Goal: Task Accomplishment & Management: Use online tool/utility

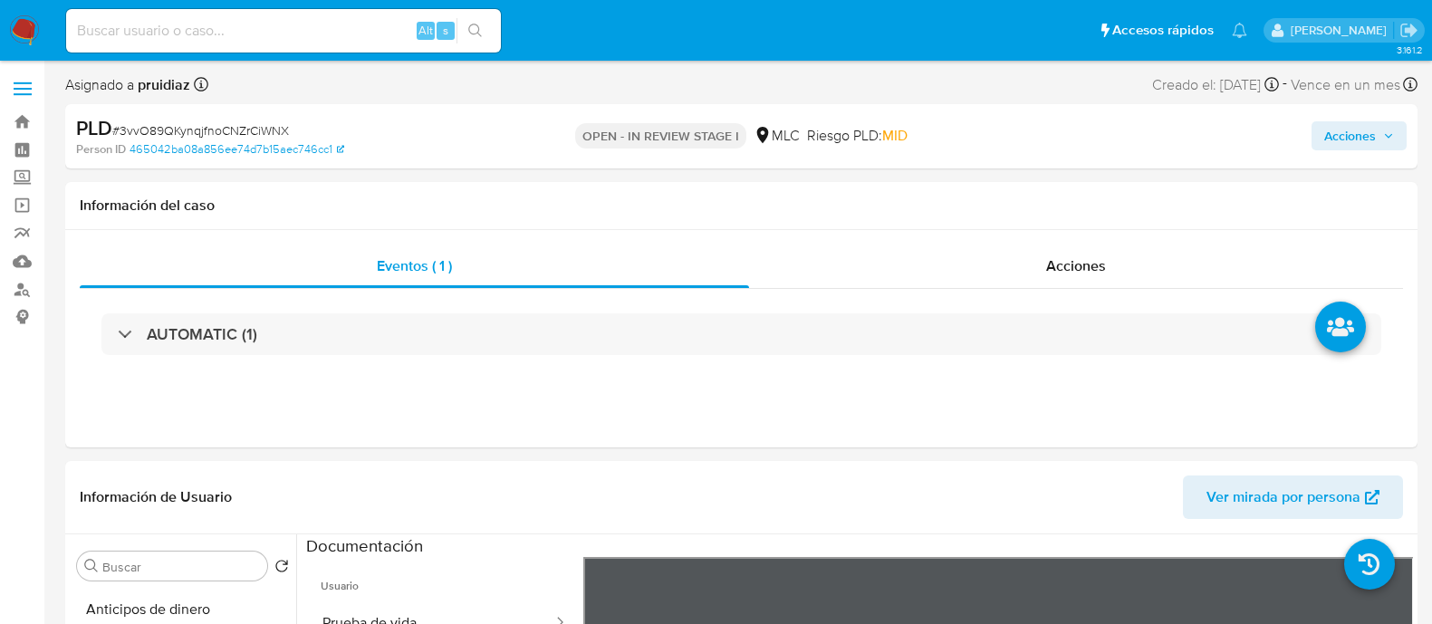
select select "10"
click at [209, 131] on span "# 3vvO89QKynqjfnoCNZrCiWNX" at bounding box center [200, 130] width 177 height 18
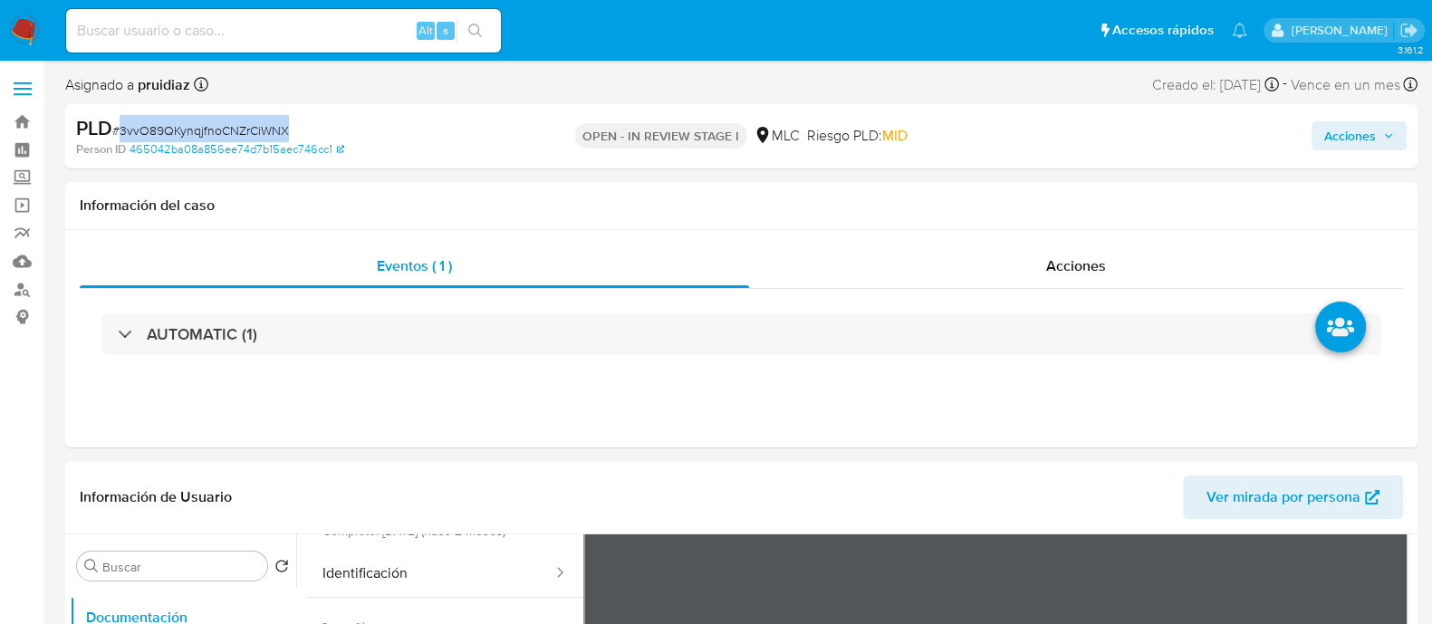
click at [209, 131] on span "# 3vvO89QKynqjfnoCNZrCiWNX" at bounding box center [200, 130] width 177 height 18
copy span "3vvO89QKynqjfnoCNZrCiWNX"
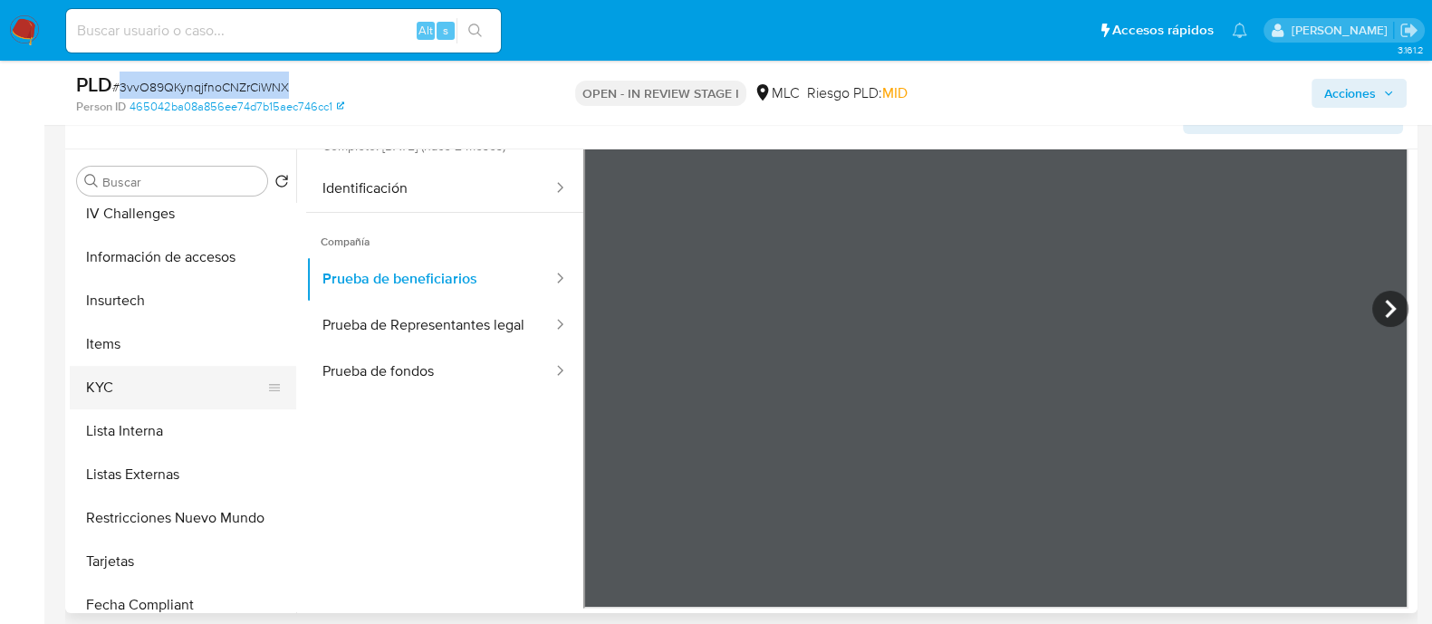
scroll to position [621, 0]
click at [102, 374] on button "KYC" at bounding box center [176, 386] width 212 height 43
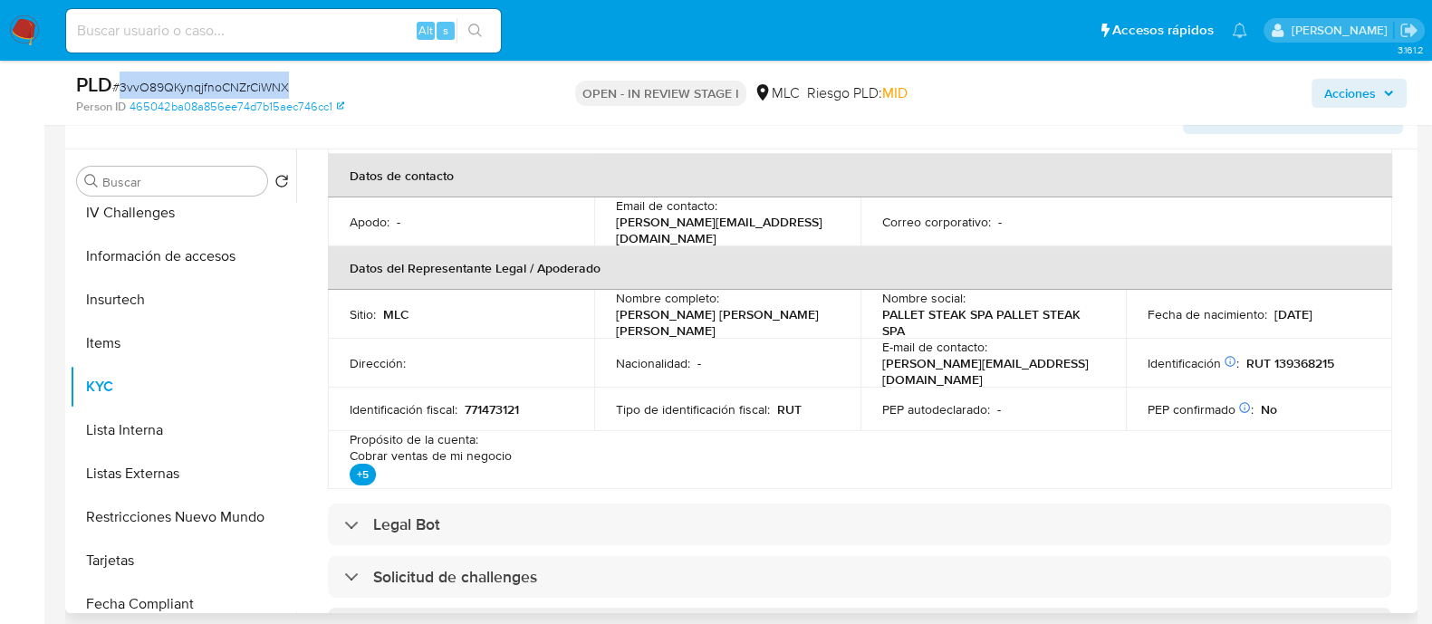
scroll to position [0, 0]
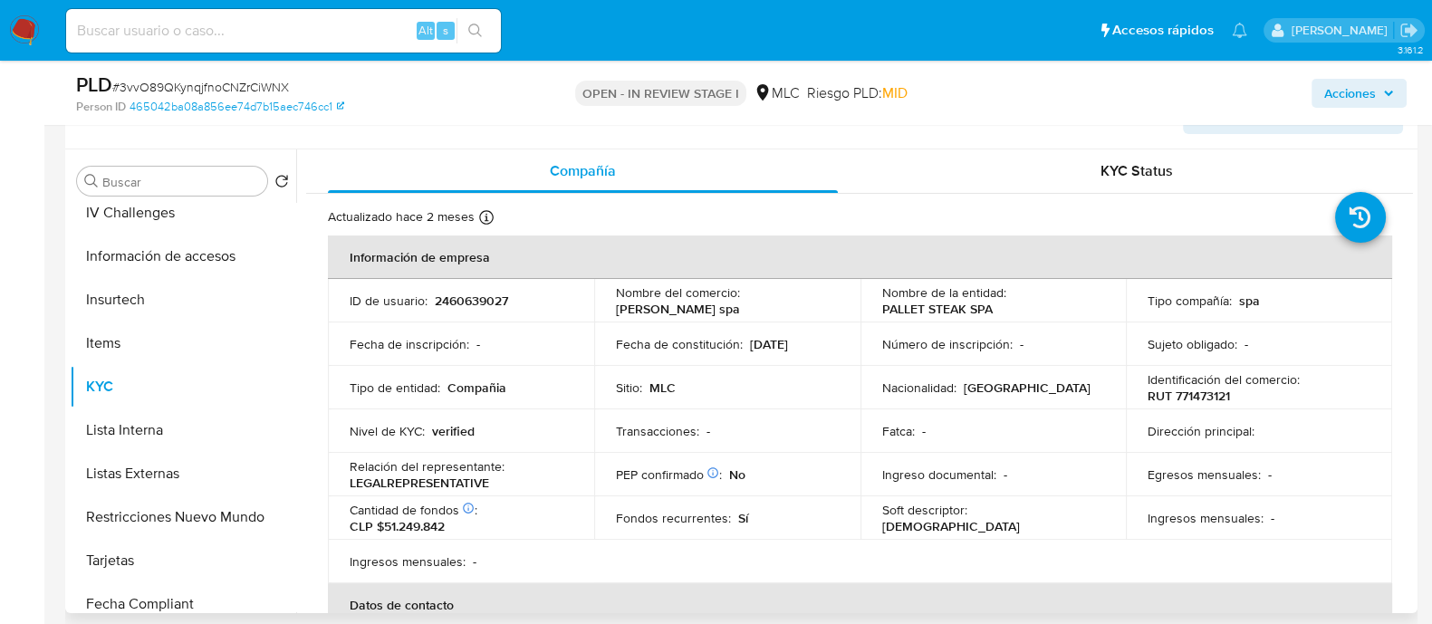
click at [1185, 394] on p "RUT 771473121" at bounding box center [1189, 396] width 82 height 16
copy p "771473121"
click at [1196, 383] on p "Identificación del comercio :" at bounding box center [1224, 379] width 152 height 16
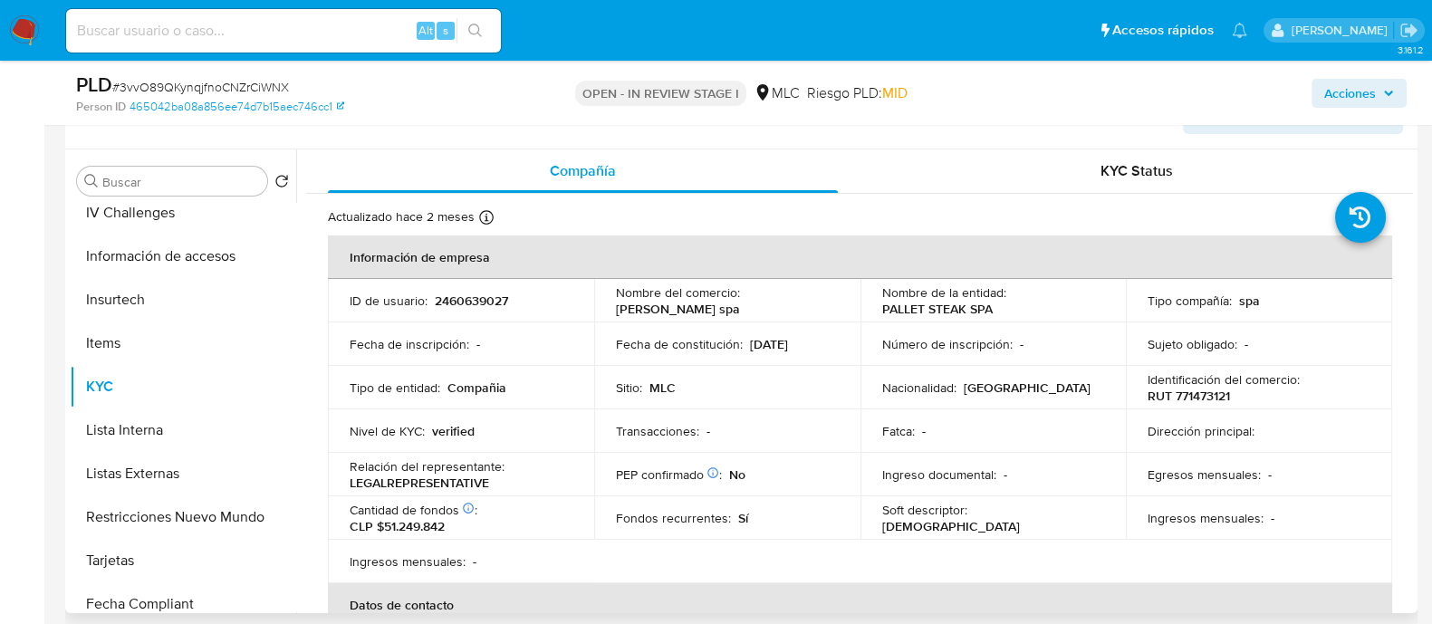
click at [1196, 391] on p "RUT 771473121" at bounding box center [1189, 396] width 82 height 16
copy p "771473121"
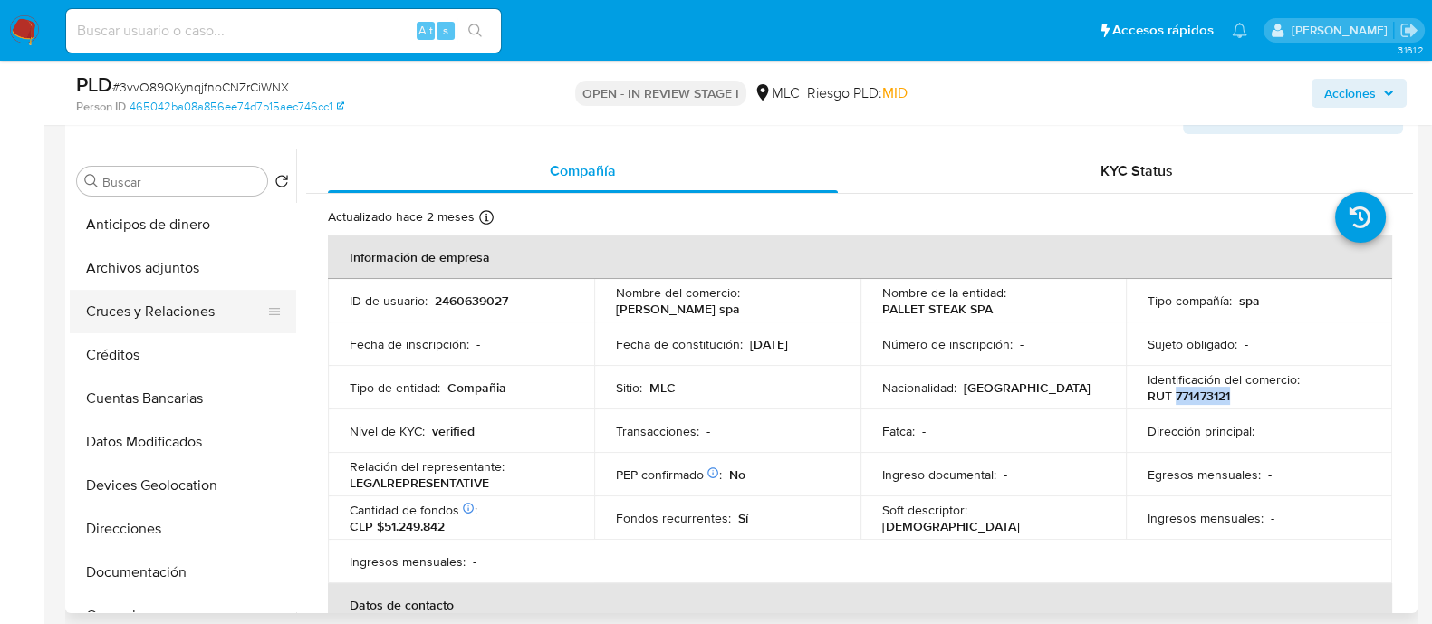
click at [166, 312] on button "Cruces y Relaciones" at bounding box center [176, 311] width 212 height 43
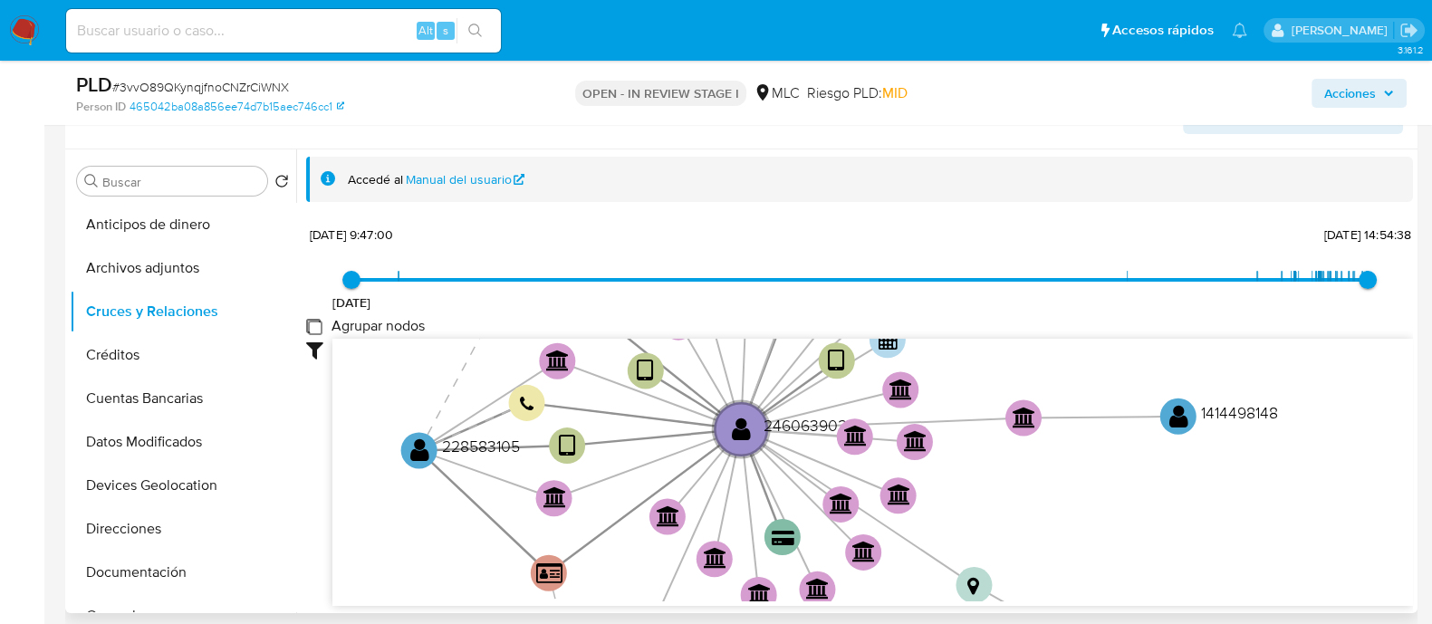
click at [316, 323] on group_nodes "Agrupar nodos" at bounding box center [313, 326] width 14 height 14
checkbox group_nodes "true"
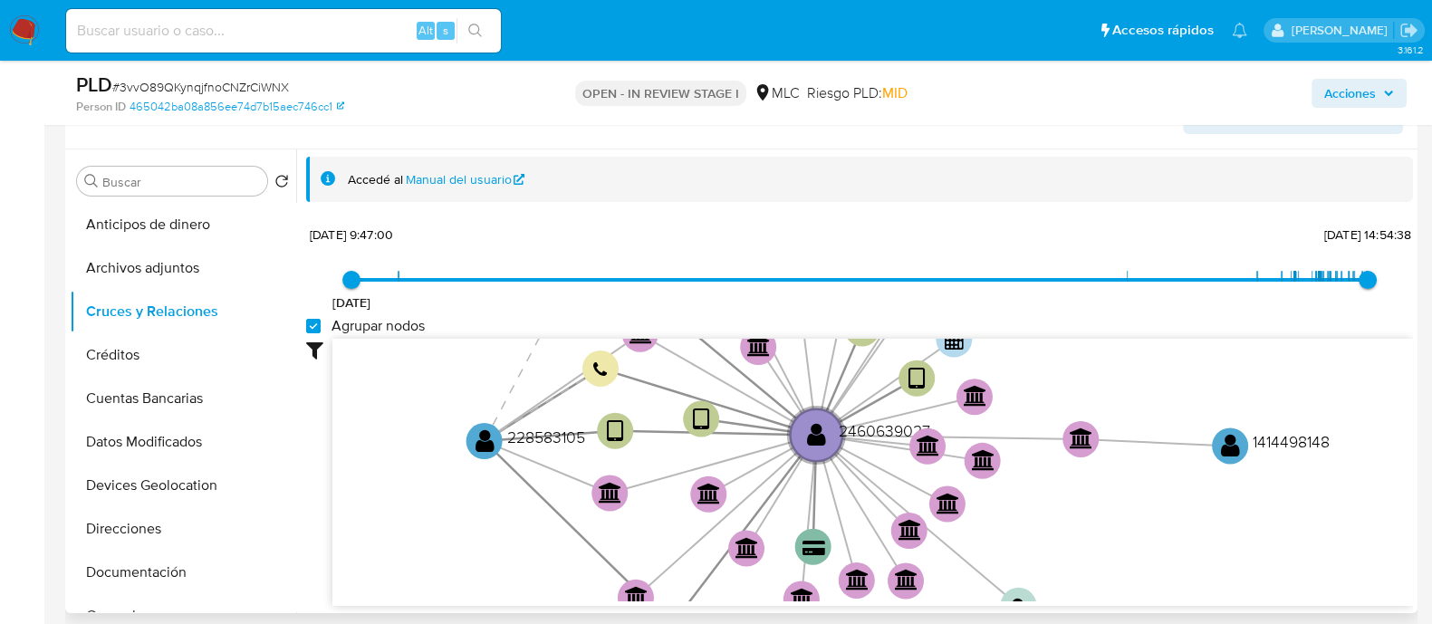
scroll to position [65, 0]
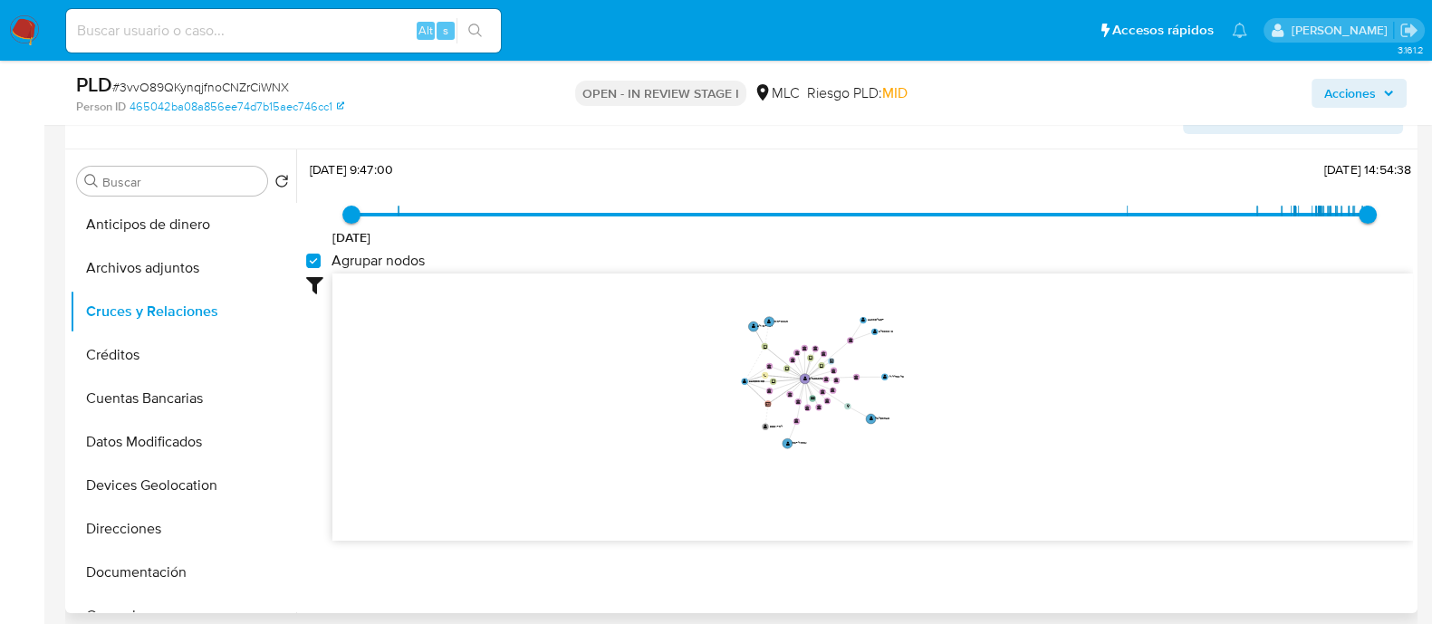
drag, startPoint x: 960, startPoint y: 337, endPoint x: 969, endPoint y: 382, distance: 46.2
click at [969, 382] on icon "user-2460639027  2460639027 device-684f1bece1d399668fb6f225  device-66bbae686…" at bounding box center [872, 405] width 1081 height 263
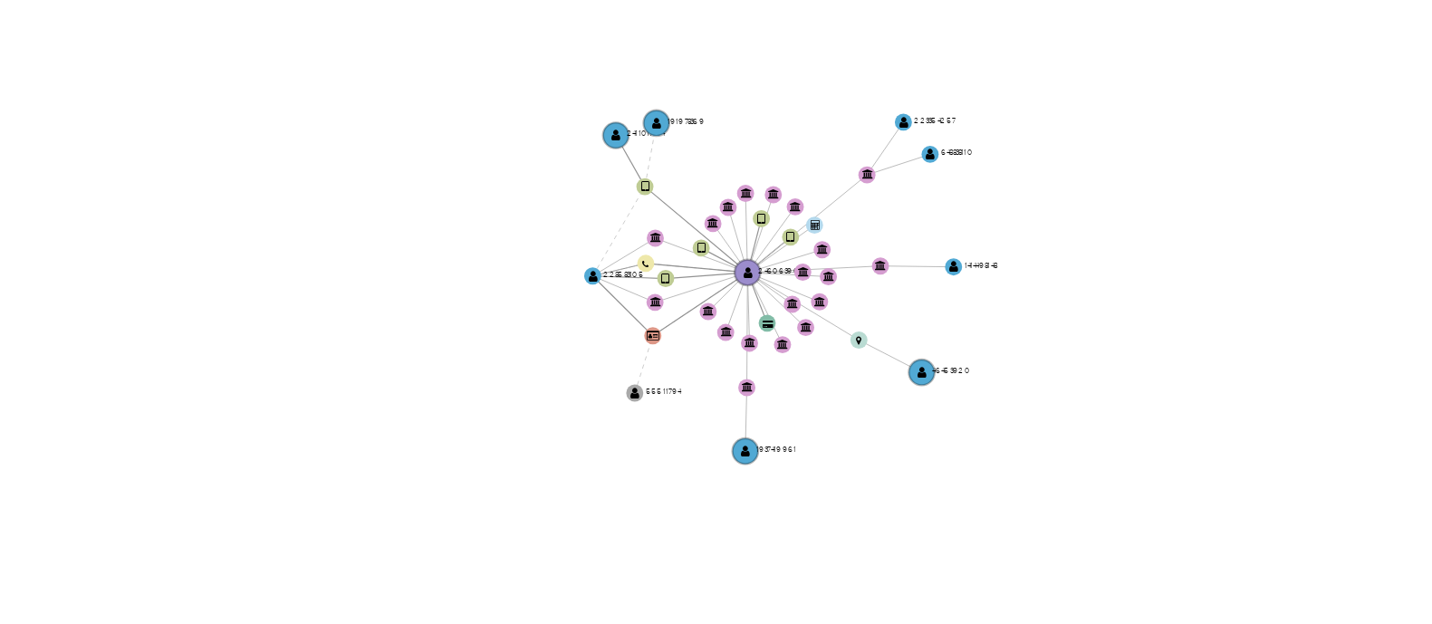
scroll to position [321, 0]
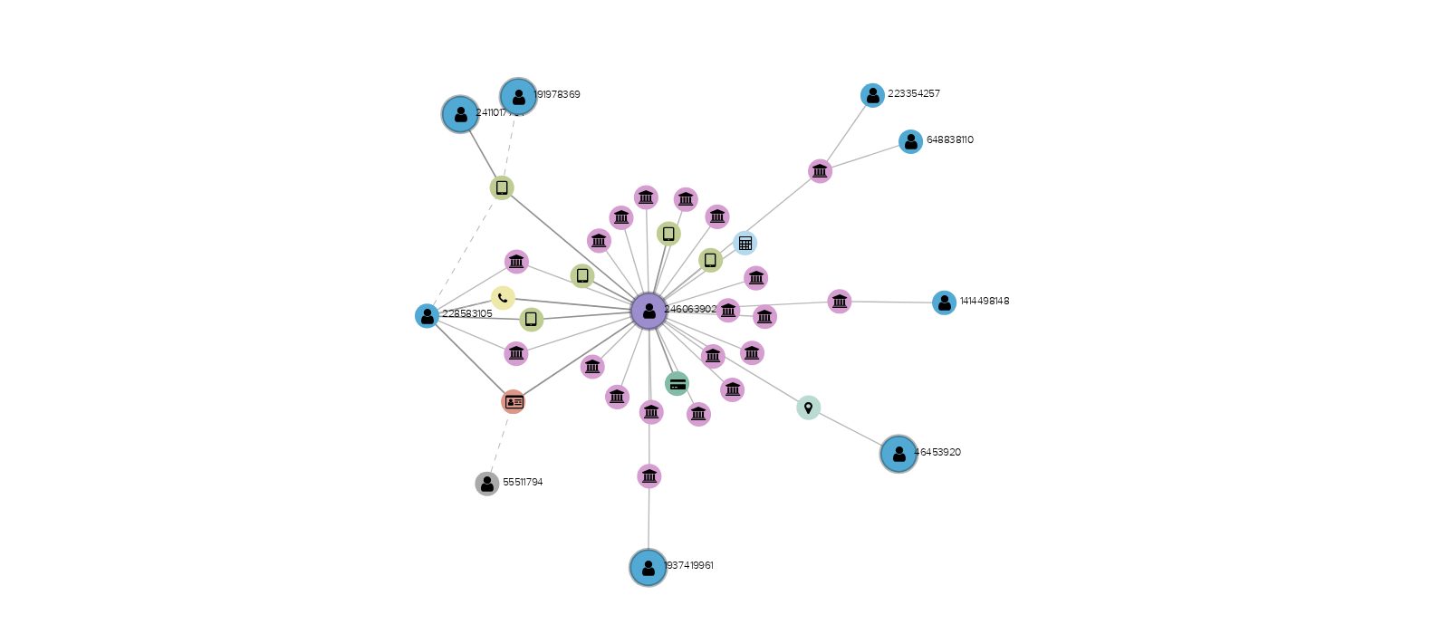
drag, startPoint x: 895, startPoint y: 403, endPoint x: 897, endPoint y: 415, distance: 11.9
click at [897, 415] on icon "user-2460639027  2460639027 device-684f1bece1d399668fb6f225  device-66bbae686…" at bounding box center [872, 402] width 1081 height 263
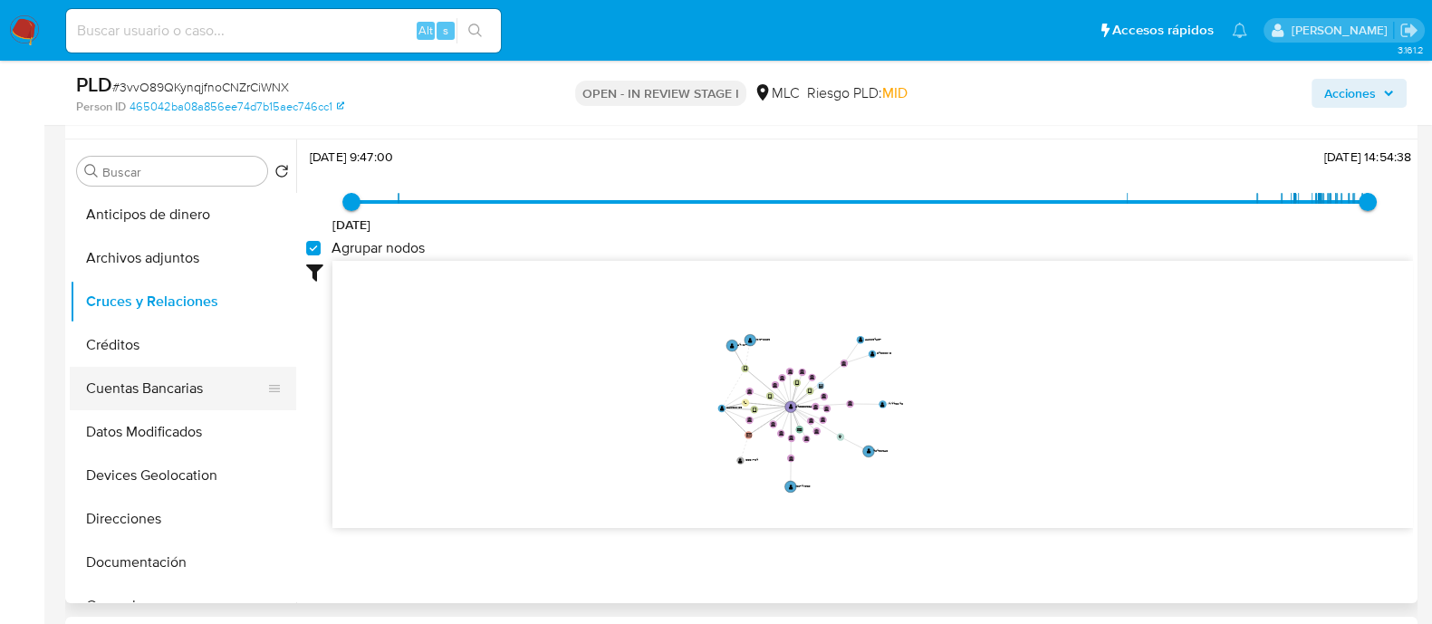
scroll to position [52, 0]
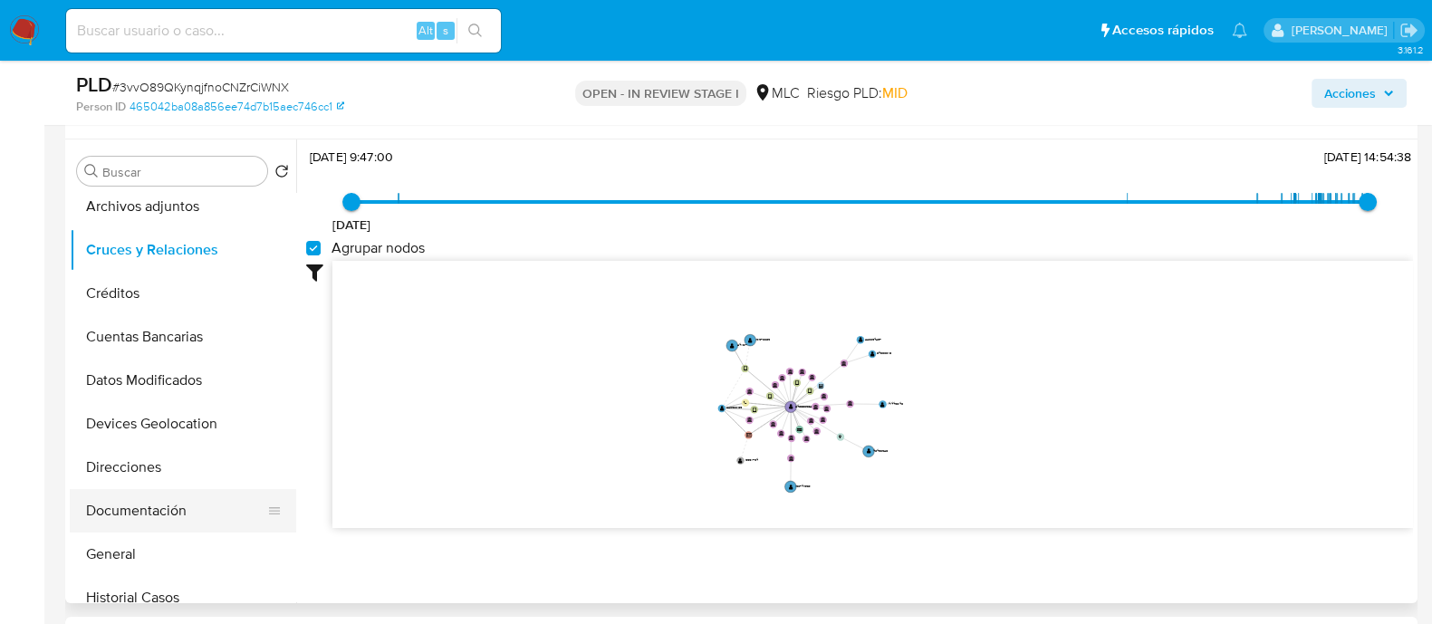
click at [104, 515] on button "Documentación" at bounding box center [176, 510] width 212 height 43
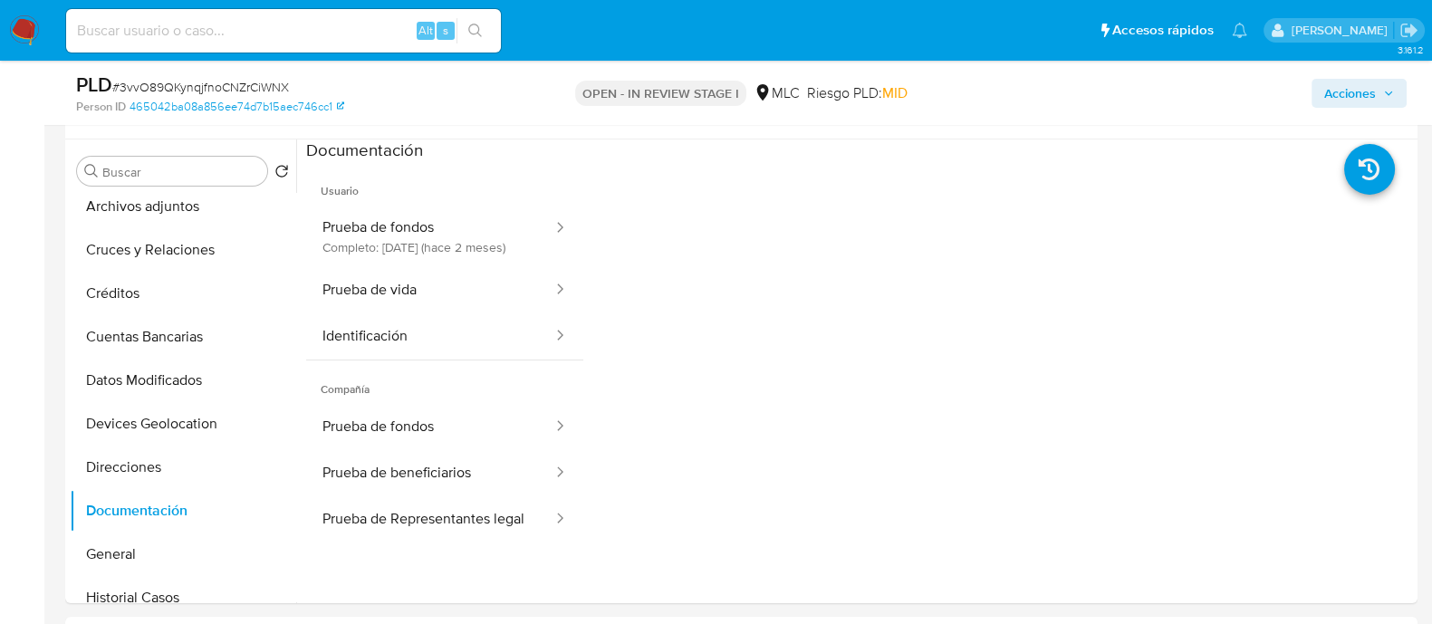
scroll to position [321, 0]
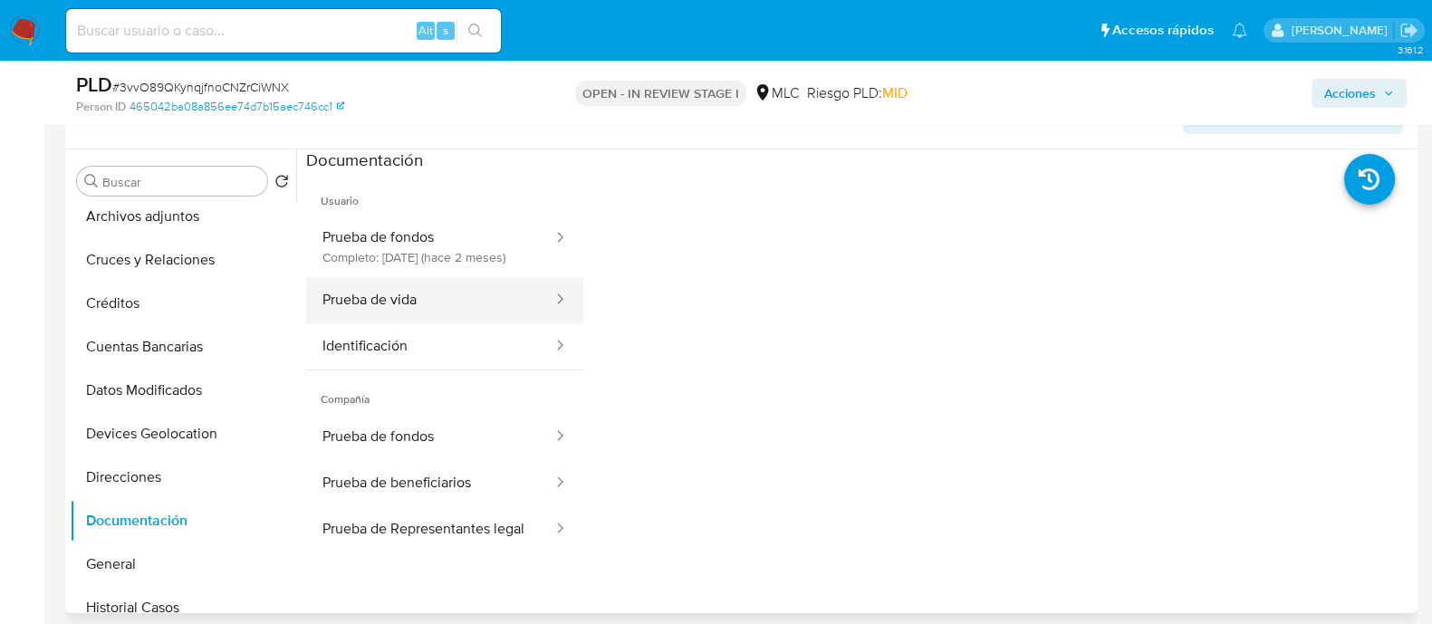
click at [447, 305] on button "Prueba de vida" at bounding box center [430, 300] width 248 height 46
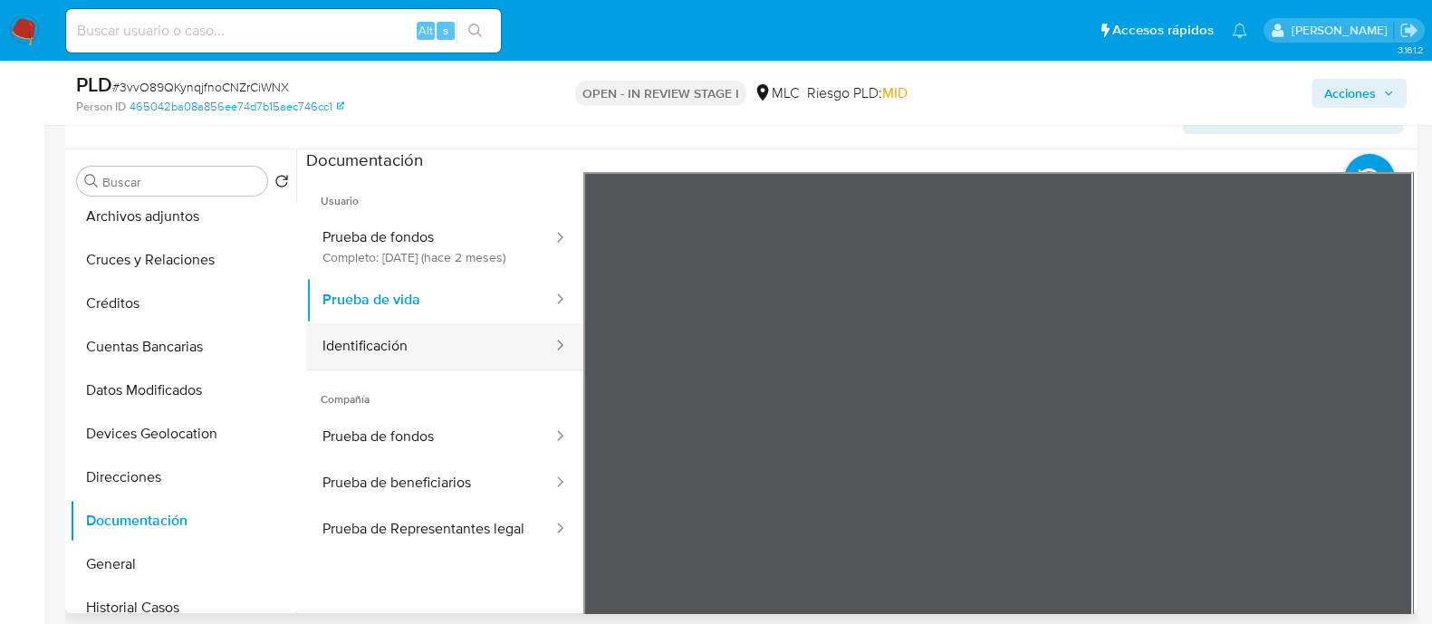
click at [458, 355] on button "Identificación" at bounding box center [430, 346] width 248 height 46
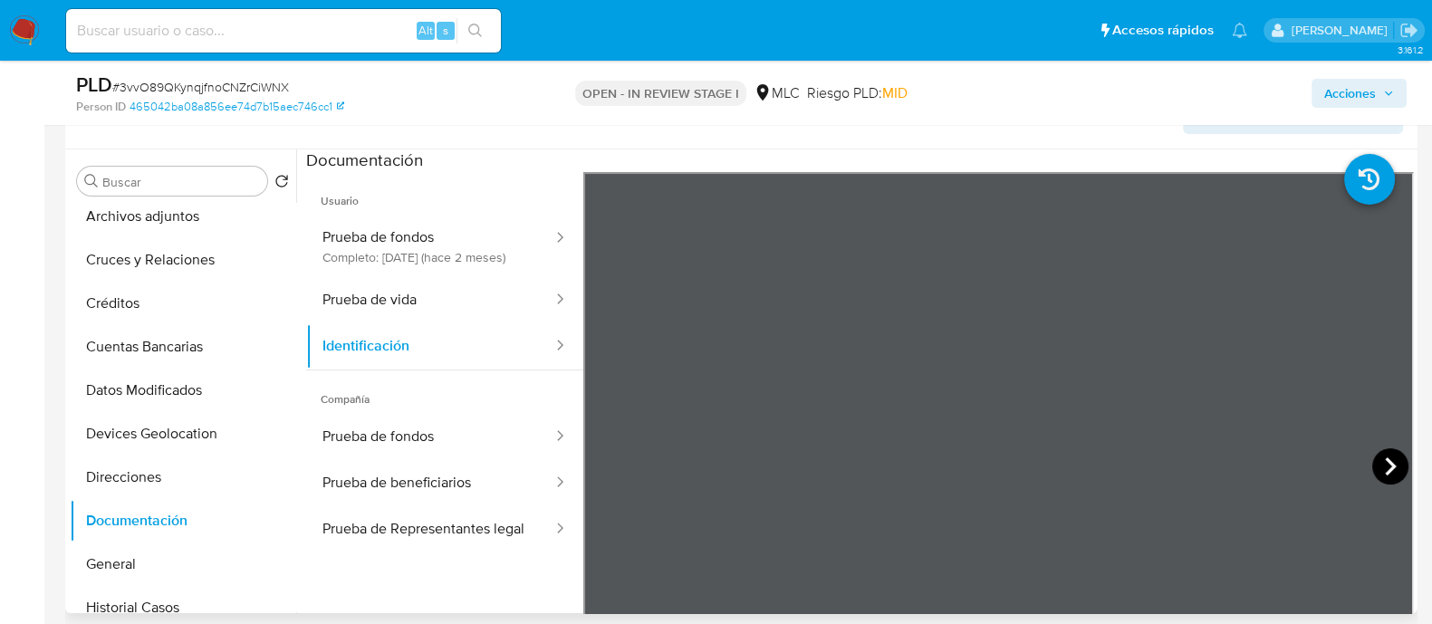
click at [1373, 466] on icon at bounding box center [1391, 466] width 36 height 36
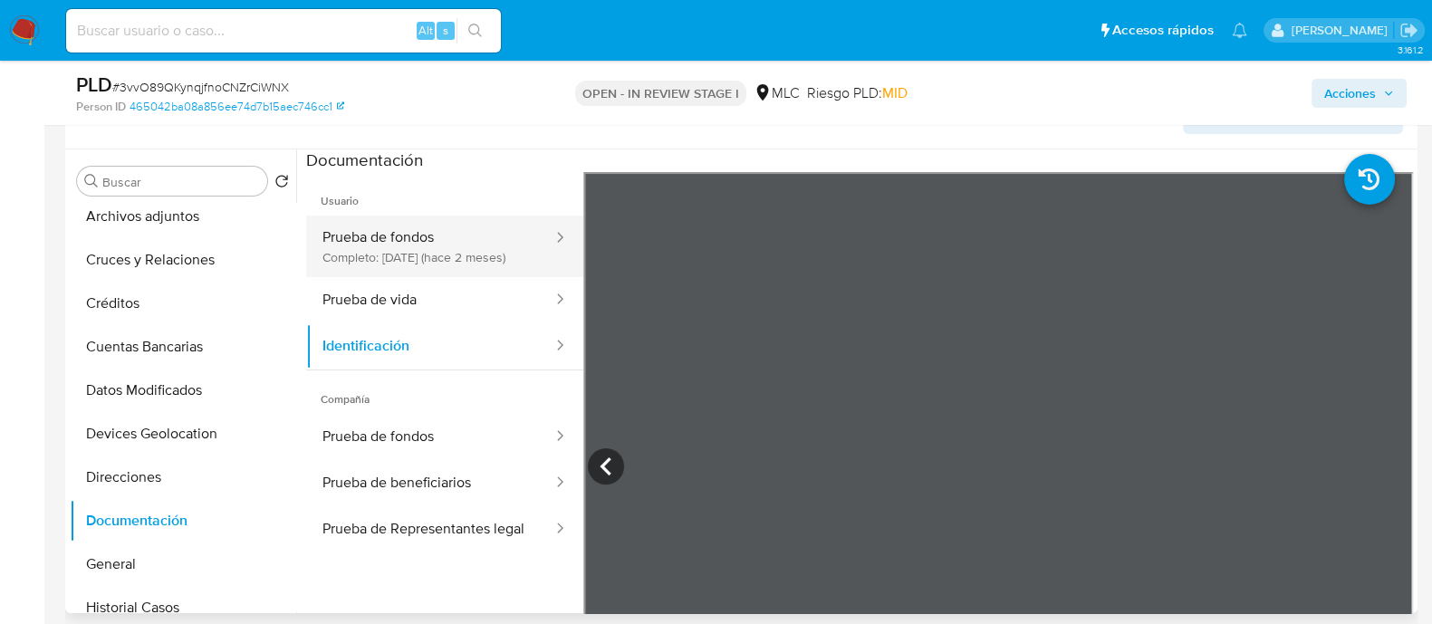
click at [433, 237] on button "Prueba de fondos Completo: 15/07/2025 (hace 2 meses)" at bounding box center [430, 247] width 248 height 62
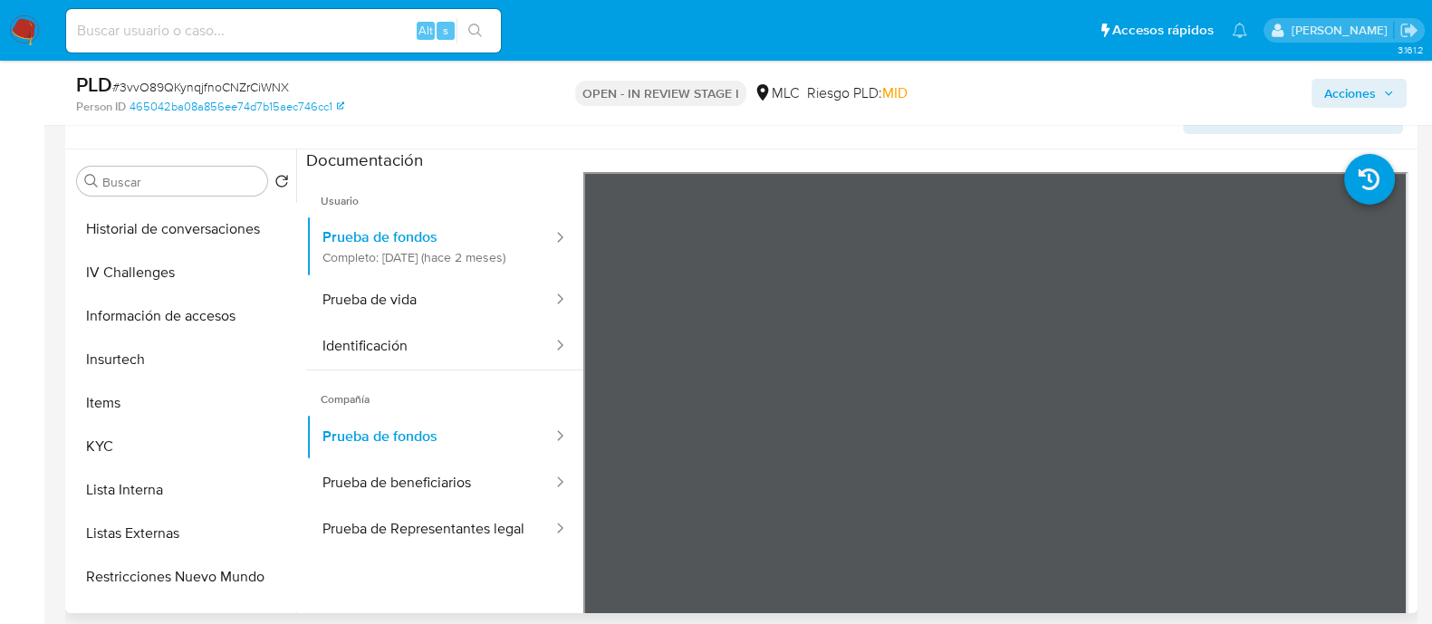
scroll to position [575, 0]
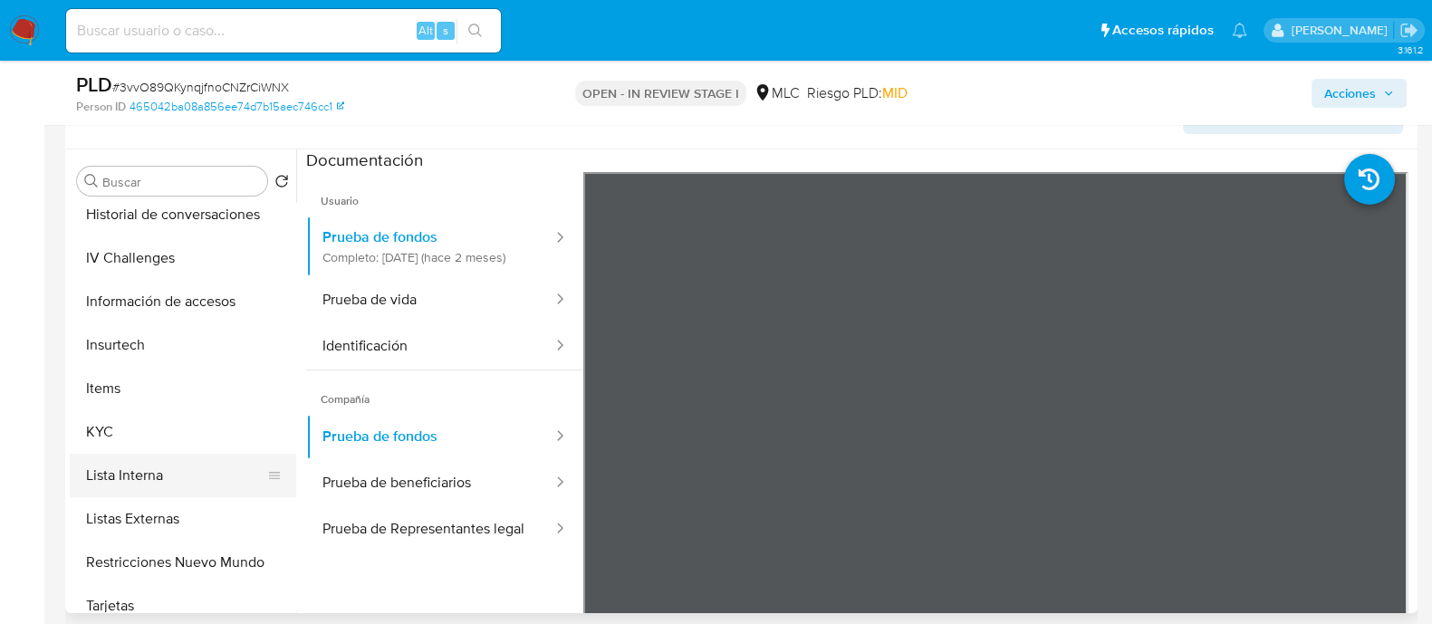
click at [131, 454] on button "Lista Interna" at bounding box center [176, 475] width 212 height 43
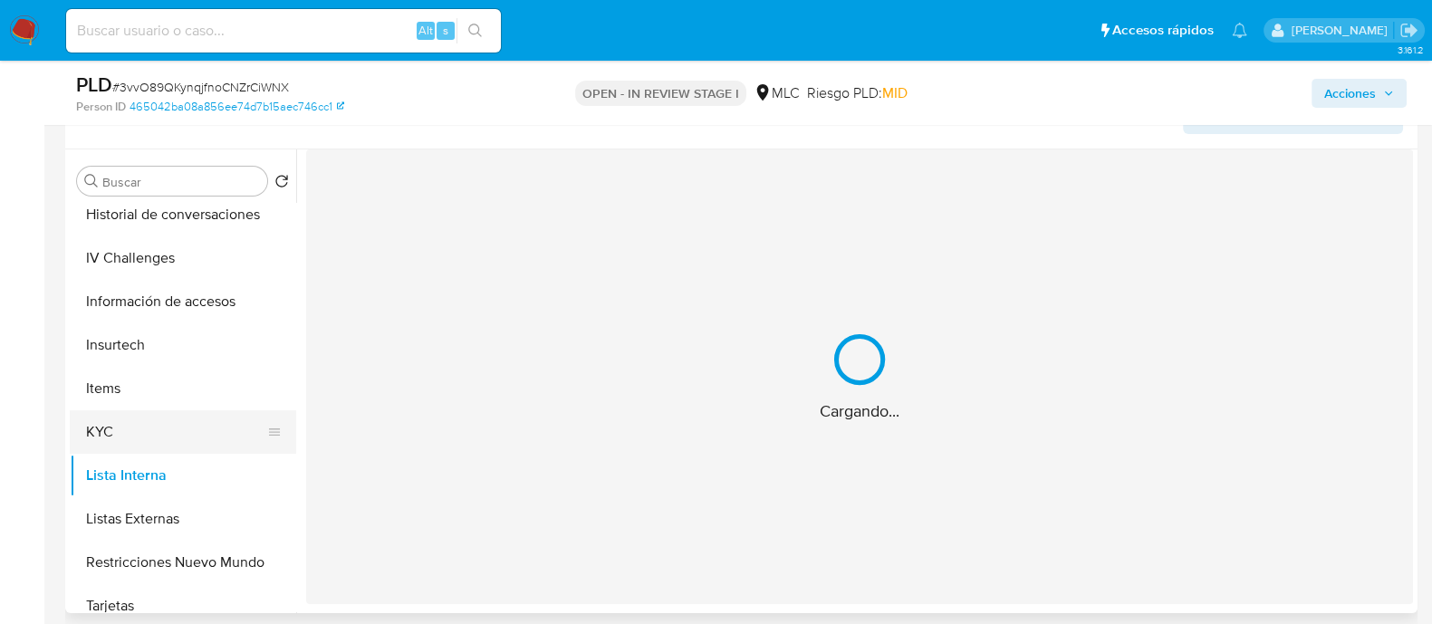
click at [122, 443] on button "KYC" at bounding box center [176, 431] width 212 height 43
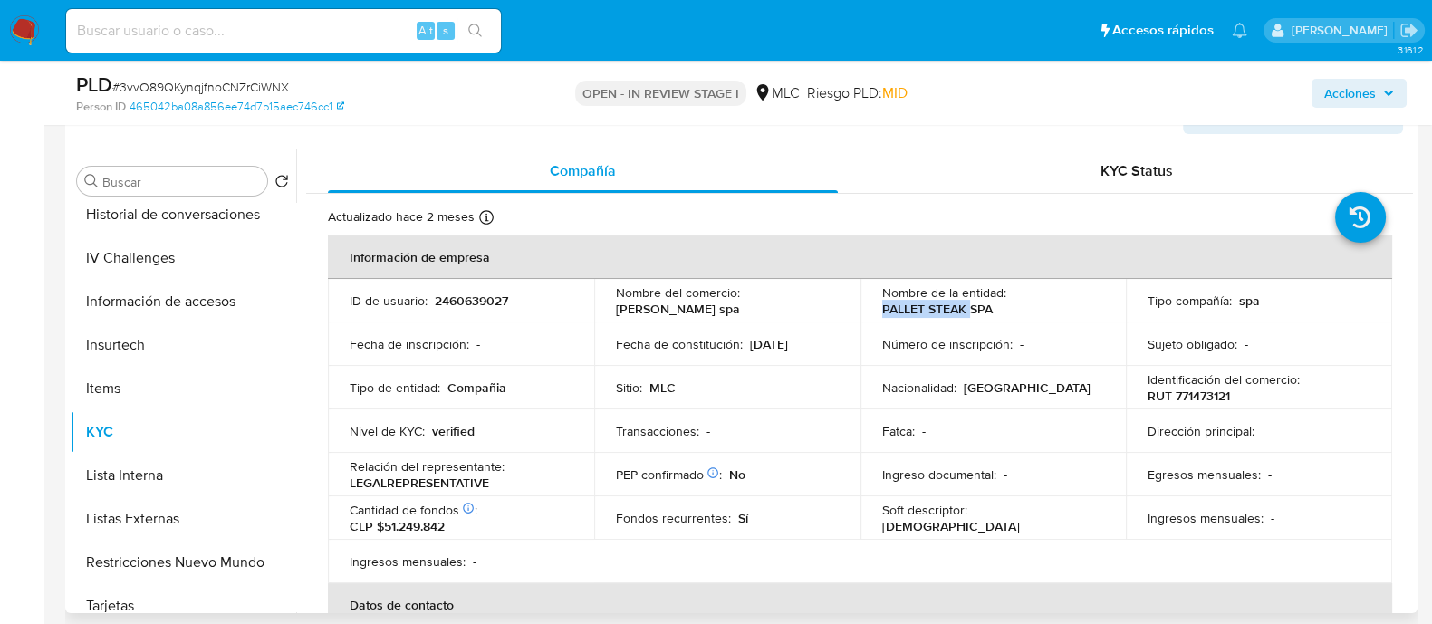
drag, startPoint x: 869, startPoint y: 313, endPoint x: 969, endPoint y: 306, distance: 100.8
click at [969, 306] on td "Nombre de la entidad : PALLET STEAK SPA" at bounding box center [994, 300] width 266 height 43
copy p "PALLET STEAK"
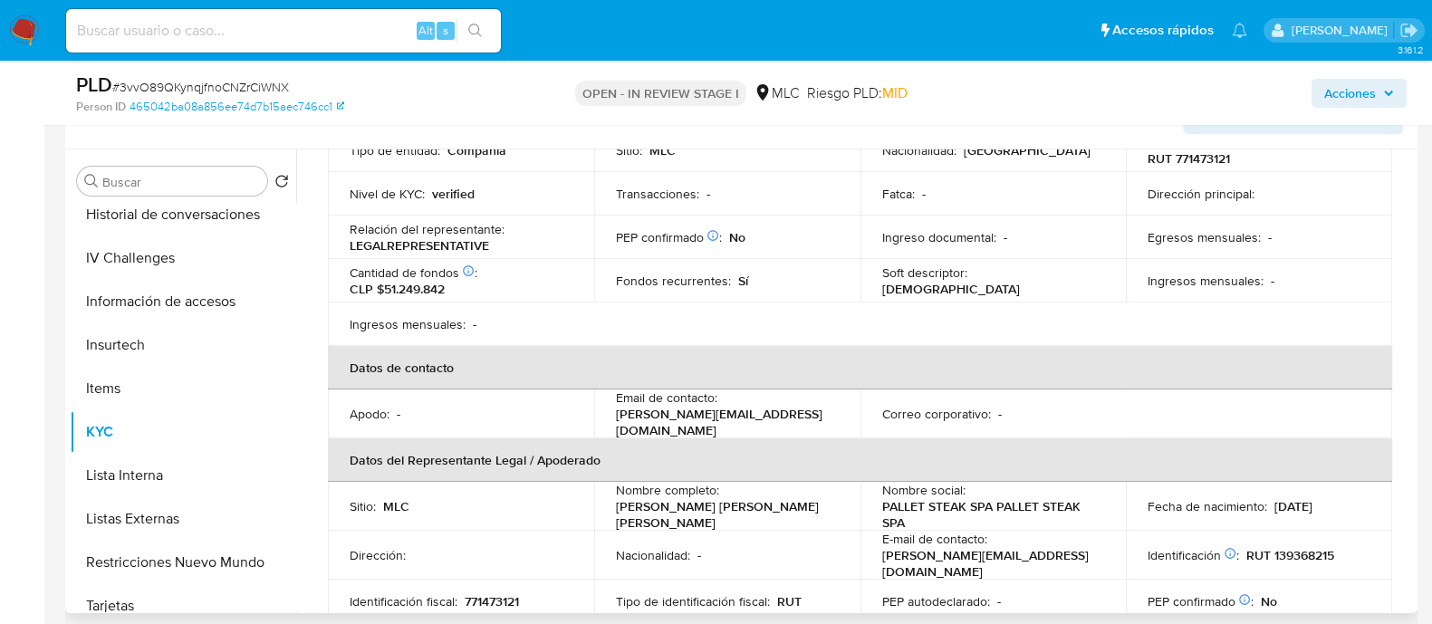
scroll to position [0, 0]
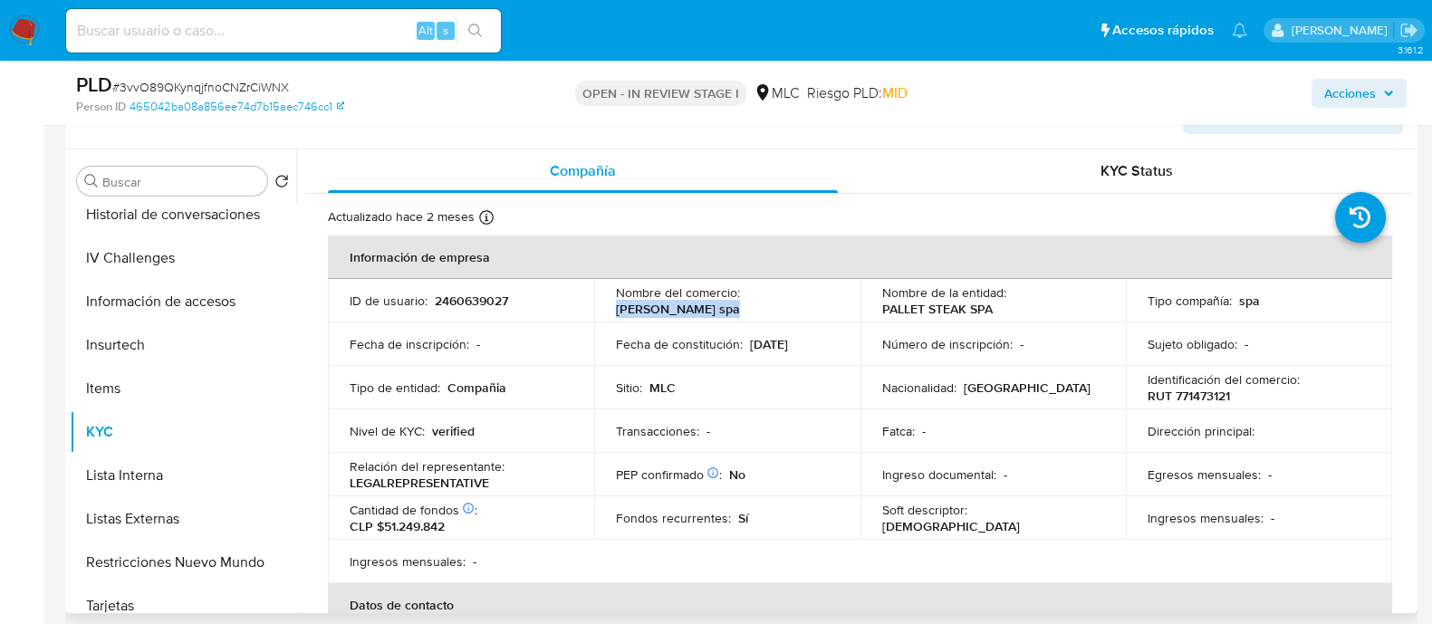
drag, startPoint x: 612, startPoint y: 305, endPoint x: 747, endPoint y: 306, distance: 135.9
click at [747, 306] on td "Nombre del comercio : Carnes Marvic spa" at bounding box center [727, 300] width 266 height 43
copy p "Carnes Marvic spa"
drag, startPoint x: 878, startPoint y: 307, endPoint x: 964, endPoint y: 305, distance: 86.1
click at [964, 305] on p "PALLET STEAK SPA" at bounding box center [937, 309] width 111 height 16
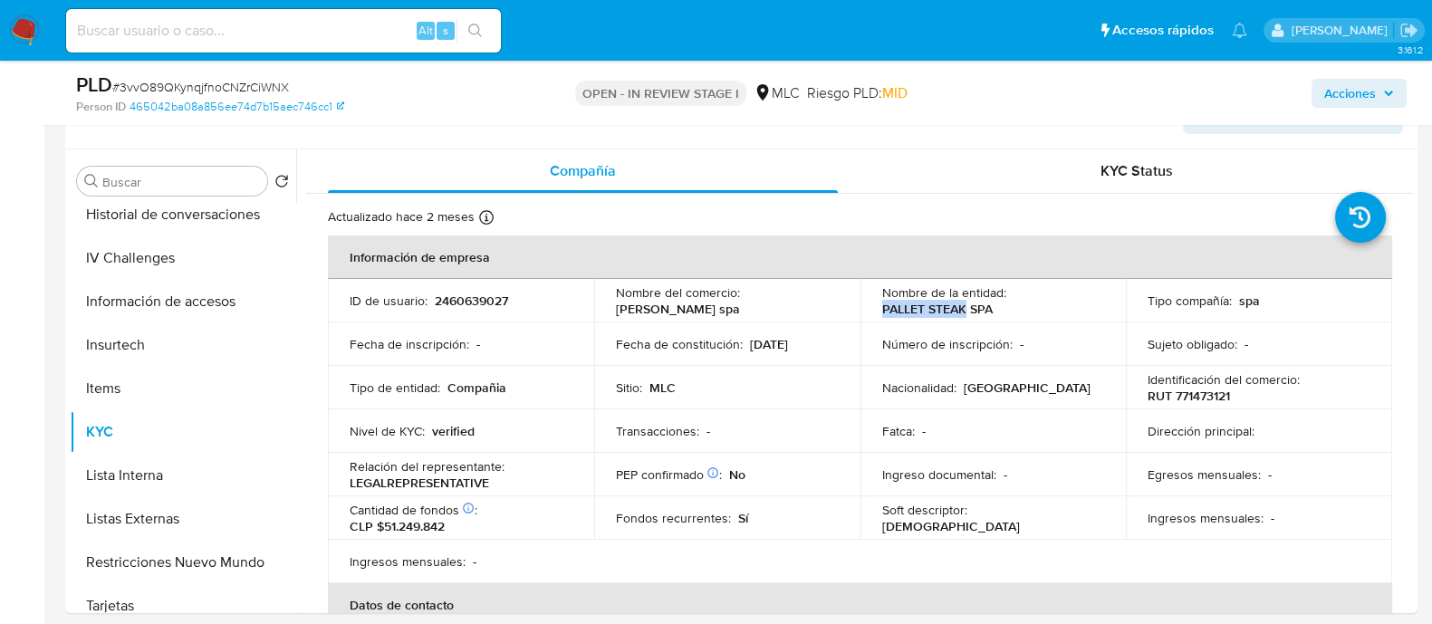
copy p "PALLET STEAK"
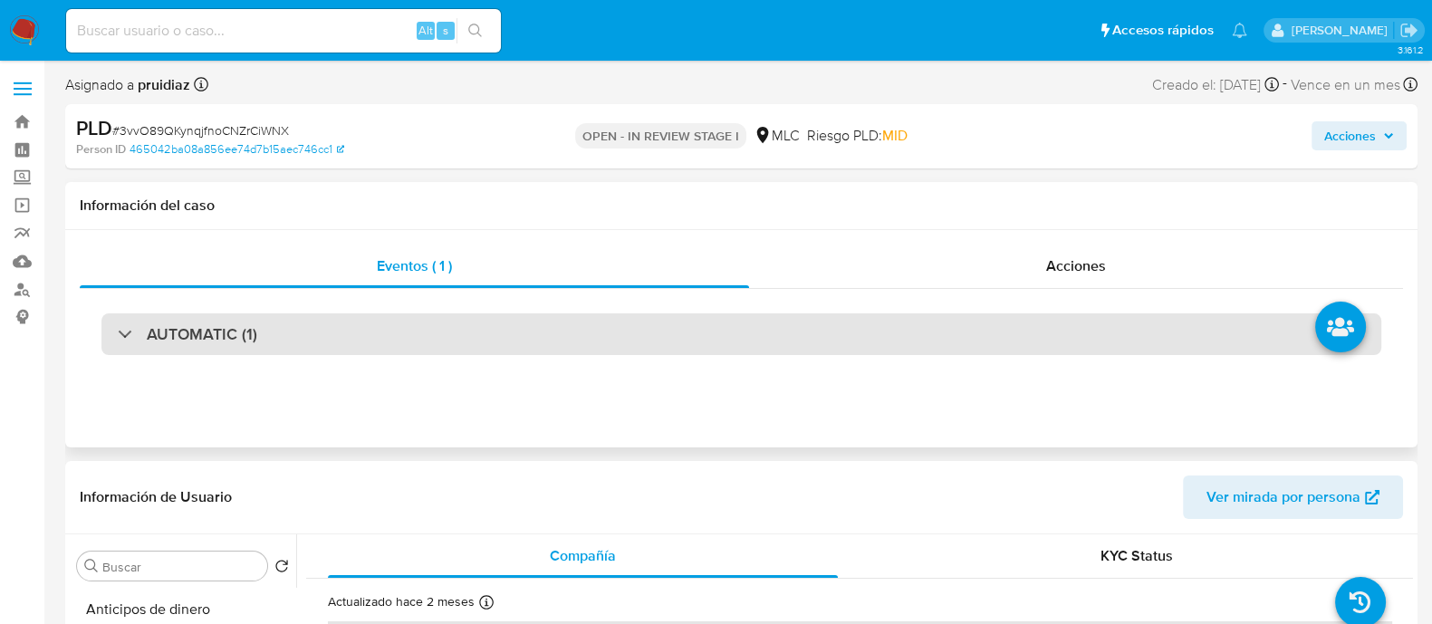
click at [193, 324] on h3 "AUTOMATIC (1)" at bounding box center [202, 334] width 111 height 20
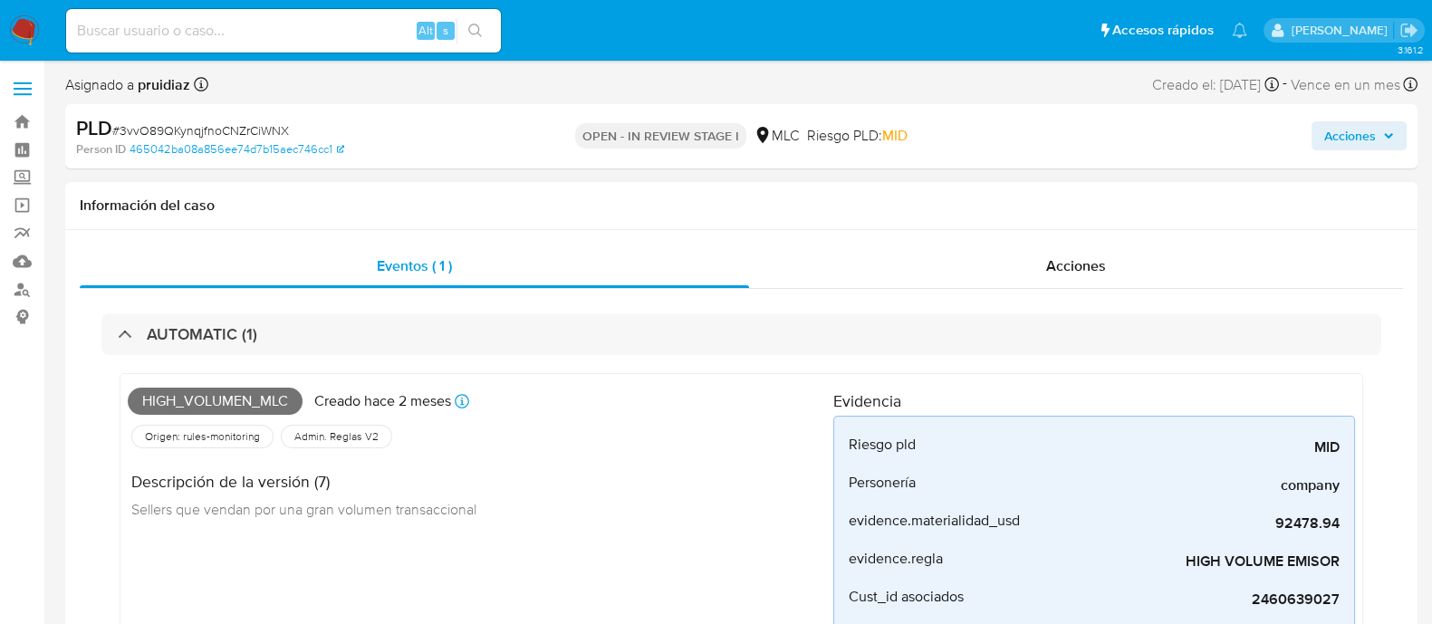
click at [211, 396] on span "High_volumen_mlc" at bounding box center [215, 401] width 175 height 27
copy span "High_volumen_mlc"
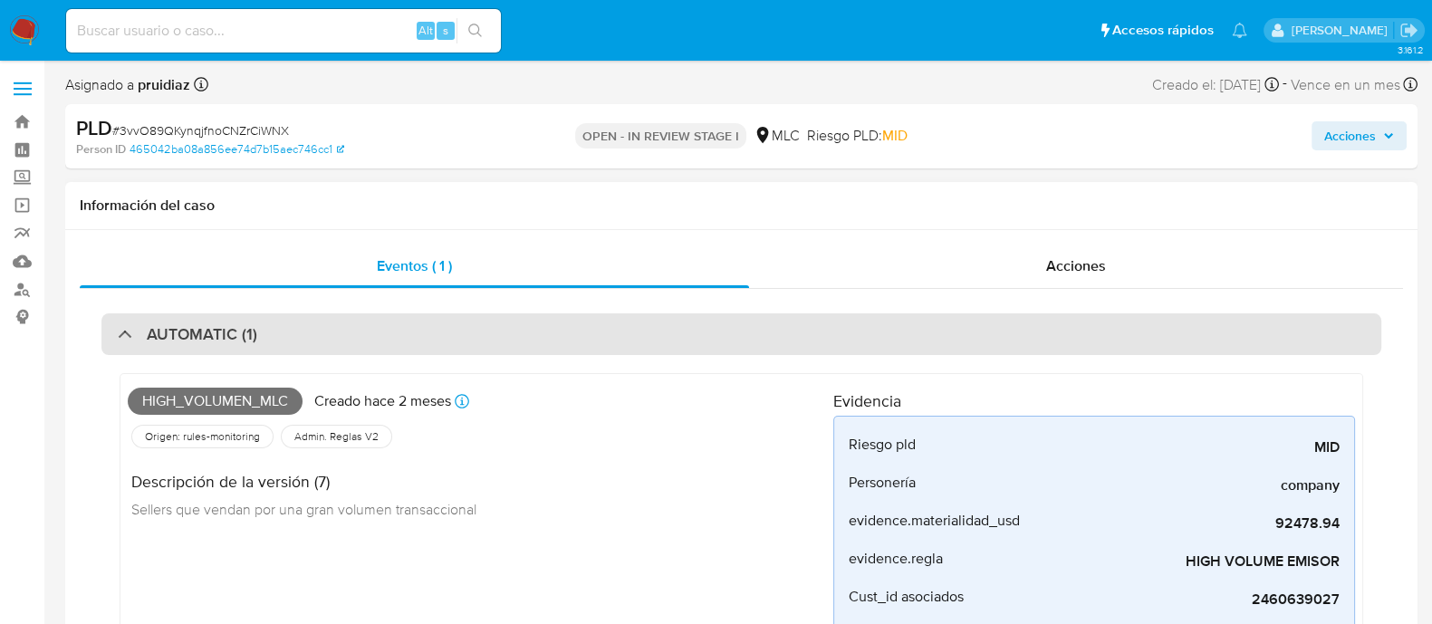
click at [199, 339] on h3 "AUTOMATIC (1)" at bounding box center [202, 334] width 111 height 20
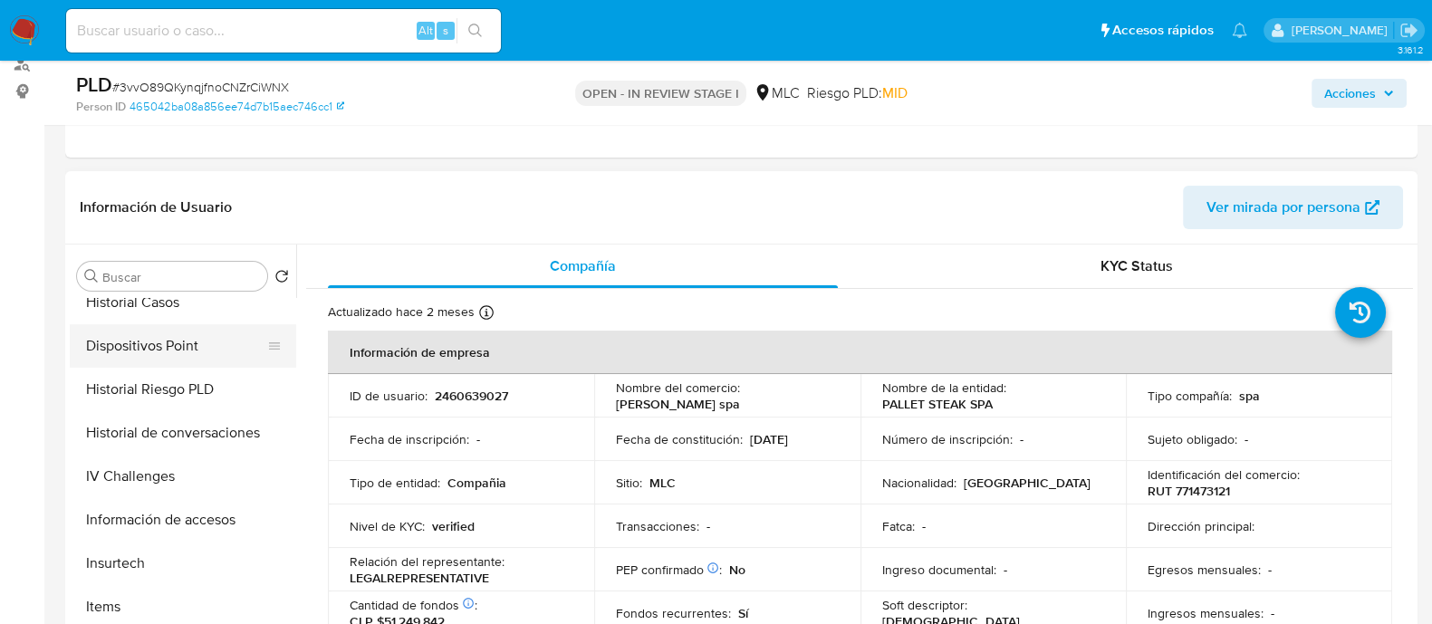
scroll to position [452, 0]
click at [172, 294] on div "Buscar Volver al orden por defecto Anticipos de dinero Archivos adjuntos Cruces…" at bounding box center [183, 477] width 226 height 461
click at [179, 300] on button "Historial Casos" at bounding box center [176, 302] width 212 height 43
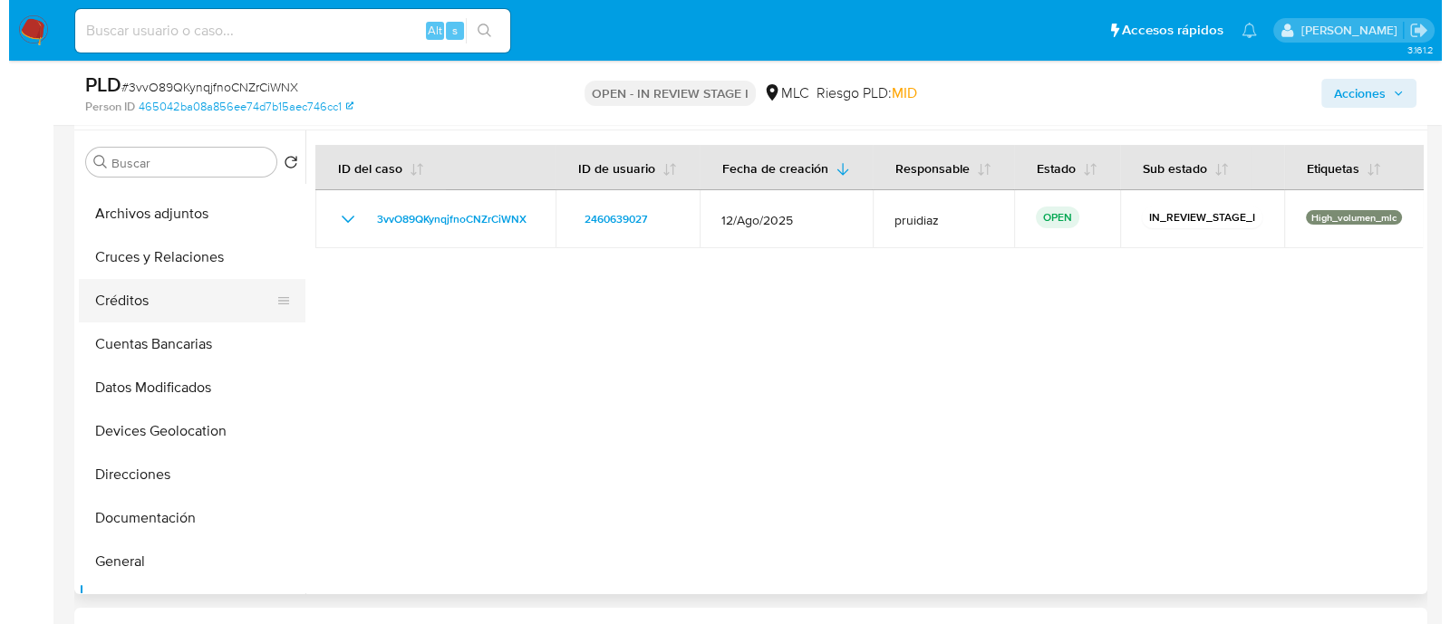
scroll to position [0, 0]
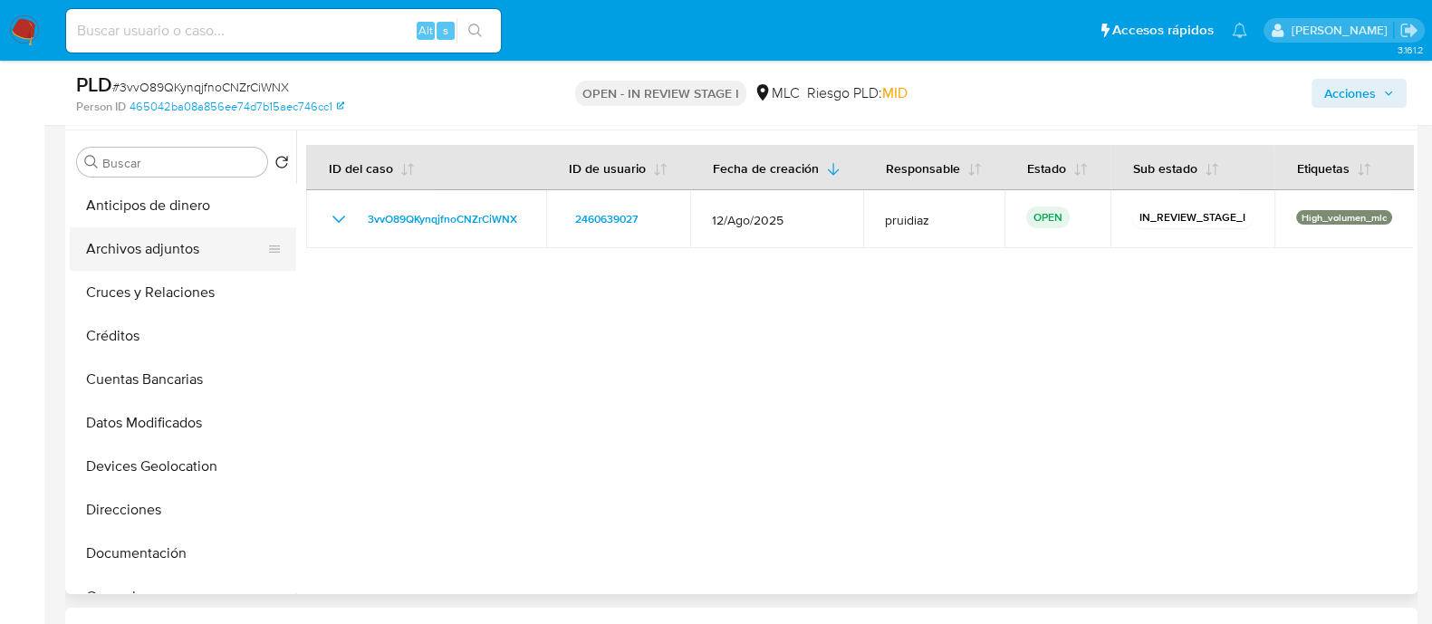
drag, startPoint x: 129, startPoint y: 241, endPoint x: 202, endPoint y: 236, distance: 73.5
click at [130, 242] on button "Archivos adjuntos" at bounding box center [176, 248] width 212 height 43
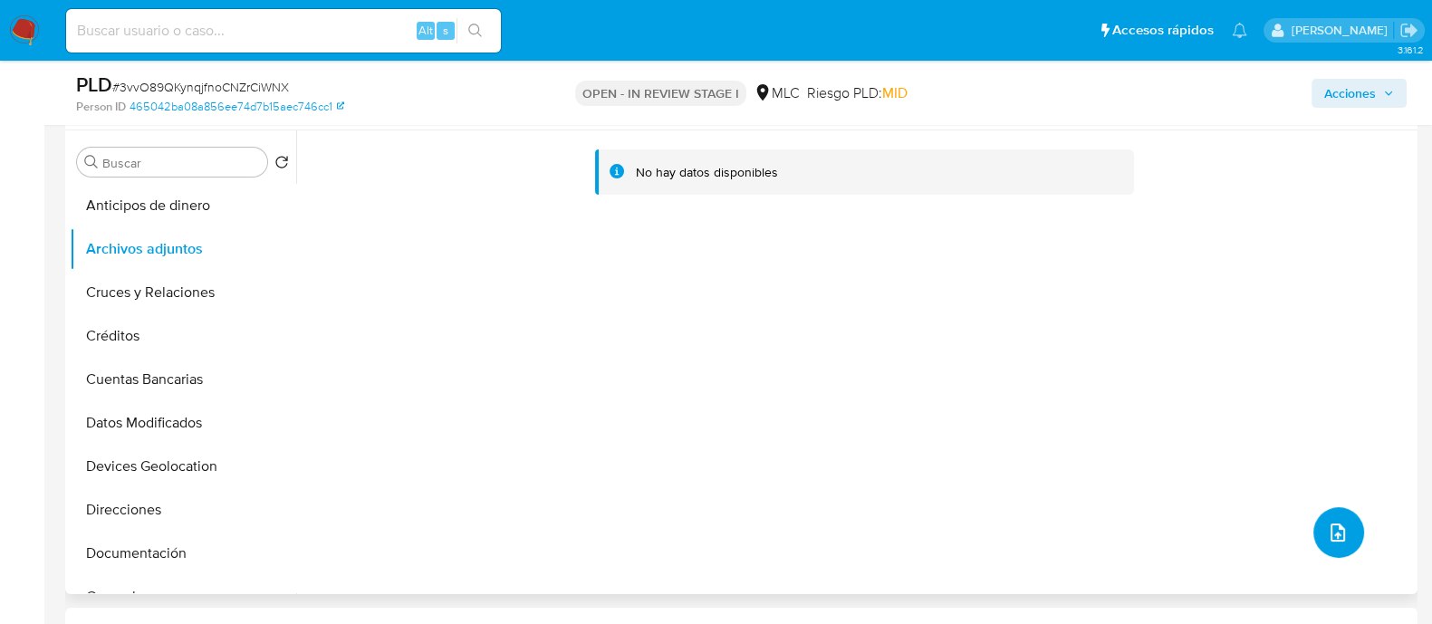
click at [1327, 530] on icon "upload-file" at bounding box center [1338, 533] width 22 height 22
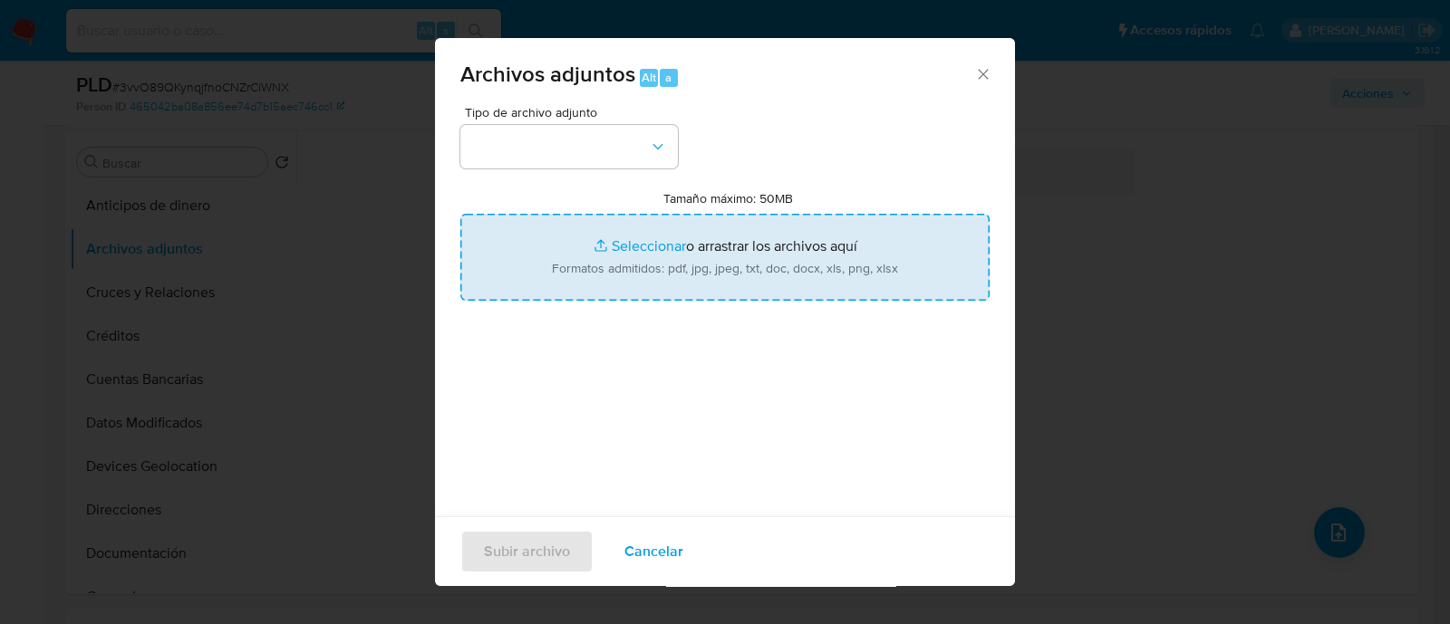
click at [670, 260] on input "Tamaño máximo: 50MB Seleccionar archivos" at bounding box center [724, 257] width 529 height 87
type input "C:\fakepath\2460639027 - 29_09_2025.xlsx"
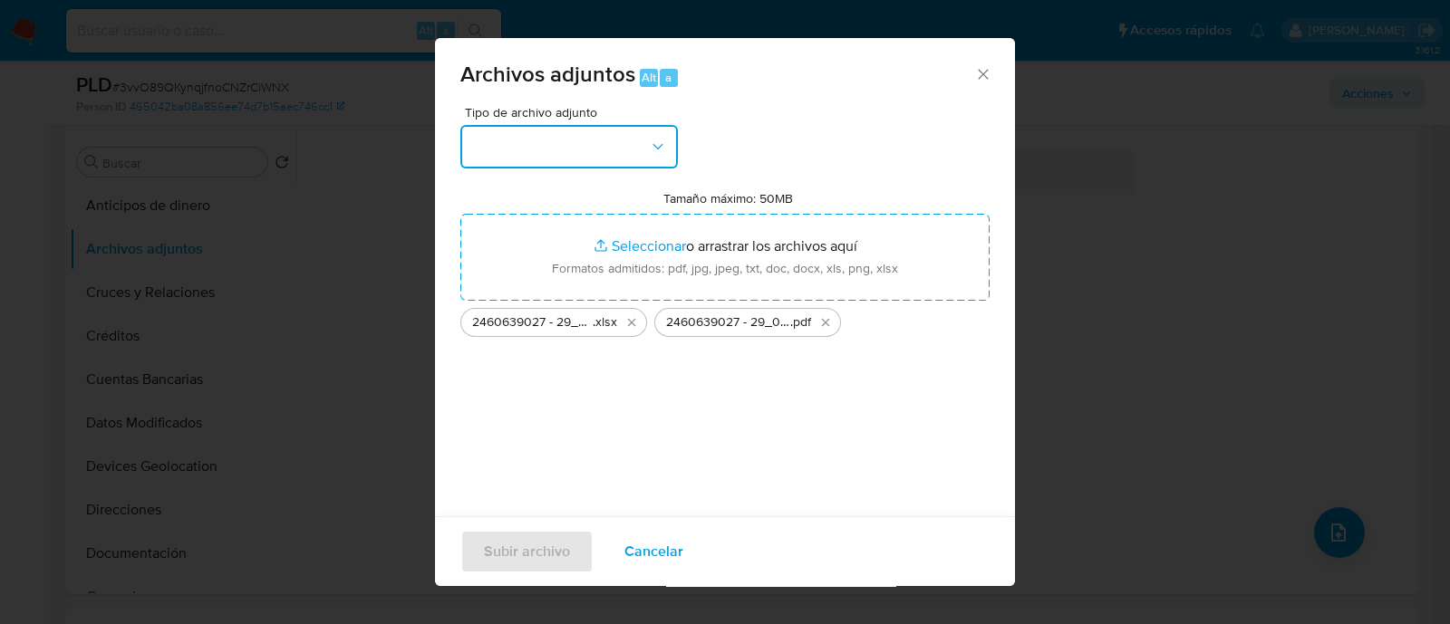
click at [607, 129] on button "button" at bounding box center [568, 146] width 217 height 43
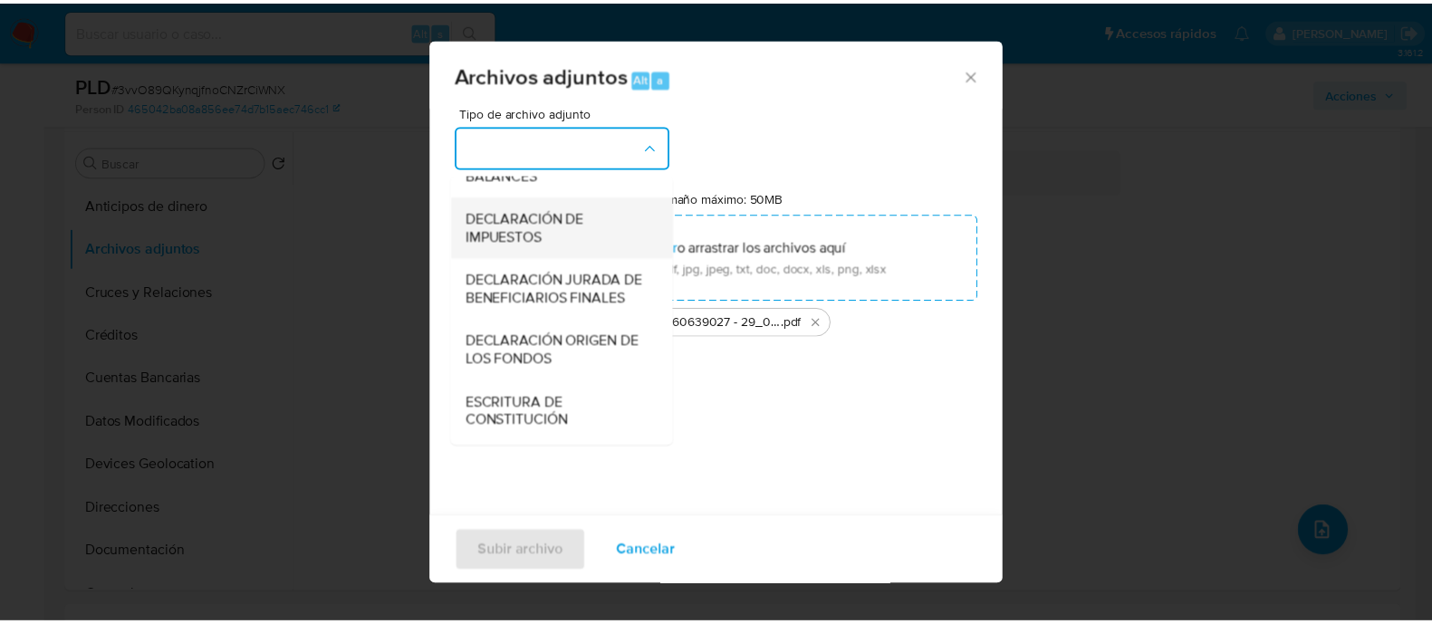
scroll to position [300, 0]
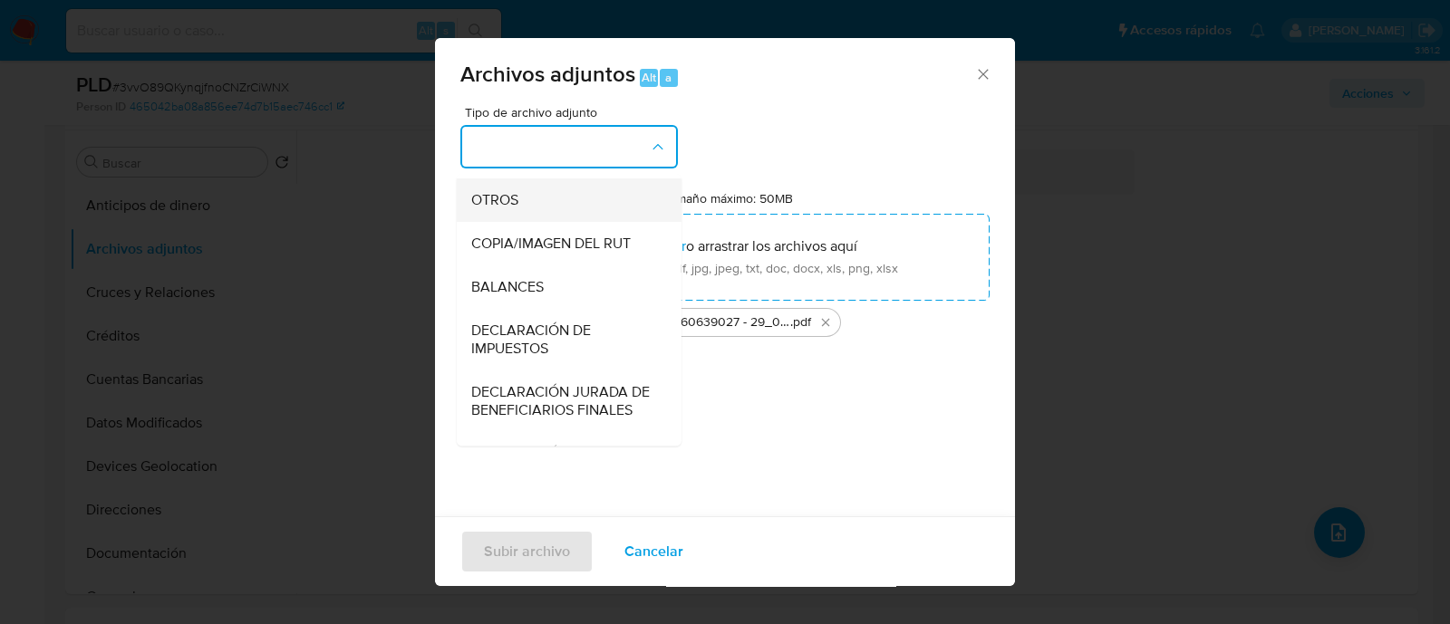
click at [508, 209] on span "OTROS" at bounding box center [494, 200] width 47 height 18
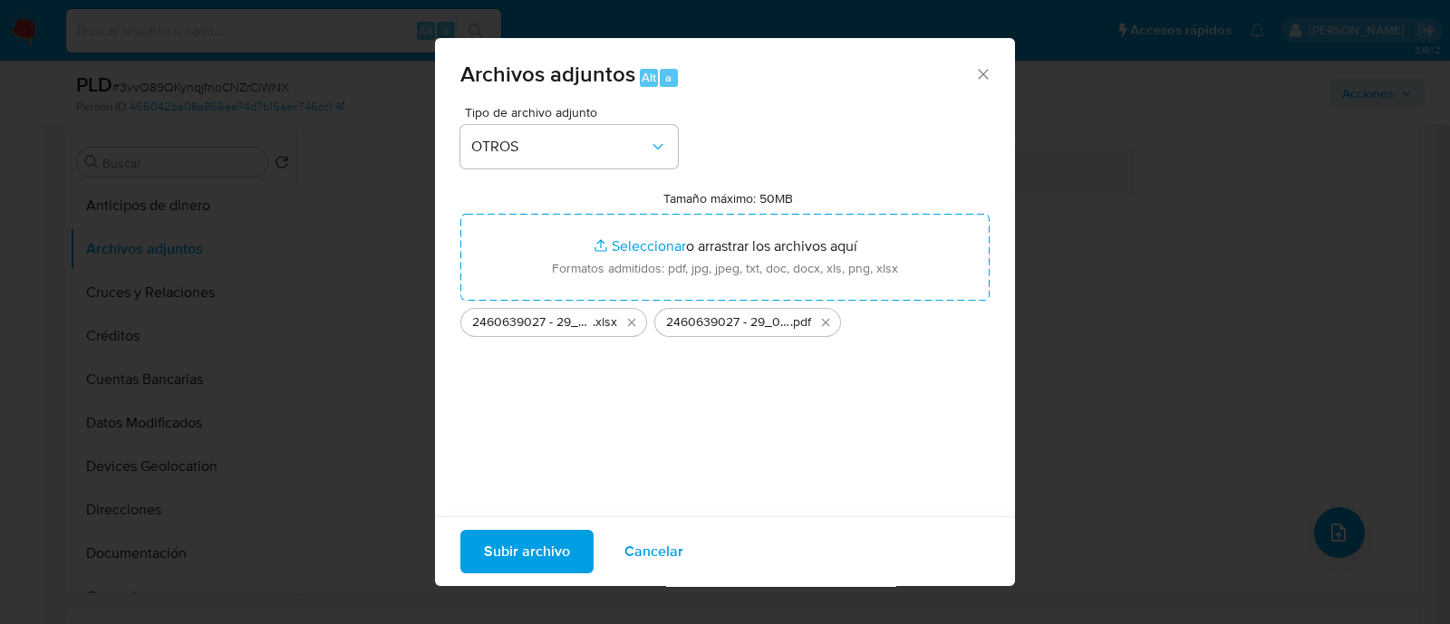
click at [516, 547] on span "Subir archivo" at bounding box center [527, 552] width 86 height 40
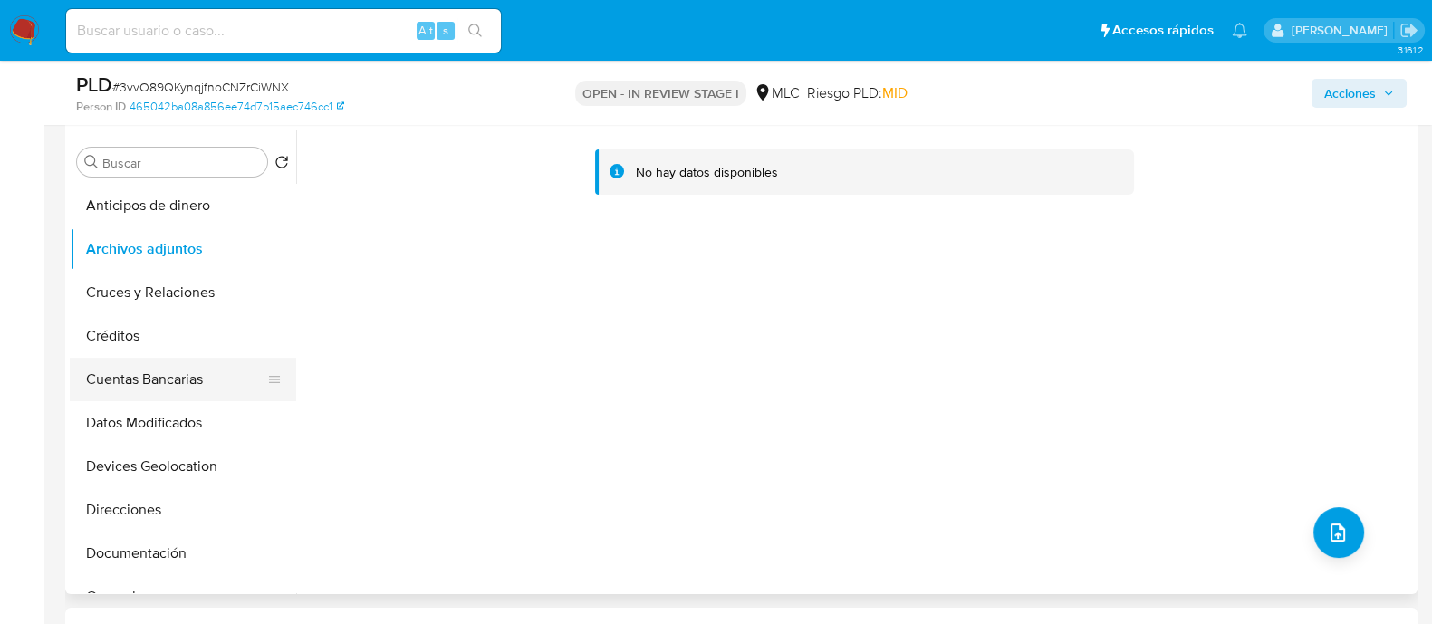
click at [151, 387] on button "Cuentas Bancarias" at bounding box center [176, 379] width 212 height 43
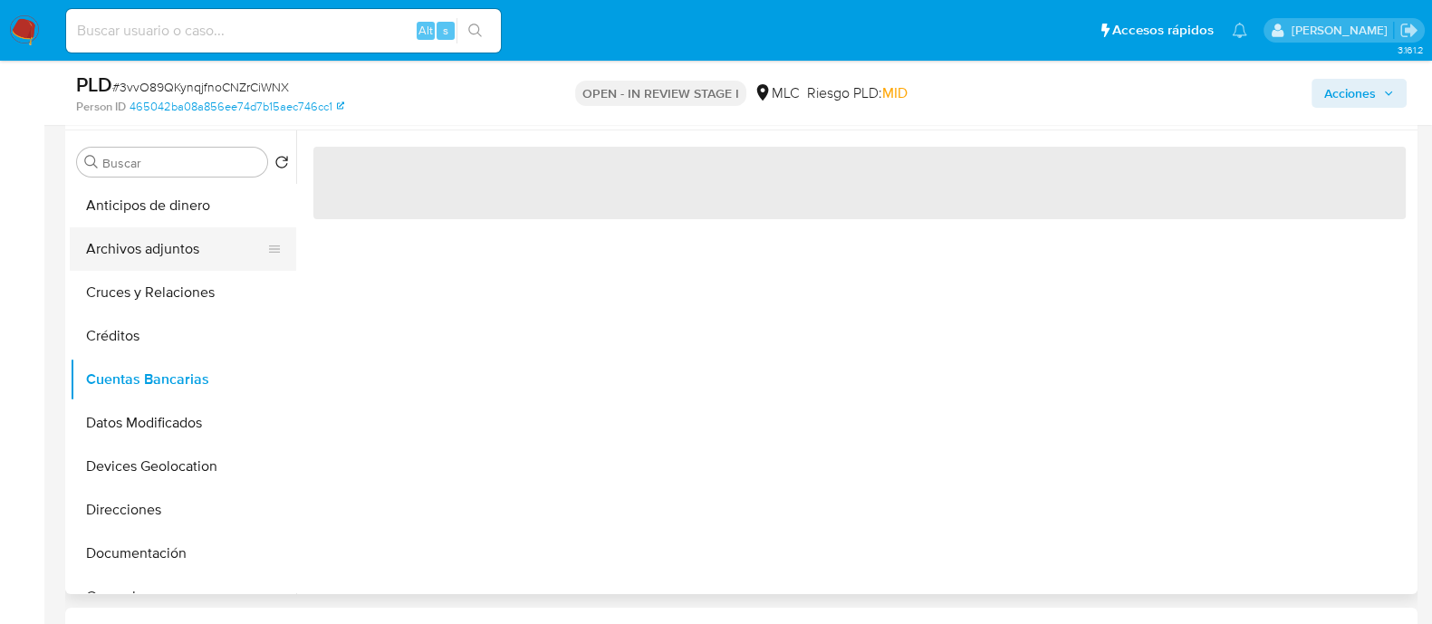
click at [163, 254] on button "Archivos adjuntos" at bounding box center [176, 248] width 212 height 43
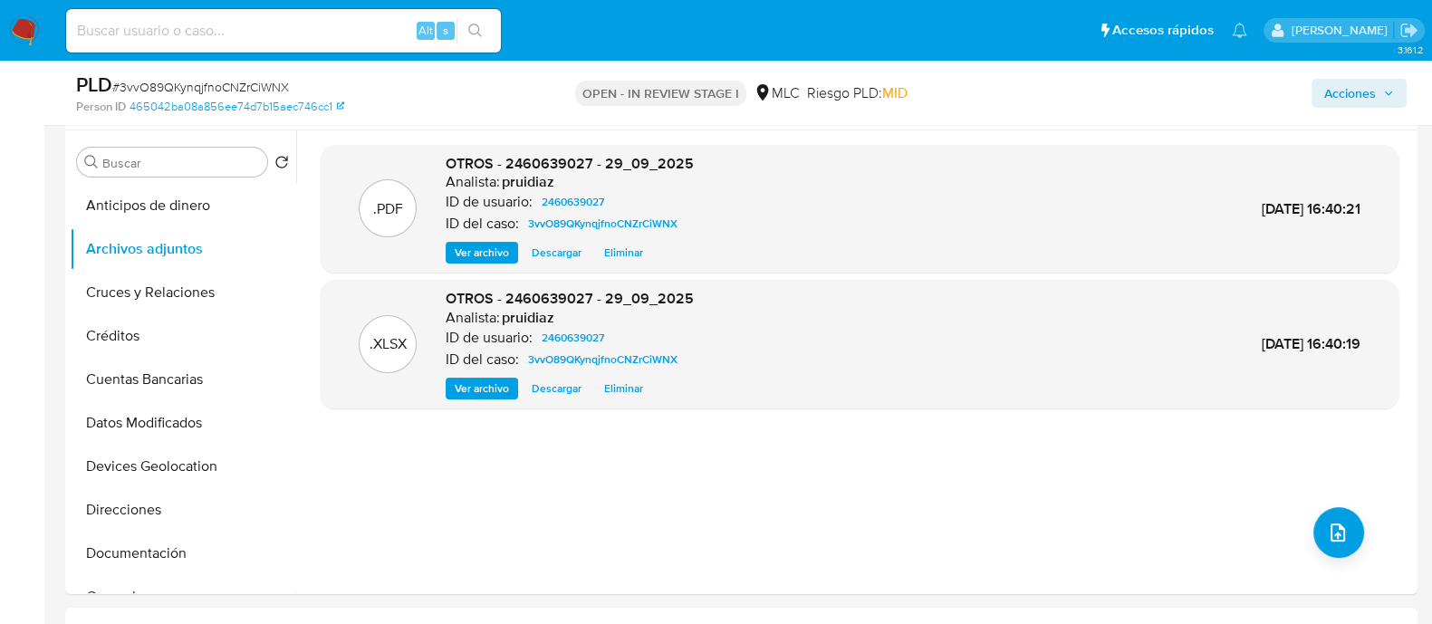
scroll to position [0, 0]
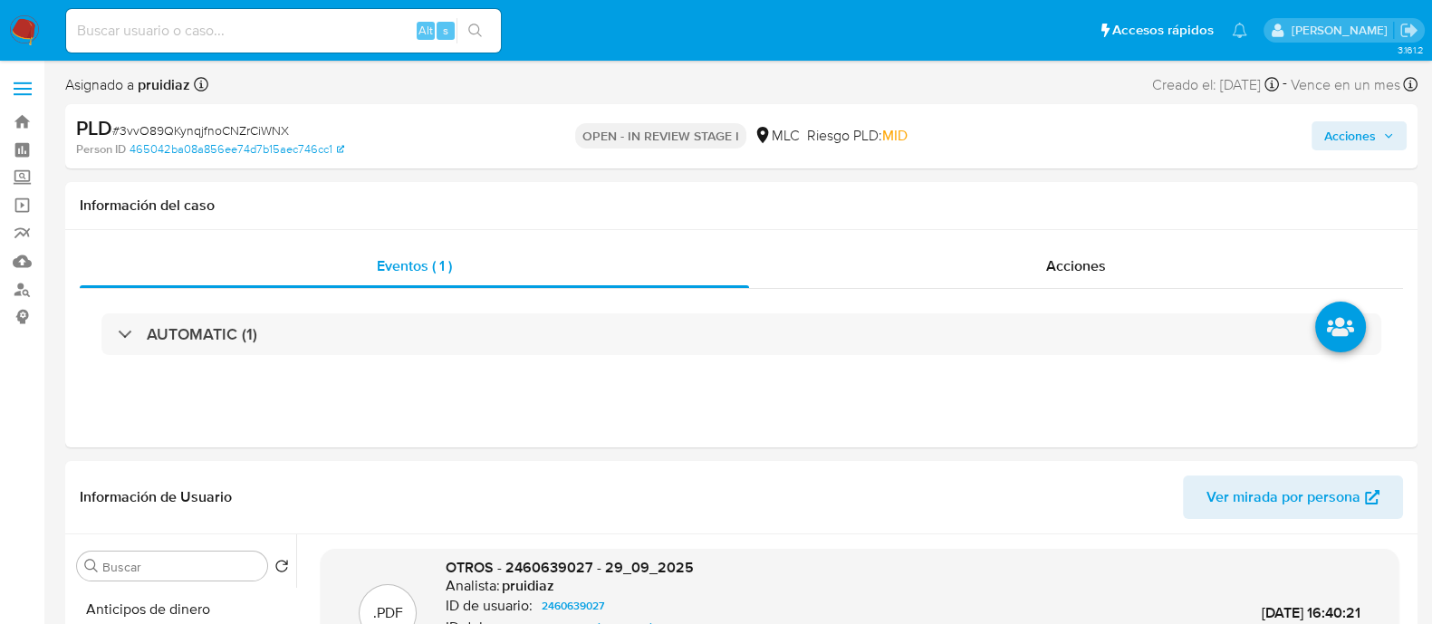
click at [1325, 132] on span "Acciones" at bounding box center [1351, 135] width 52 height 29
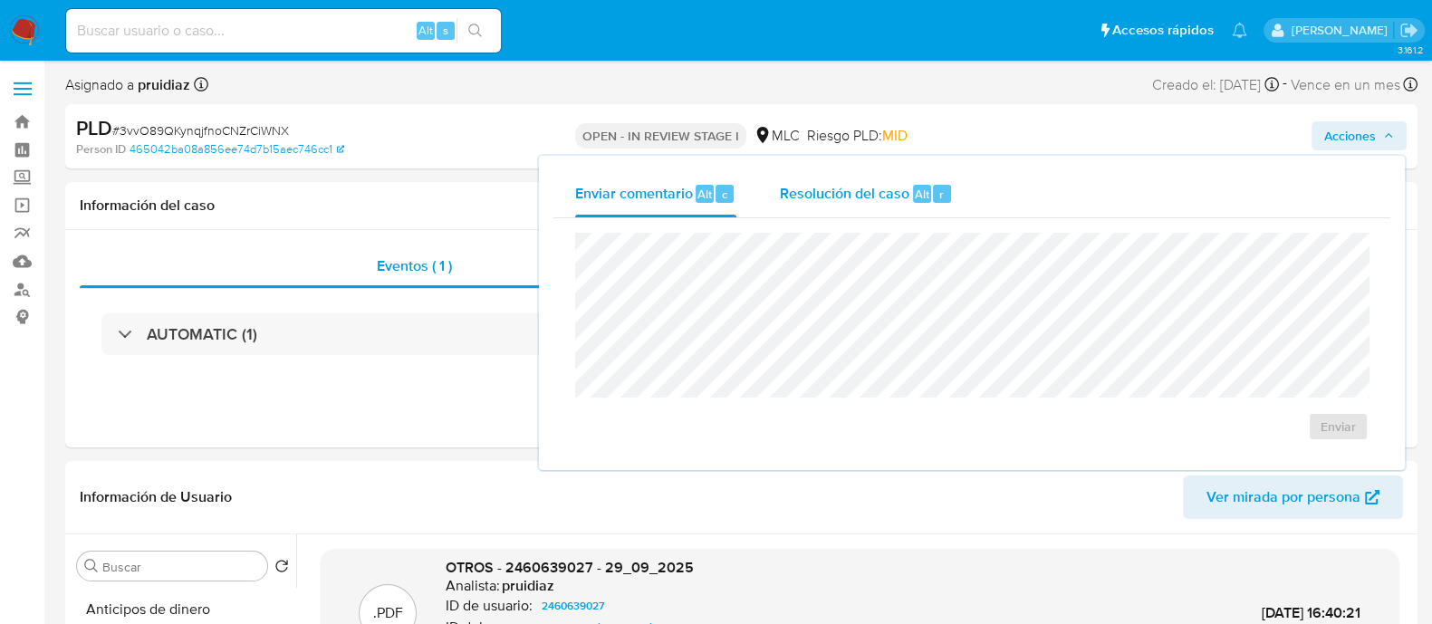
click at [891, 194] on span "Resolución del caso" at bounding box center [845, 193] width 130 height 21
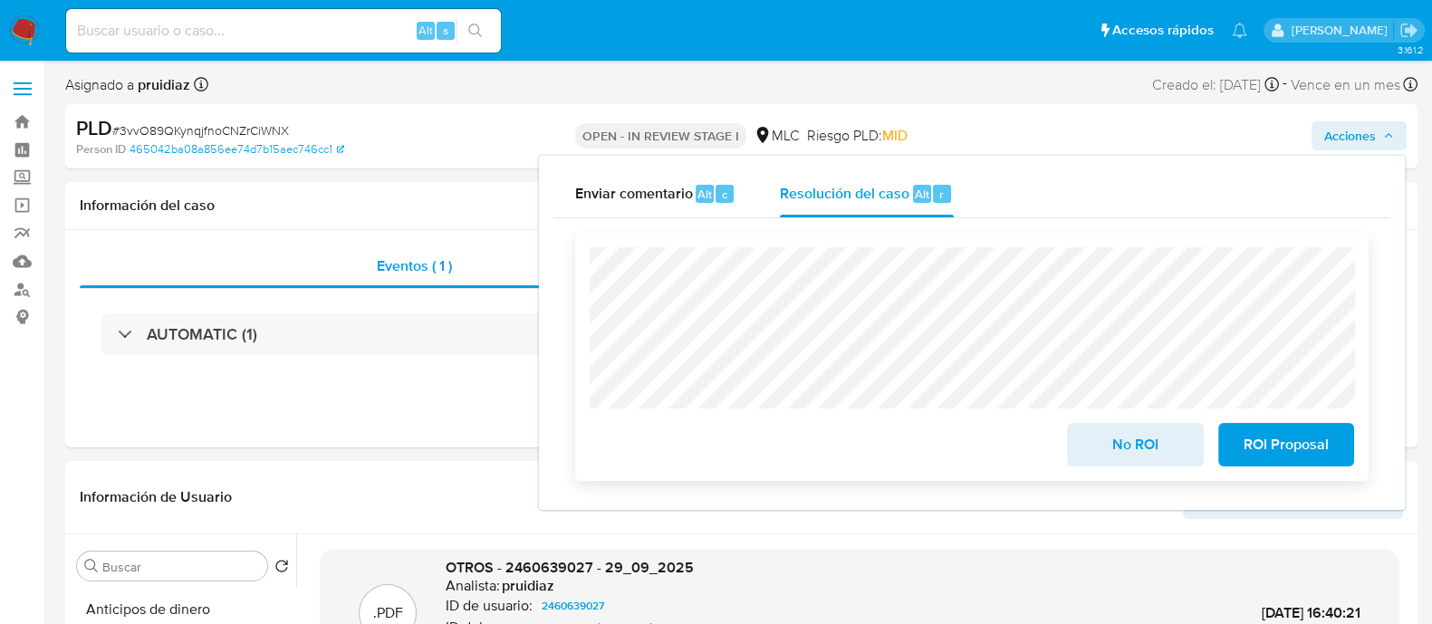
click at [1178, 438] on span "No ROI" at bounding box center [1135, 445] width 89 height 40
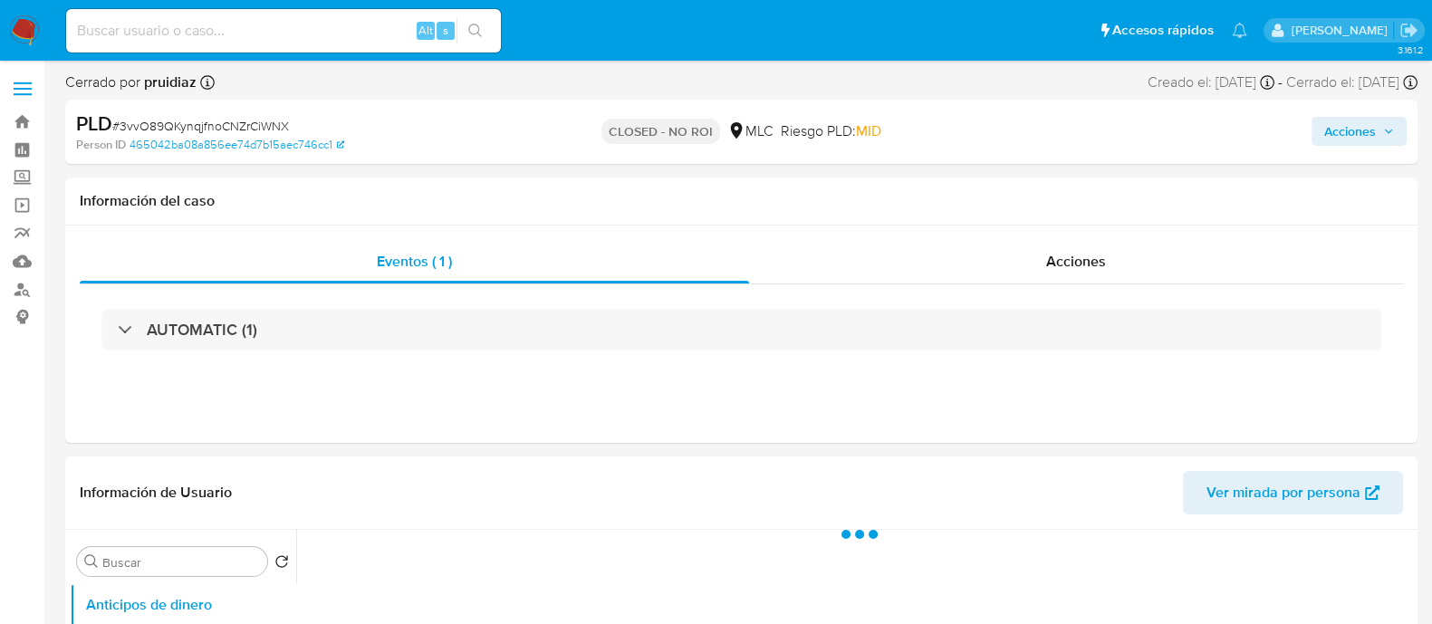
select select "10"
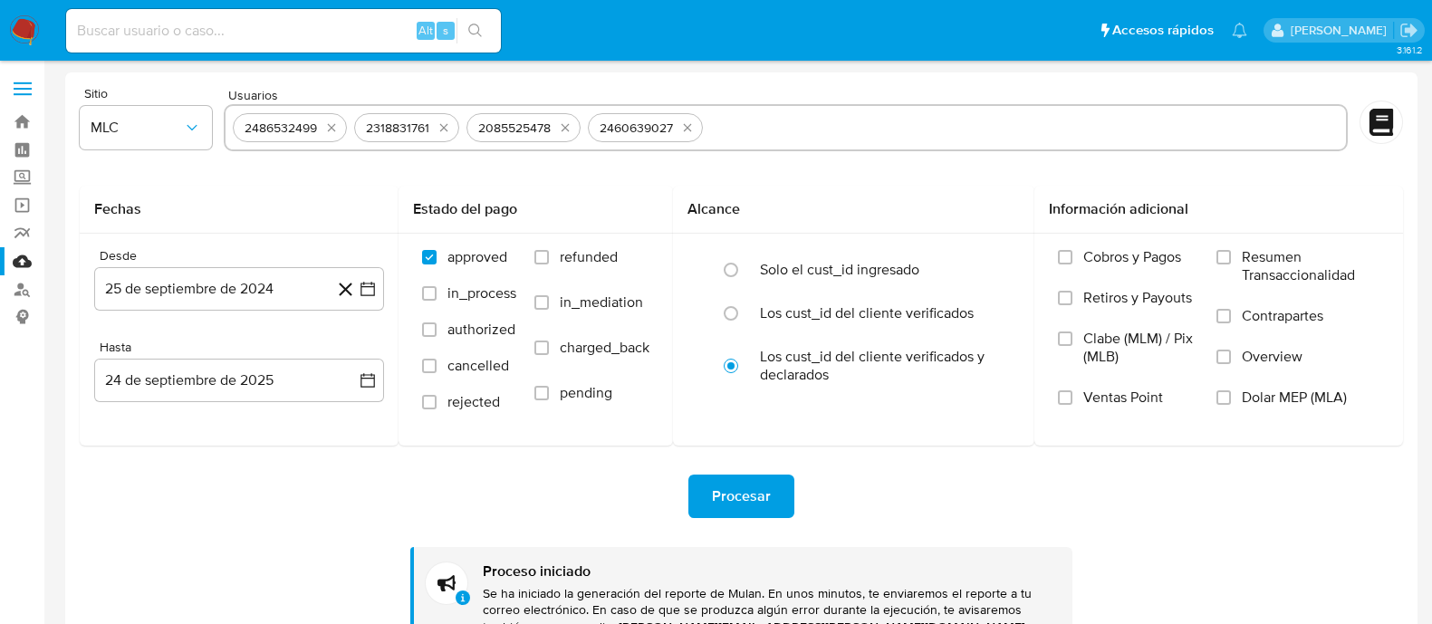
select select "10"
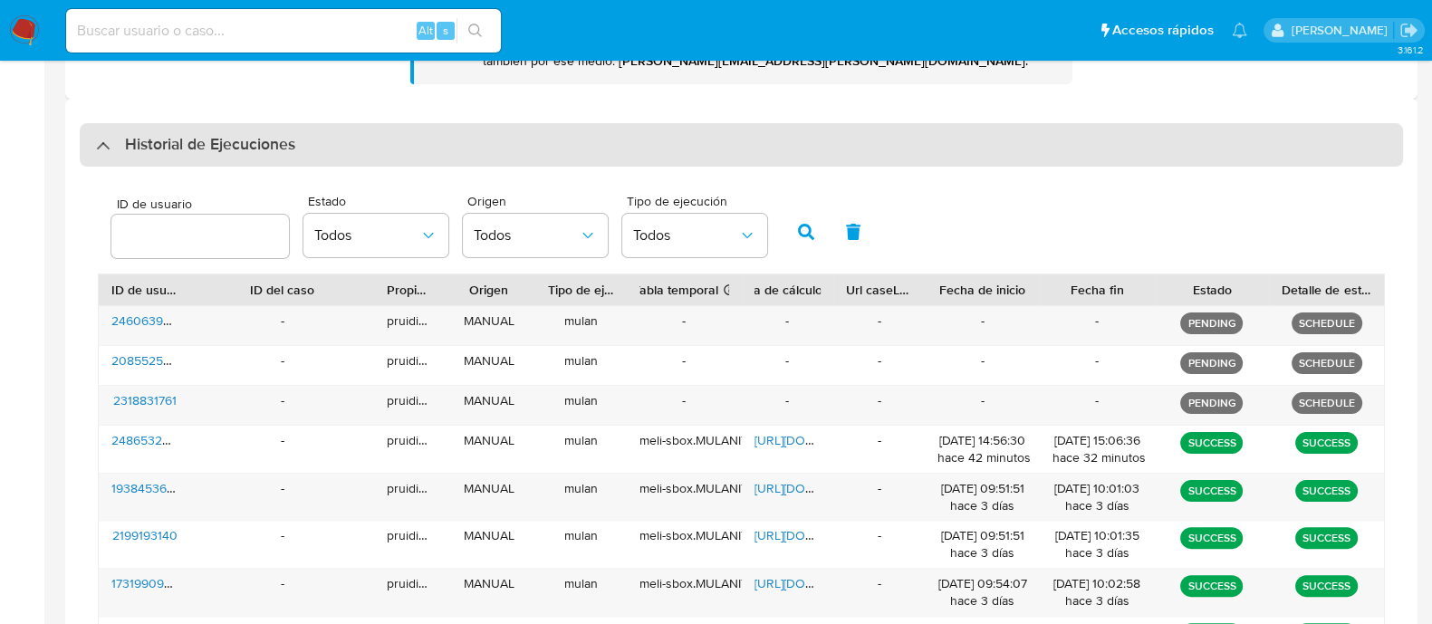
click at [267, 155] on h3 "Historial de Ejecuciones" at bounding box center [210, 145] width 170 height 22
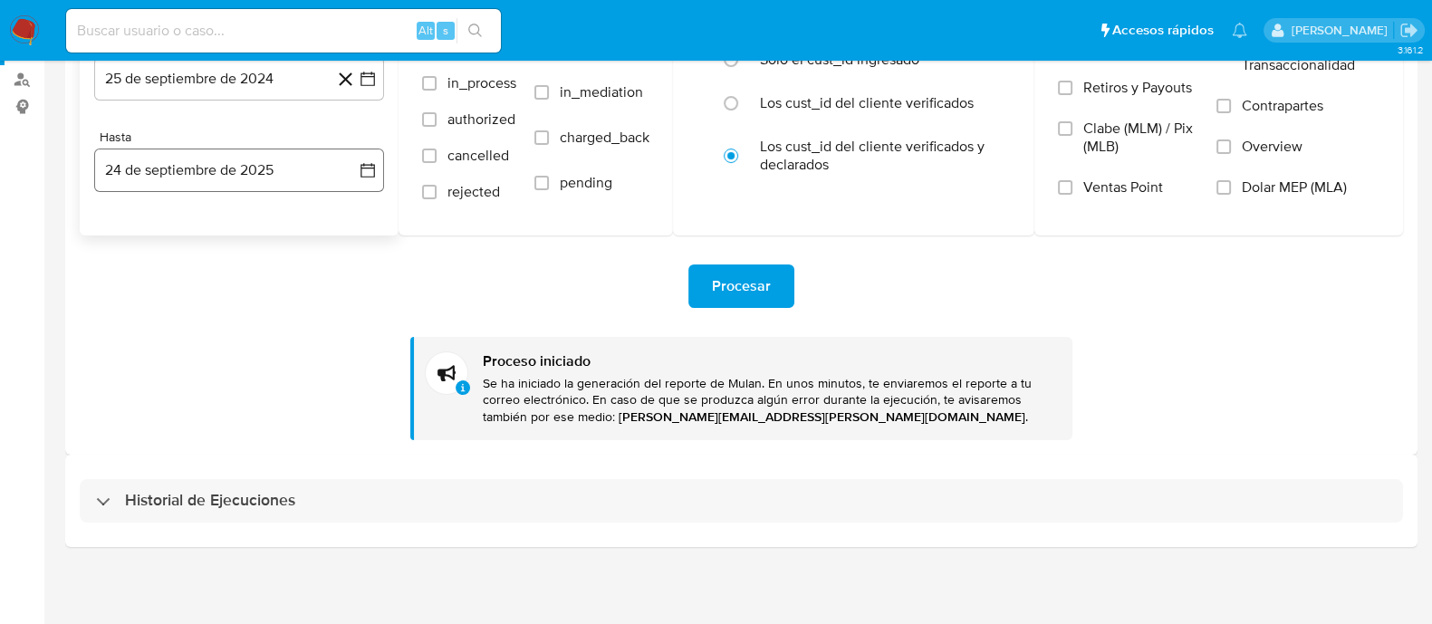
scroll to position [209, 0]
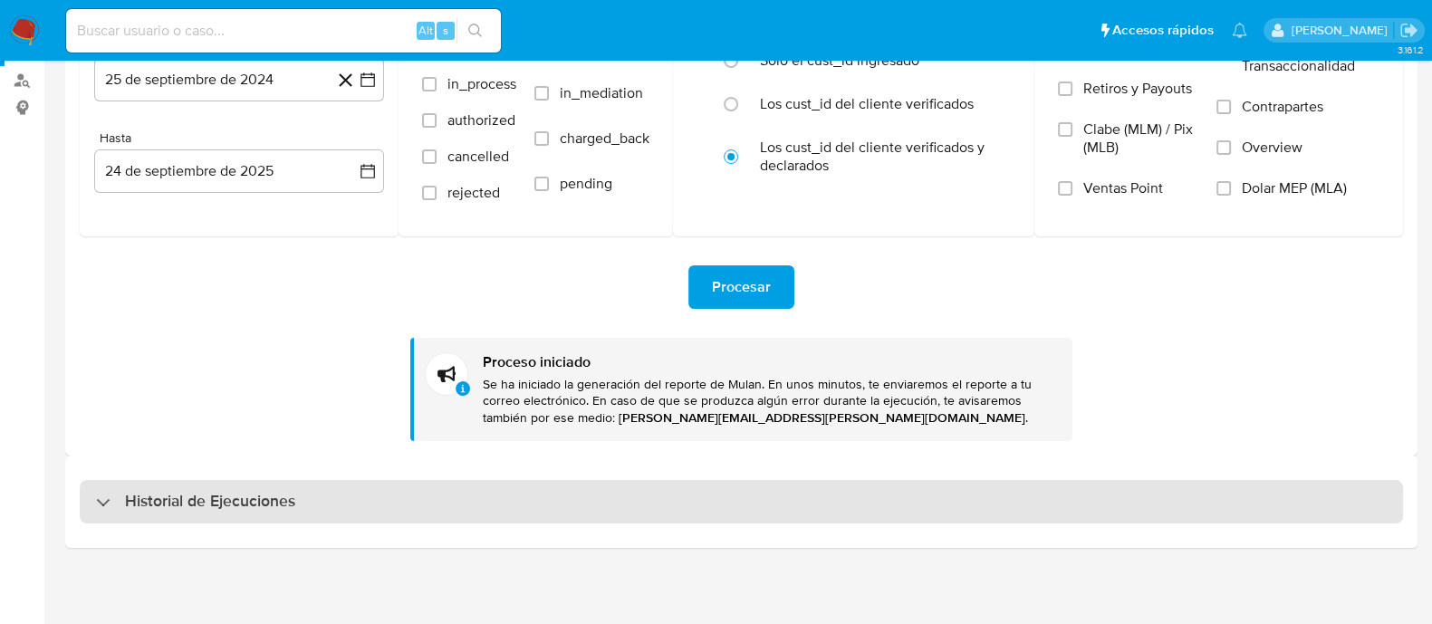
click at [241, 489] on div "Historial de Ejecuciones" at bounding box center [742, 501] width 1324 height 43
select select "10"
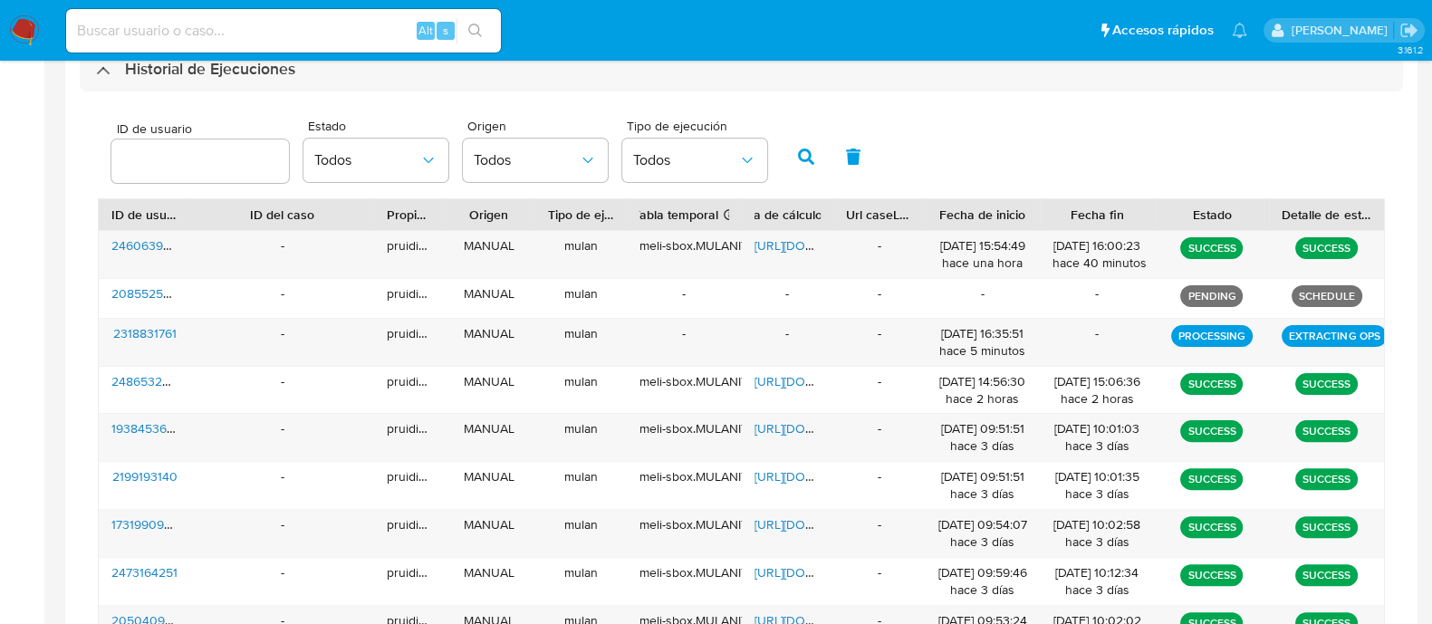
scroll to position [719, 0]
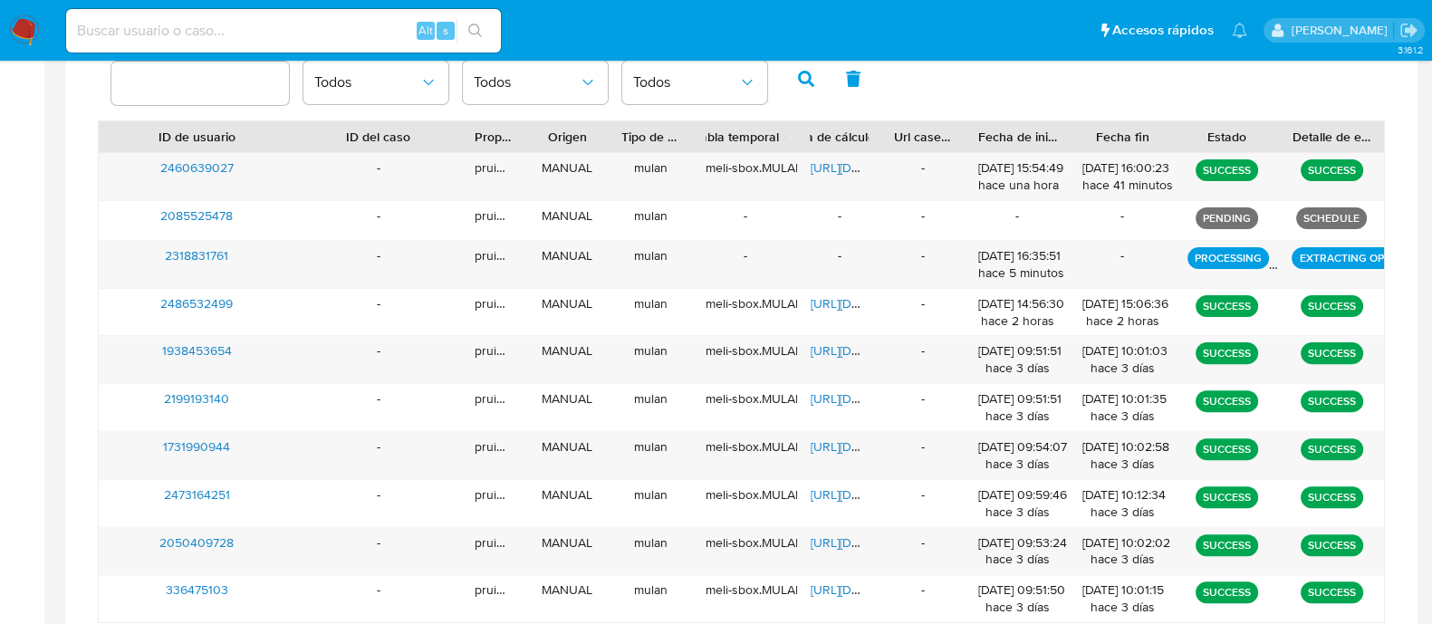
drag, startPoint x: 195, startPoint y: 135, endPoint x: 300, endPoint y: 140, distance: 105.2
click at [299, 139] on div at bounding box center [294, 136] width 33 height 31
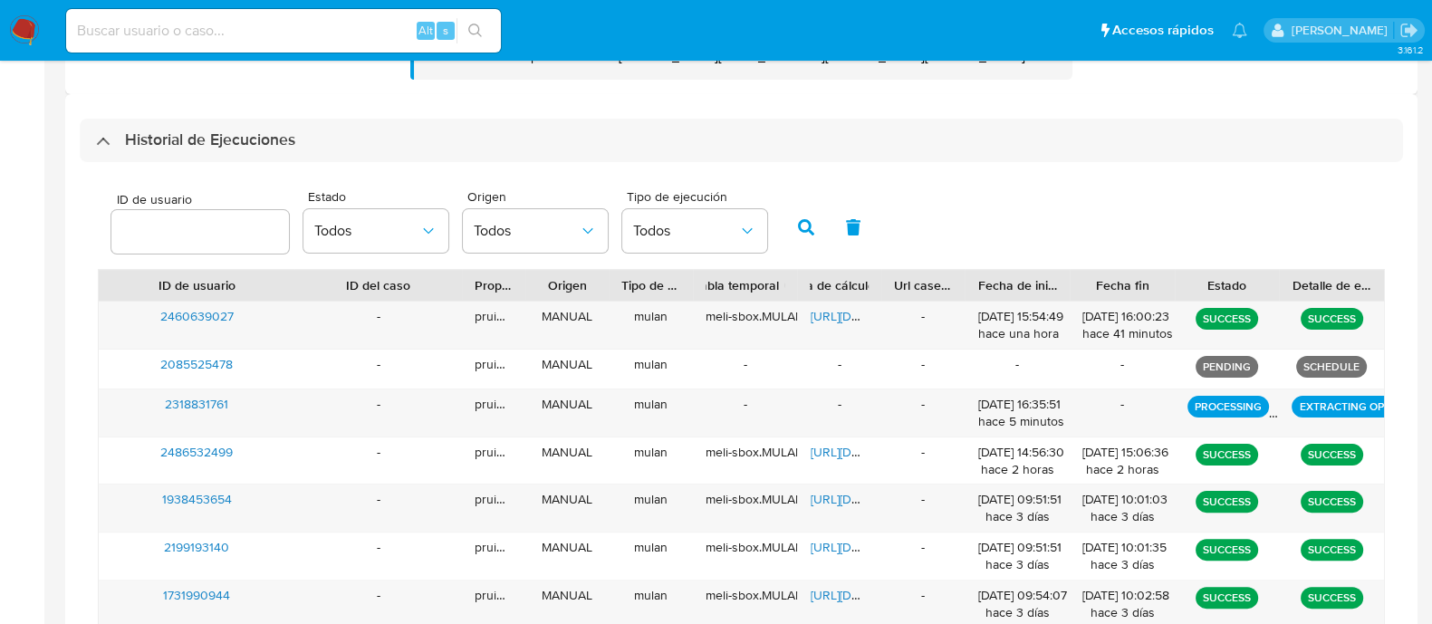
scroll to position [607, 0]
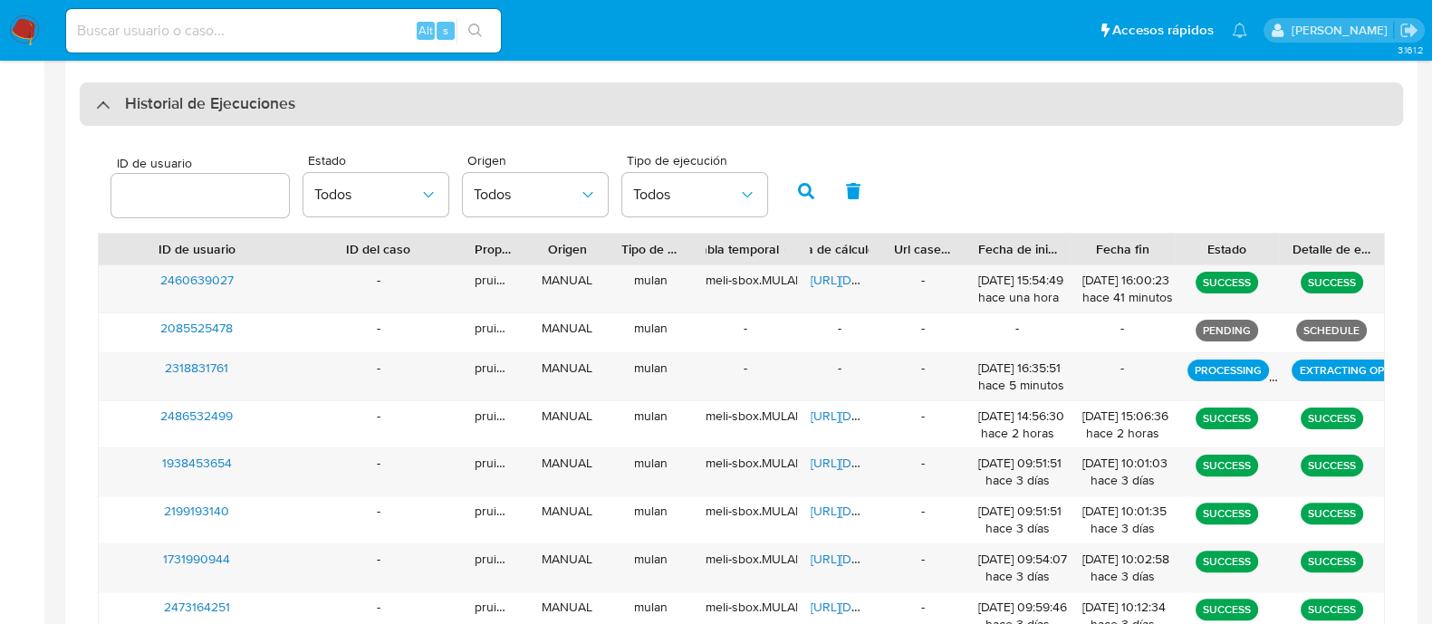
click at [236, 109] on h3 "Historial de Ejecuciones" at bounding box center [210, 104] width 170 height 22
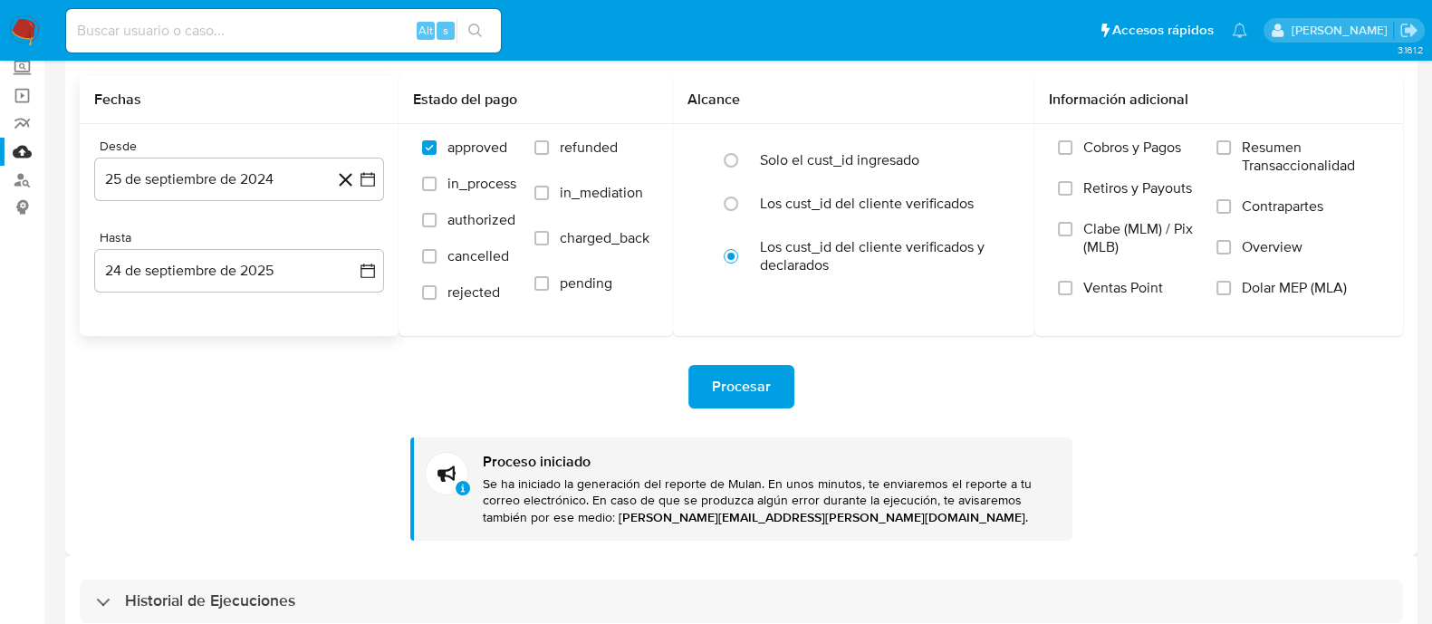
scroll to position [209, 0]
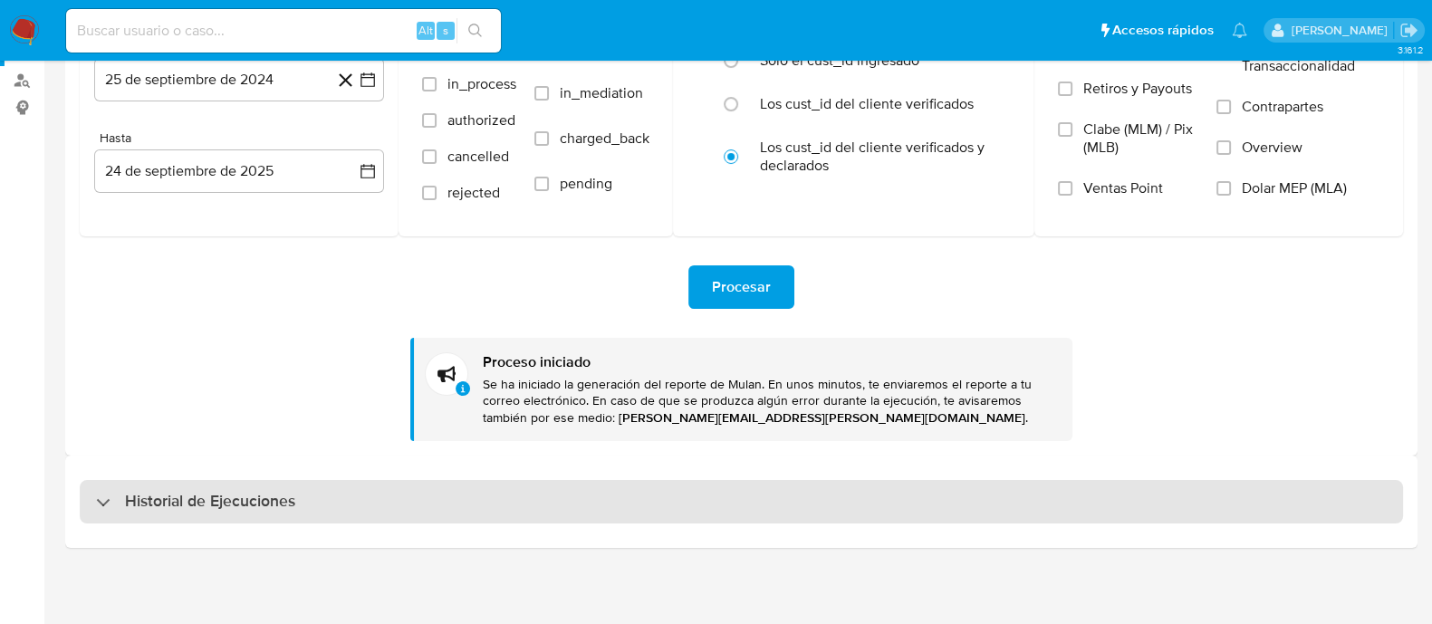
click at [231, 505] on h3 "Historial de Ejecuciones" at bounding box center [210, 502] width 170 height 22
select select "10"
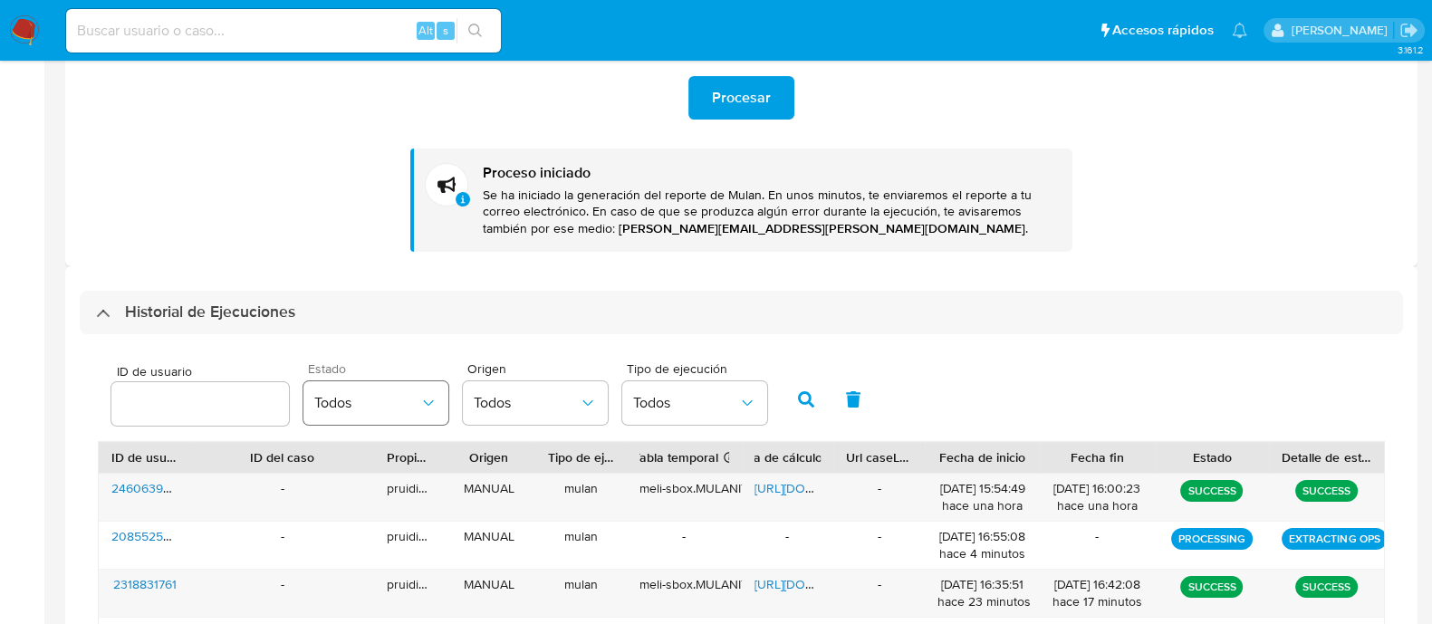
scroll to position [549, 0]
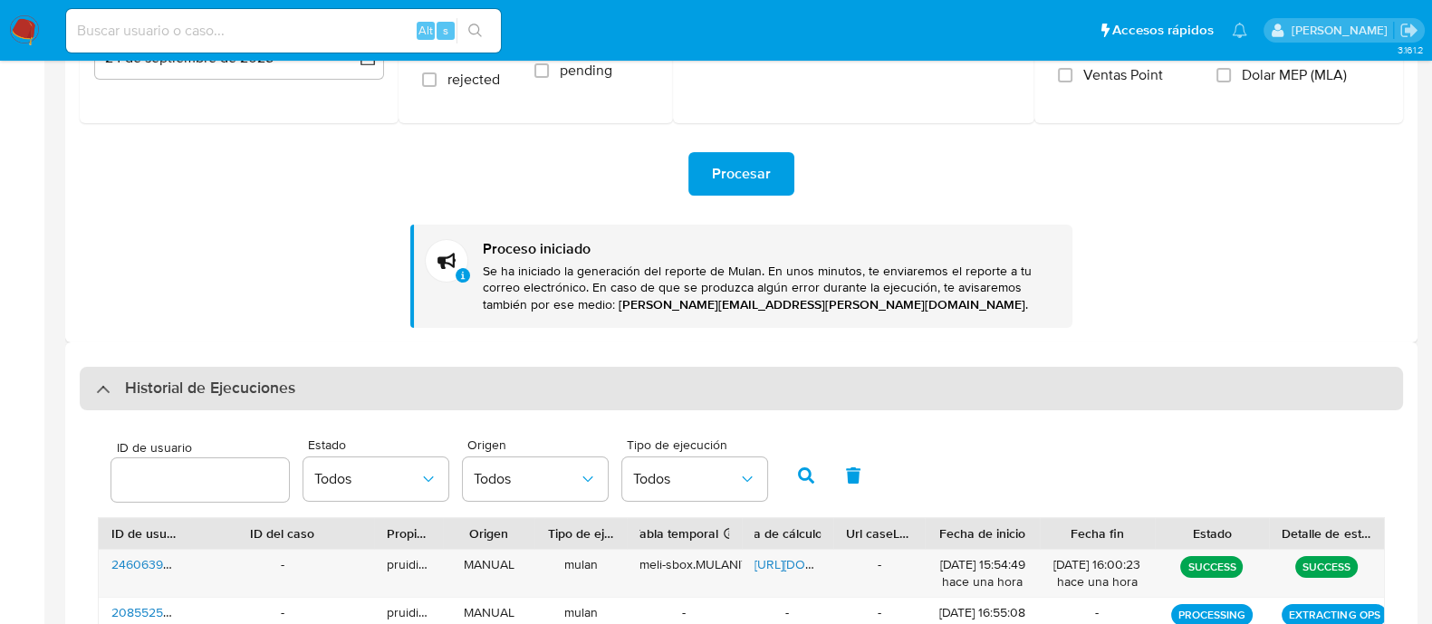
click at [253, 385] on h3 "Historial de Ejecuciones" at bounding box center [210, 389] width 170 height 22
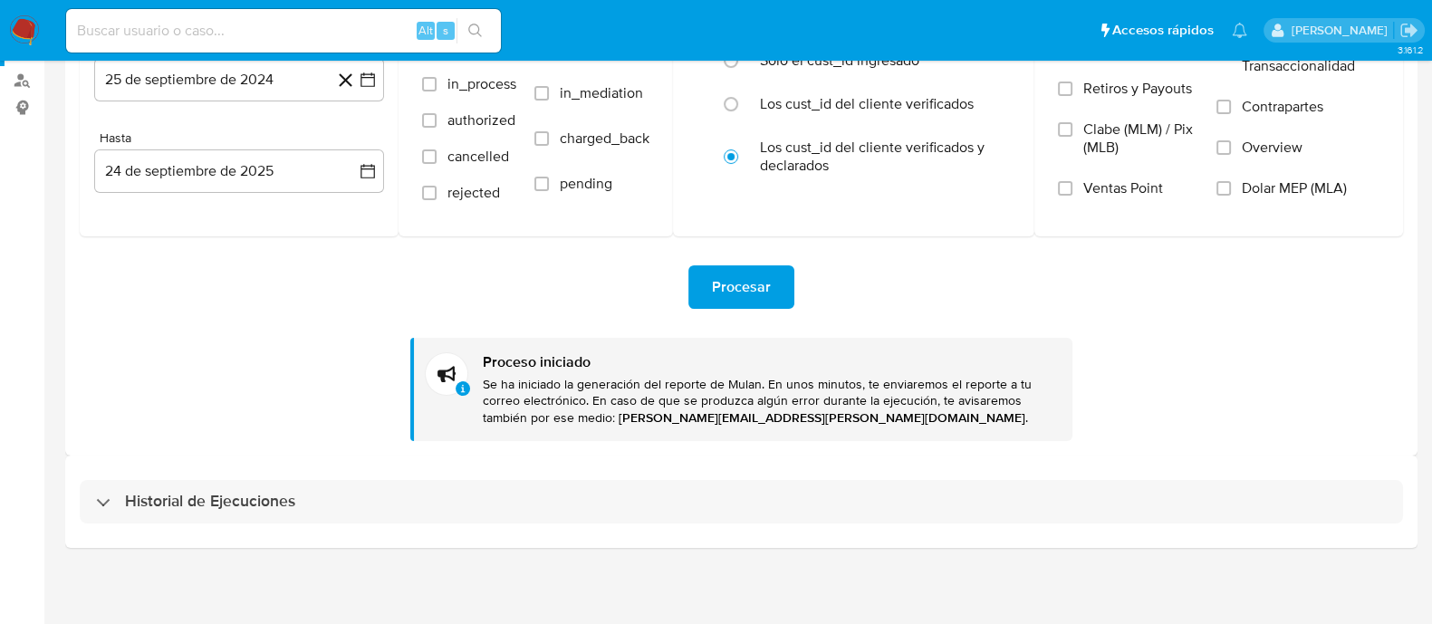
click at [27, 41] on img at bounding box center [24, 30] width 31 height 31
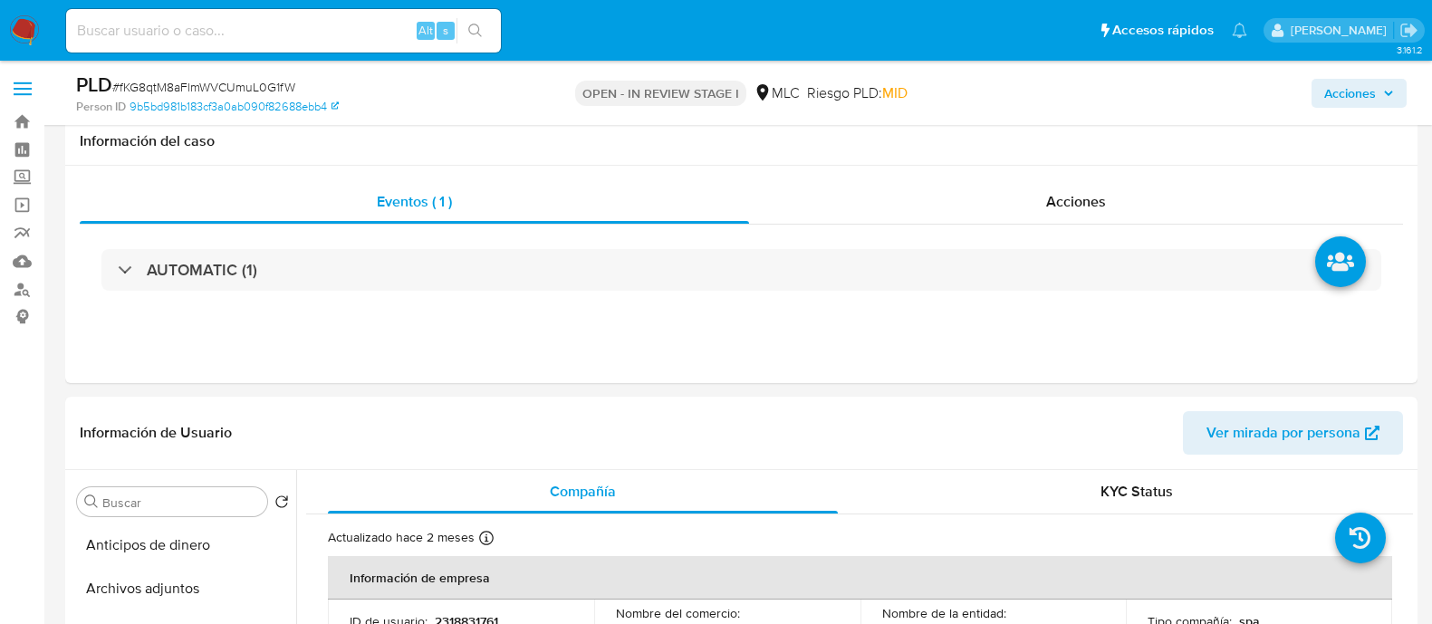
select select "10"
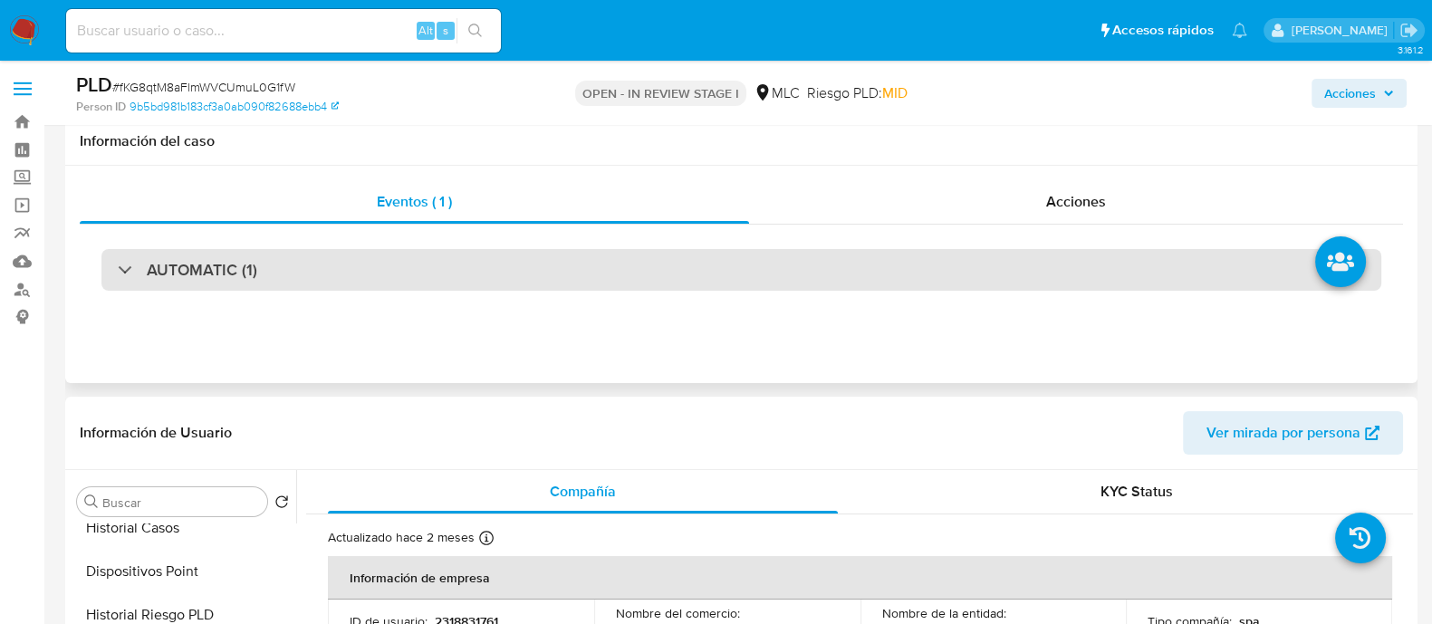
scroll to position [226, 0]
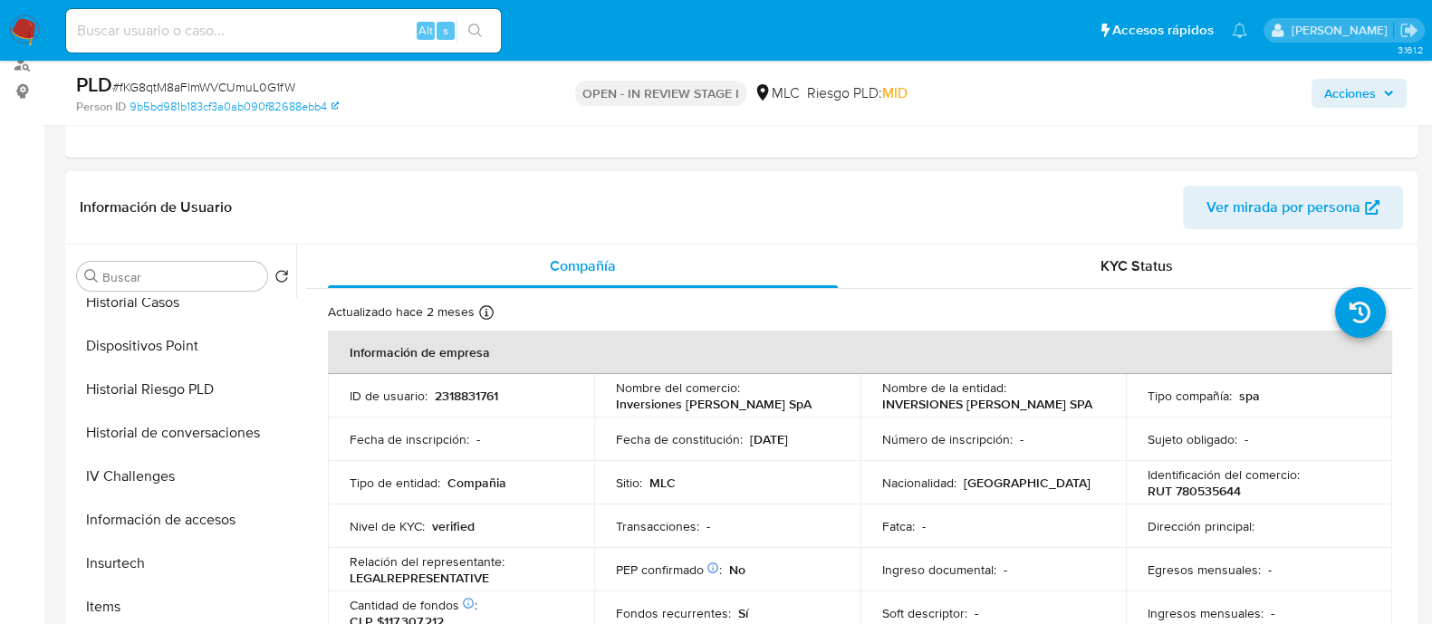
click at [460, 383] on td "ID de usuario : 2318831761" at bounding box center [461, 395] width 266 height 43
click at [464, 396] on p "2318831761" at bounding box center [466, 396] width 63 height 16
copy p "2318831761"
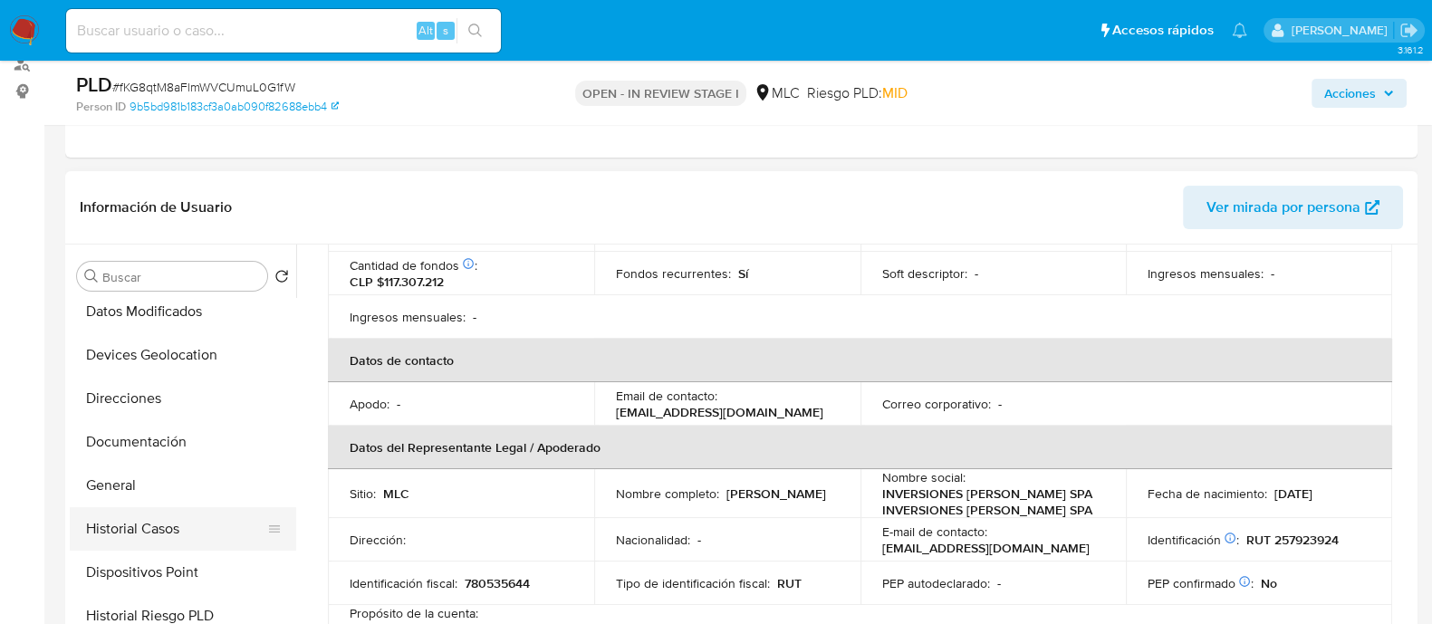
click at [162, 523] on button "Historial Casos" at bounding box center [176, 528] width 212 height 43
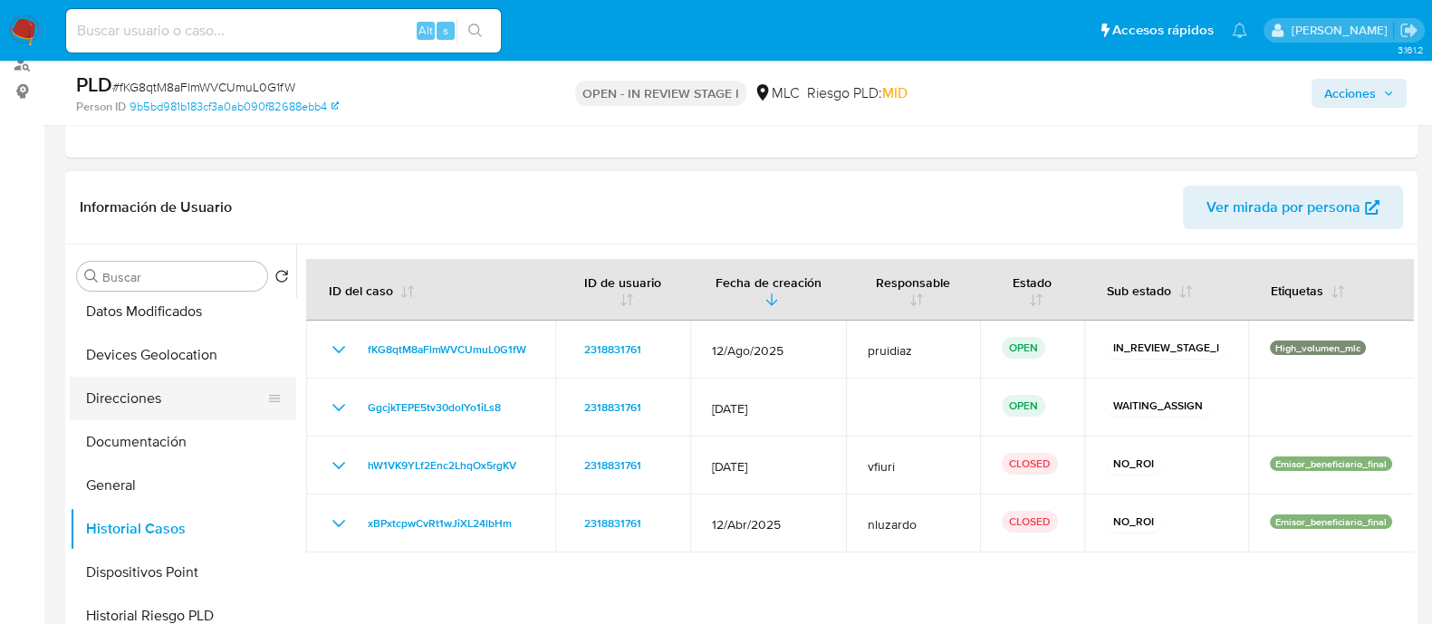
scroll to position [0, 0]
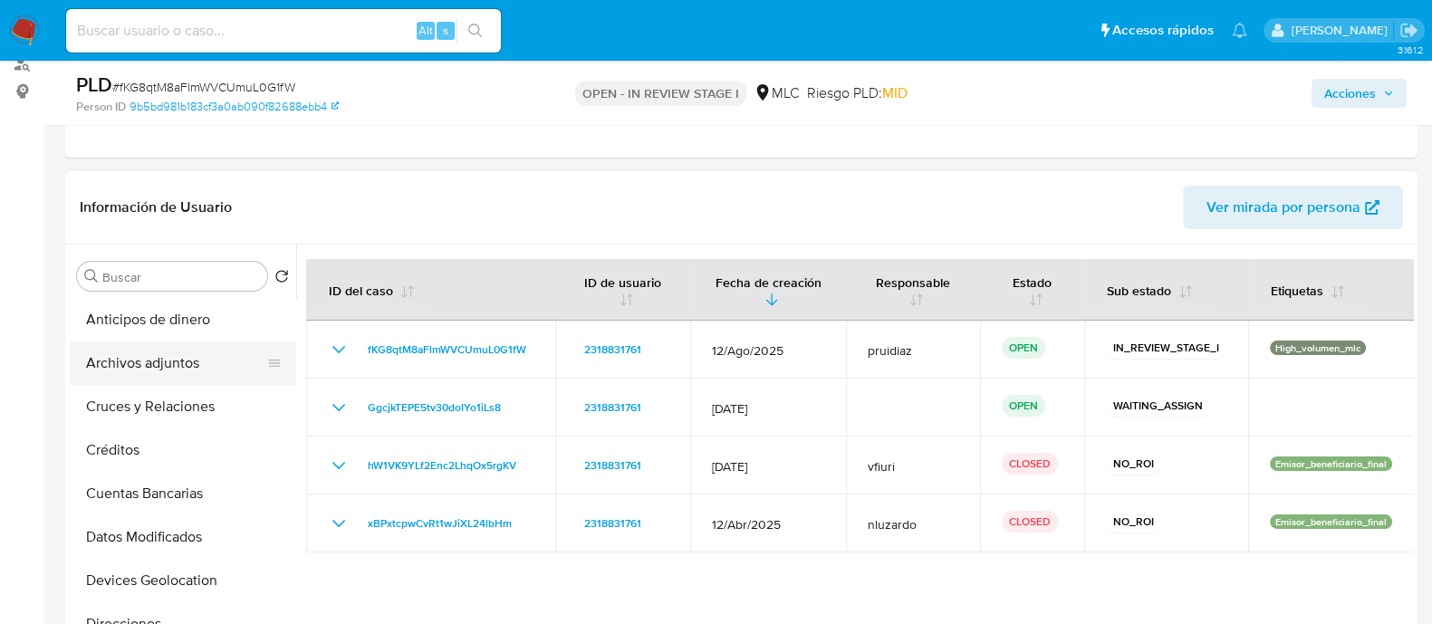
click at [159, 358] on button "Archivos adjuntos" at bounding box center [176, 363] width 212 height 43
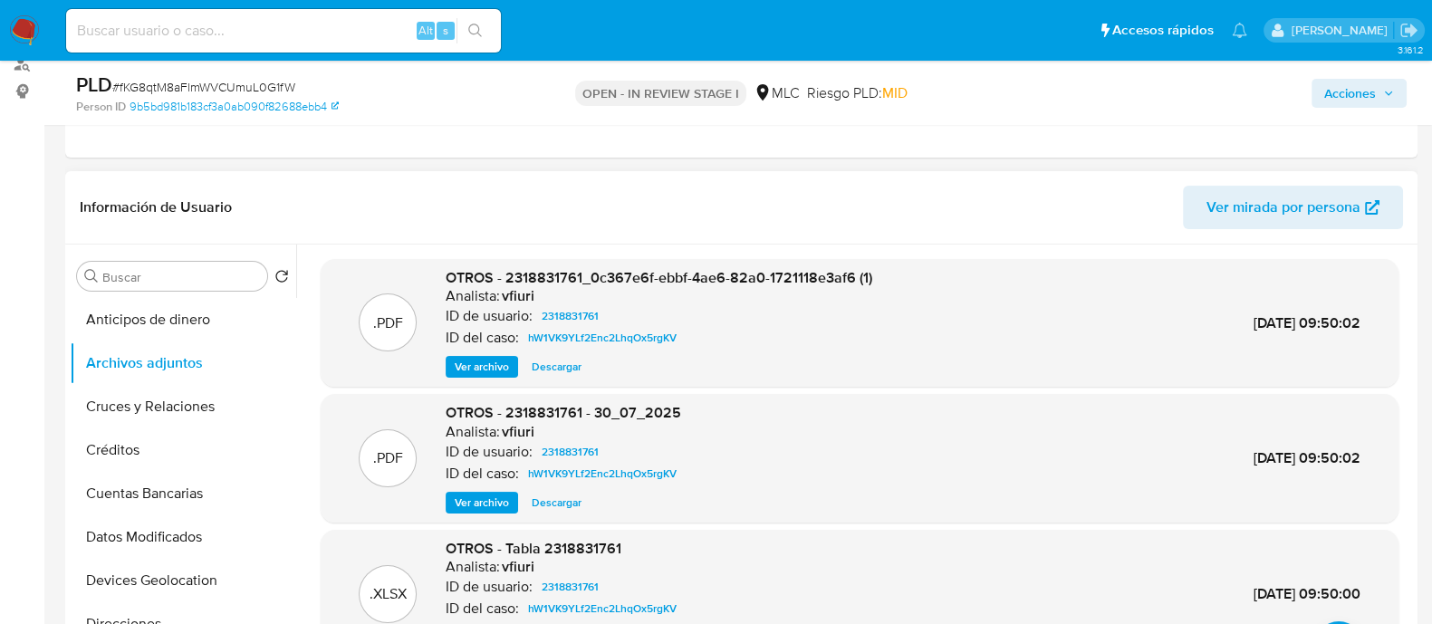
click at [457, 496] on span "Ver archivo" at bounding box center [482, 503] width 54 height 18
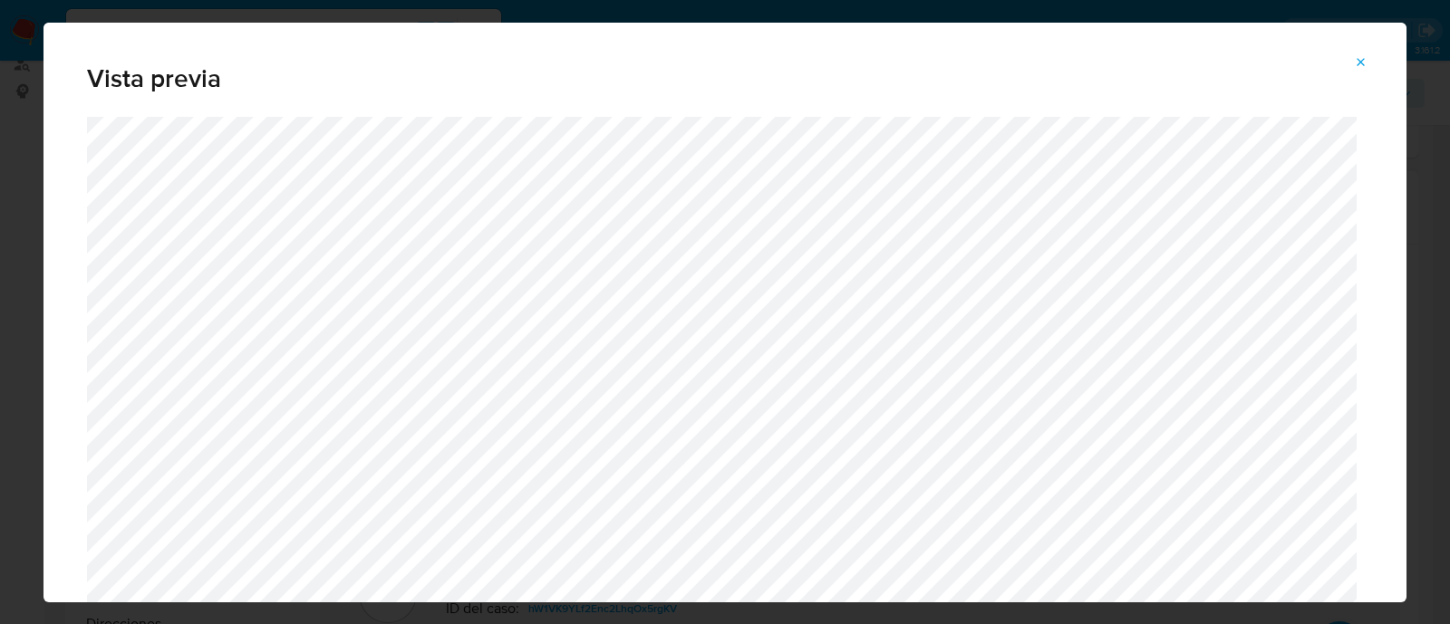
click at [1358, 64] on icon "Attachment preview" at bounding box center [1361, 62] width 8 height 8
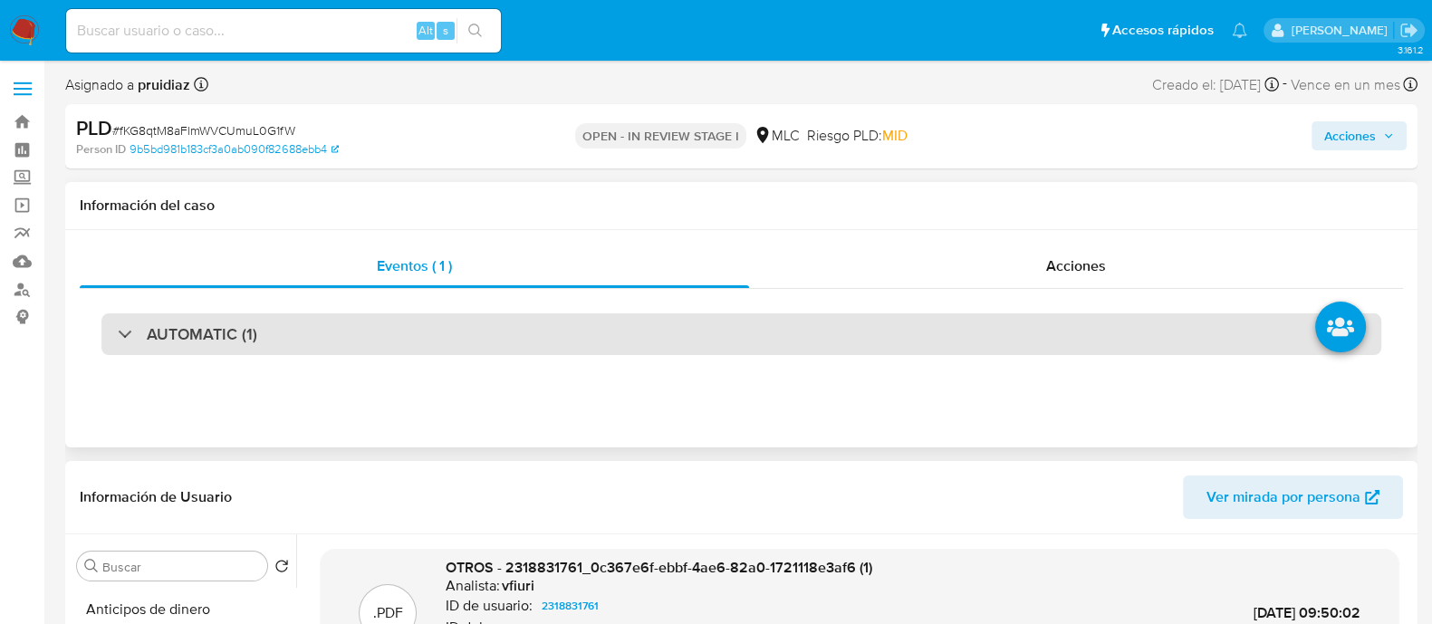
click at [220, 332] on h3 "AUTOMATIC (1)" at bounding box center [202, 334] width 111 height 20
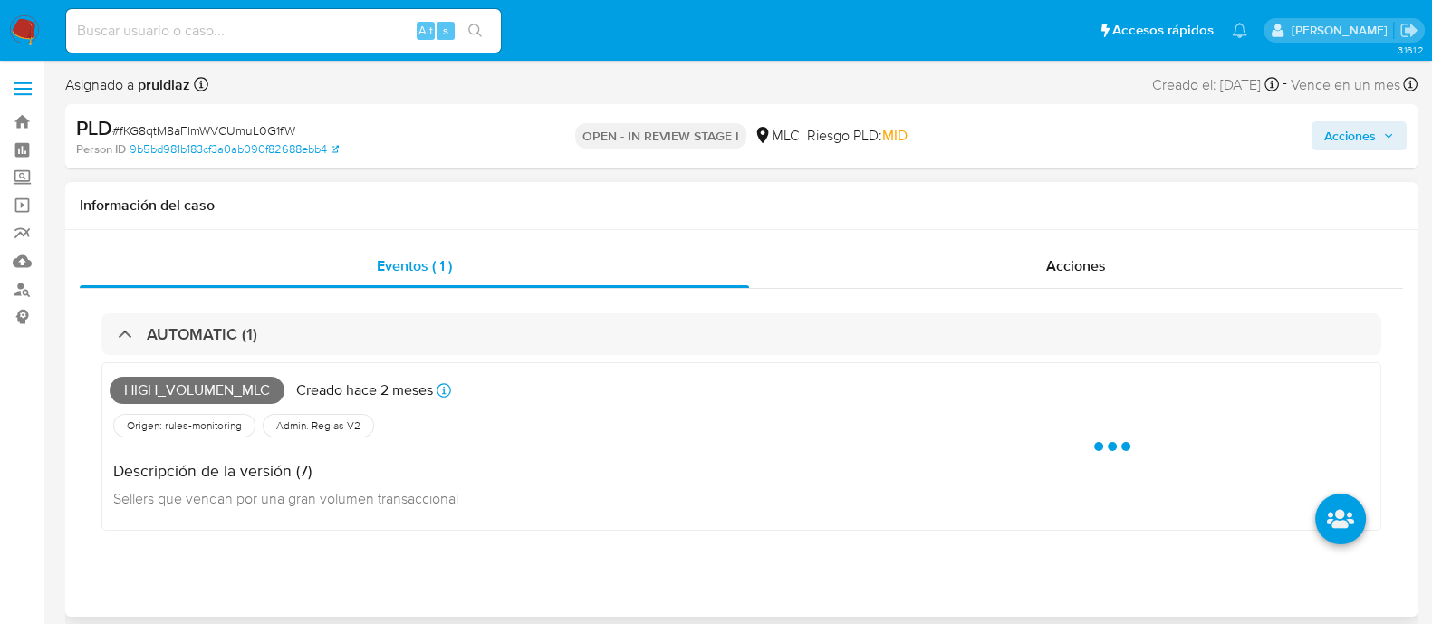
click at [183, 385] on span "High_volumen_mlc" at bounding box center [197, 390] width 175 height 27
copy span "High_volumen_mlc"
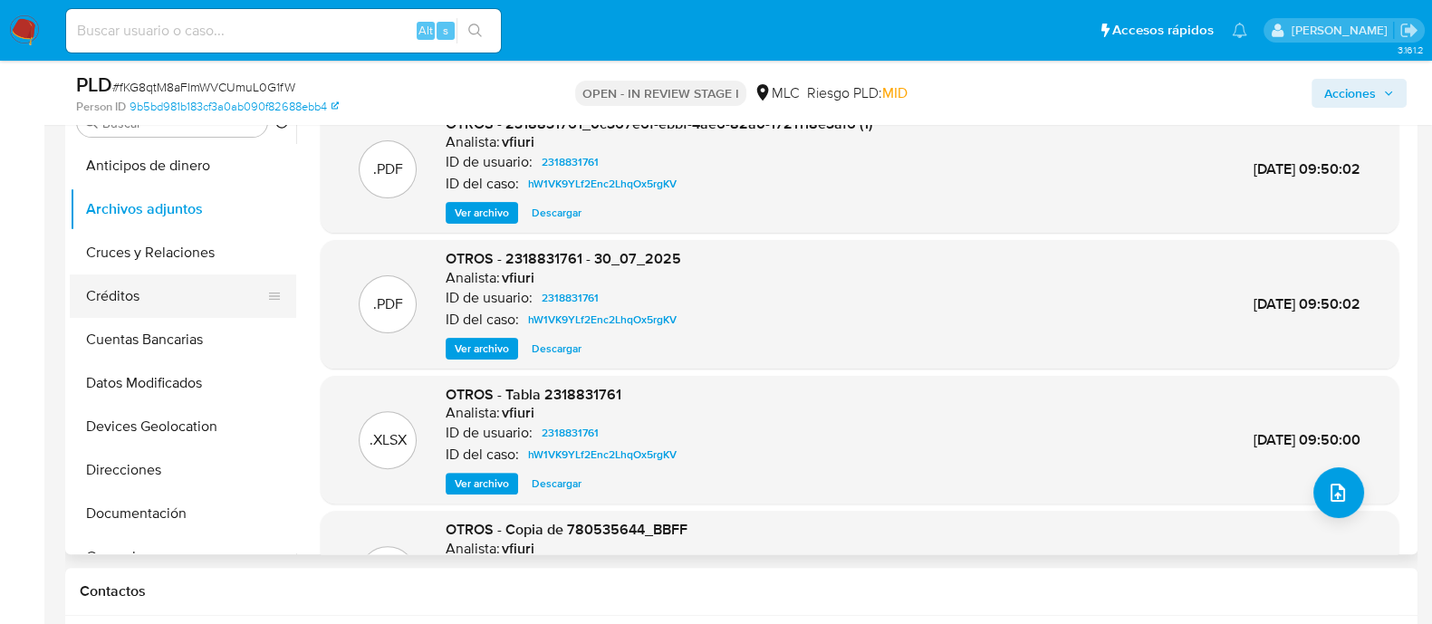
scroll to position [226, 0]
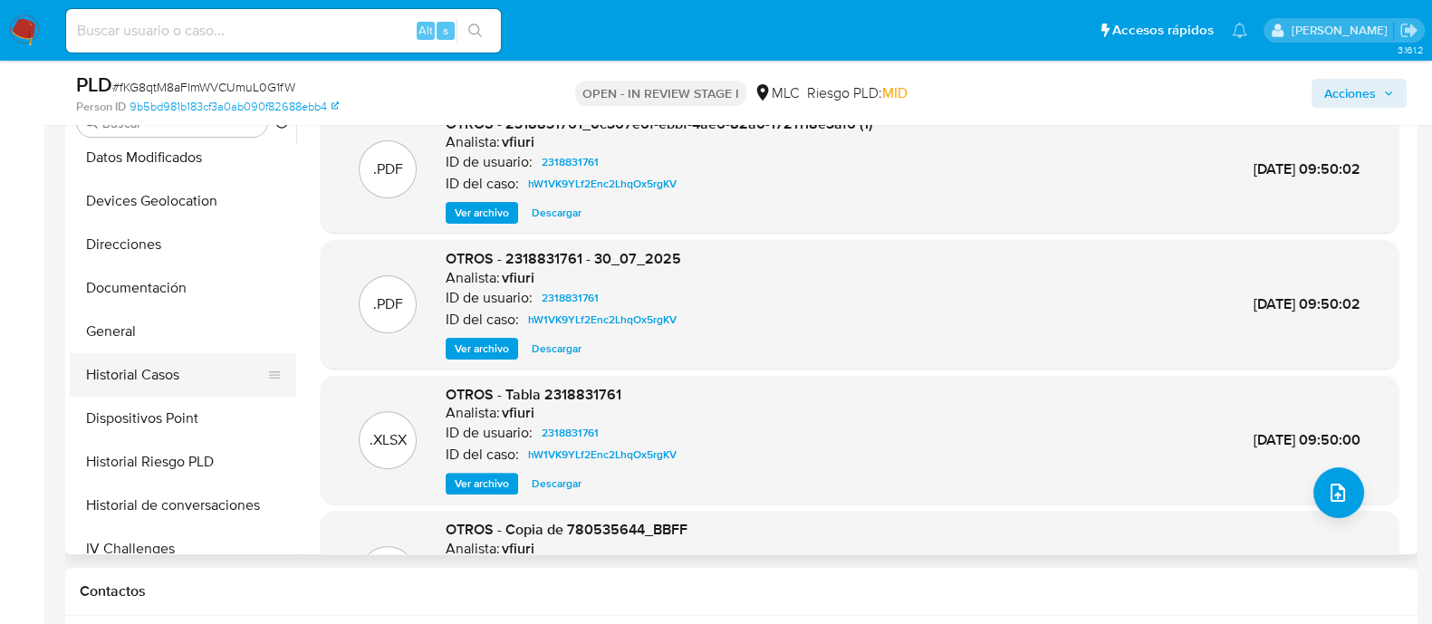
click at [149, 372] on button "Historial Casos" at bounding box center [176, 374] width 212 height 43
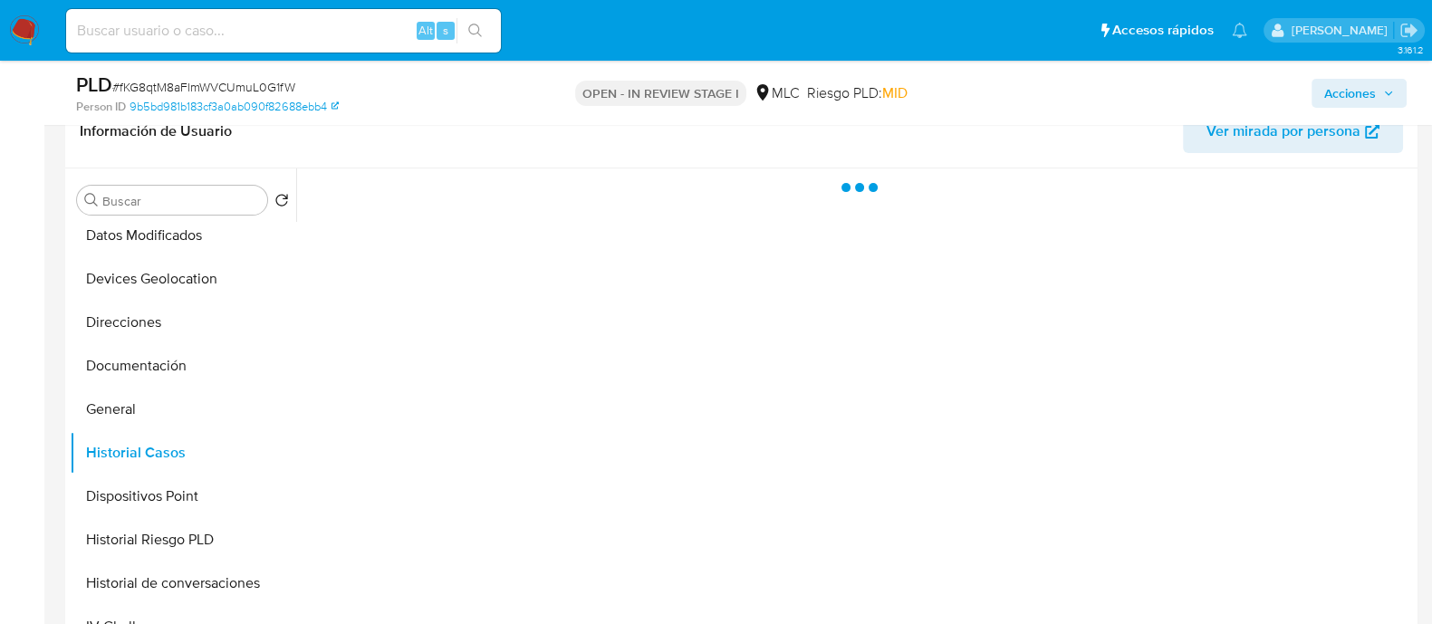
scroll to position [566, 0]
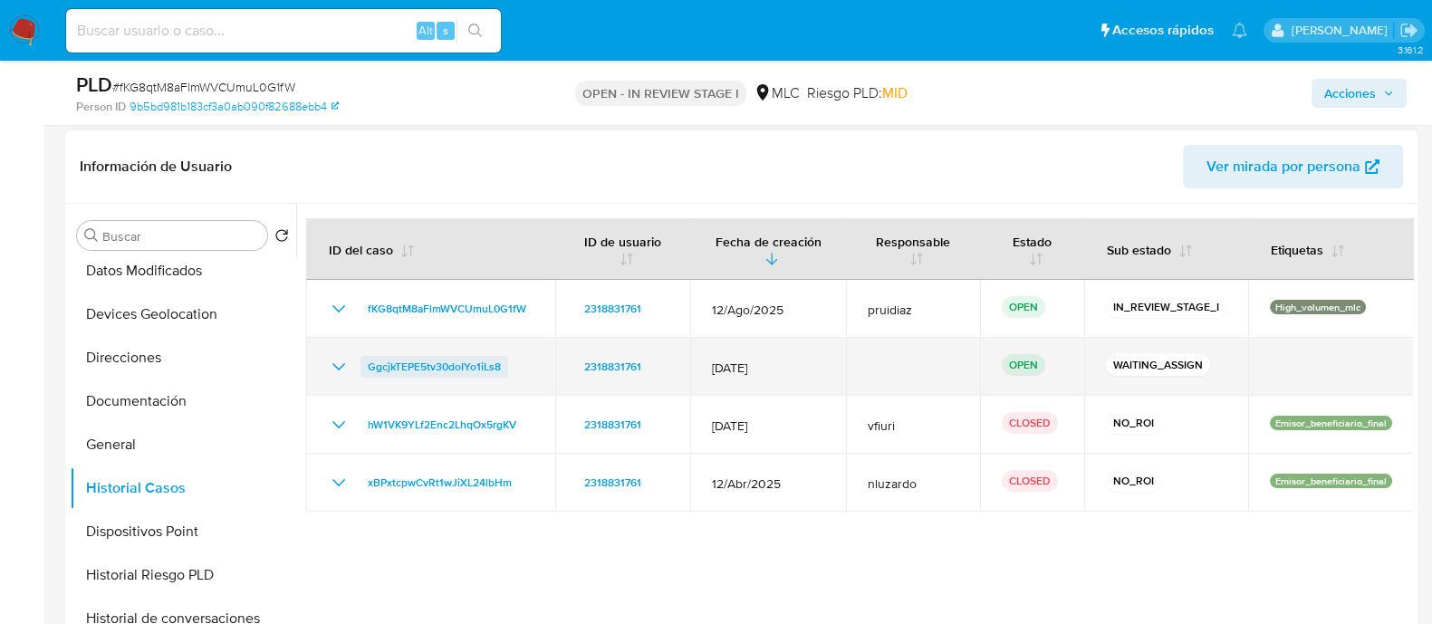
click at [478, 357] on span "GgcjkTEPE5tv30doIYo1iLs8" at bounding box center [434, 367] width 133 height 22
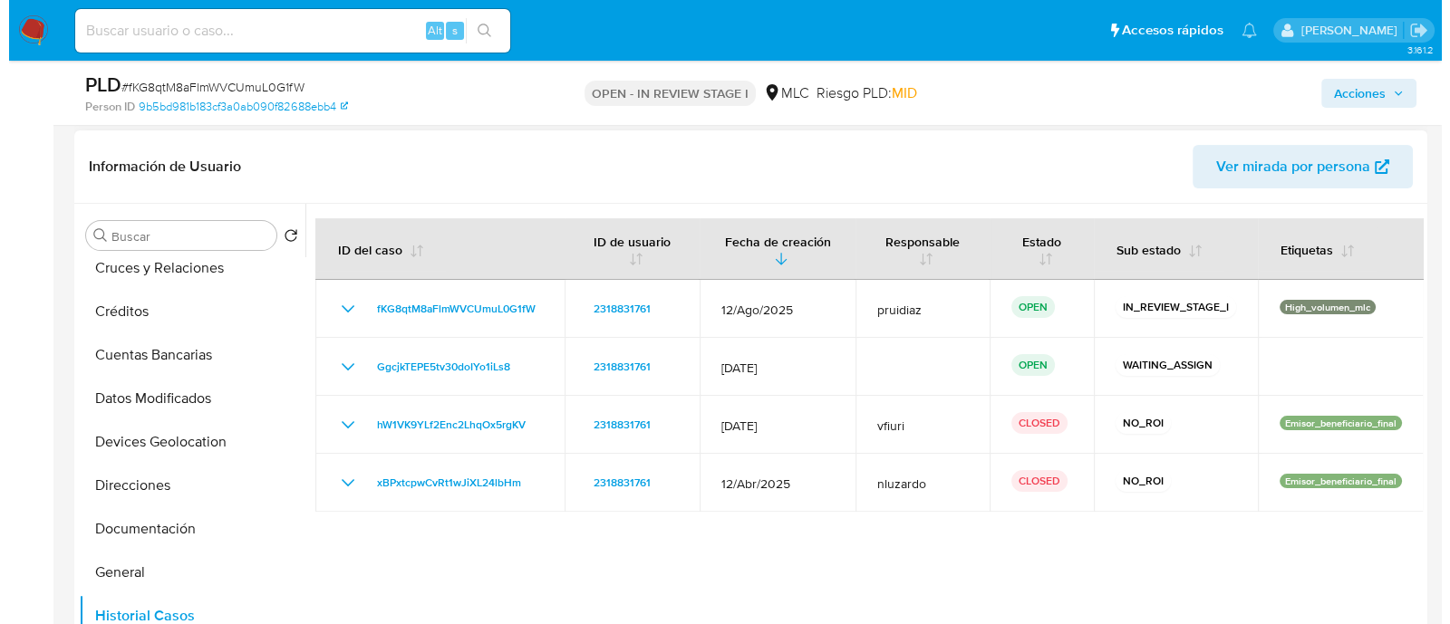
scroll to position [0, 0]
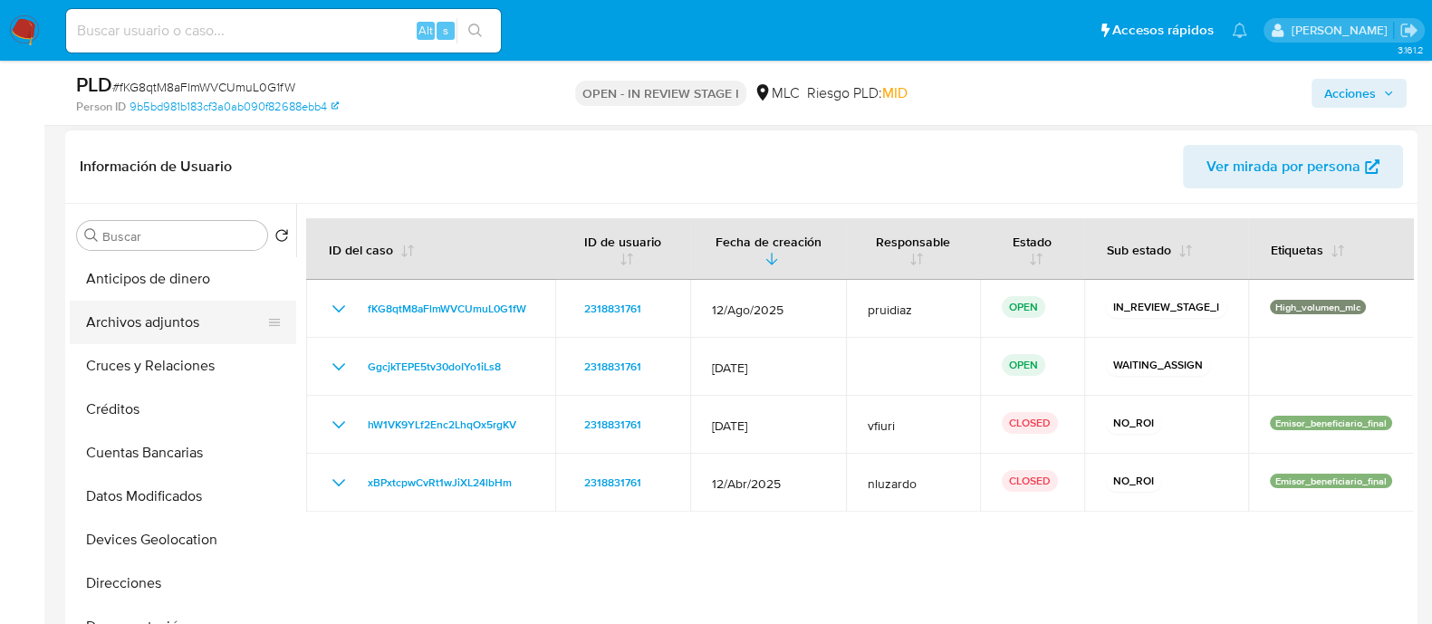
click at [145, 323] on button "Archivos adjuntos" at bounding box center [176, 322] width 212 height 43
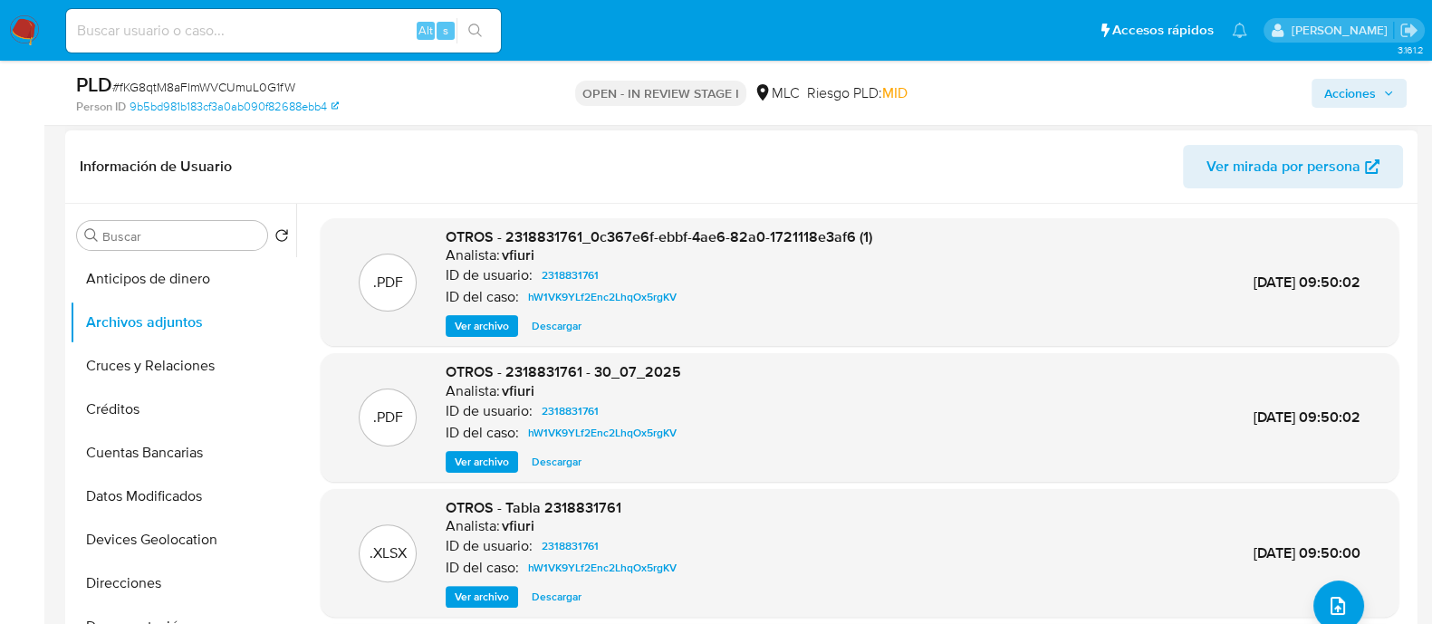
click at [900, 159] on header "Información de Usuario Ver mirada por persona" at bounding box center [742, 166] width 1324 height 43
click at [1327, 599] on icon "upload-file" at bounding box center [1338, 606] width 22 height 22
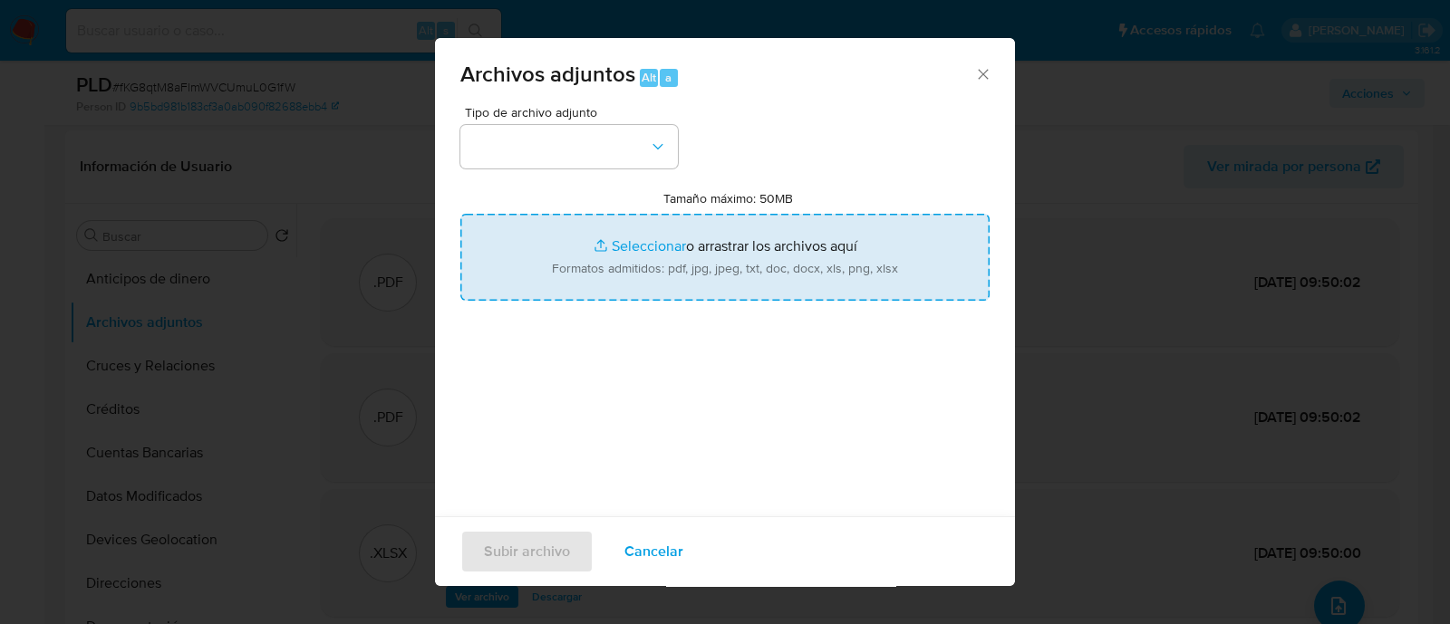
click at [614, 239] on input "Tamaño máximo: 50MB Seleccionar archivos" at bounding box center [724, 257] width 529 height 87
type input "C:\fakepath\2318831761 - 29_09_2025.xlsx"
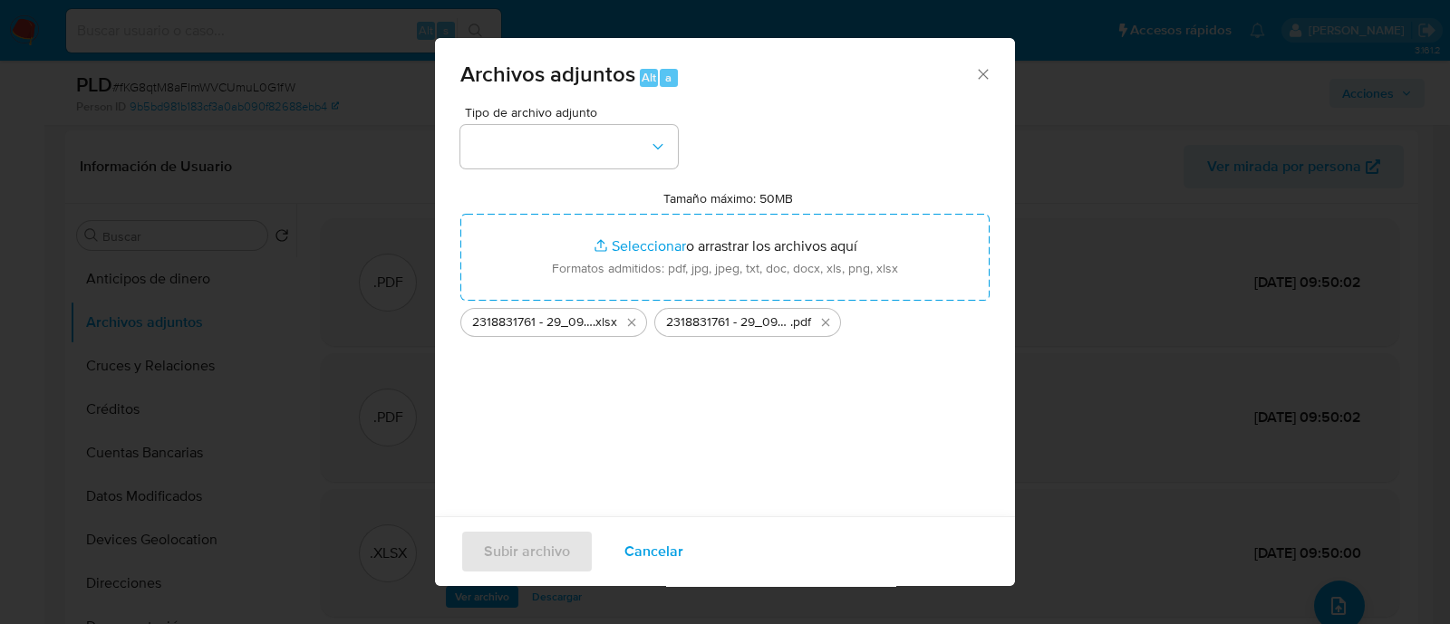
click at [517, 171] on div "Tipo de archivo adjunto Tamaño máximo: 50MB Seleccionar archivos Seleccionar o …" at bounding box center [724, 320] width 529 height 428
click at [525, 159] on button "button" at bounding box center [568, 146] width 217 height 43
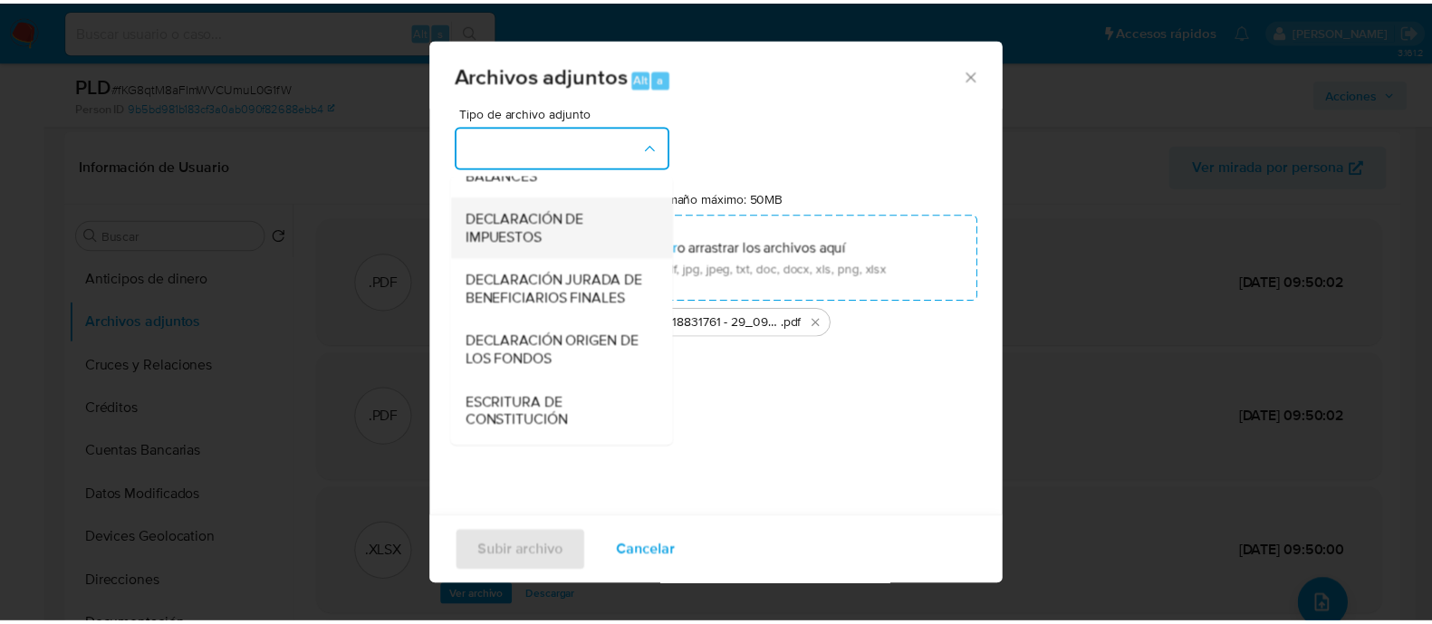
scroll to position [300, 0]
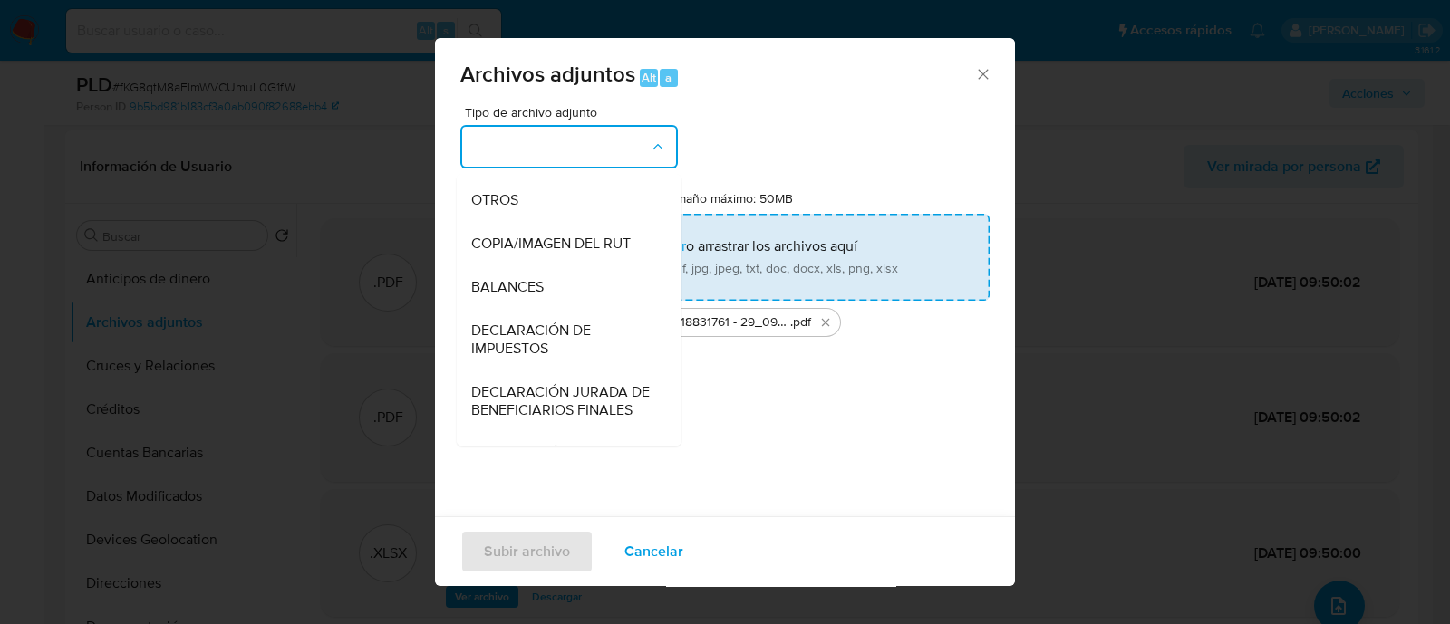
click at [501, 209] on span "OTROS" at bounding box center [494, 200] width 47 height 18
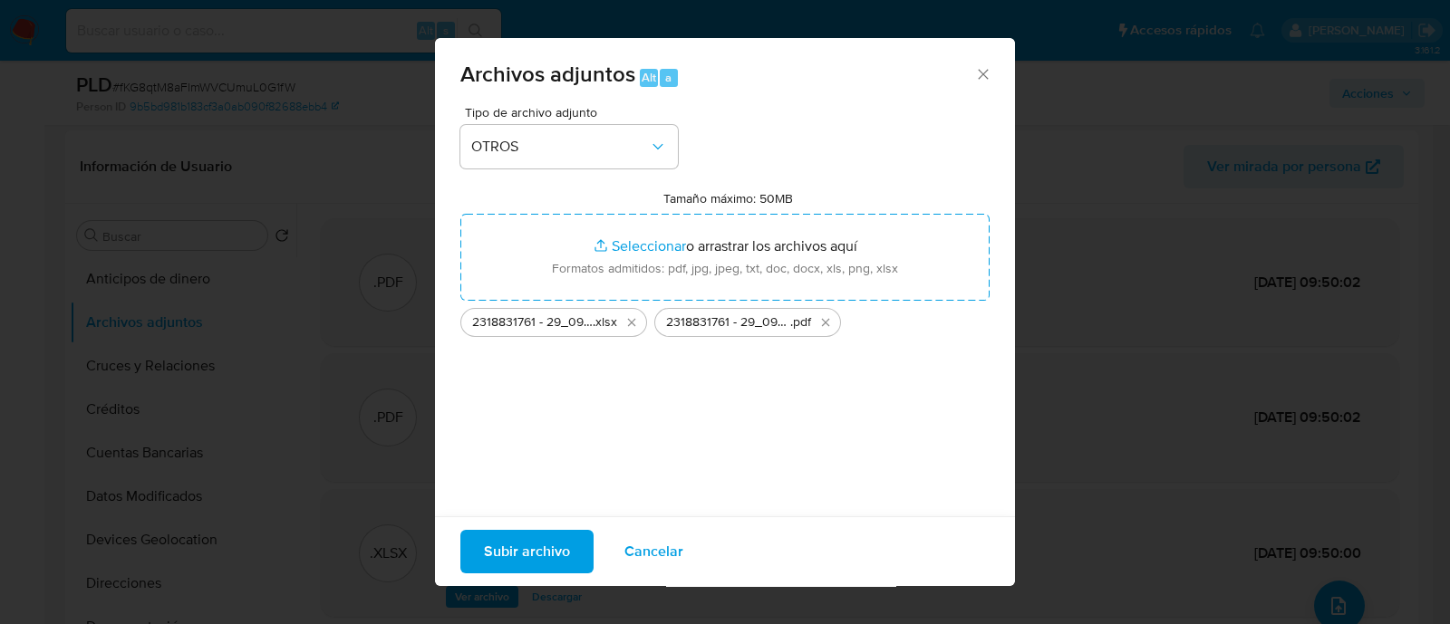
click at [550, 548] on span "Subir archivo" at bounding box center [527, 552] width 86 height 40
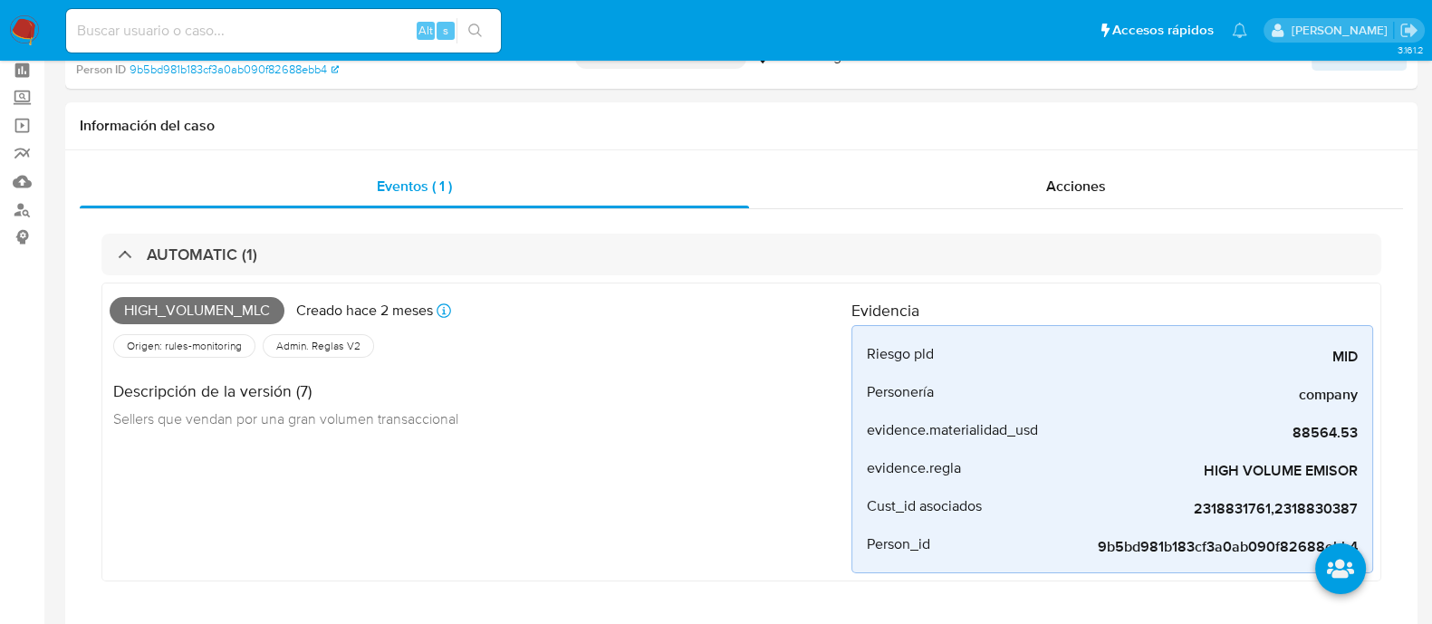
scroll to position [0, 0]
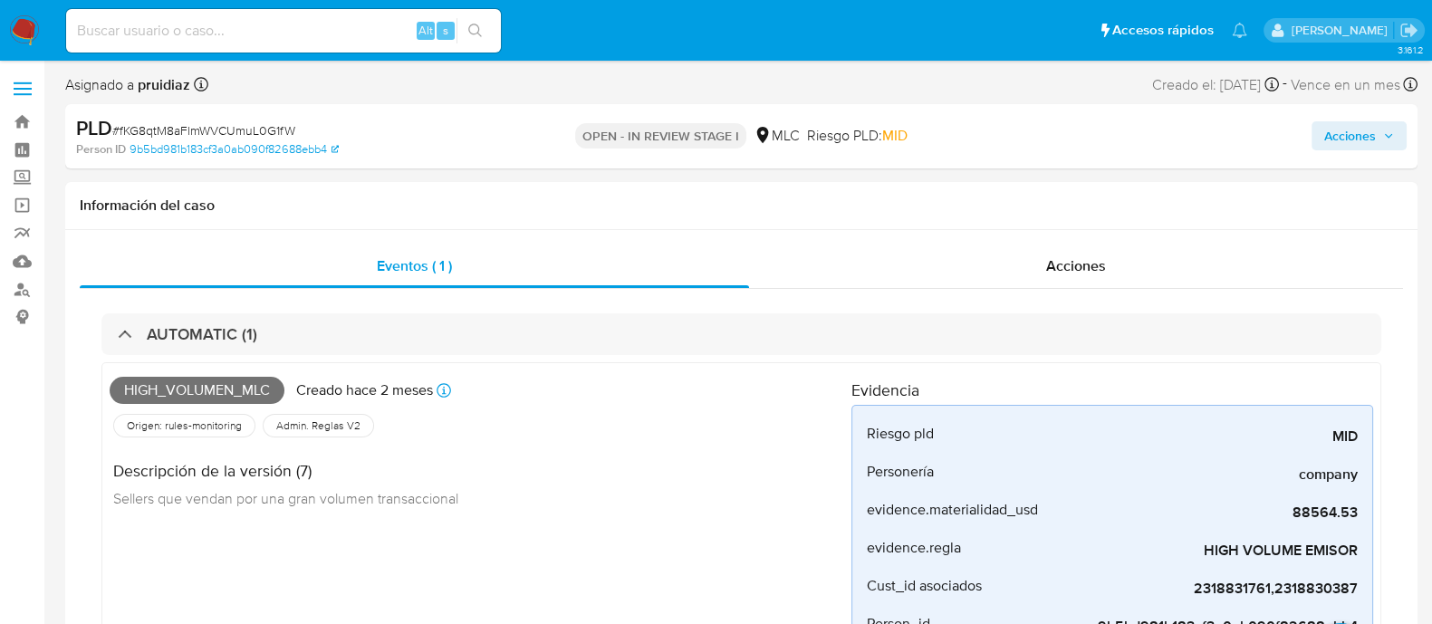
click at [1398, 143] on button "Acciones" at bounding box center [1359, 135] width 95 height 29
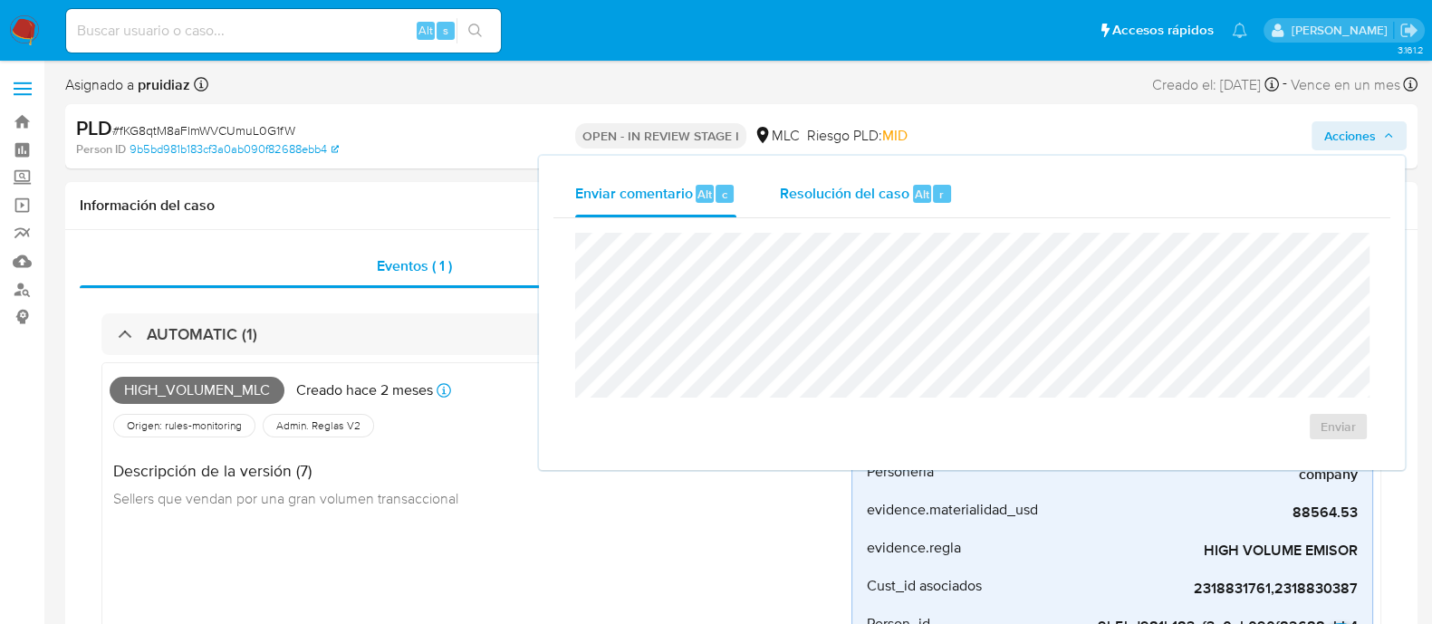
click at [904, 199] on span "Resolución del caso" at bounding box center [845, 193] width 130 height 21
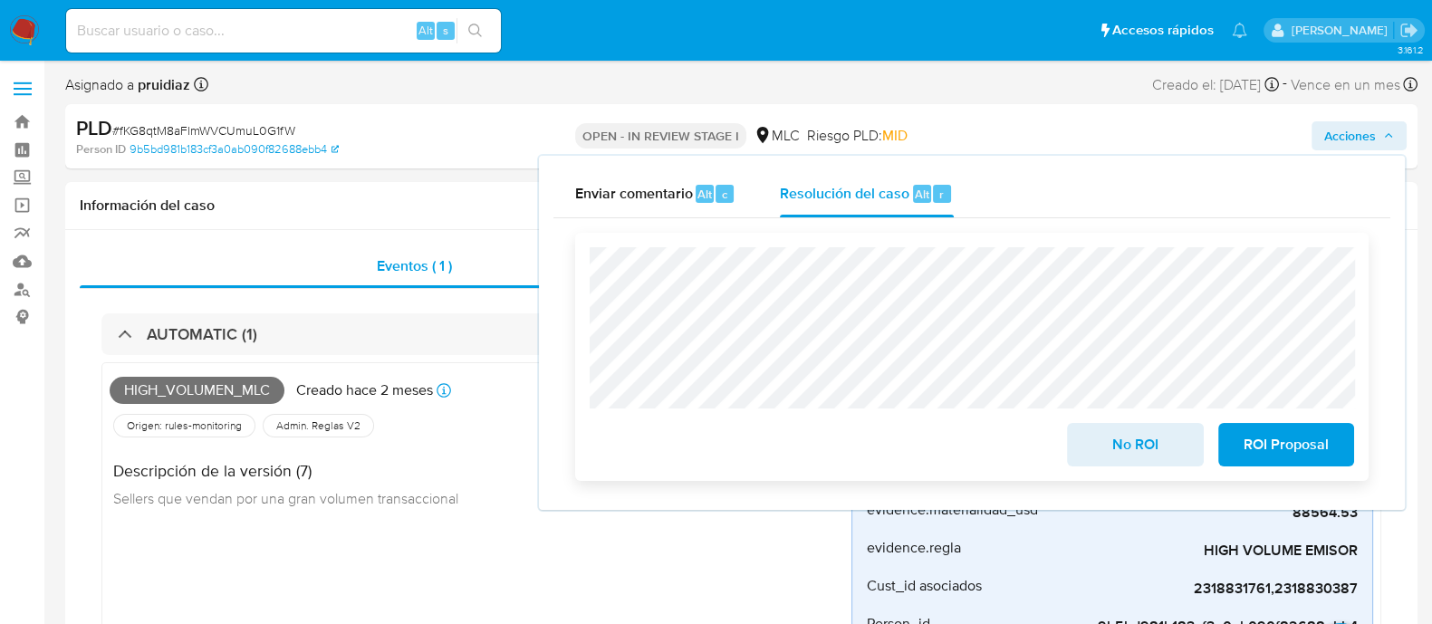
click at [1190, 444] on button "No ROI" at bounding box center [1135, 444] width 136 height 43
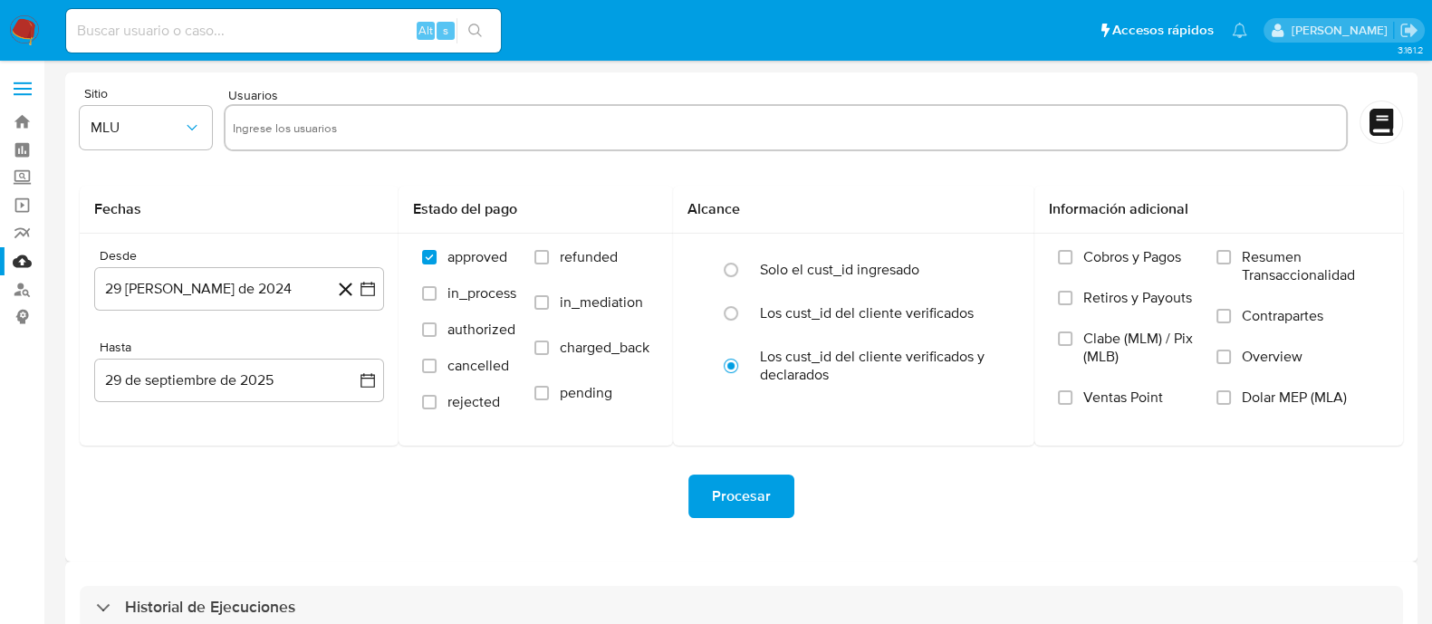
click at [215, 45] on div "Alt s" at bounding box center [283, 30] width 435 height 43
click at [209, 25] on input at bounding box center [283, 31] width 435 height 24
paste input "2138824311Asesorias"
type input "2138824311"
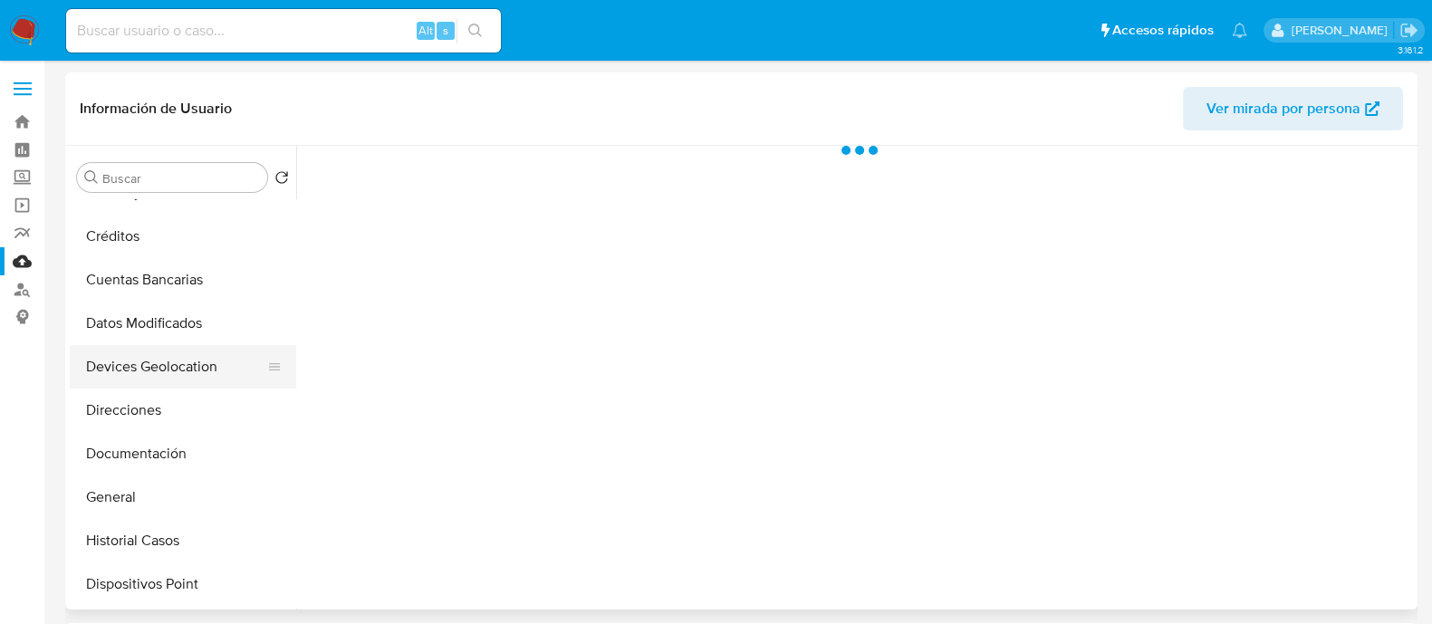
scroll to position [226, 0]
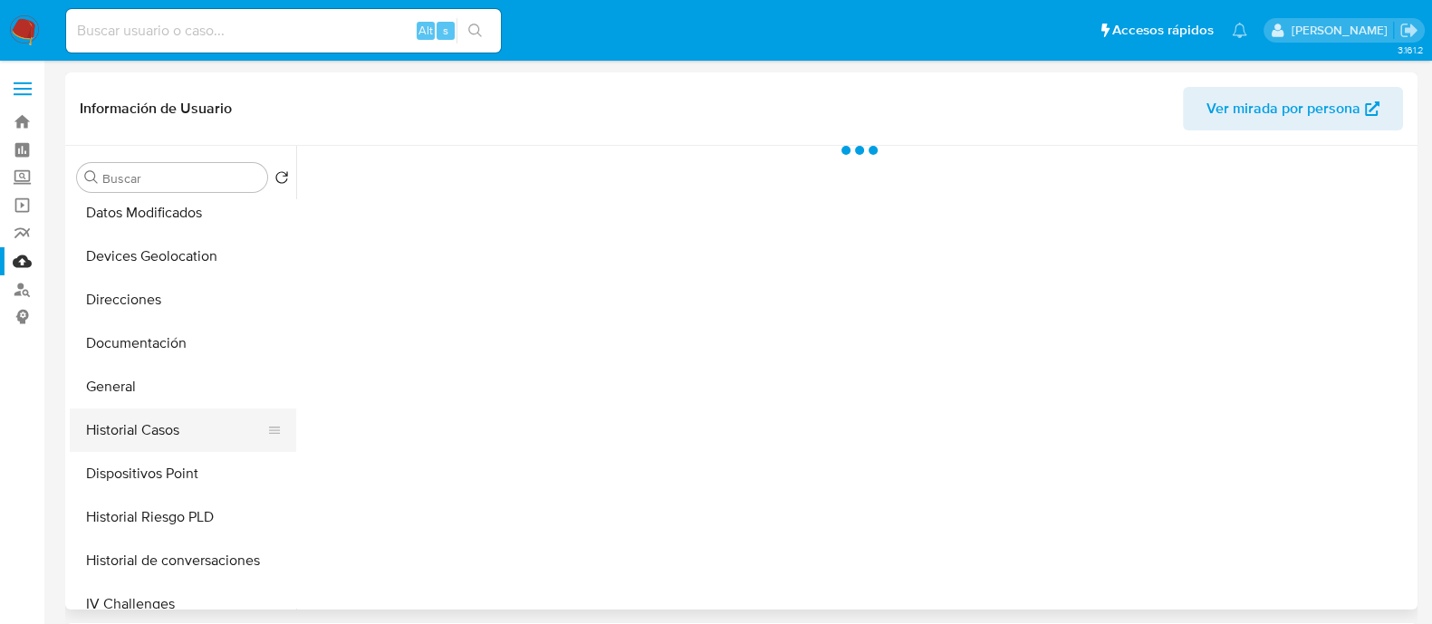
click at [182, 433] on button "Historial Casos" at bounding box center [176, 430] width 212 height 43
select select "10"
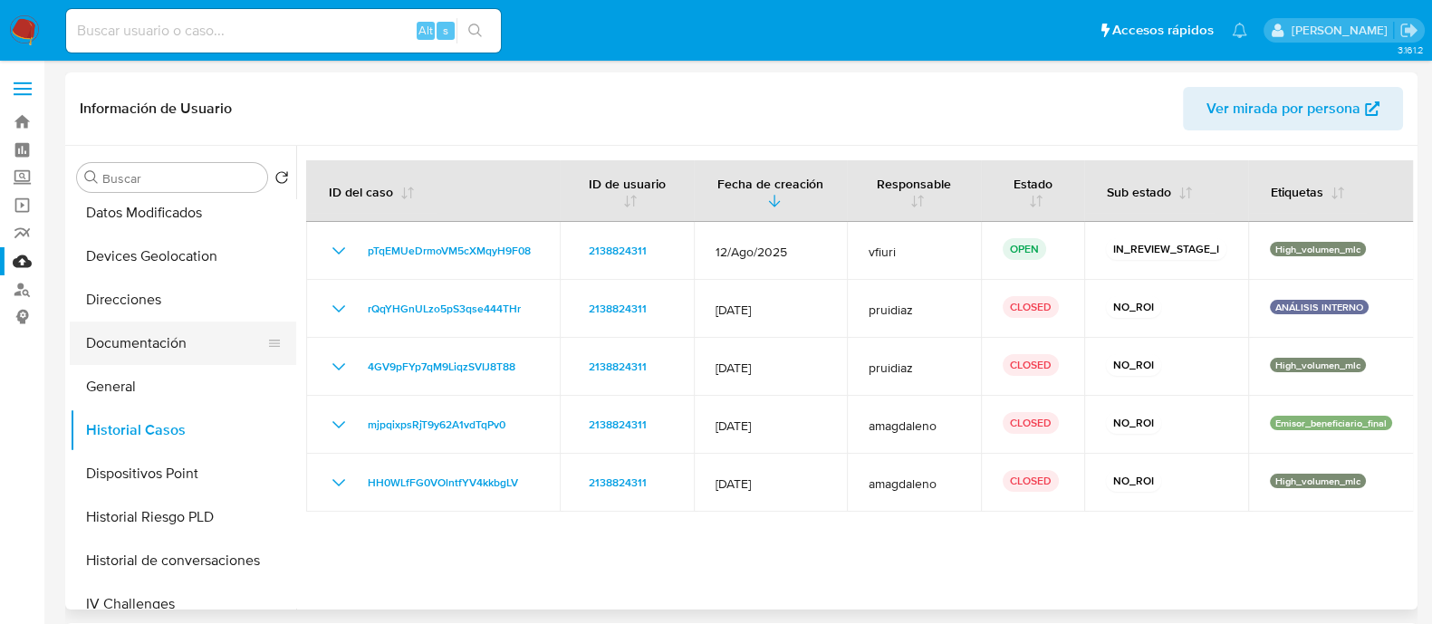
click at [149, 333] on button "Documentación" at bounding box center [176, 343] width 212 height 43
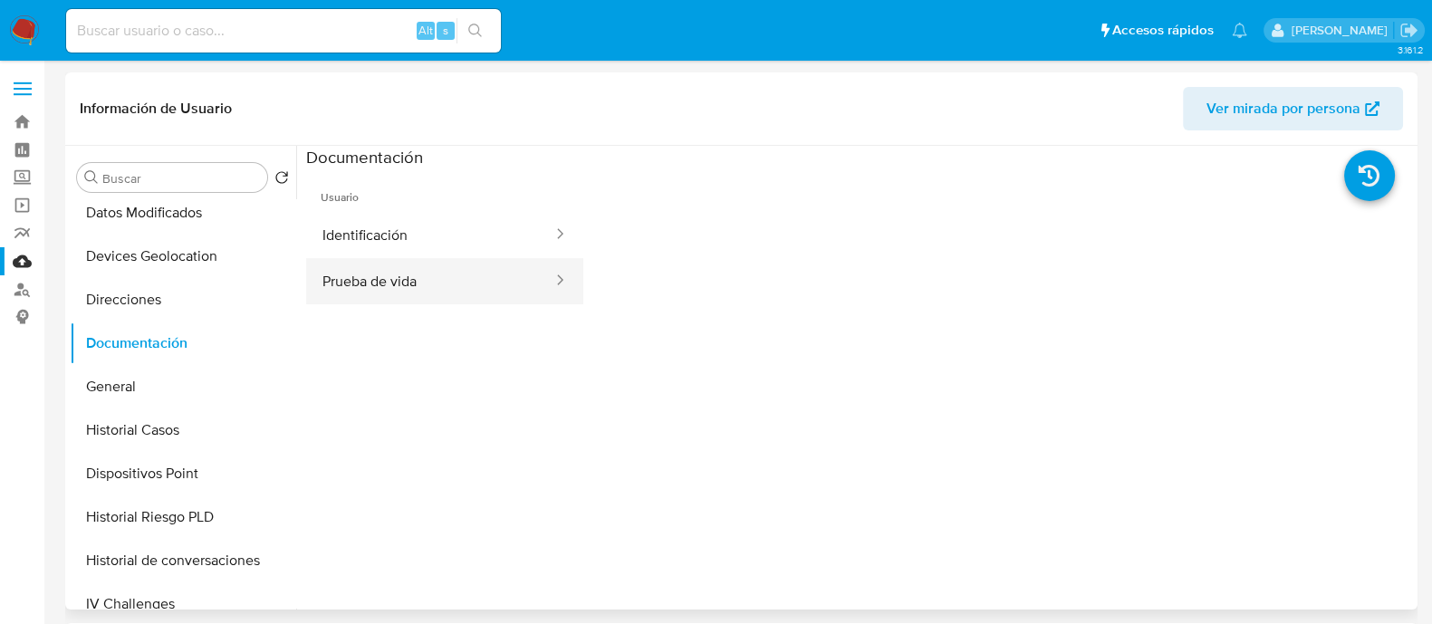
click at [410, 265] on button "Prueba de vida" at bounding box center [430, 281] width 248 height 46
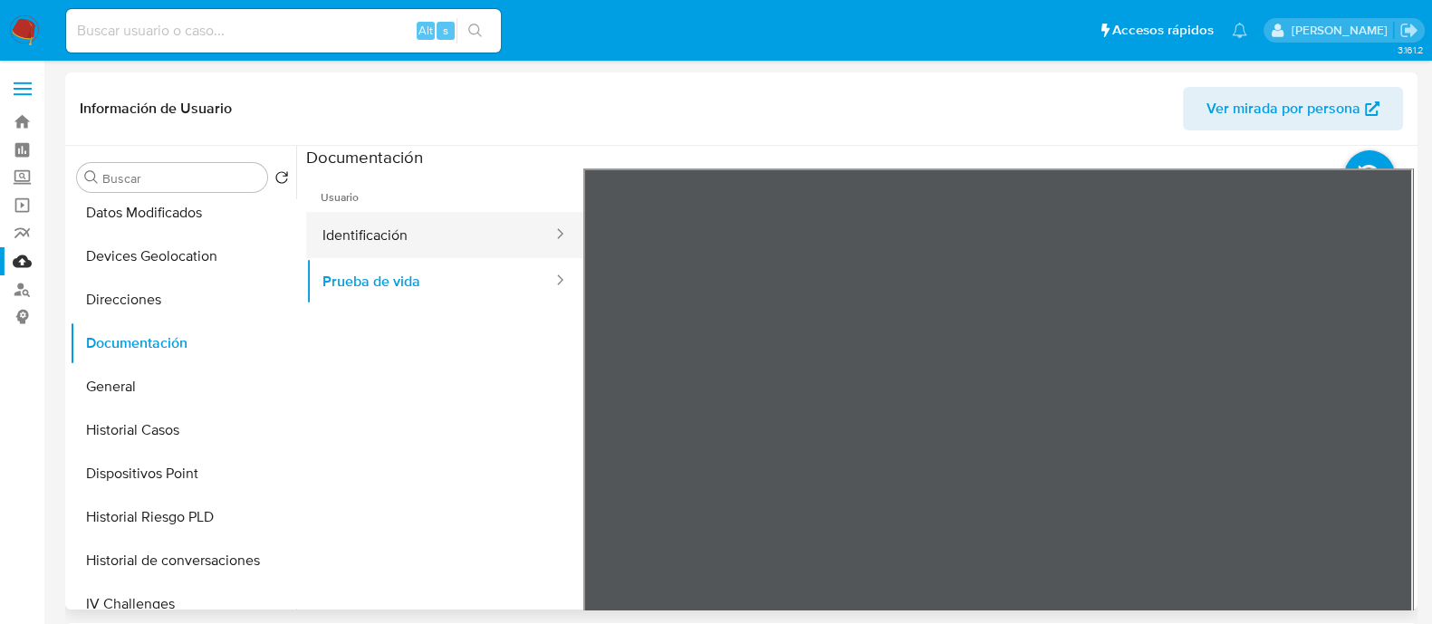
click at [371, 245] on button "Identificación" at bounding box center [430, 235] width 248 height 46
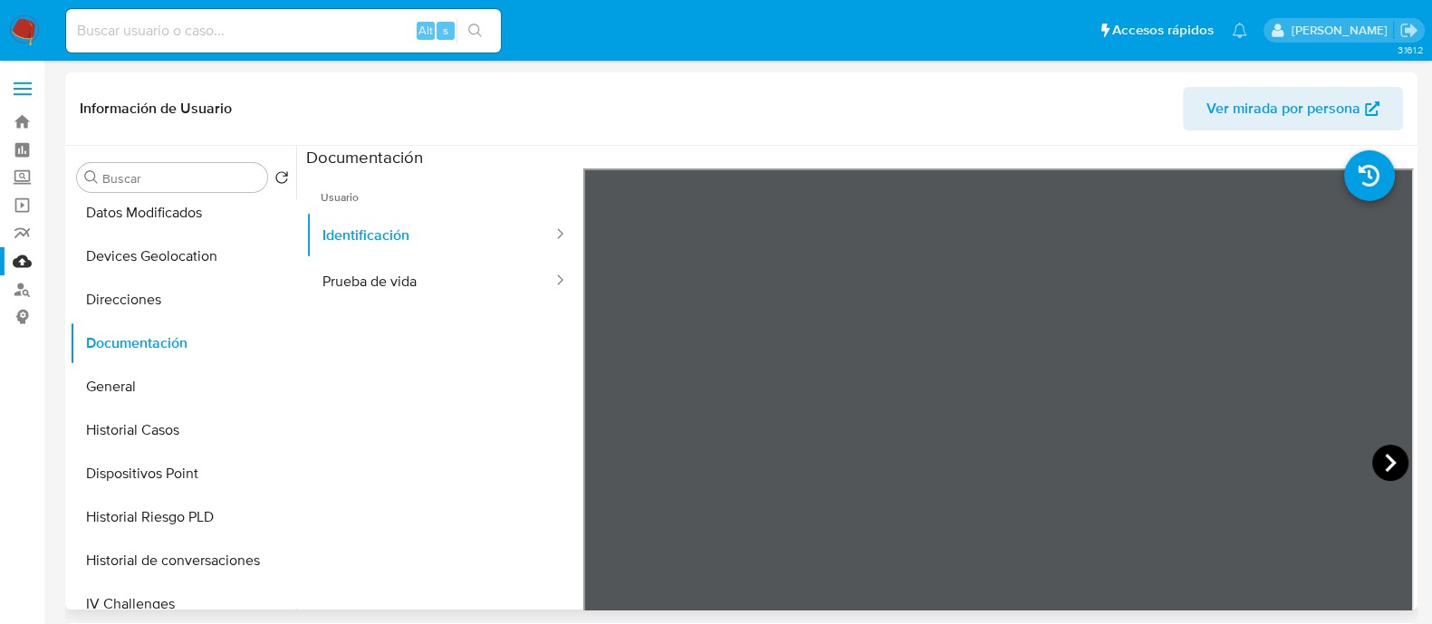
click at [1382, 449] on icon at bounding box center [1391, 463] width 36 height 36
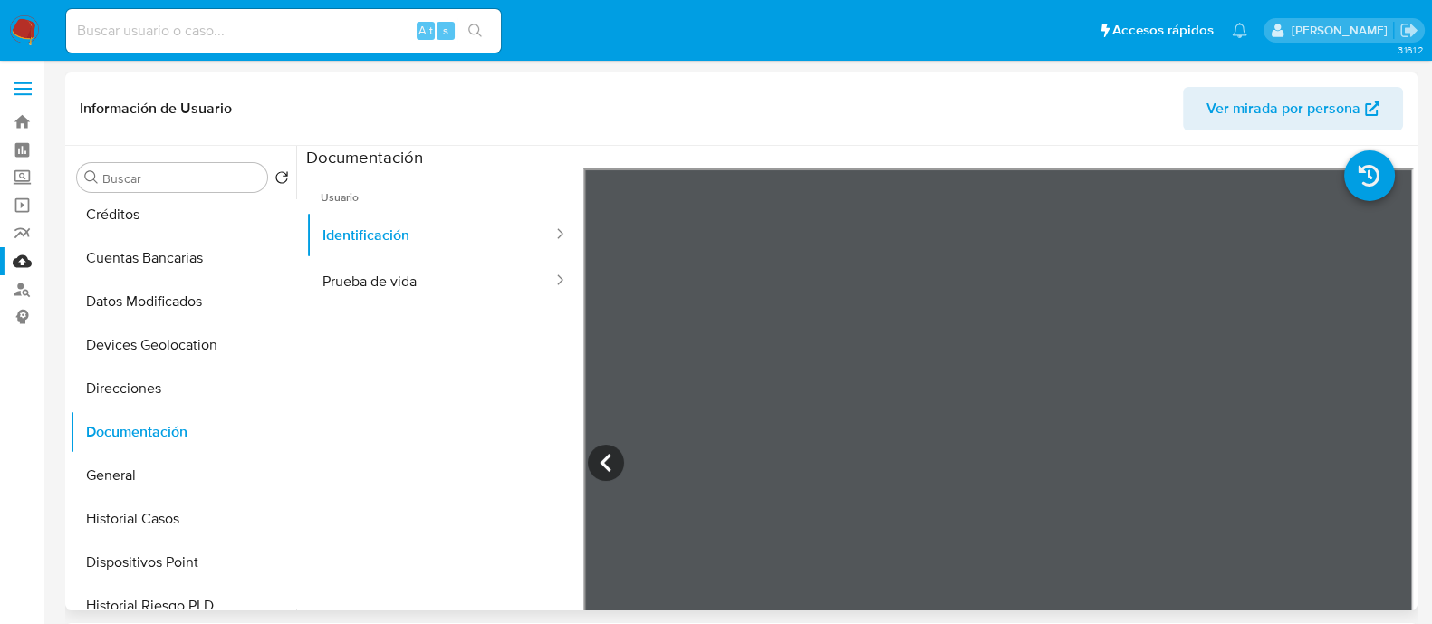
scroll to position [0, 0]
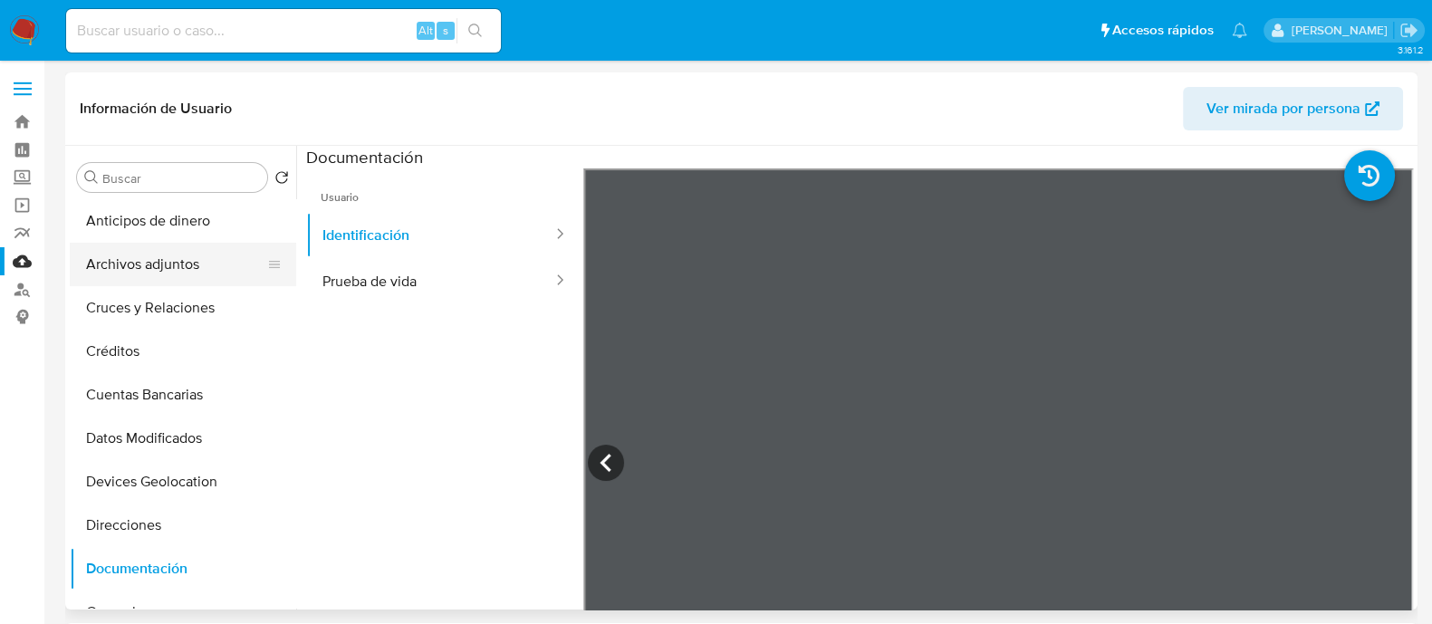
click at [175, 269] on button "Archivos adjuntos" at bounding box center [176, 264] width 212 height 43
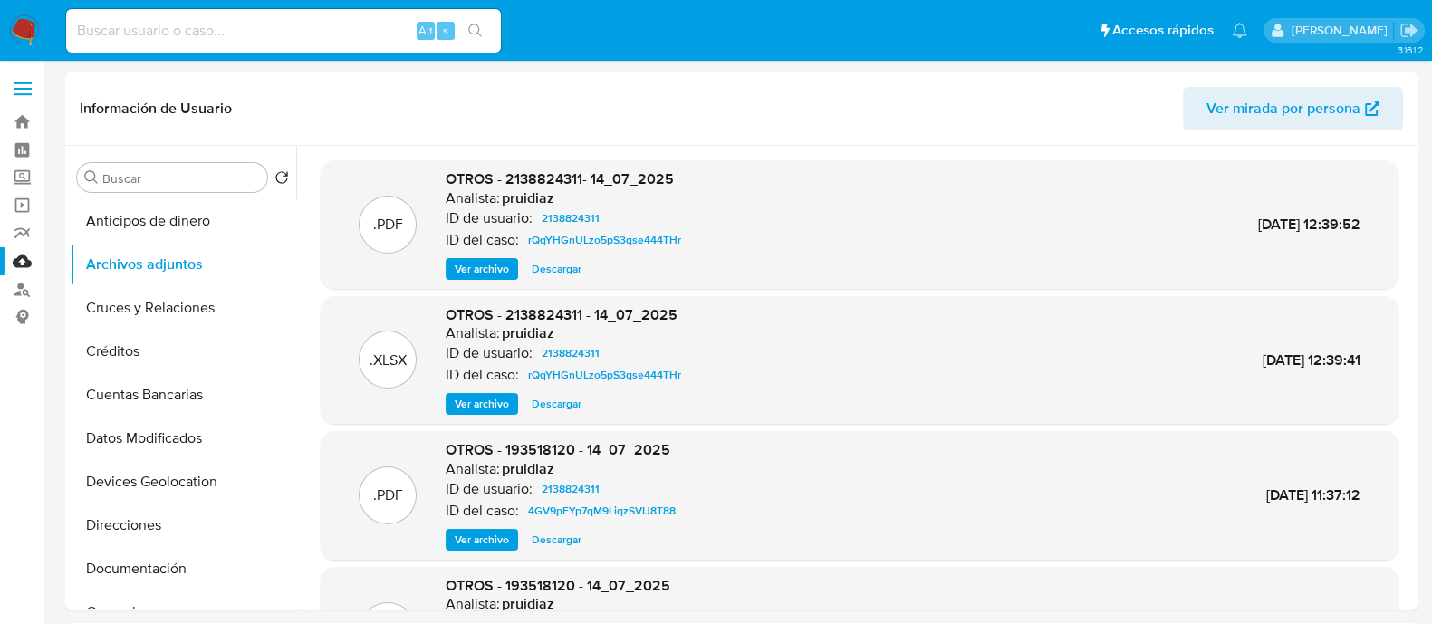
click at [501, 275] on span "Ver archivo" at bounding box center [482, 269] width 54 height 18
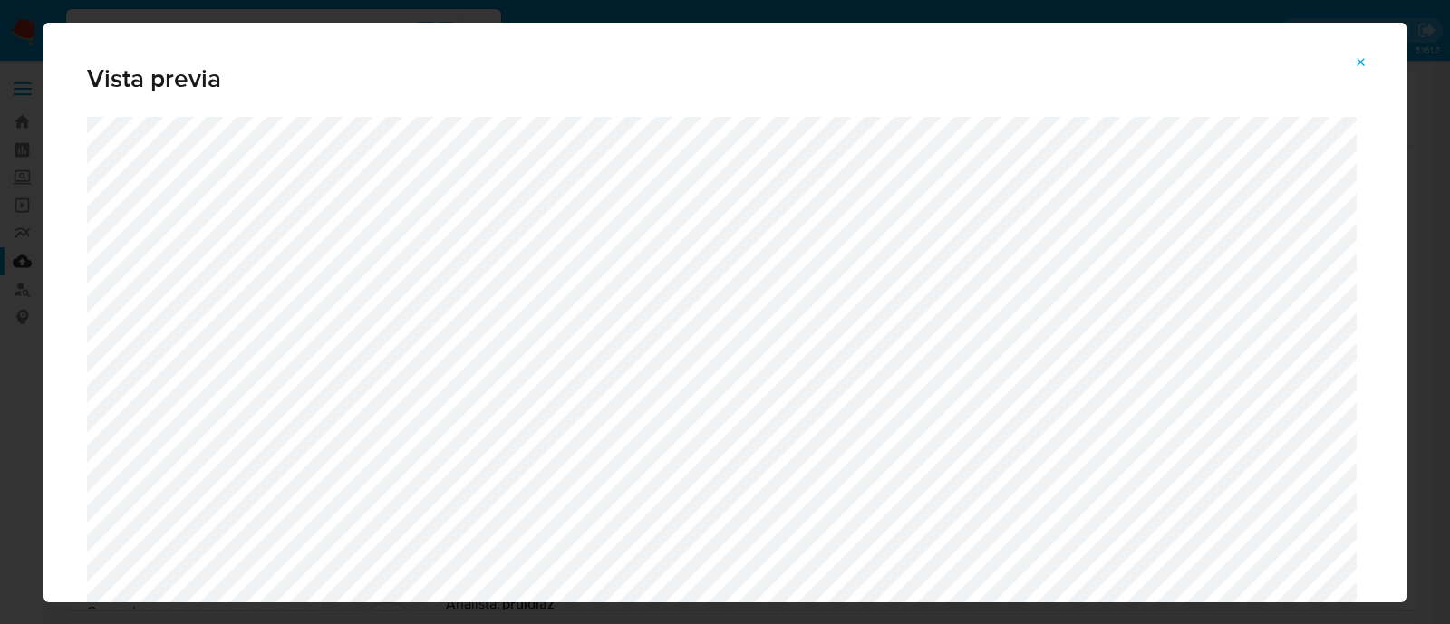
click at [1356, 64] on icon "Attachment preview" at bounding box center [1361, 62] width 14 height 14
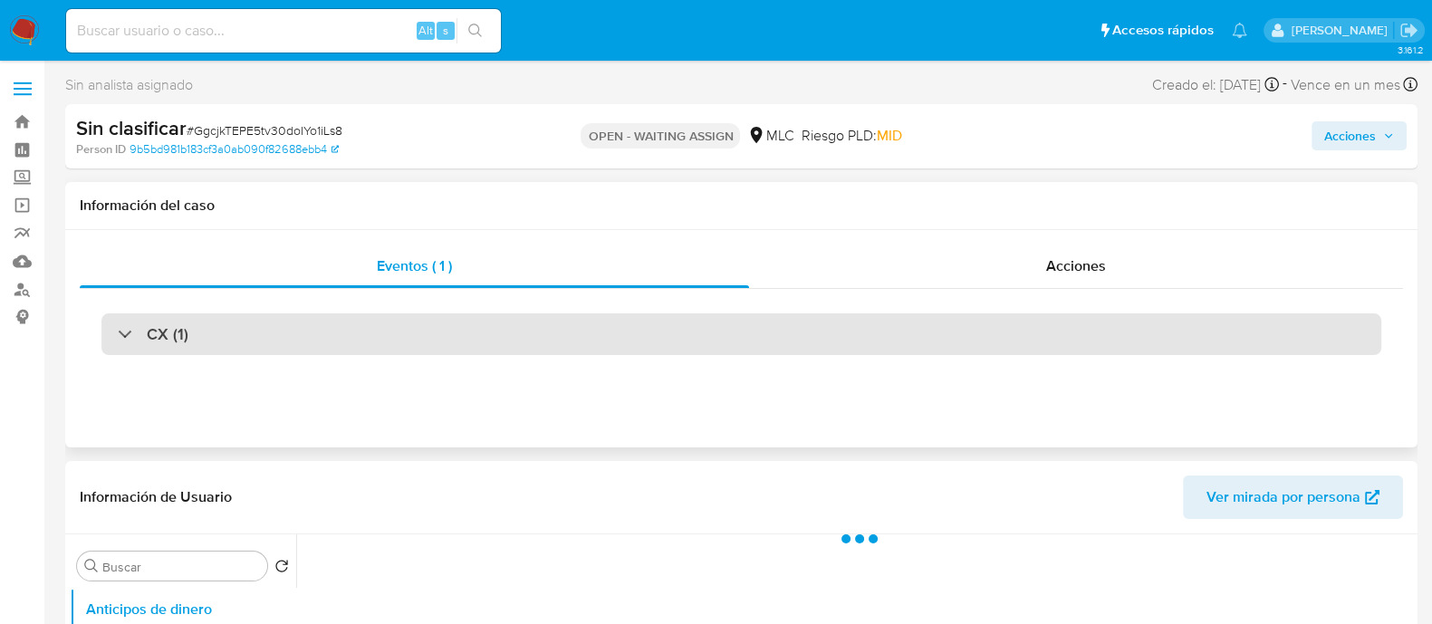
select select "10"
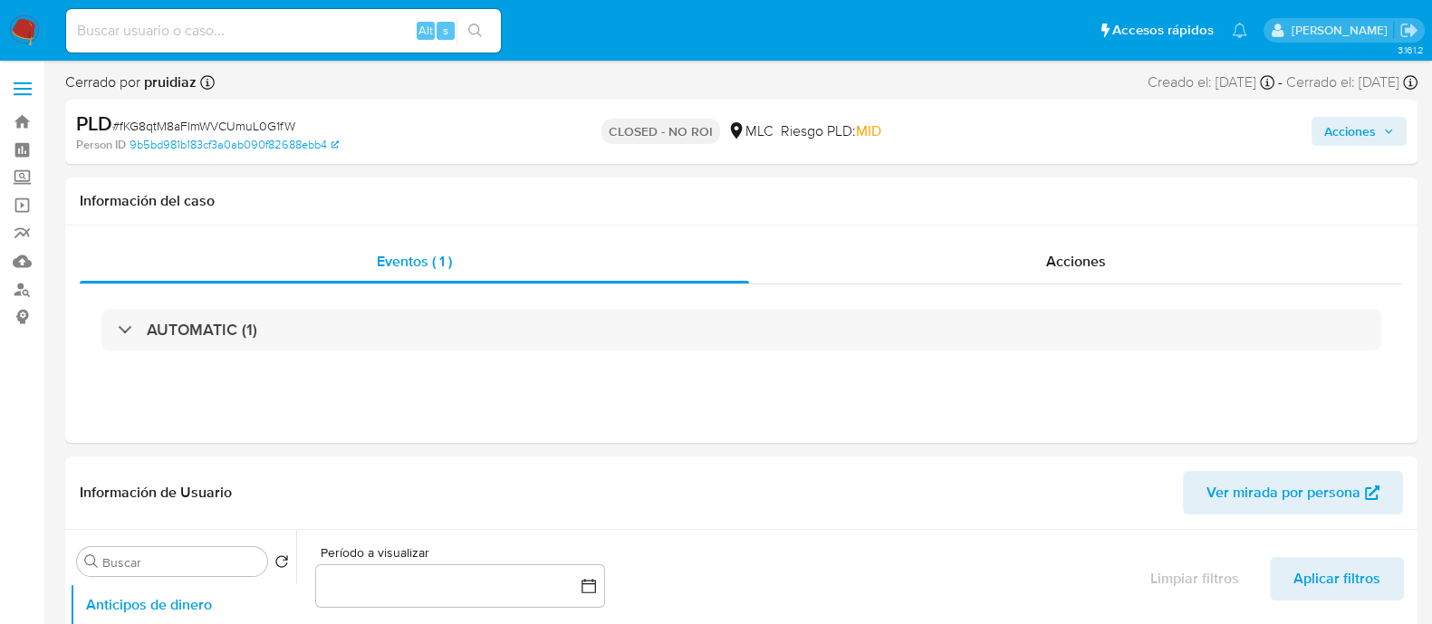
select select "10"
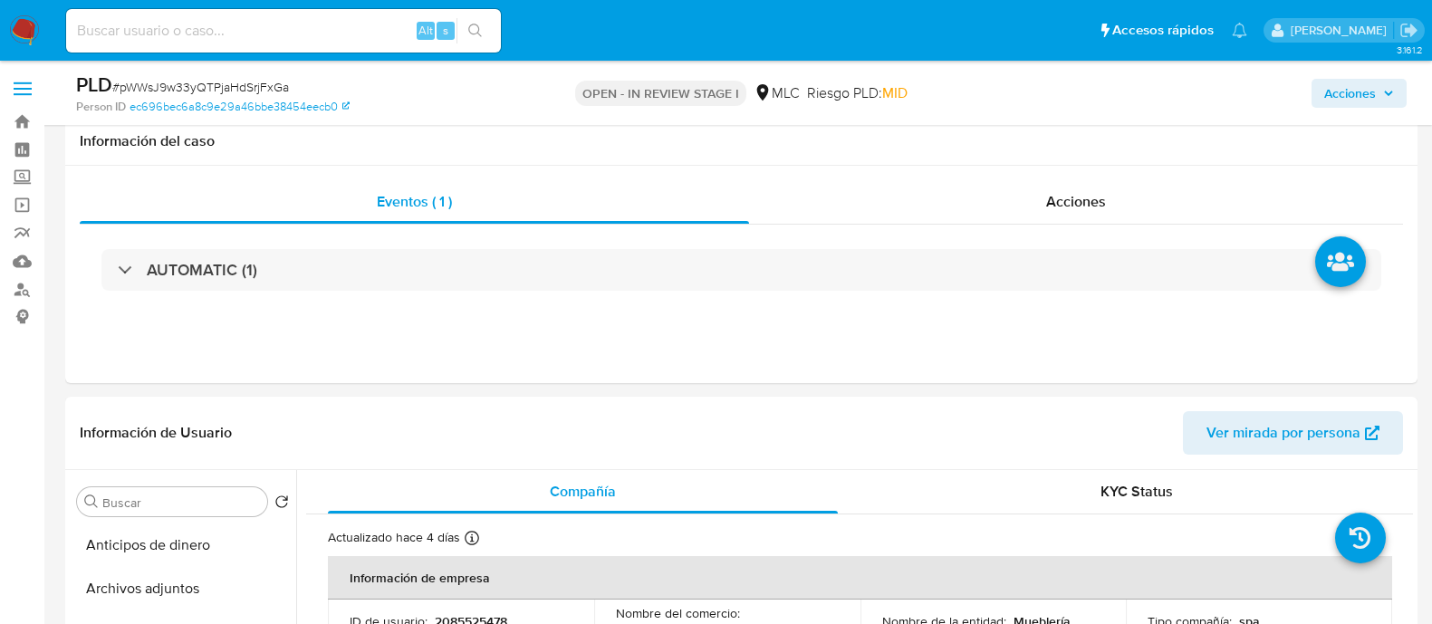
select select "10"
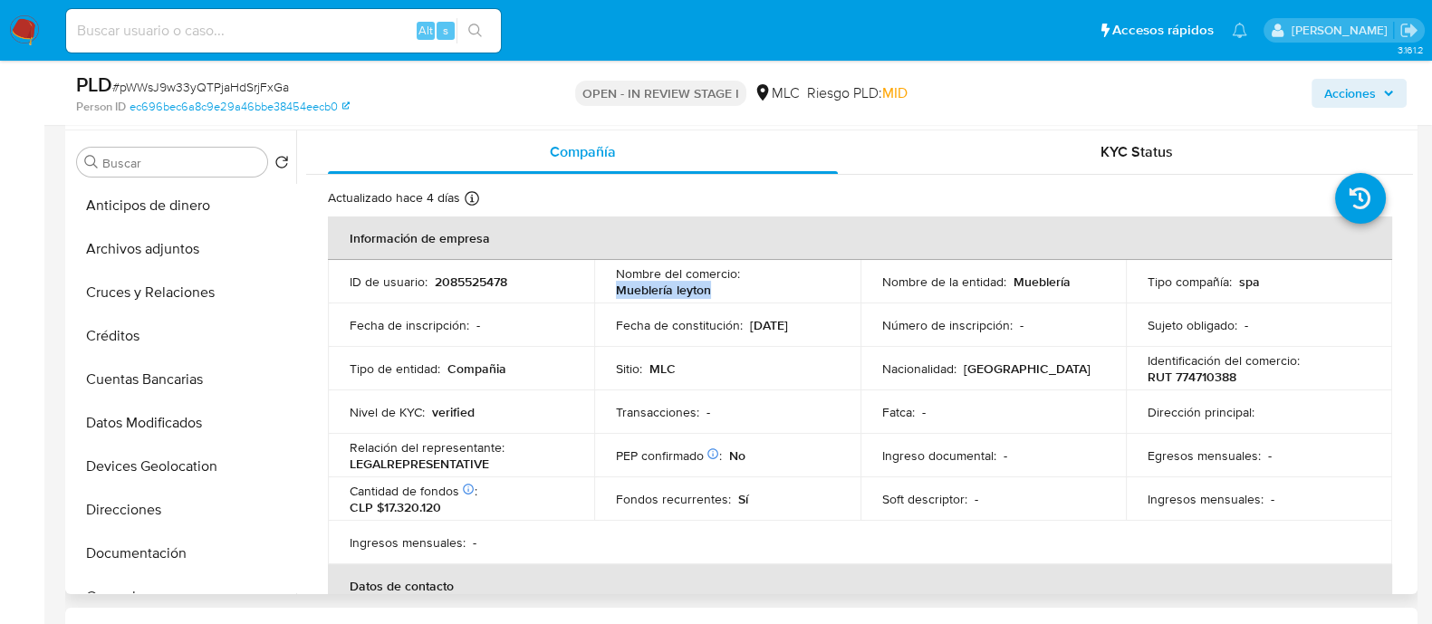
scroll to position [566, 0]
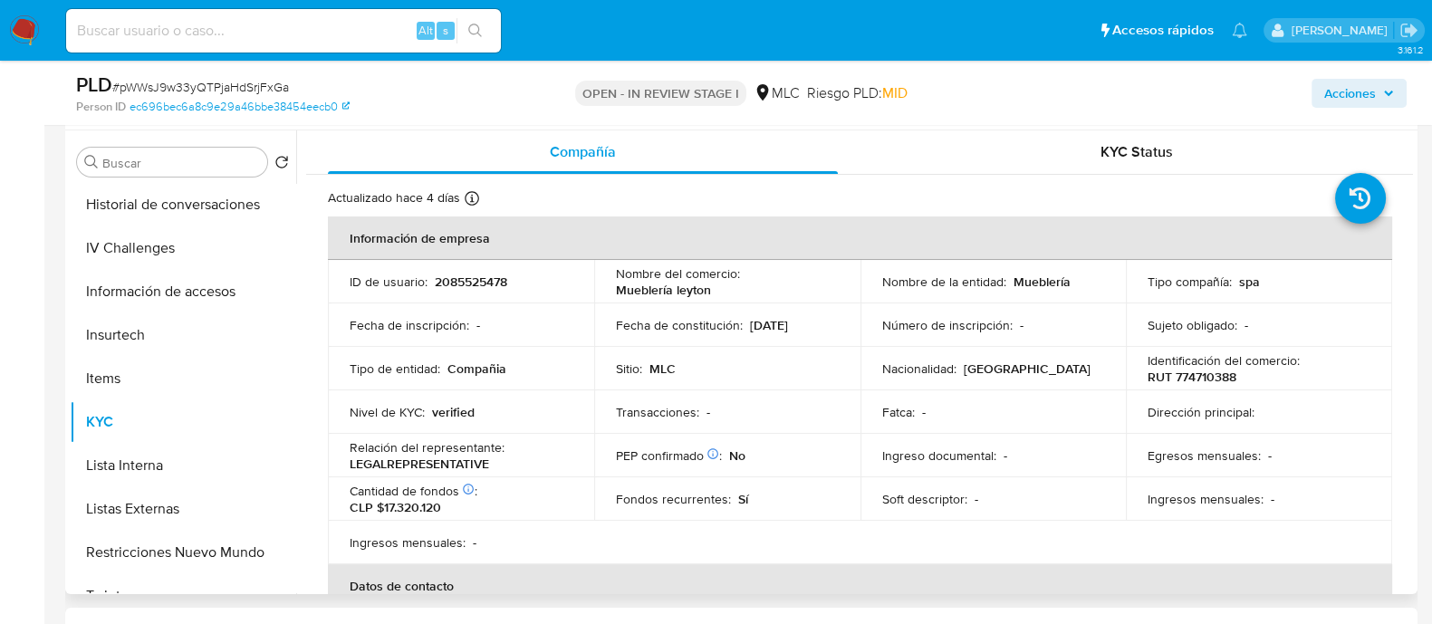
click at [476, 287] on p "2085525478" at bounding box center [471, 282] width 72 height 16
copy p "2085525478"
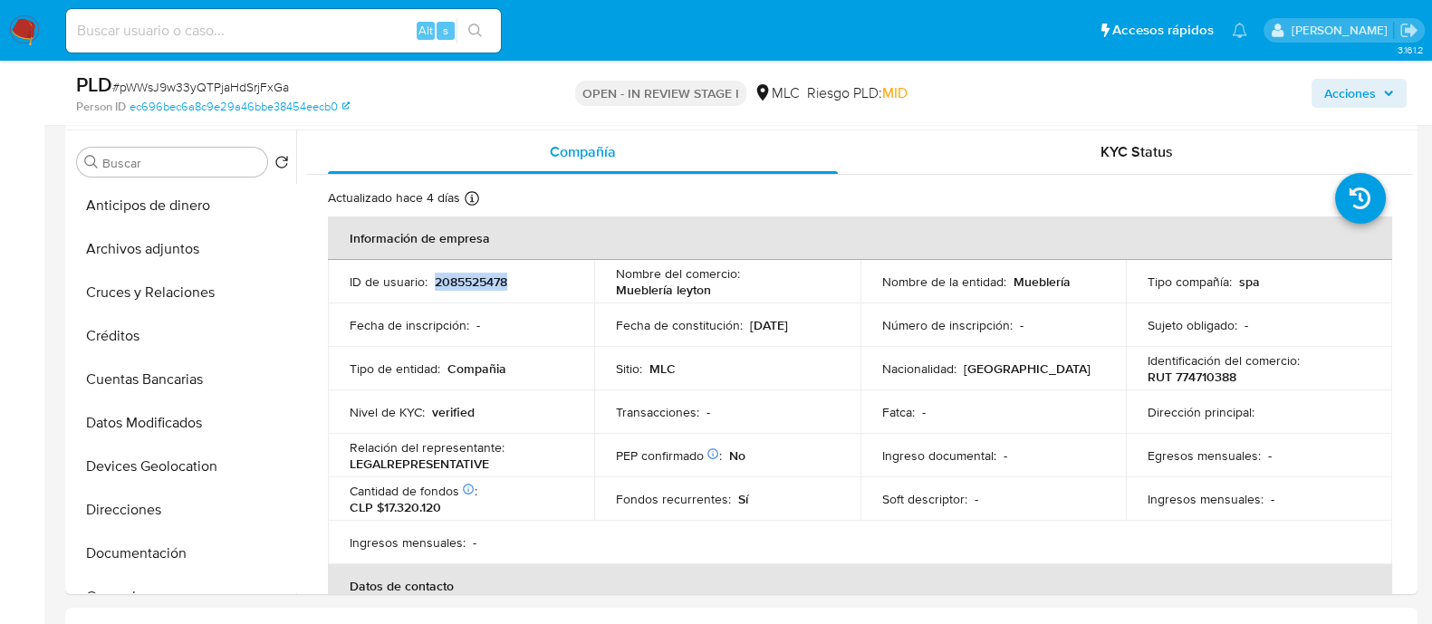
scroll to position [0, 0]
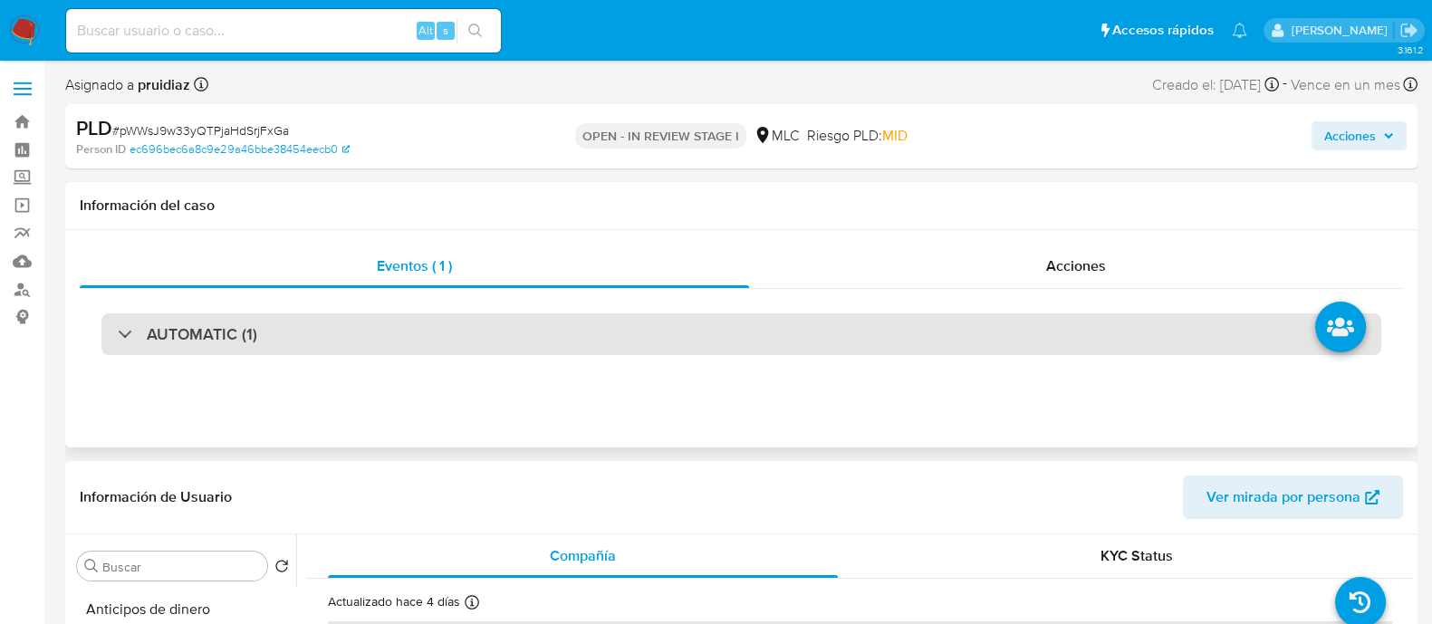
drag, startPoint x: 199, startPoint y: 331, endPoint x: 197, endPoint y: 341, distance: 10.3
click at [199, 332] on h3 "AUTOMATIC (1)" at bounding box center [202, 334] width 111 height 20
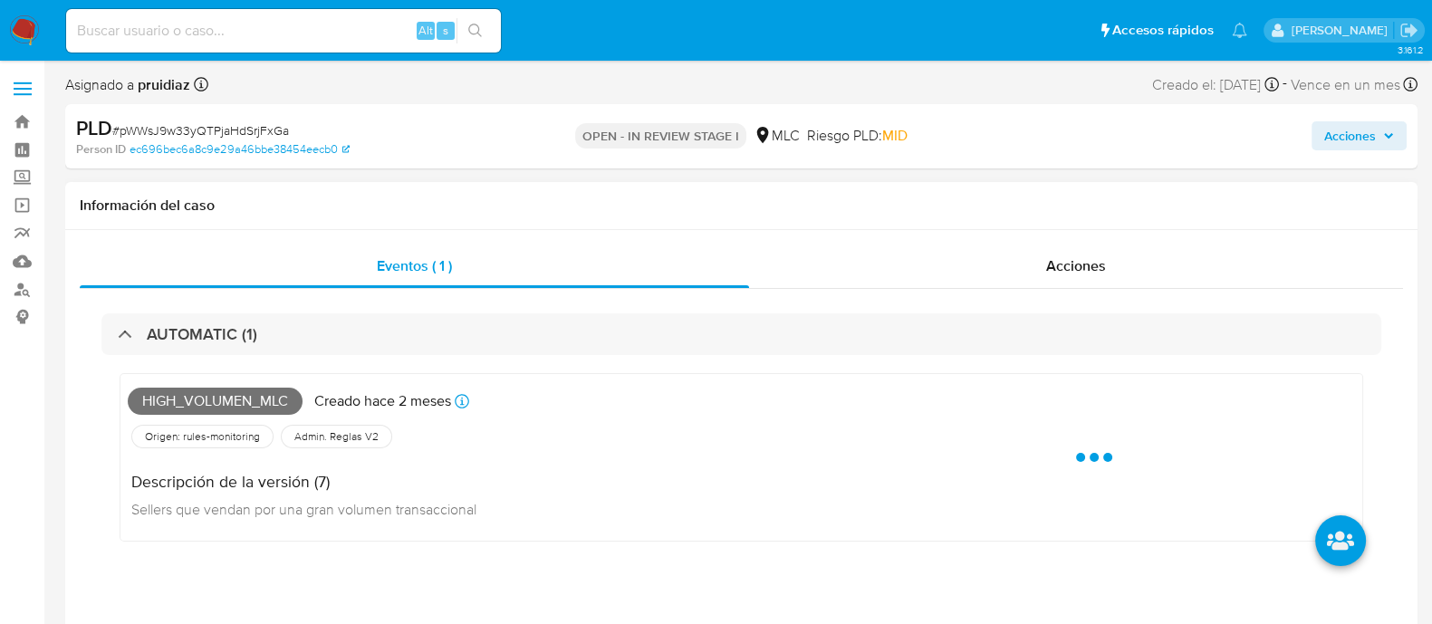
click at [151, 393] on span "High_volumen_mlc" at bounding box center [215, 401] width 175 height 27
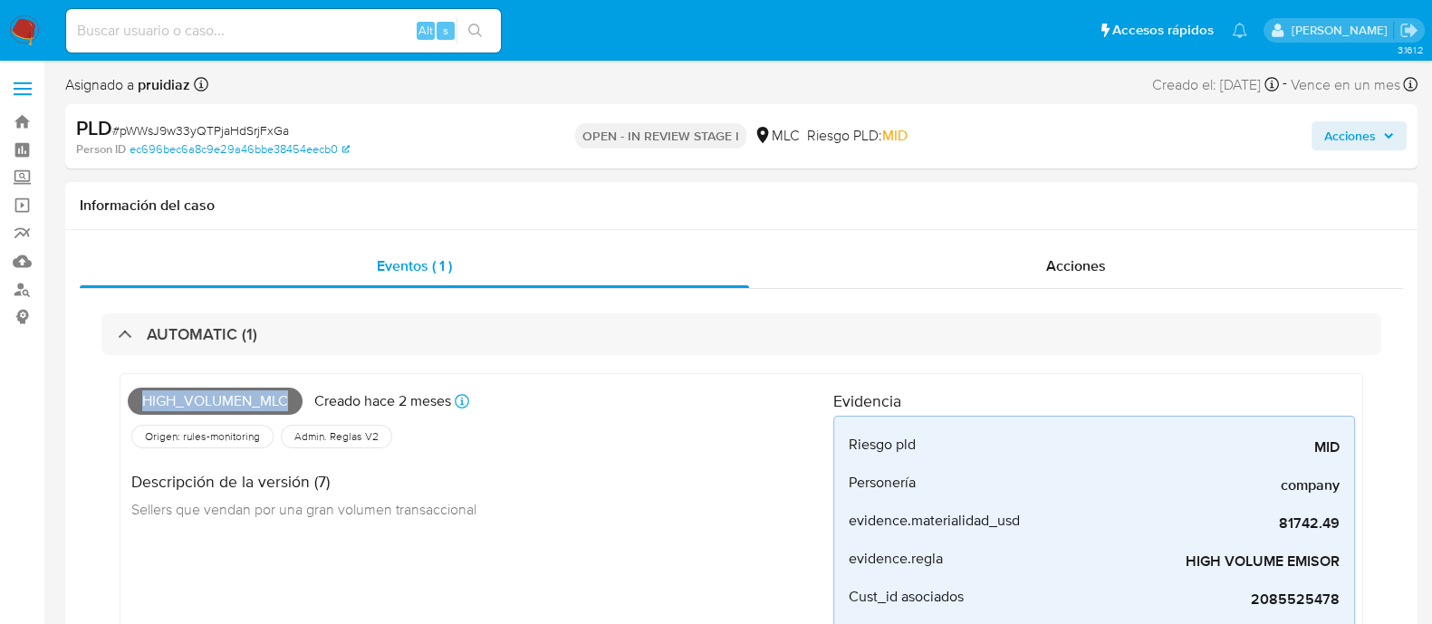
copy span "High_volumen_mlc"
click at [213, 303] on div "AUTOMATIC (1) High_volumen_mlc Creado hace 2 meses Creado: 12/08/2025 06:08:13 …" at bounding box center [742, 506] width 1324 height 435
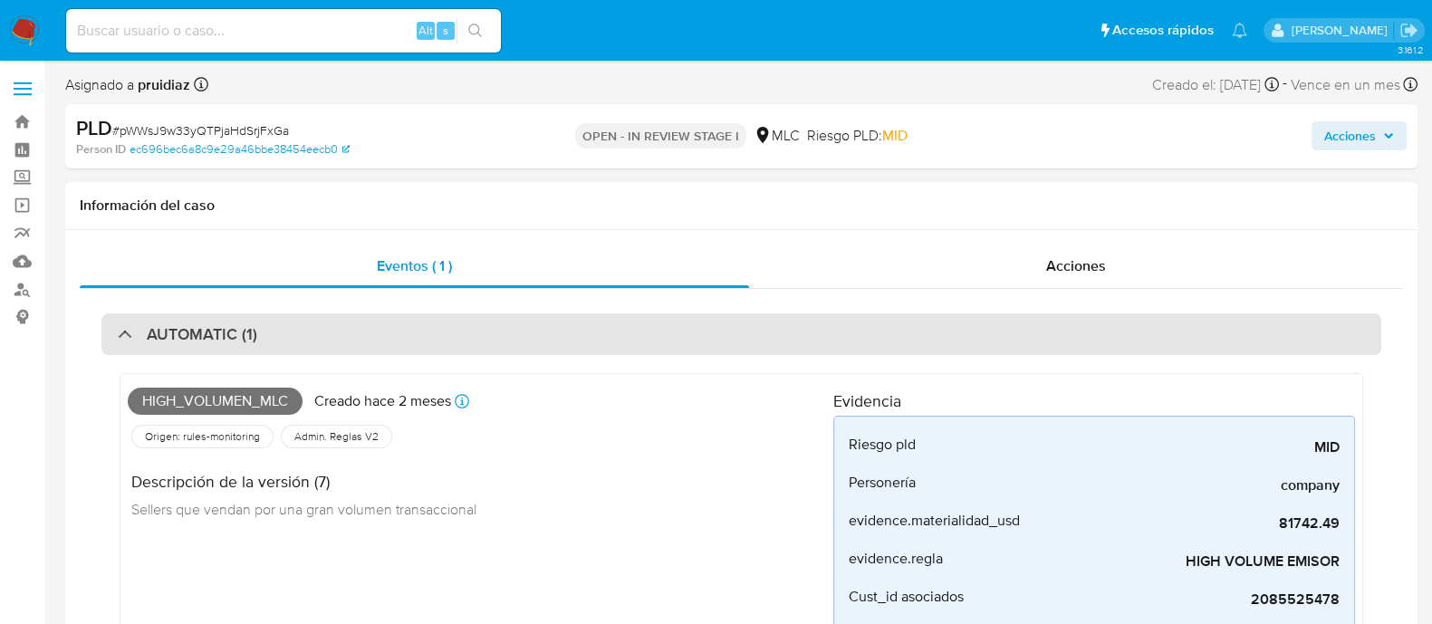
click at [212, 323] on div "AUTOMATIC (1)" at bounding box center [741, 334] width 1280 height 42
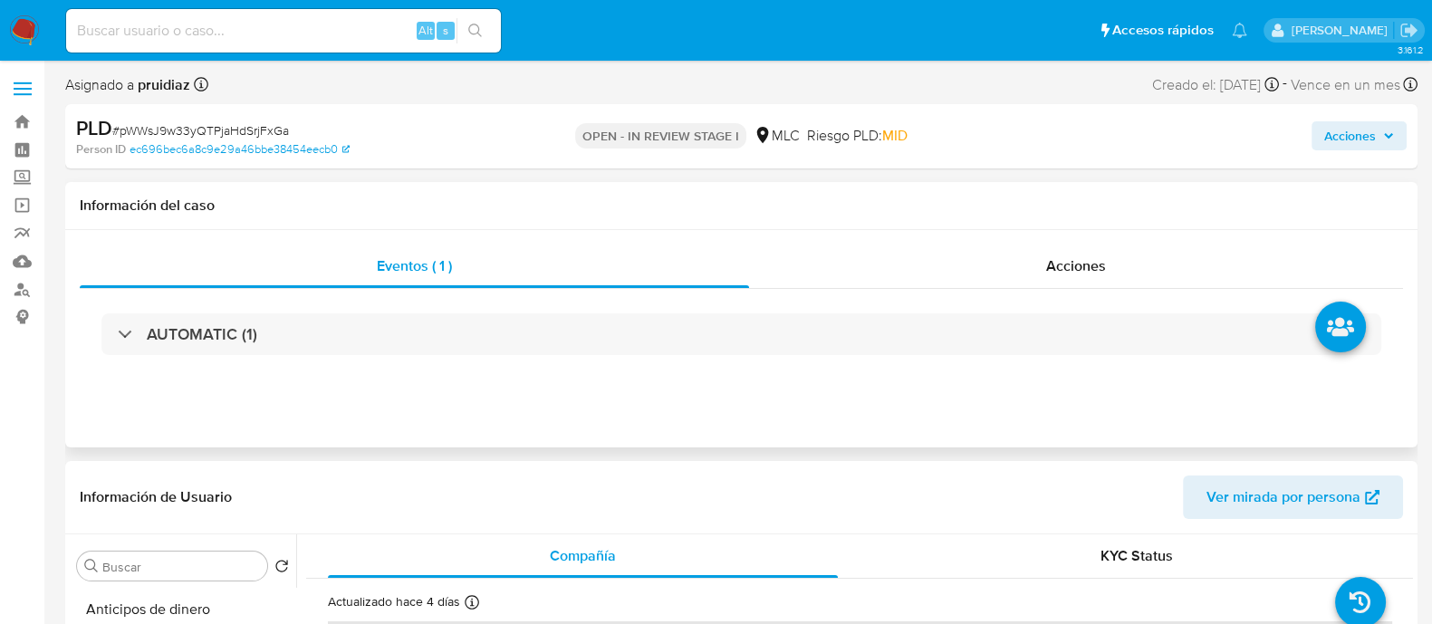
scroll to position [226, 0]
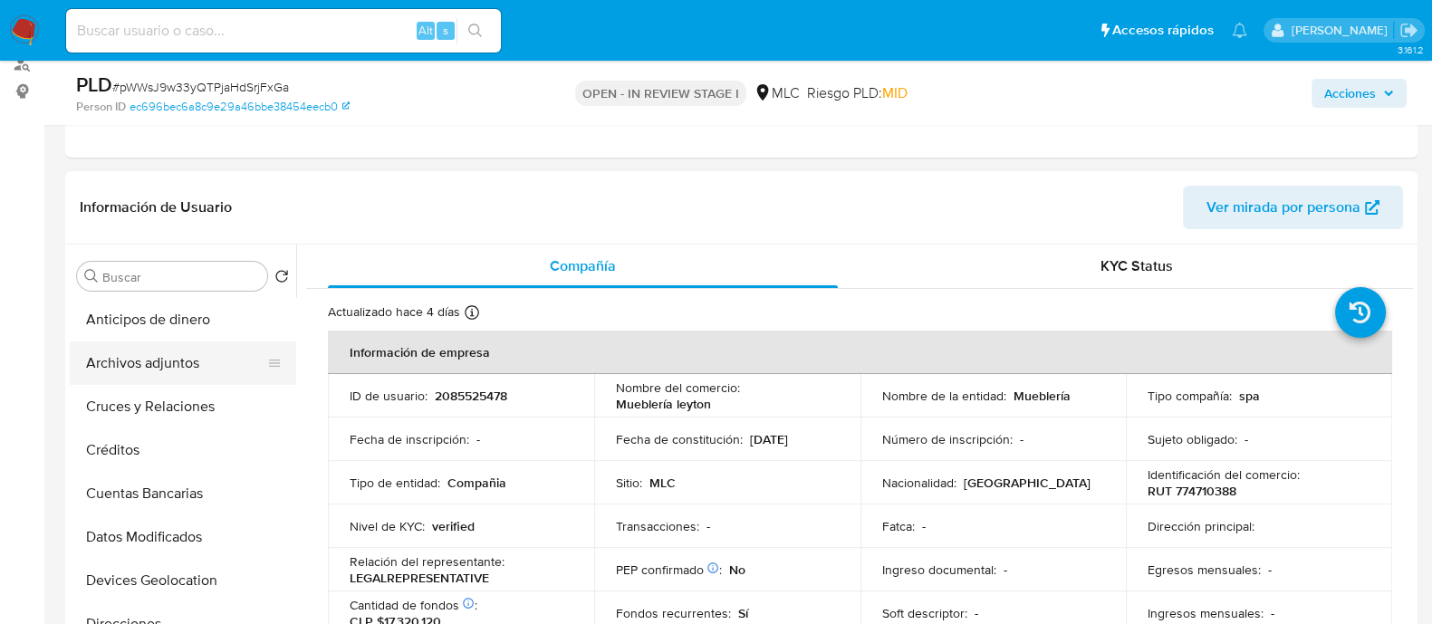
click at [131, 369] on button "Archivos adjuntos" at bounding box center [176, 363] width 212 height 43
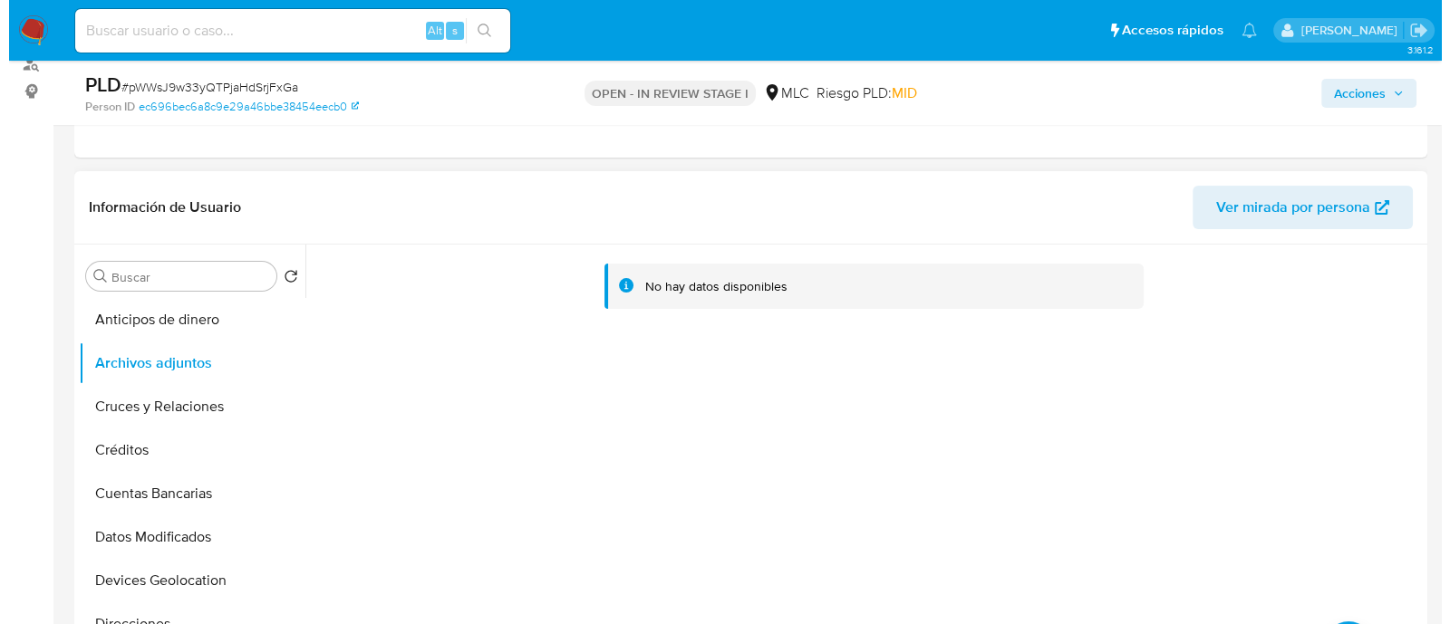
scroll to position [452, 0]
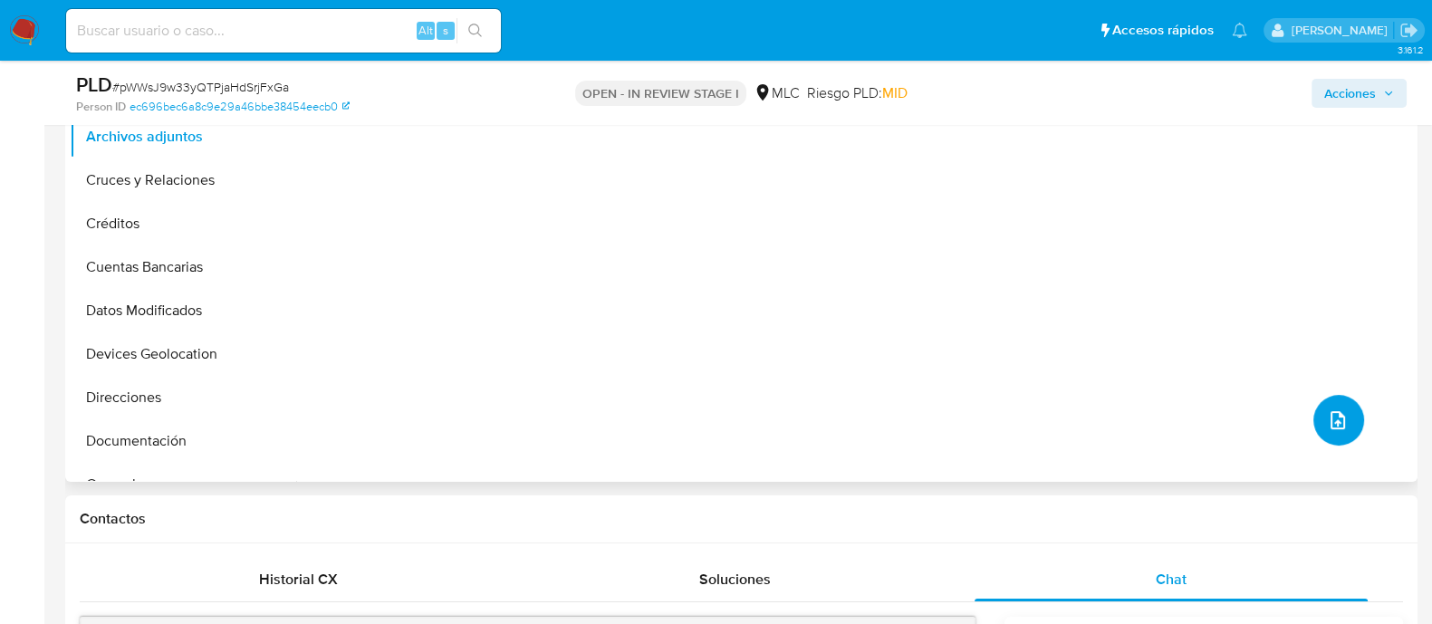
click at [1341, 410] on span "upload-file" at bounding box center [1338, 421] width 22 height 22
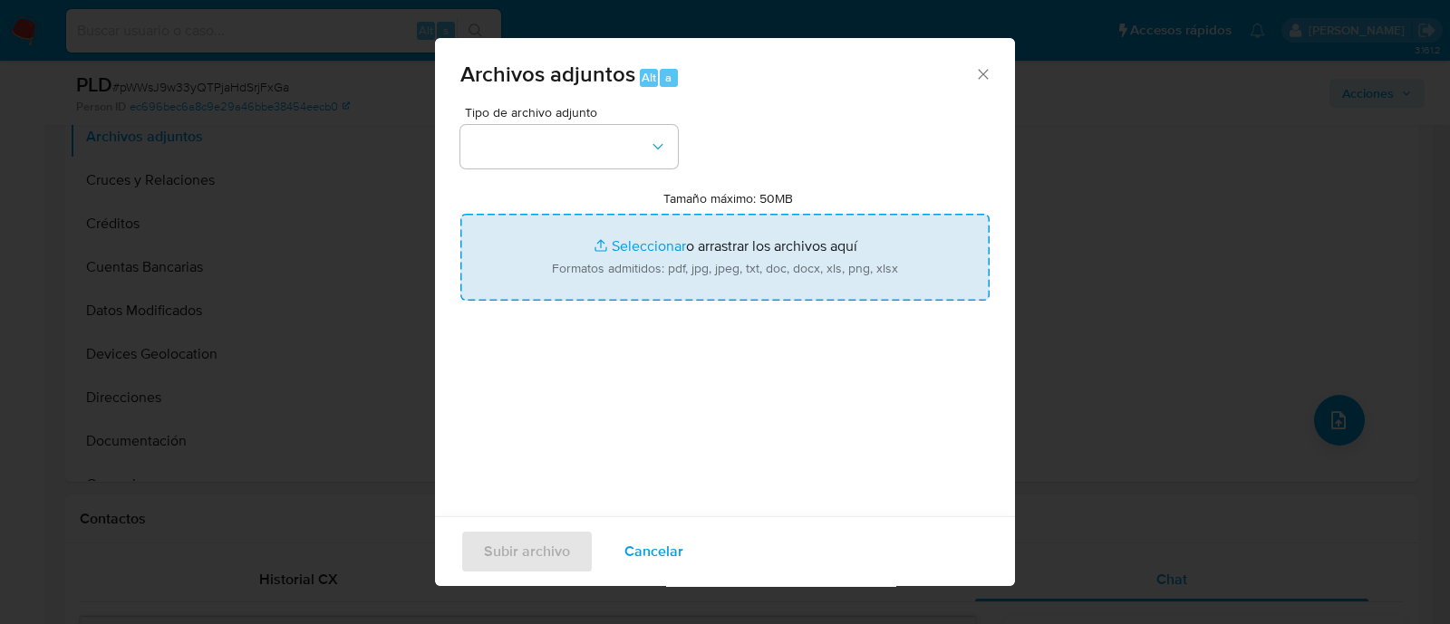
click at [669, 234] on input "Tamaño máximo: 50MB Seleccionar archivos" at bounding box center [724, 257] width 529 height 87
type input "C:\fakepath\2085525478 - 29_09_2025.xlsx"
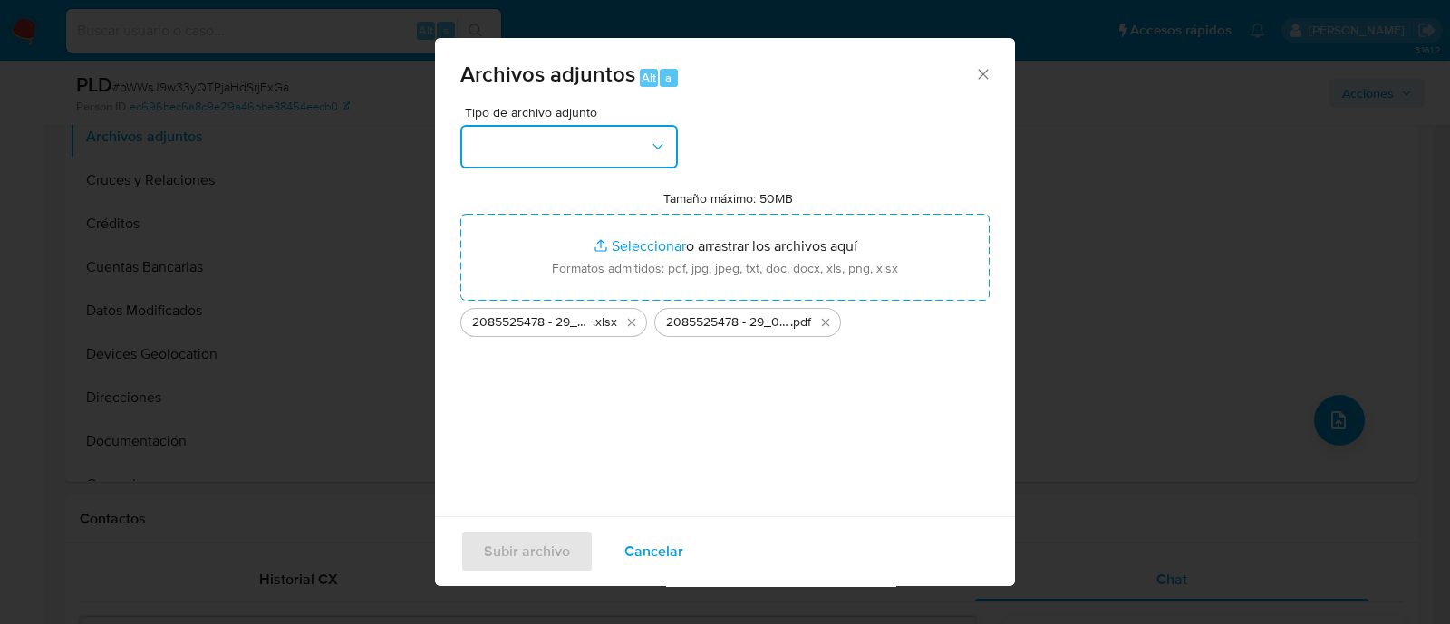
click at [550, 151] on button "button" at bounding box center [568, 146] width 217 height 43
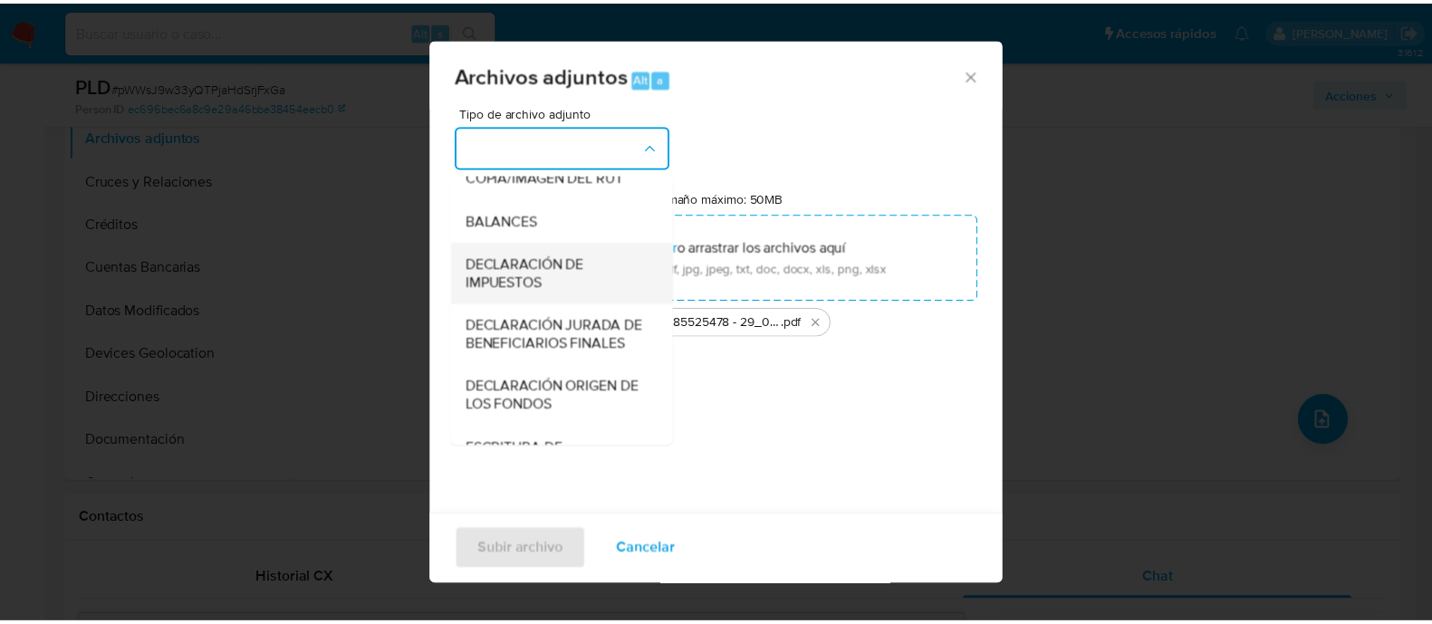
scroll to position [300, 0]
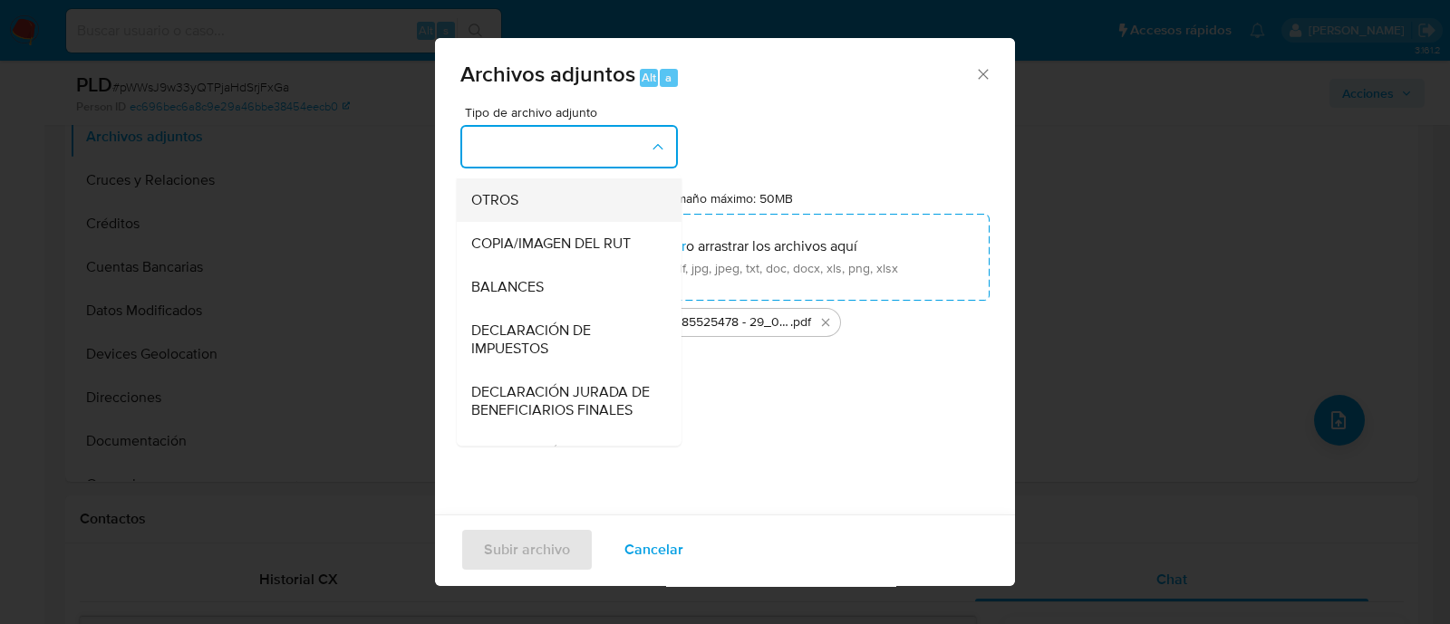
click at [515, 209] on span "OTROS" at bounding box center [494, 200] width 47 height 18
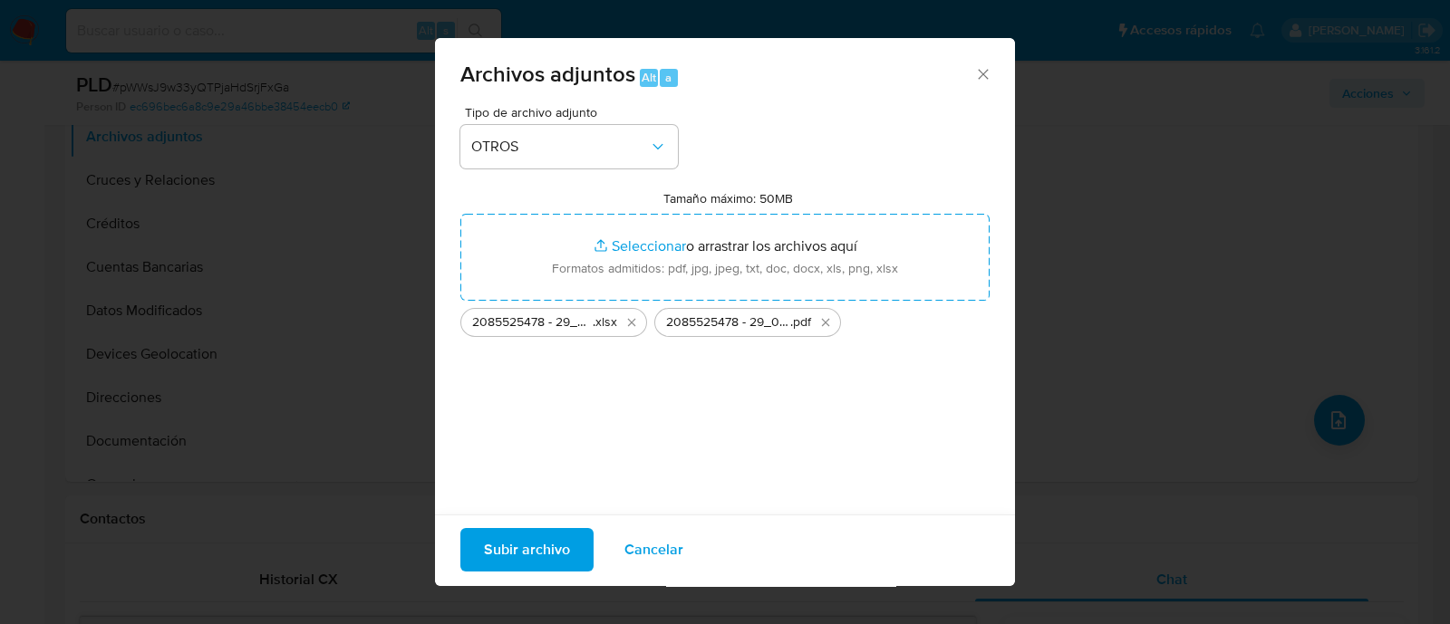
click at [516, 548] on span "Subir archivo" at bounding box center [527, 550] width 86 height 40
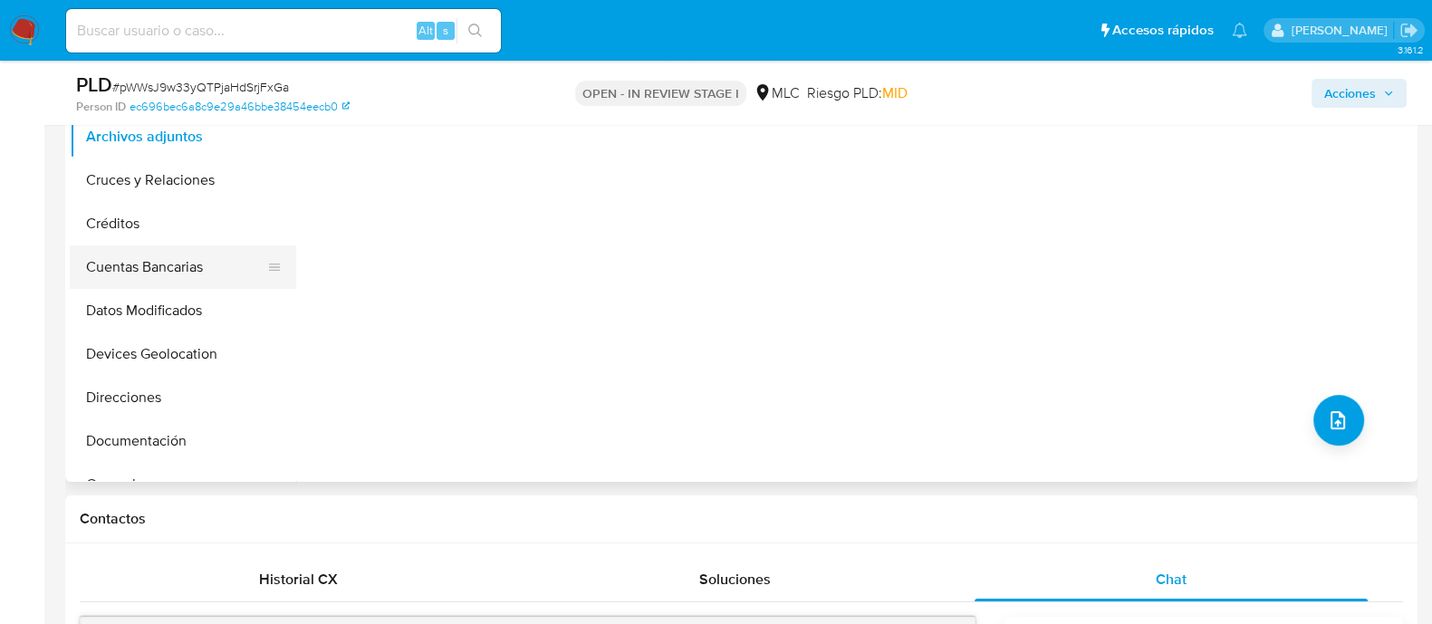
click at [154, 278] on button "Cuentas Bancarias" at bounding box center [176, 267] width 212 height 43
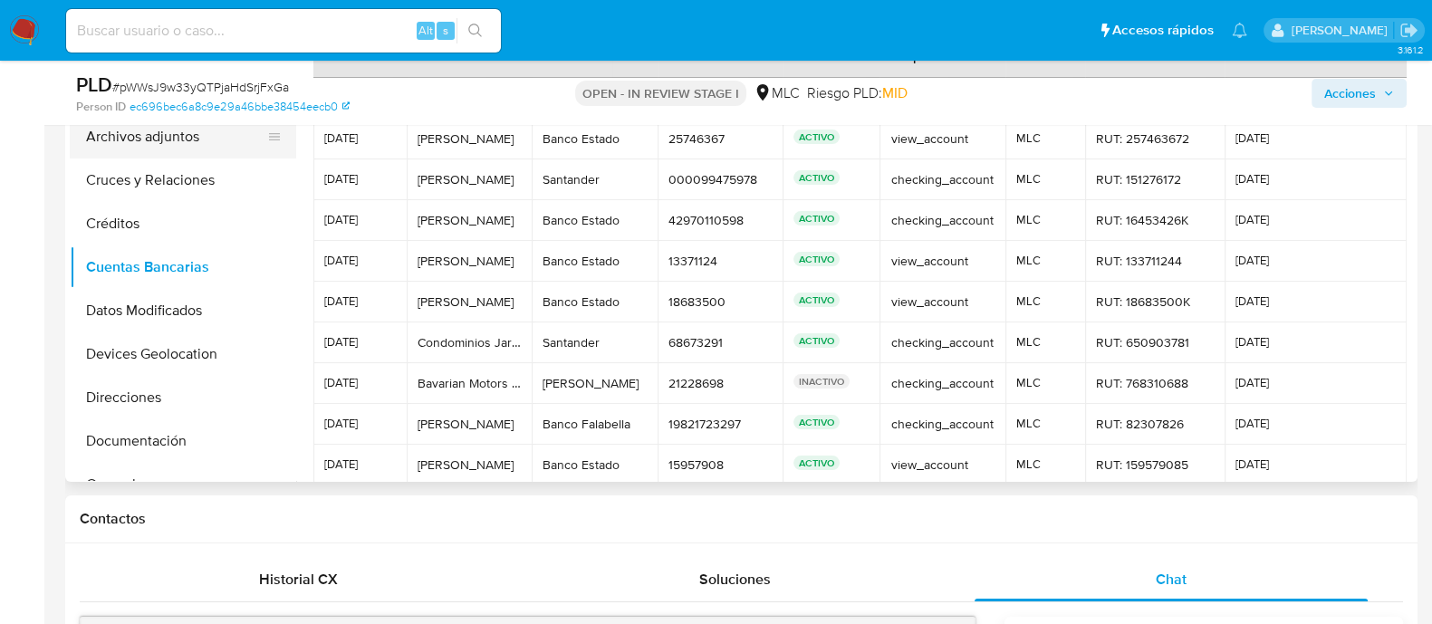
click at [162, 135] on button "Archivos adjuntos" at bounding box center [176, 136] width 212 height 43
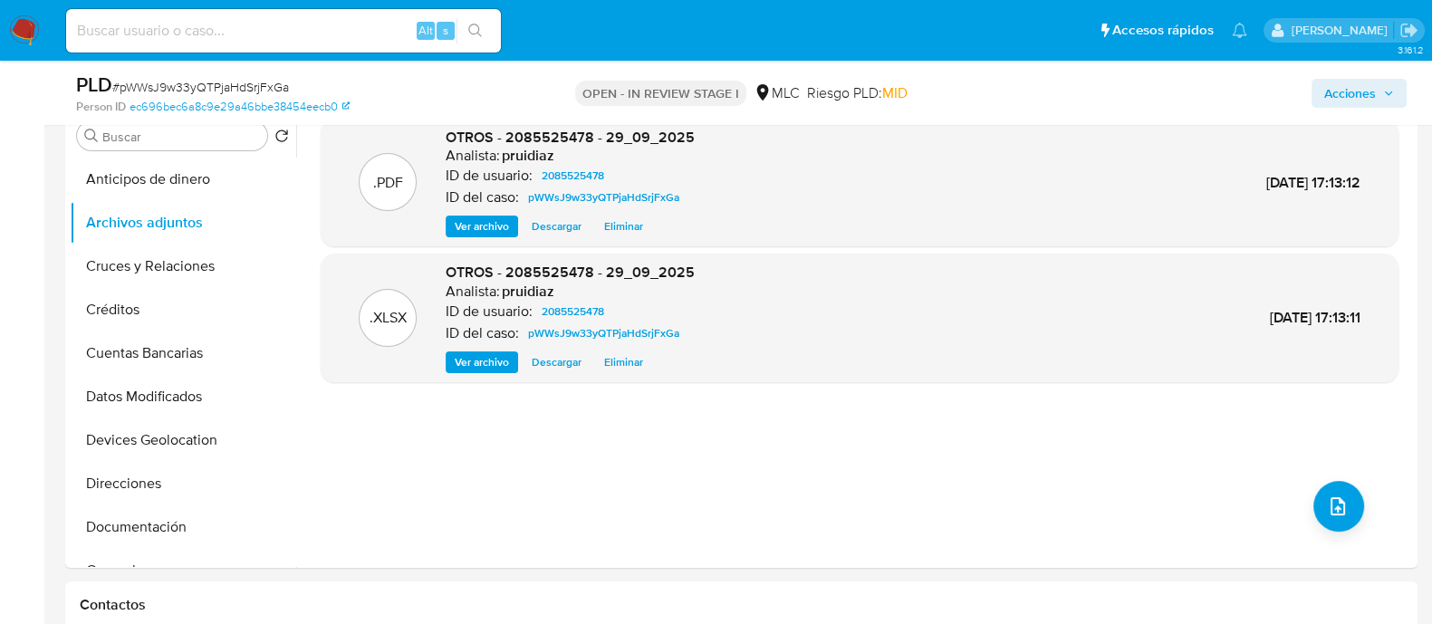
scroll to position [226, 0]
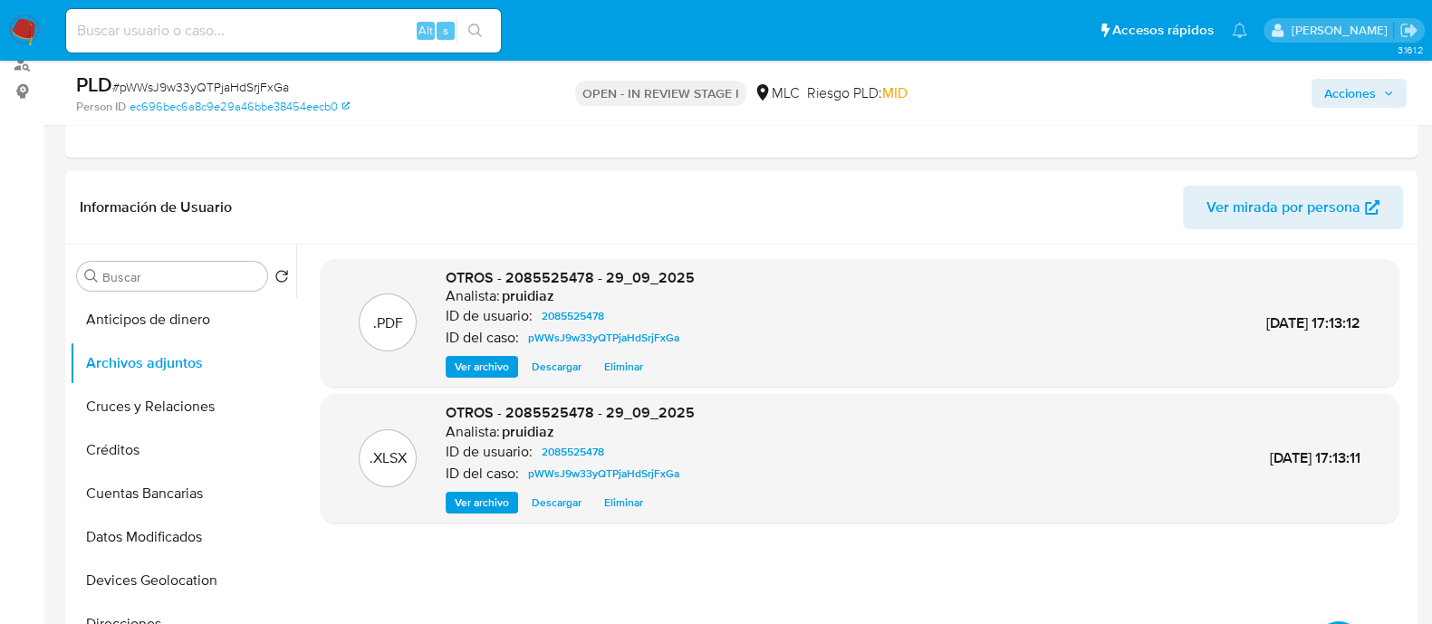
click at [1362, 82] on span "Acciones" at bounding box center [1351, 93] width 52 height 29
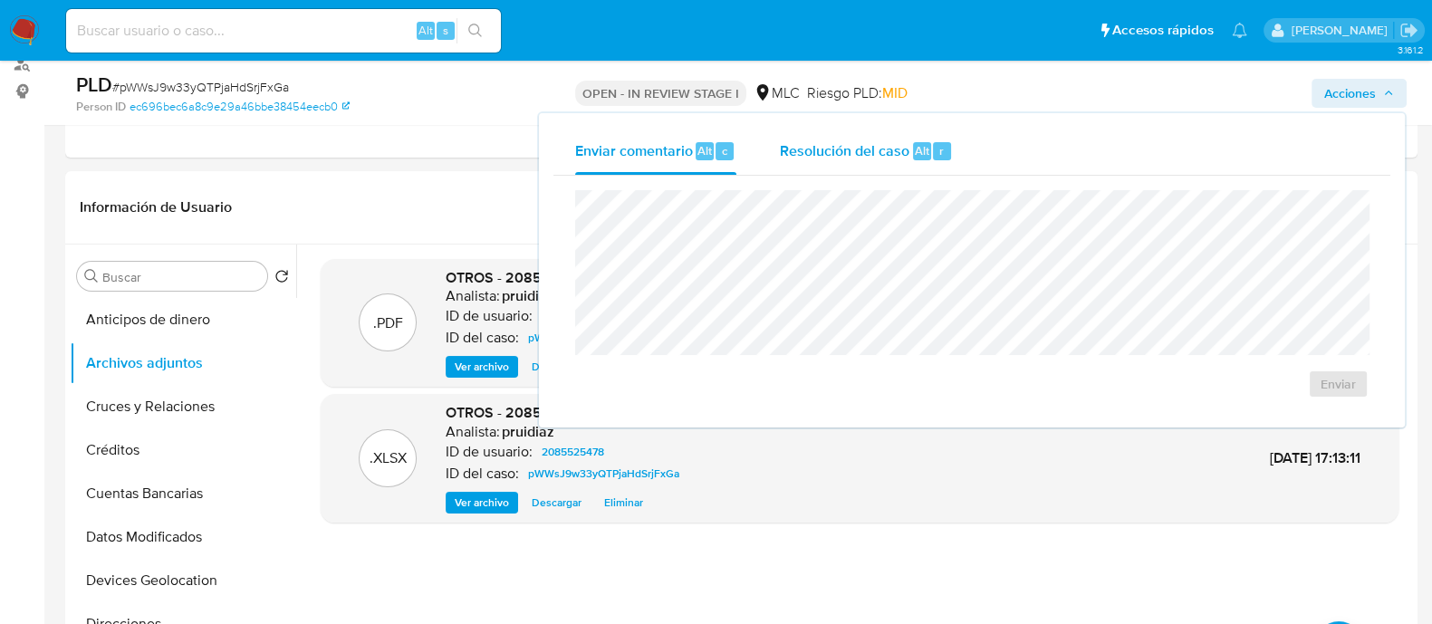
click at [915, 158] on span "Alt" at bounding box center [922, 150] width 14 height 17
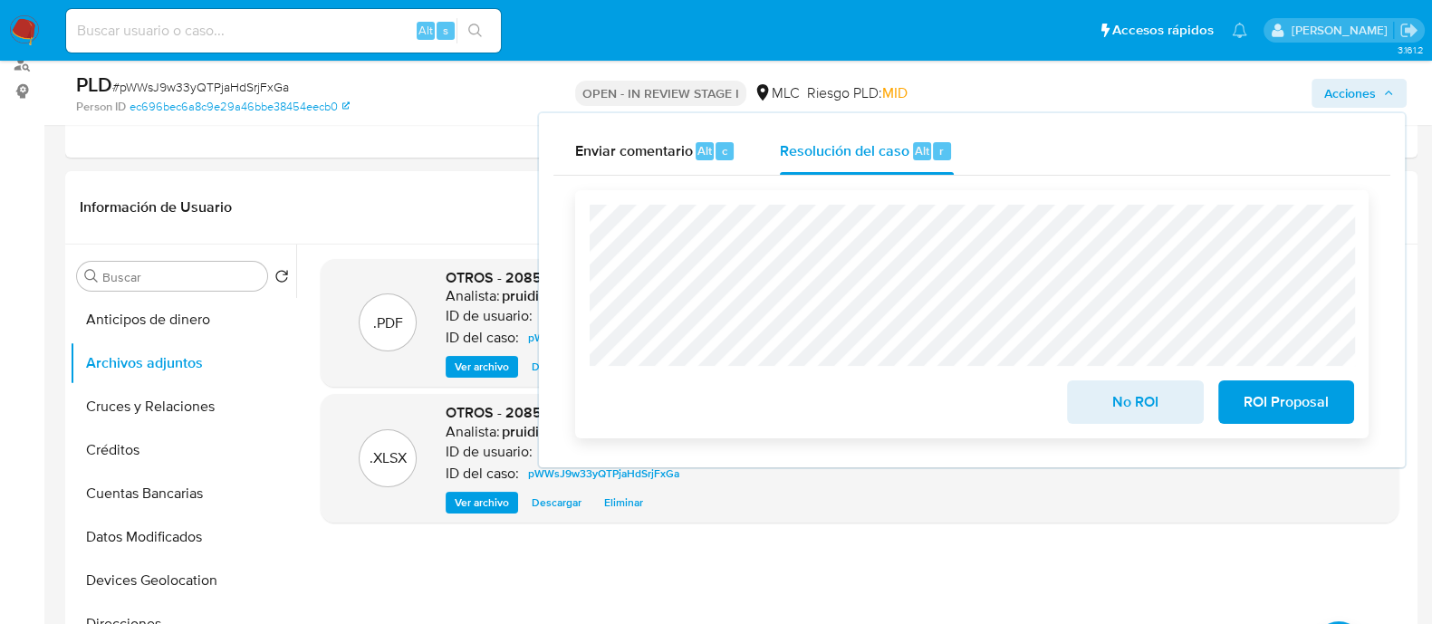
click at [1134, 414] on span "No ROI" at bounding box center [1135, 402] width 89 height 40
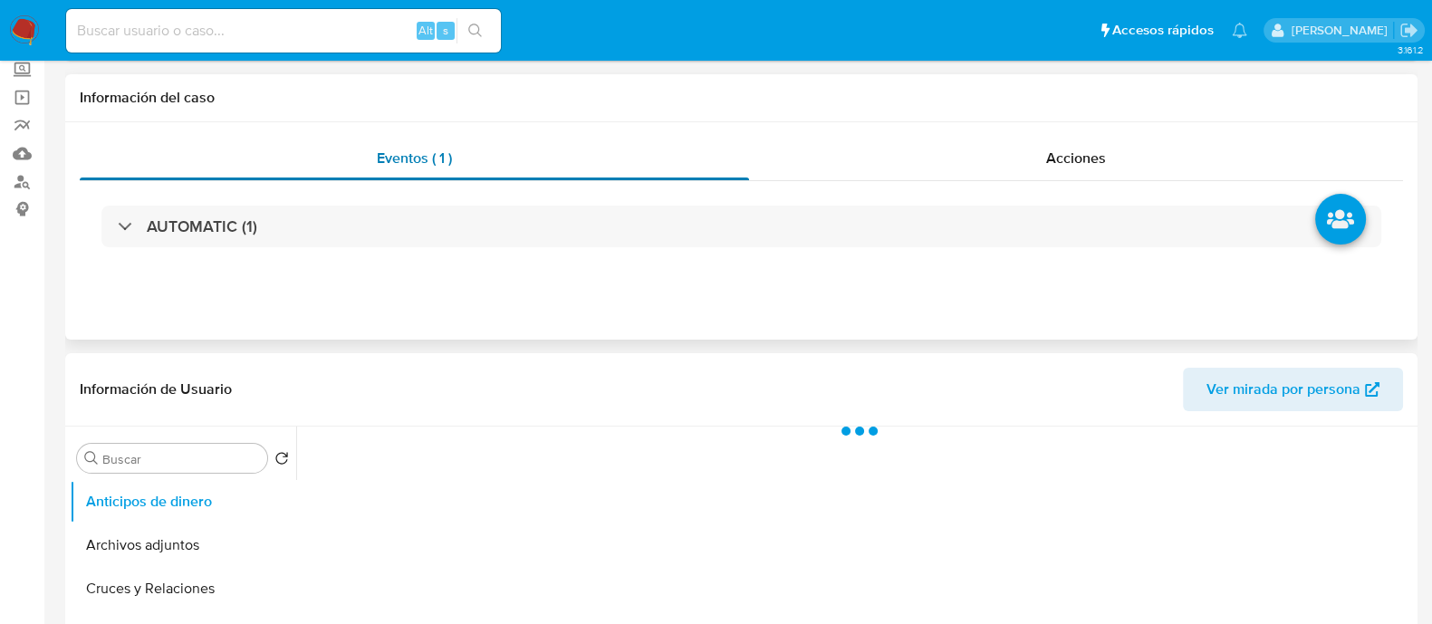
select select "10"
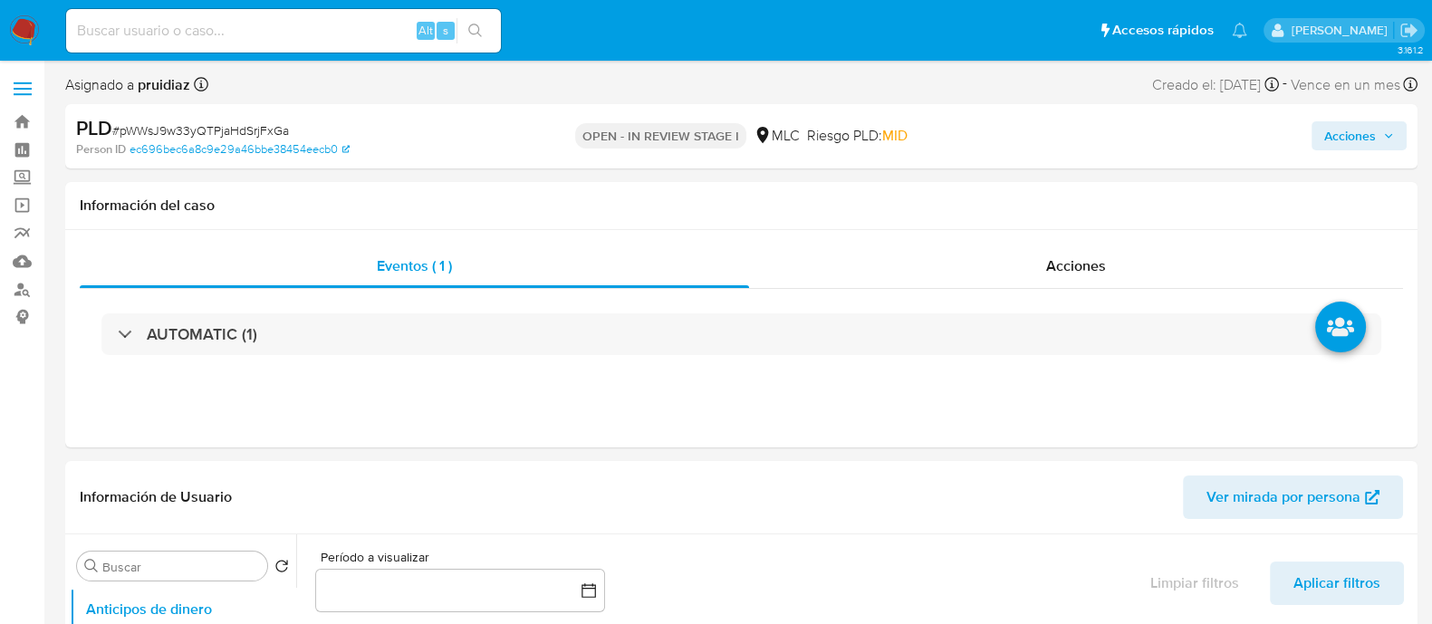
click at [33, 20] on img at bounding box center [24, 30] width 31 height 31
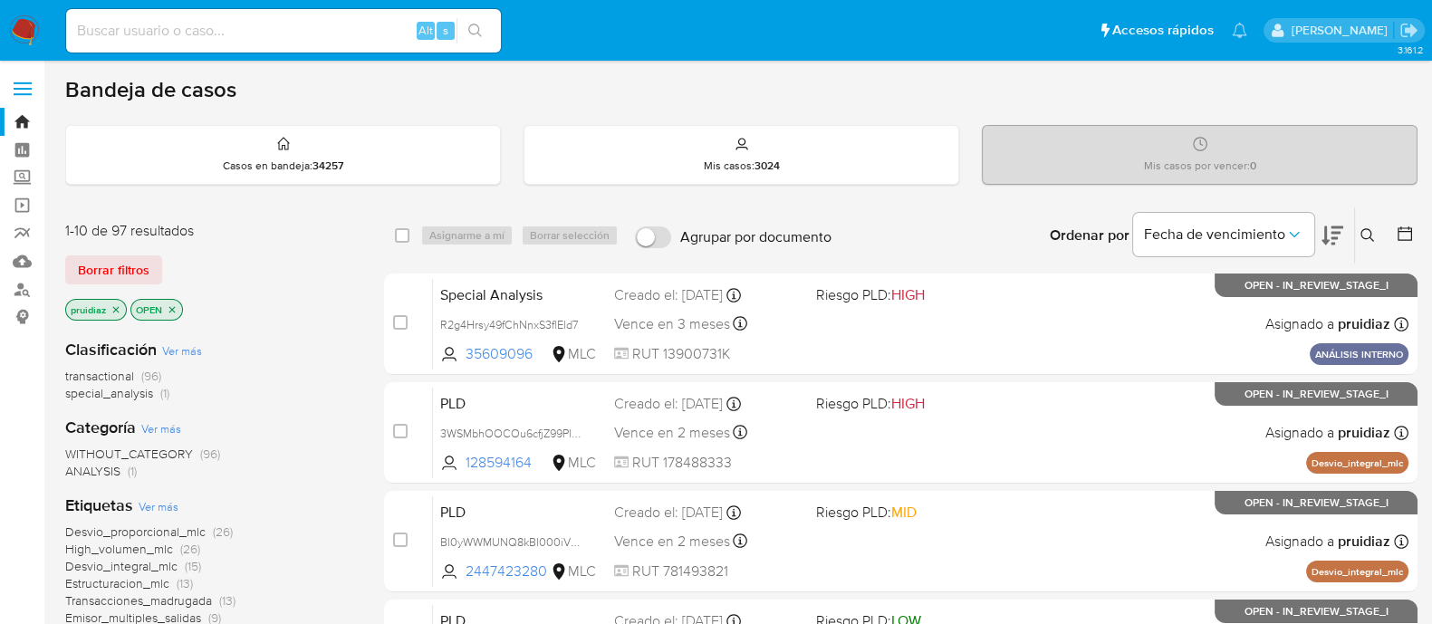
click at [124, 272] on span "Borrar filtros" at bounding box center [114, 269] width 72 height 25
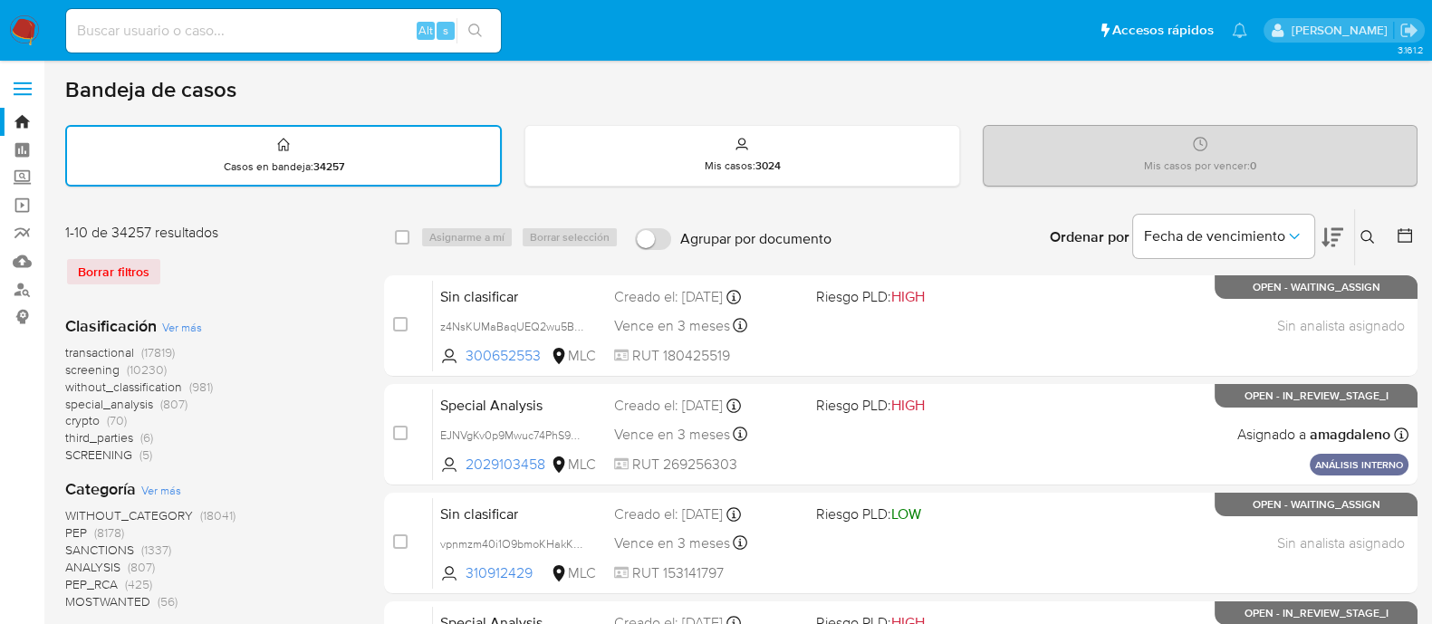
click at [1411, 237] on icon at bounding box center [1405, 235] width 14 height 14
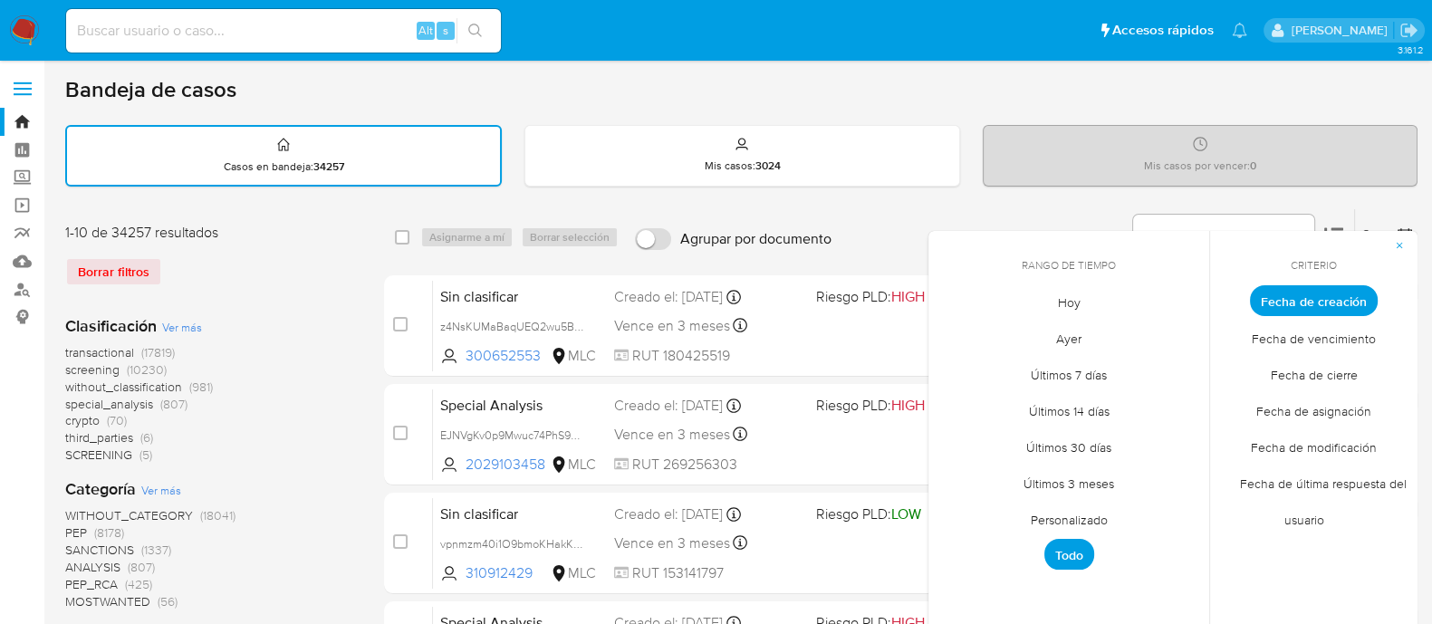
click at [1065, 305] on span "Hoy" at bounding box center [1069, 302] width 61 height 37
click at [1304, 369] on span "Fecha de cierre" at bounding box center [1314, 374] width 125 height 37
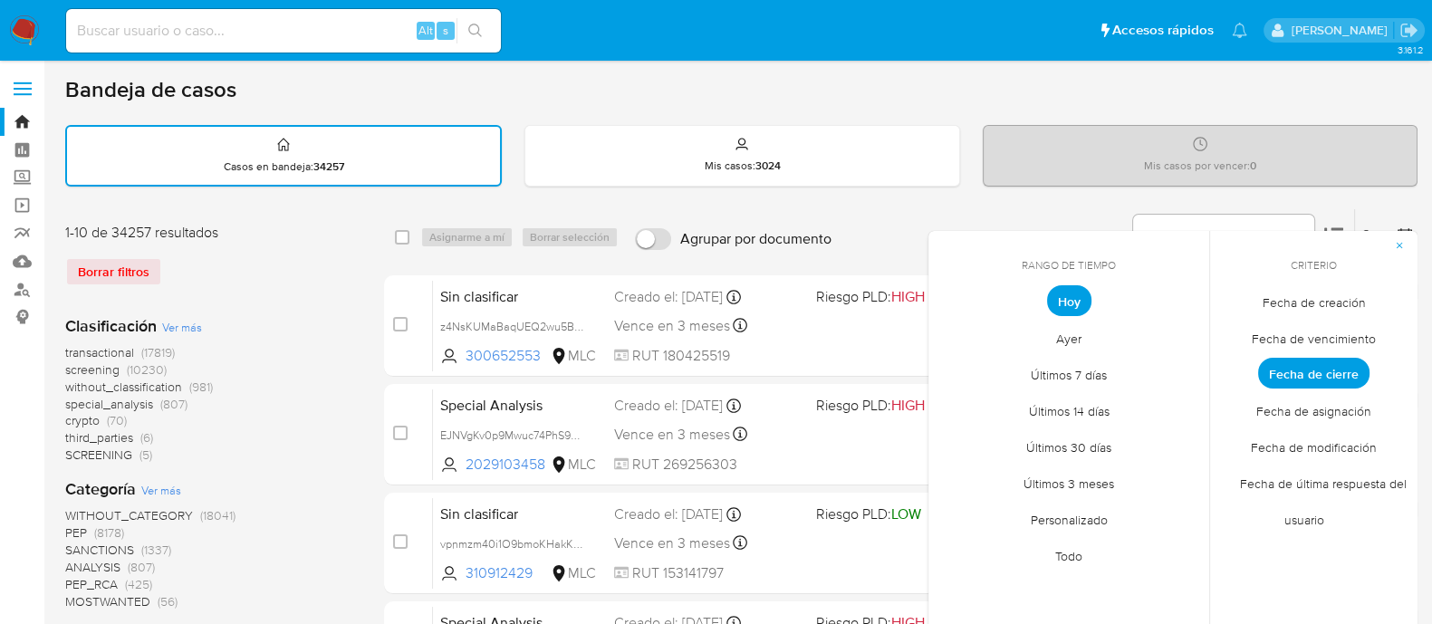
scroll to position [226, 0]
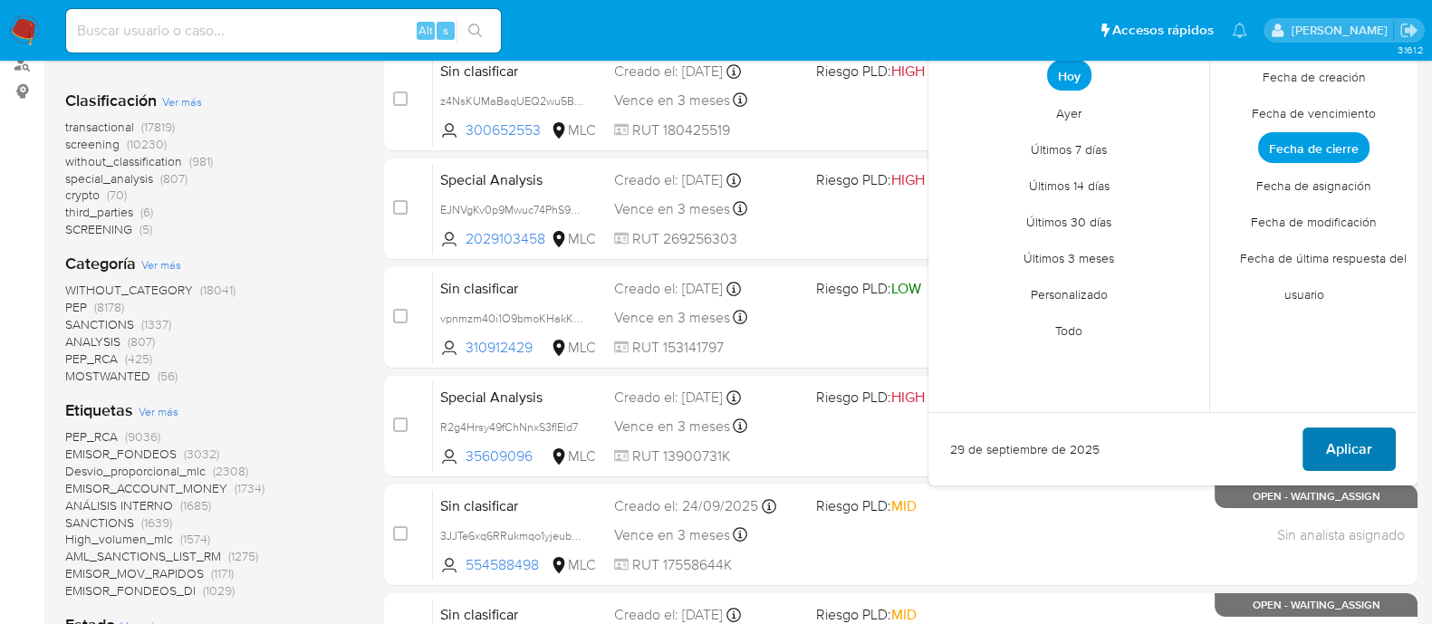
click at [1371, 446] on span "Aplicar" at bounding box center [1349, 449] width 46 height 40
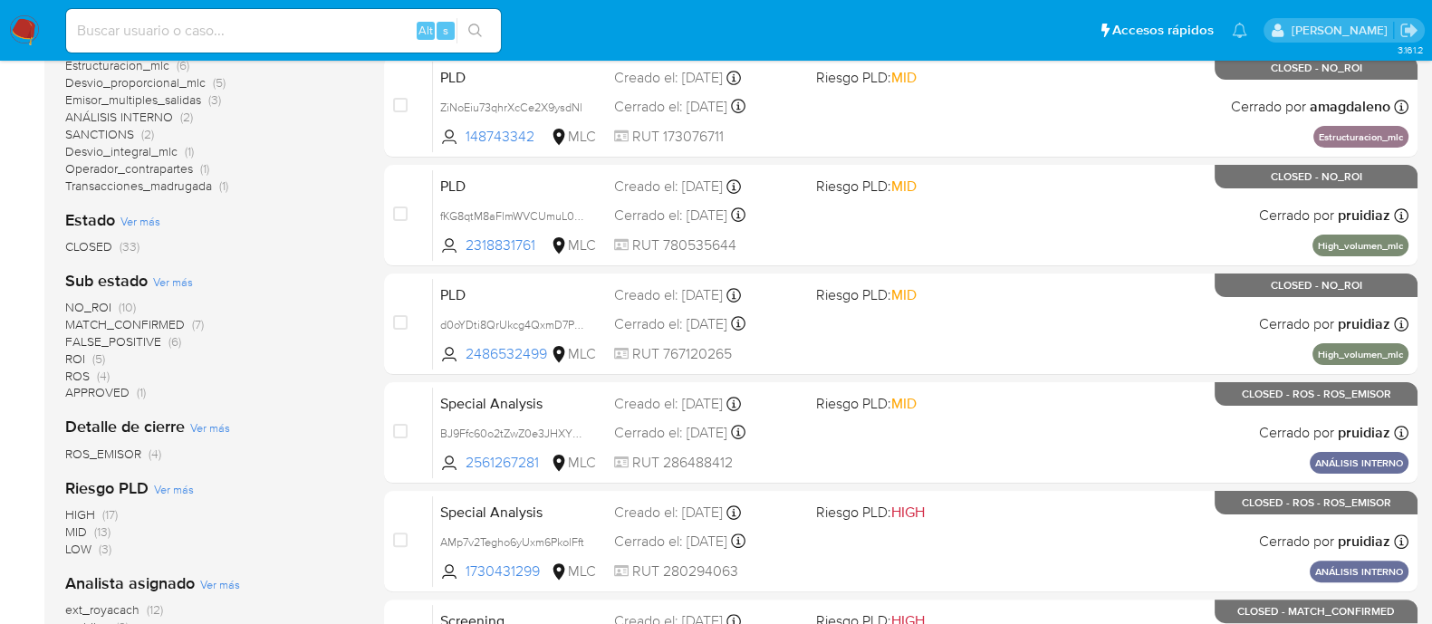
scroll to position [679, 0]
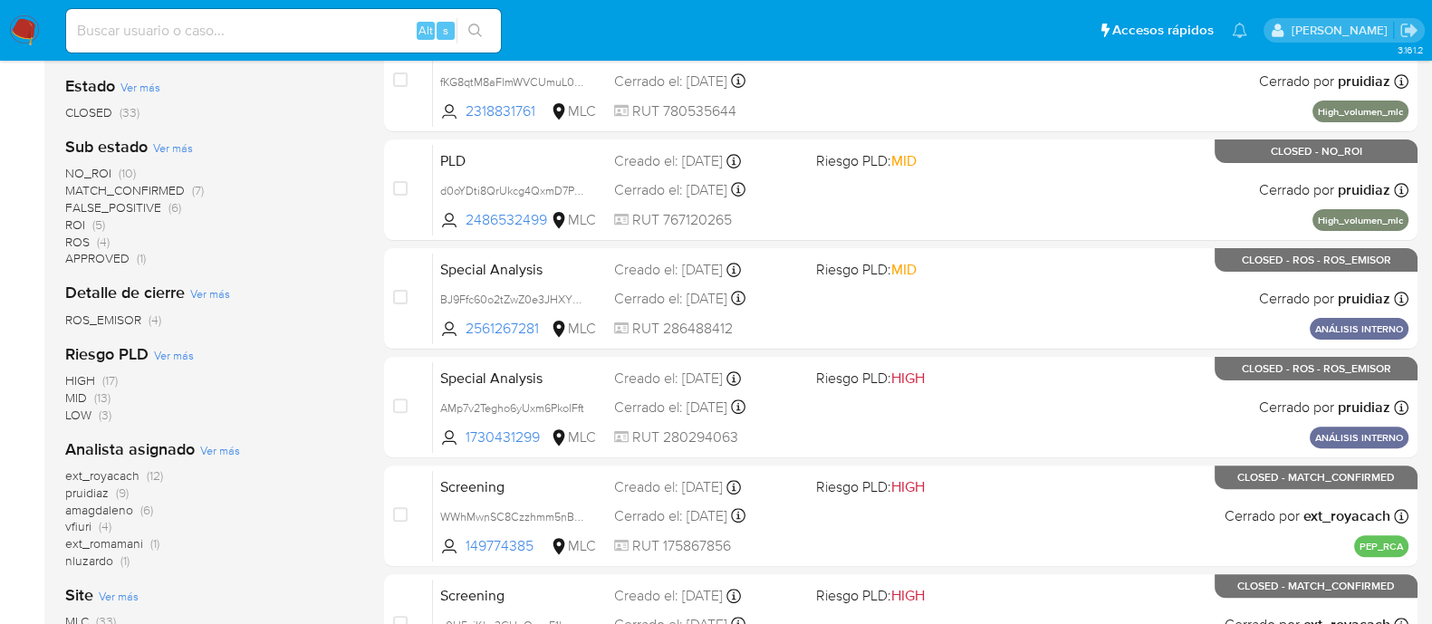
click at [82, 492] on span "pruidiaz" at bounding box center [86, 493] width 43 height 18
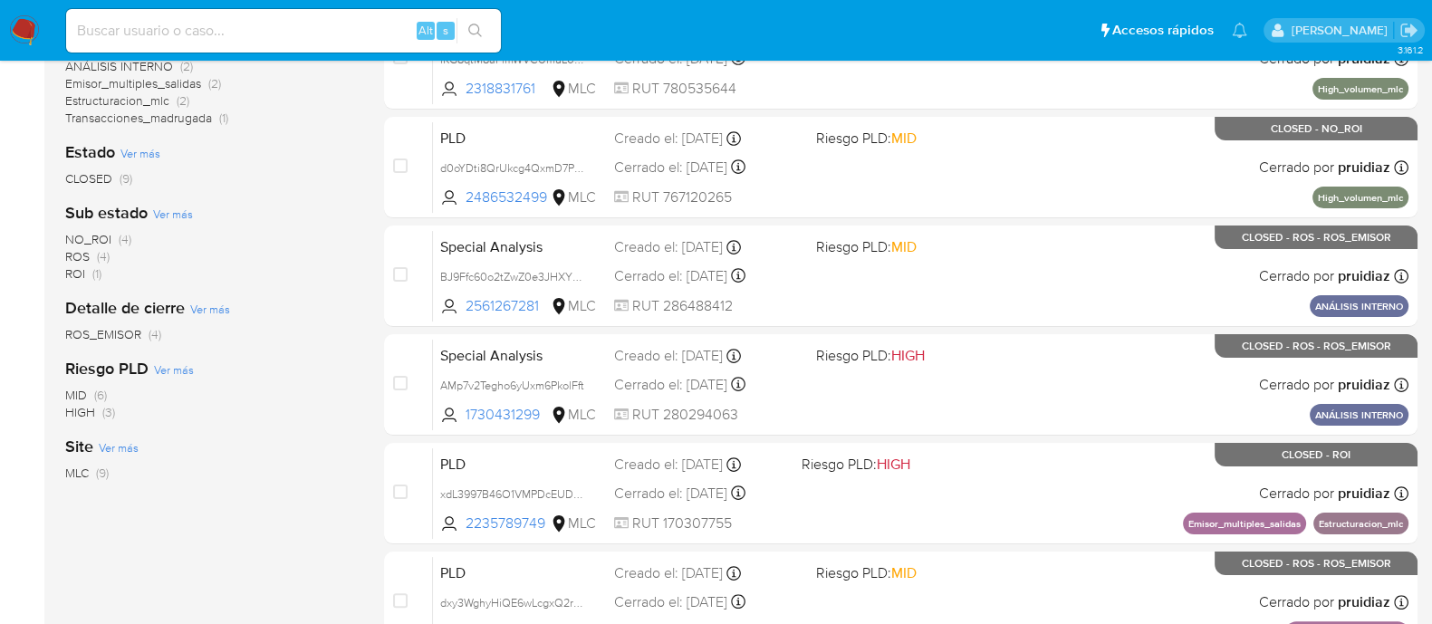
scroll to position [452, 0]
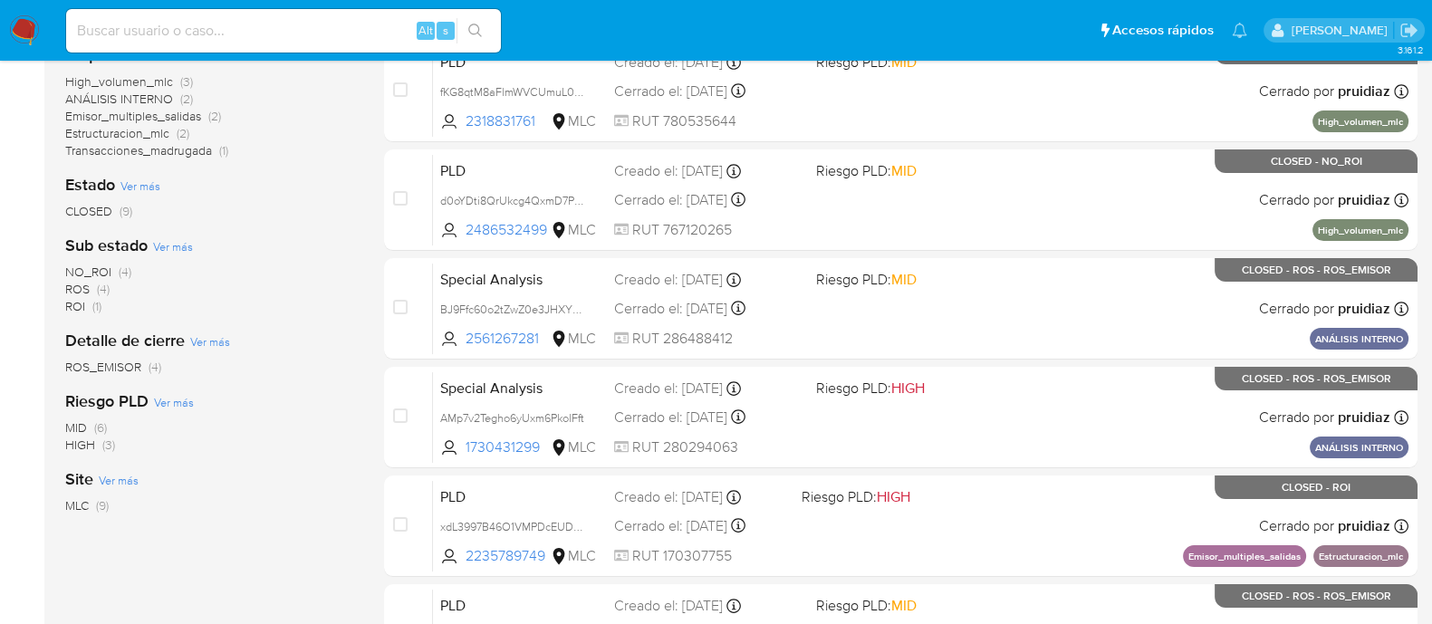
click at [88, 268] on span "NO_ROI" at bounding box center [88, 272] width 46 height 18
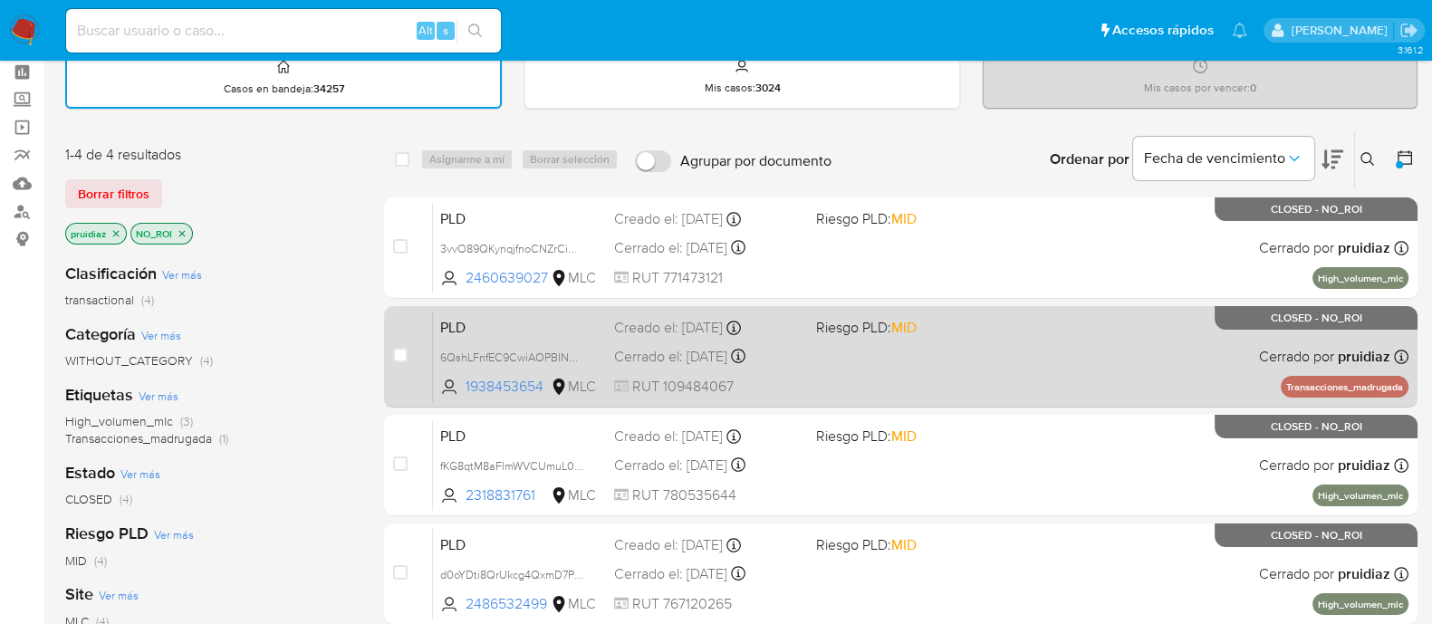
scroll to position [112, 0]
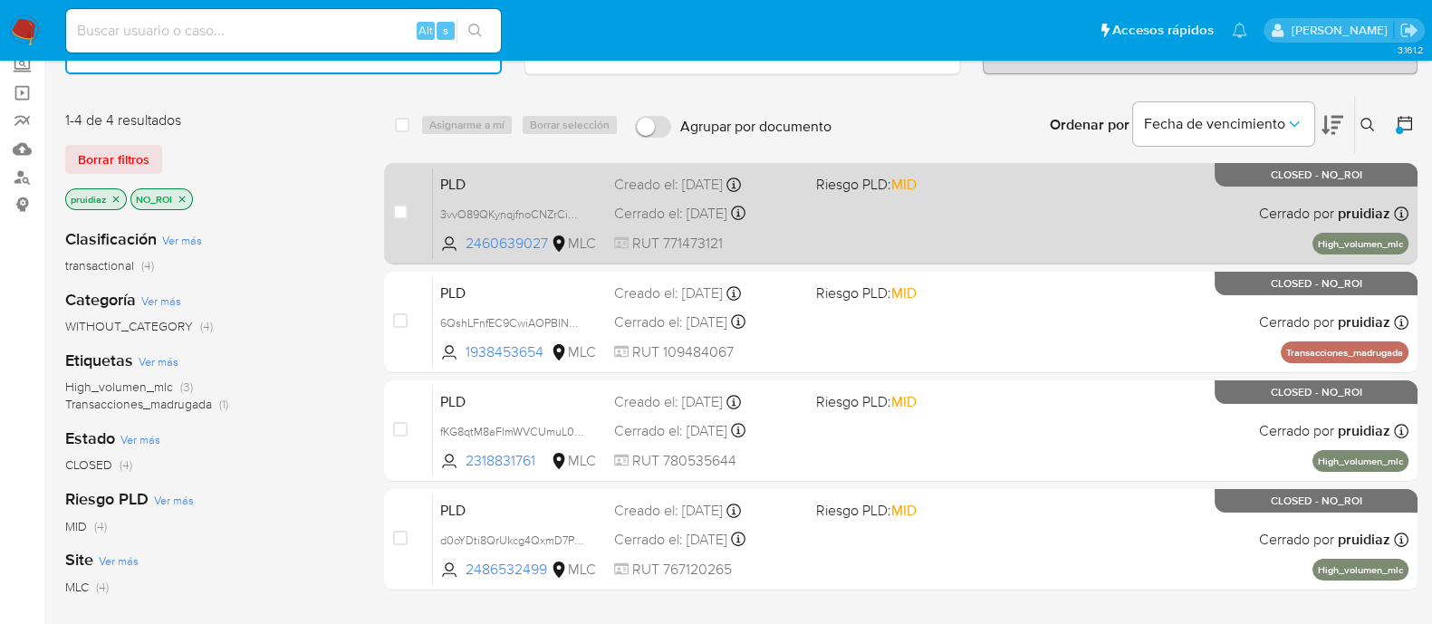
click at [1096, 212] on div "PLD 3vvO89QKynqjfnoCNZrCiWNX 2460639027 MLC Riesgo PLD: MID Creado el: [DATE] C…" at bounding box center [921, 214] width 976 height 92
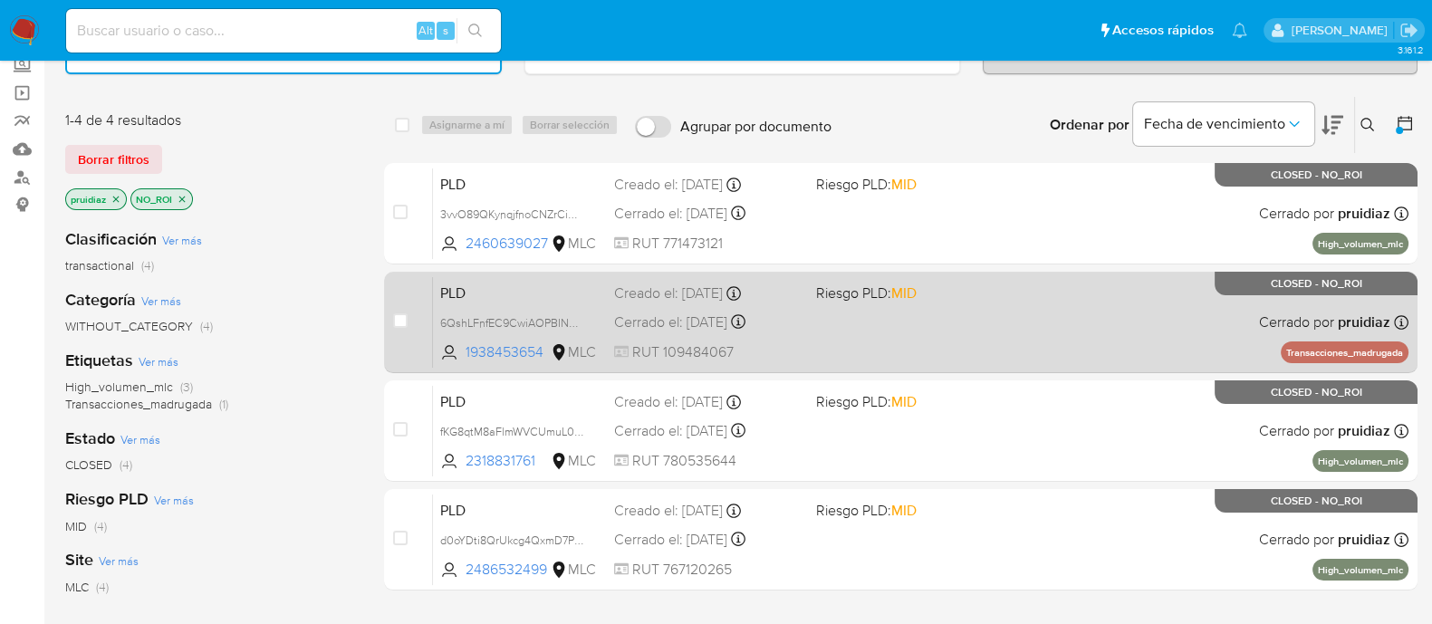
click at [1087, 318] on div "PLD 6QshLFnfEC9CwiAOPBINOr79 1938453654 MLC Riesgo PLD: MID Creado el: [DATE] C…" at bounding box center [921, 322] width 976 height 92
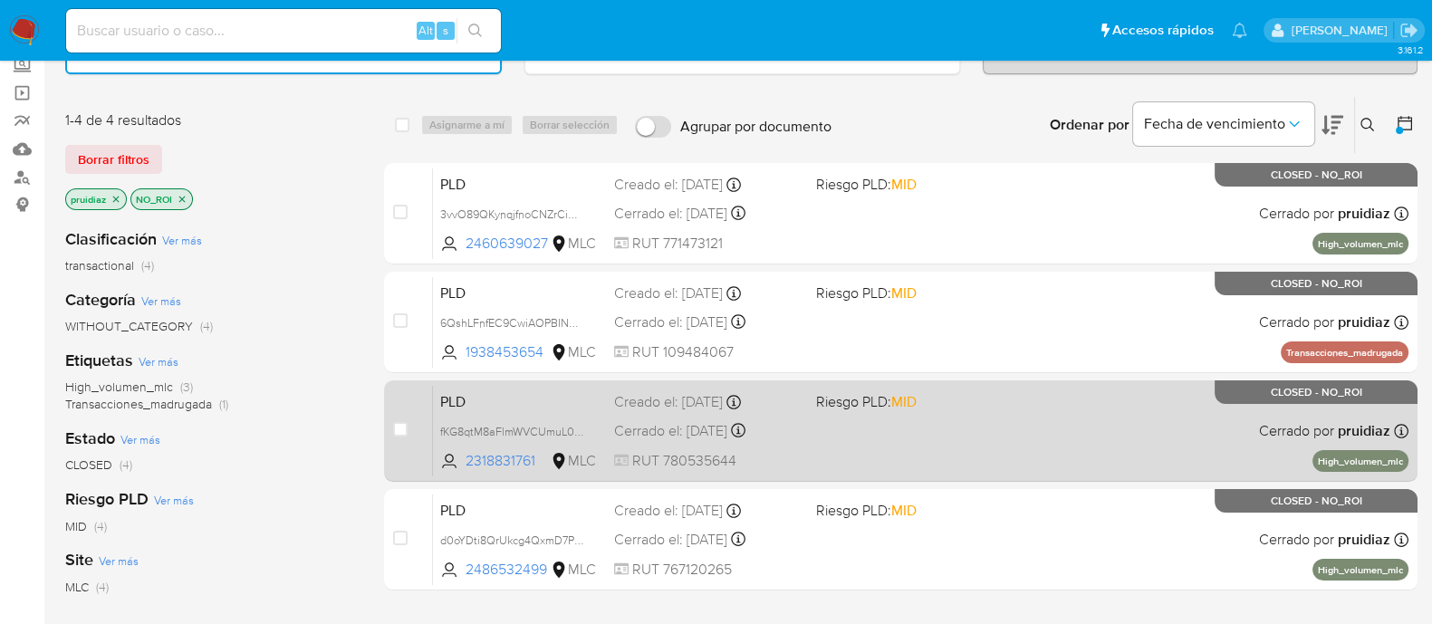
click at [1053, 422] on div "PLD fKG8qtM8aFlmWVCUmuL0G1fW 2318831761 MLC Riesgo PLD: MID Creado el: 12/08/20…" at bounding box center [921, 431] width 976 height 92
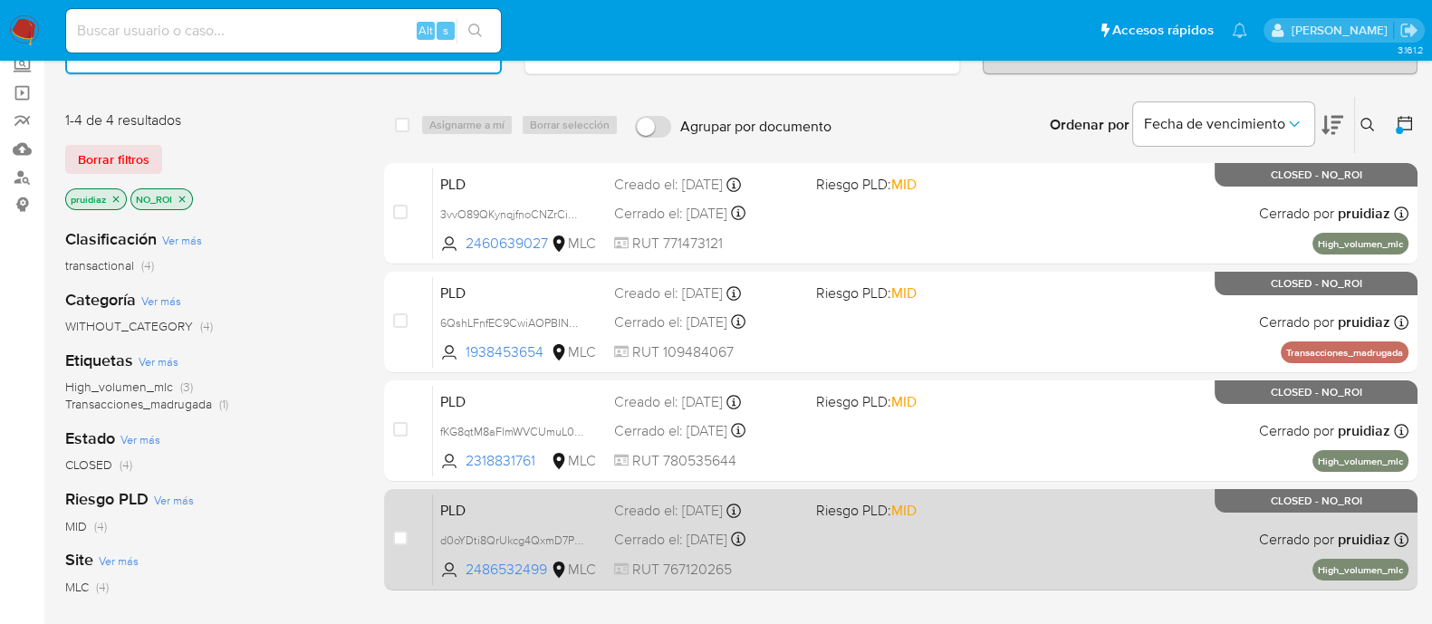
click at [1061, 530] on div "PLD d0oYDti8QrUkcg4QxmD7PRoF 2486532499 MLC Riesgo PLD: MID Creado el: 12/08/20…" at bounding box center [921, 540] width 976 height 92
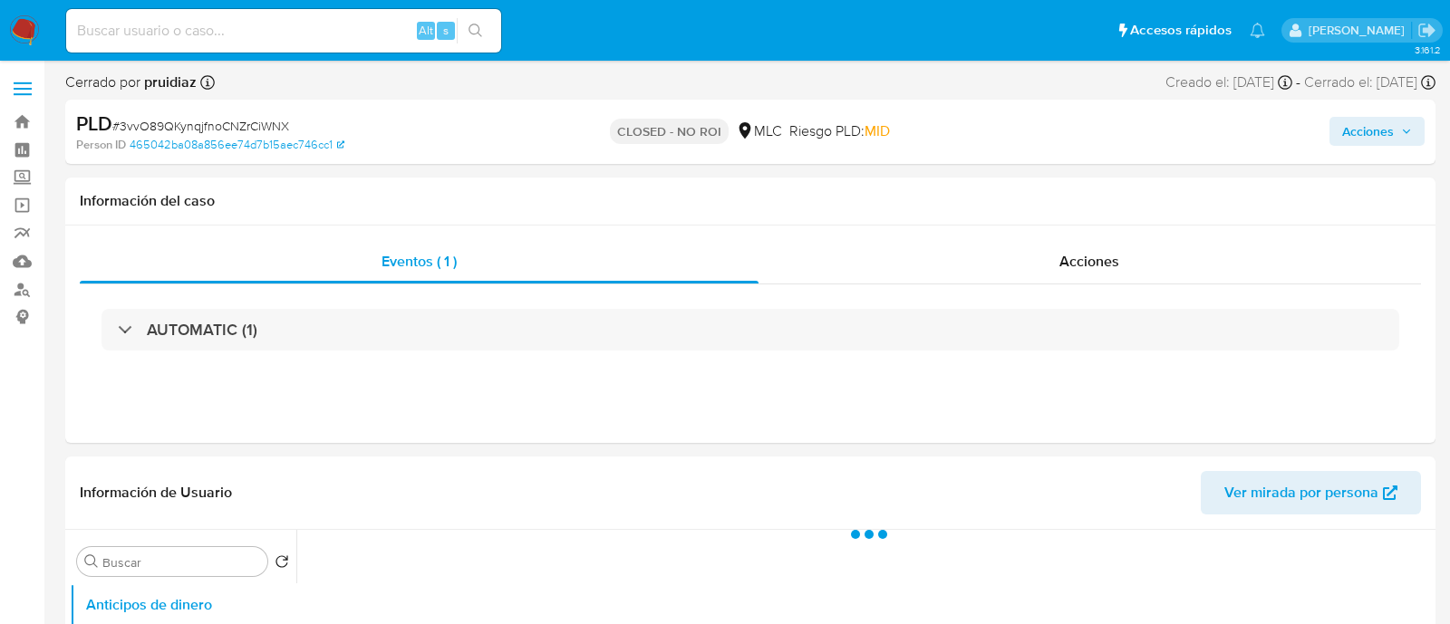
select select "10"
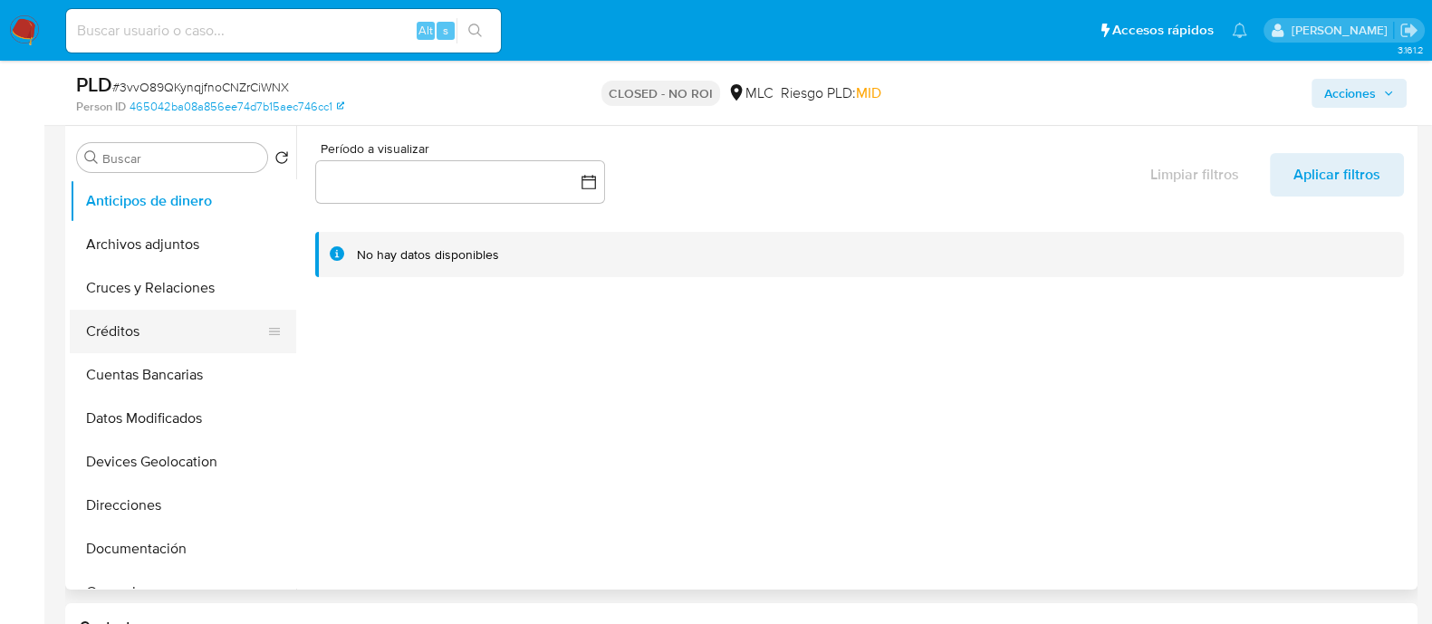
scroll to position [112, 0]
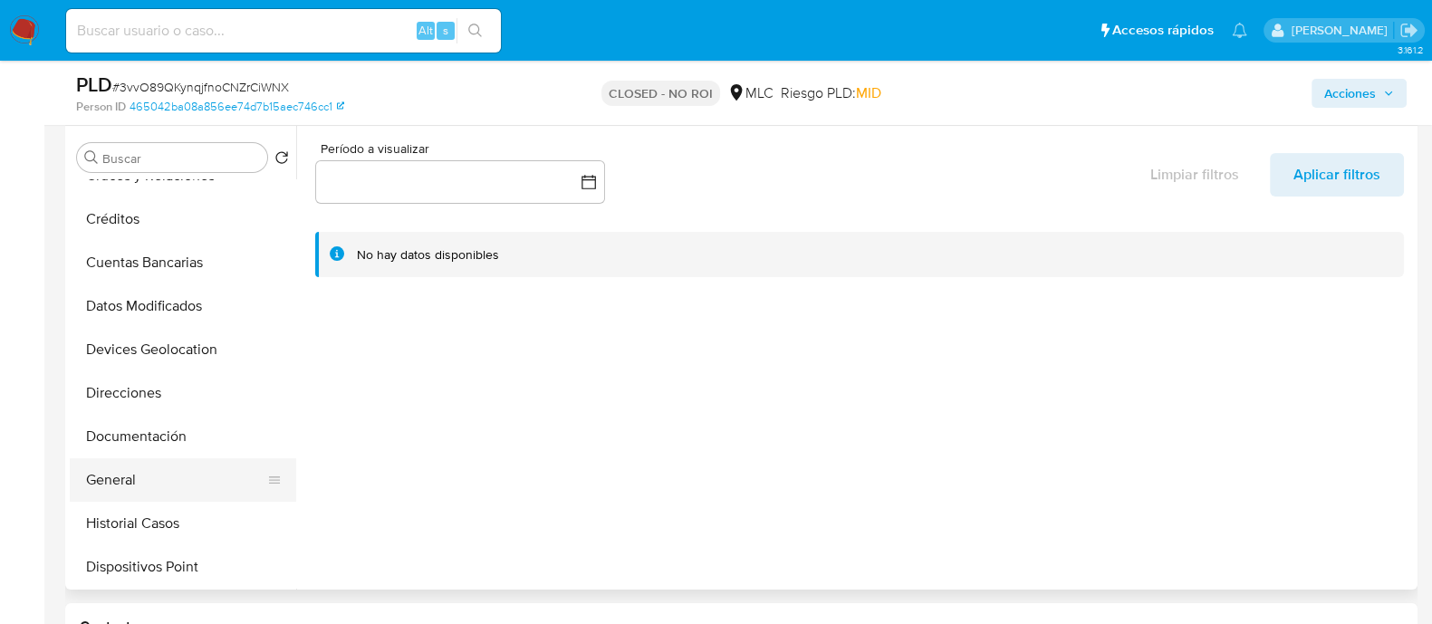
click at [140, 474] on button "General" at bounding box center [176, 479] width 212 height 43
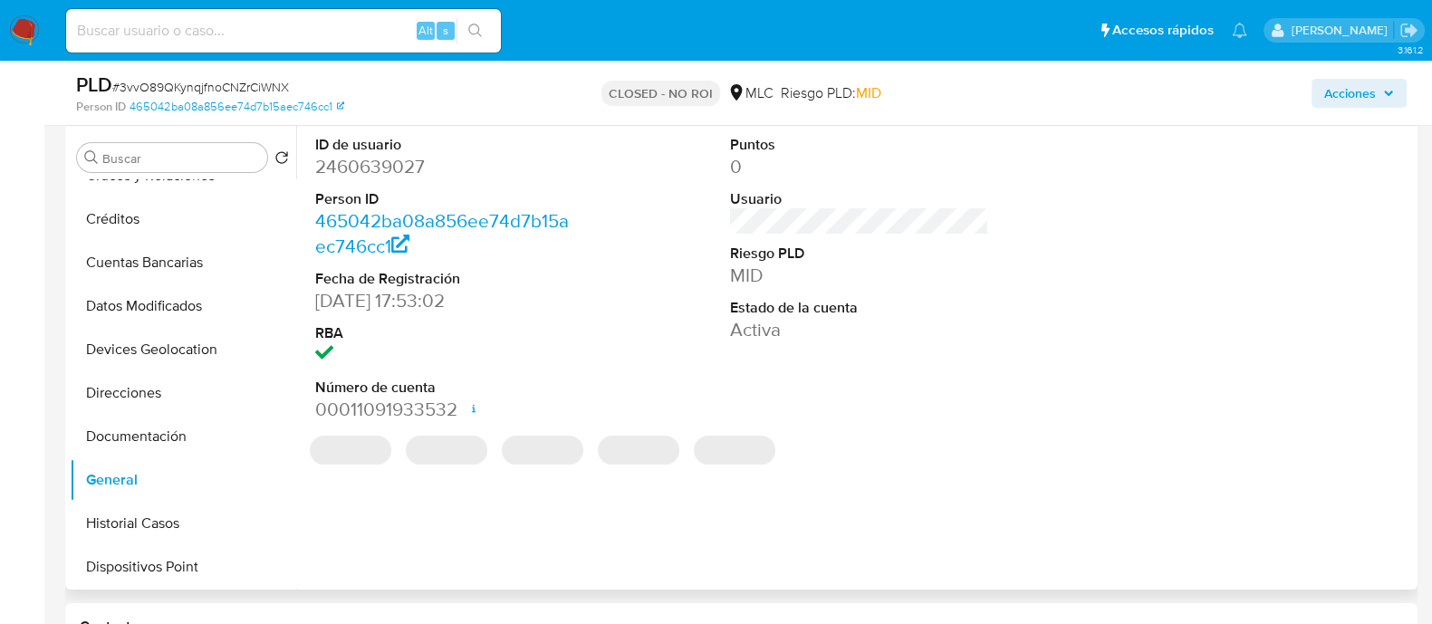
click at [373, 163] on dd "2460639027" at bounding box center [444, 166] width 259 height 25
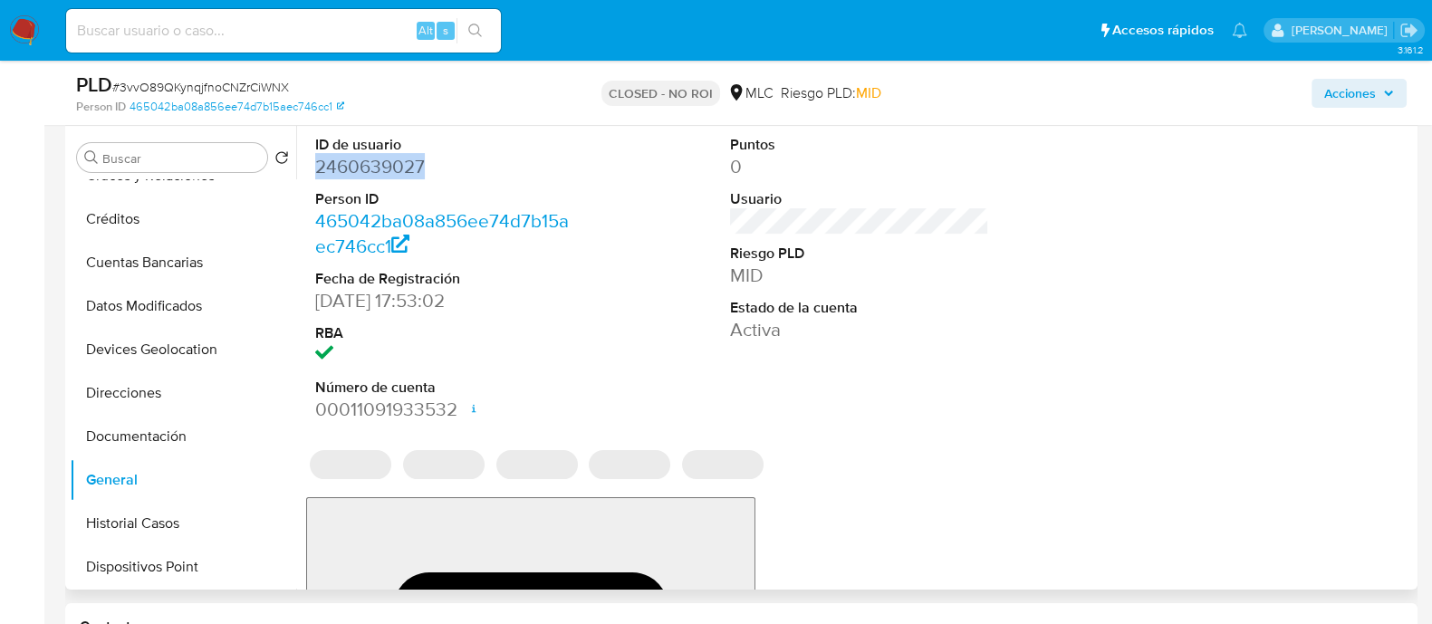
copy dd "2460639027"
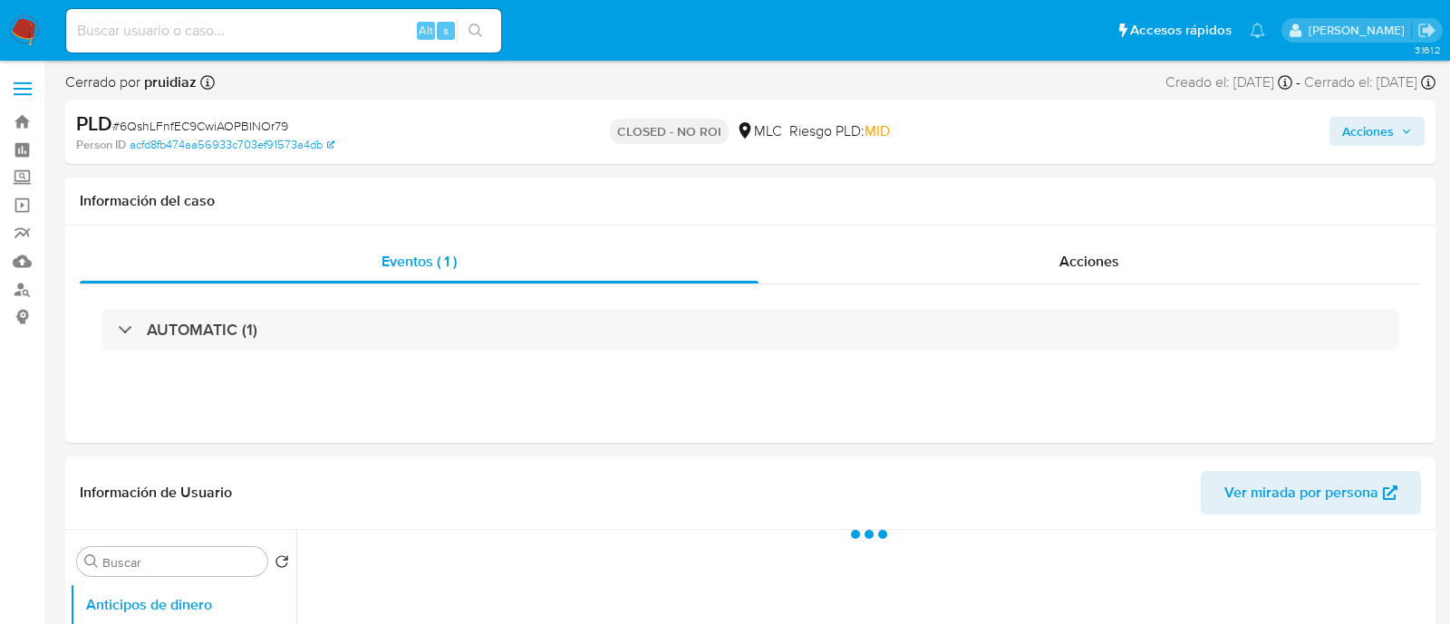
select select "10"
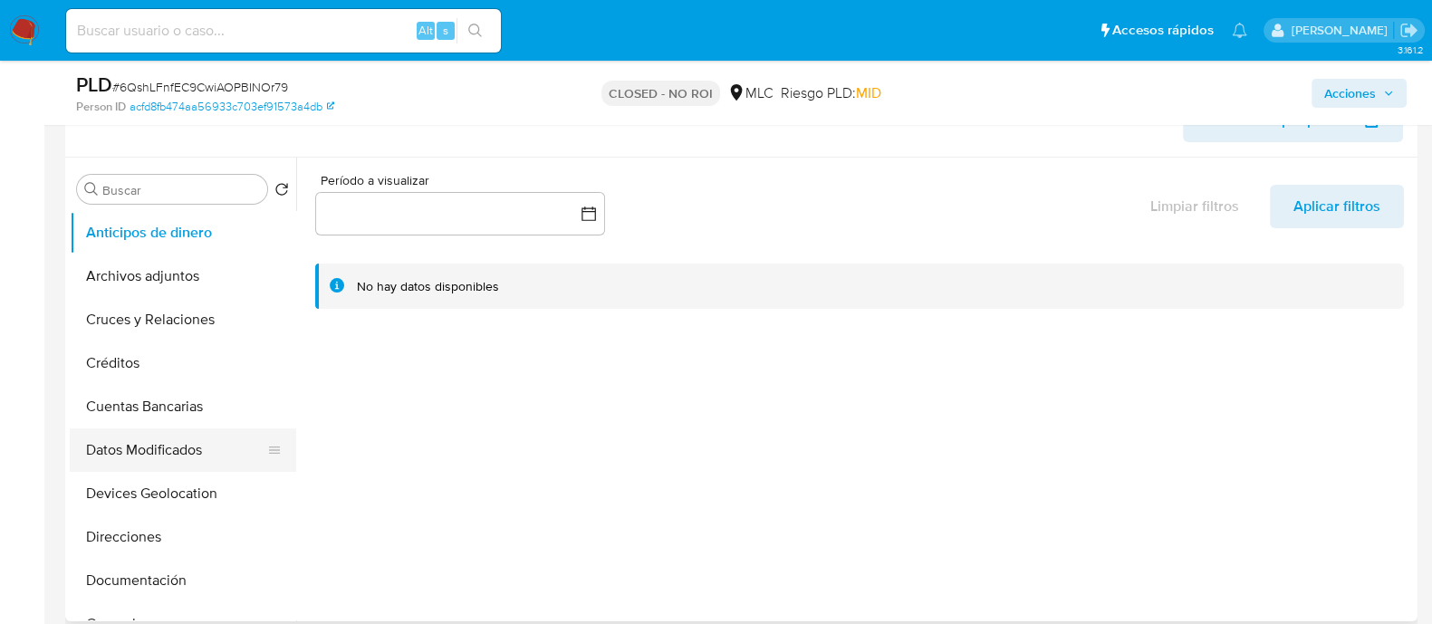
scroll to position [164, 0]
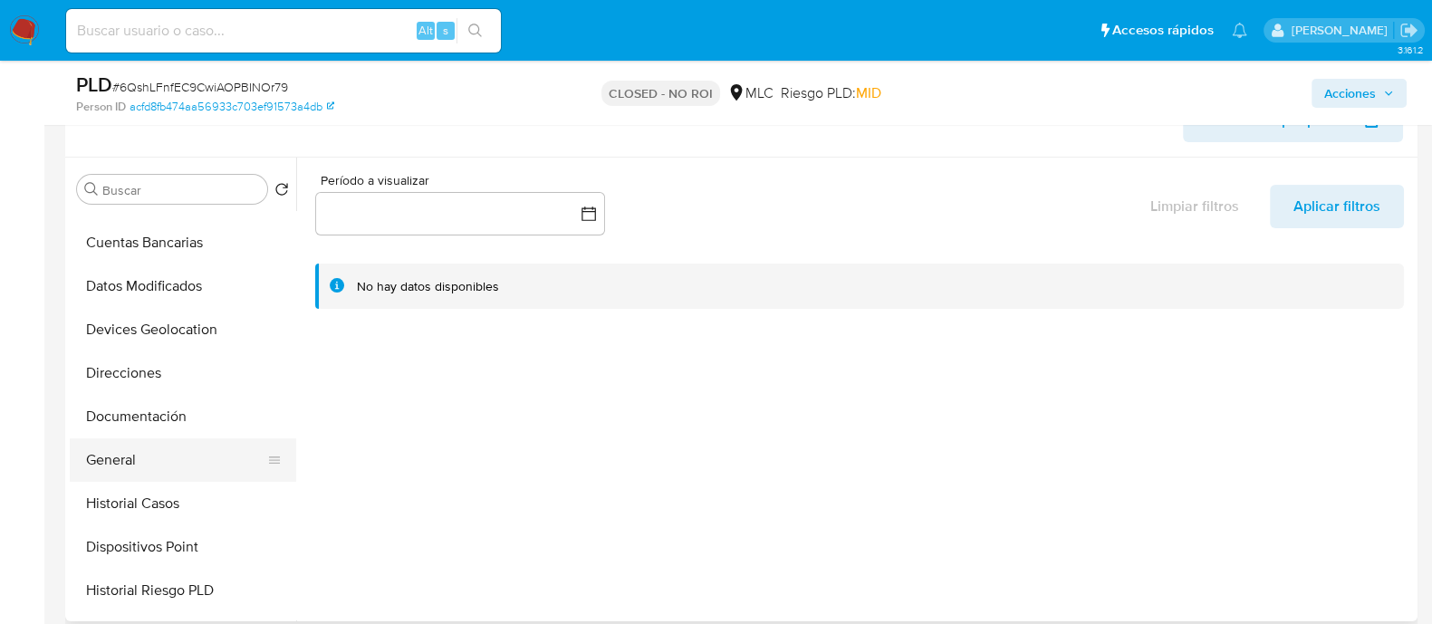
click at [133, 458] on button "General" at bounding box center [176, 459] width 212 height 43
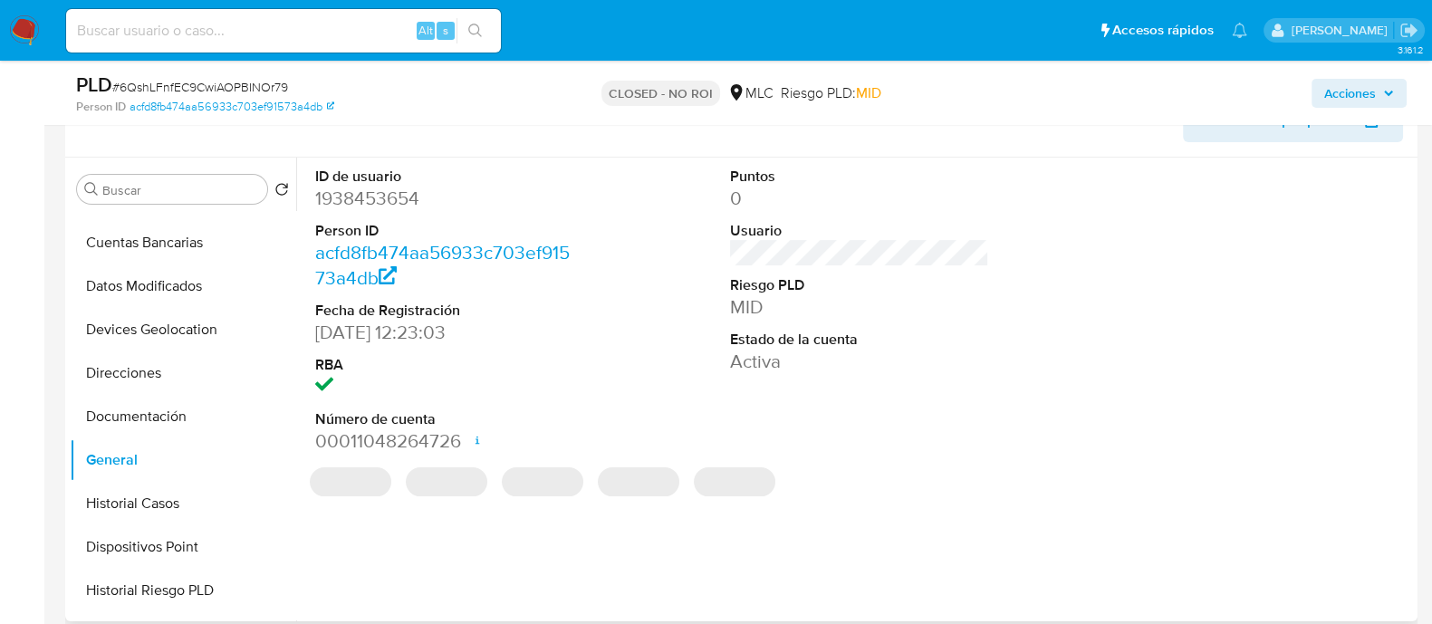
click at [381, 201] on dd "1938453654" at bounding box center [444, 198] width 259 height 25
copy dd "1938453654"
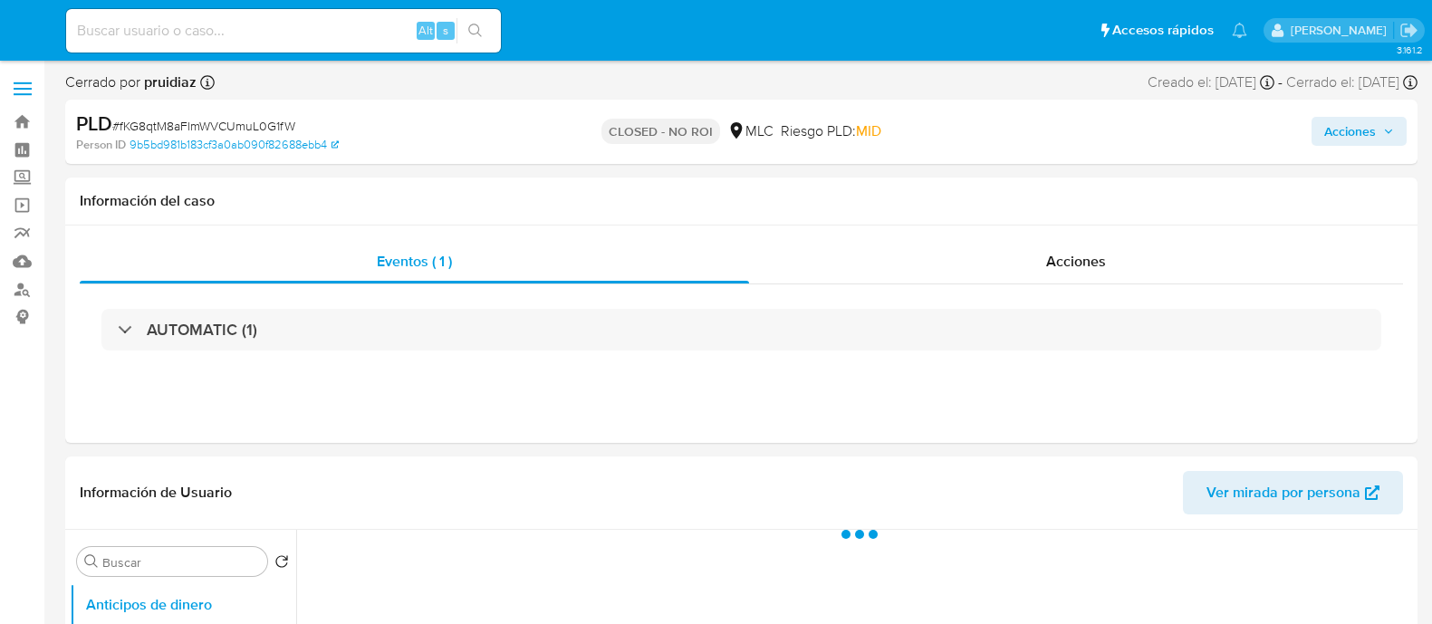
select select "10"
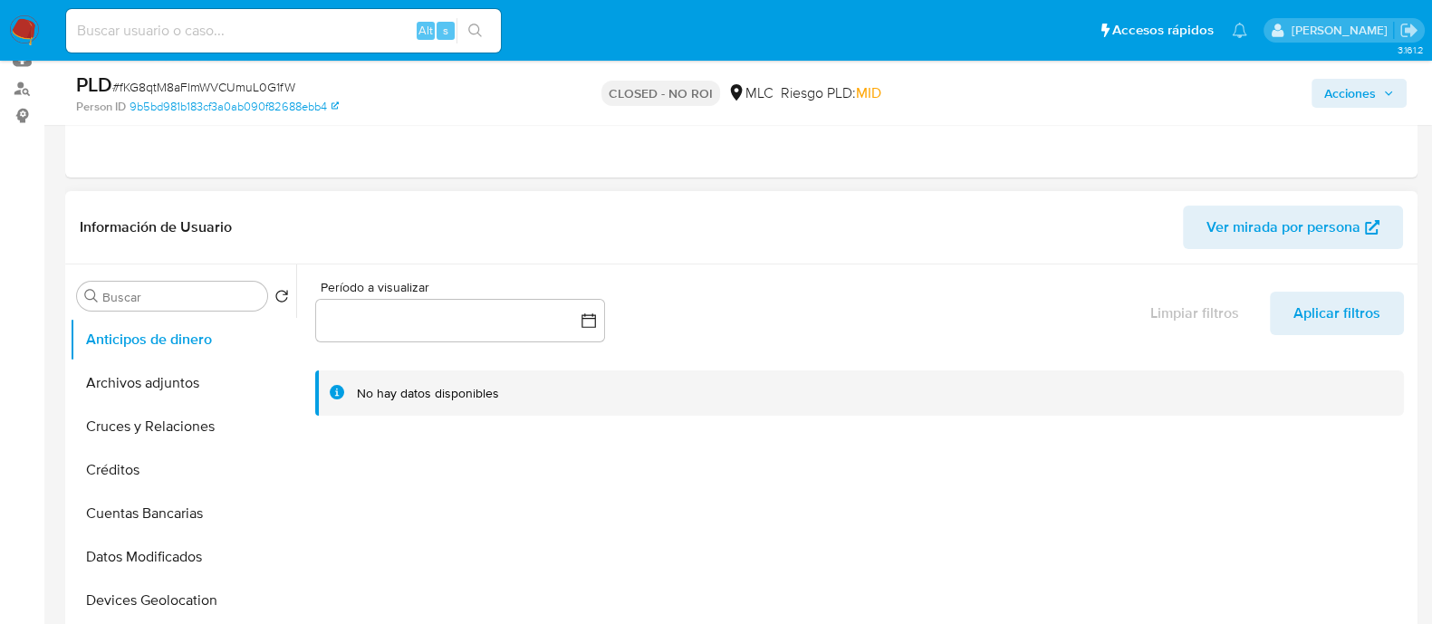
scroll to position [340, 0]
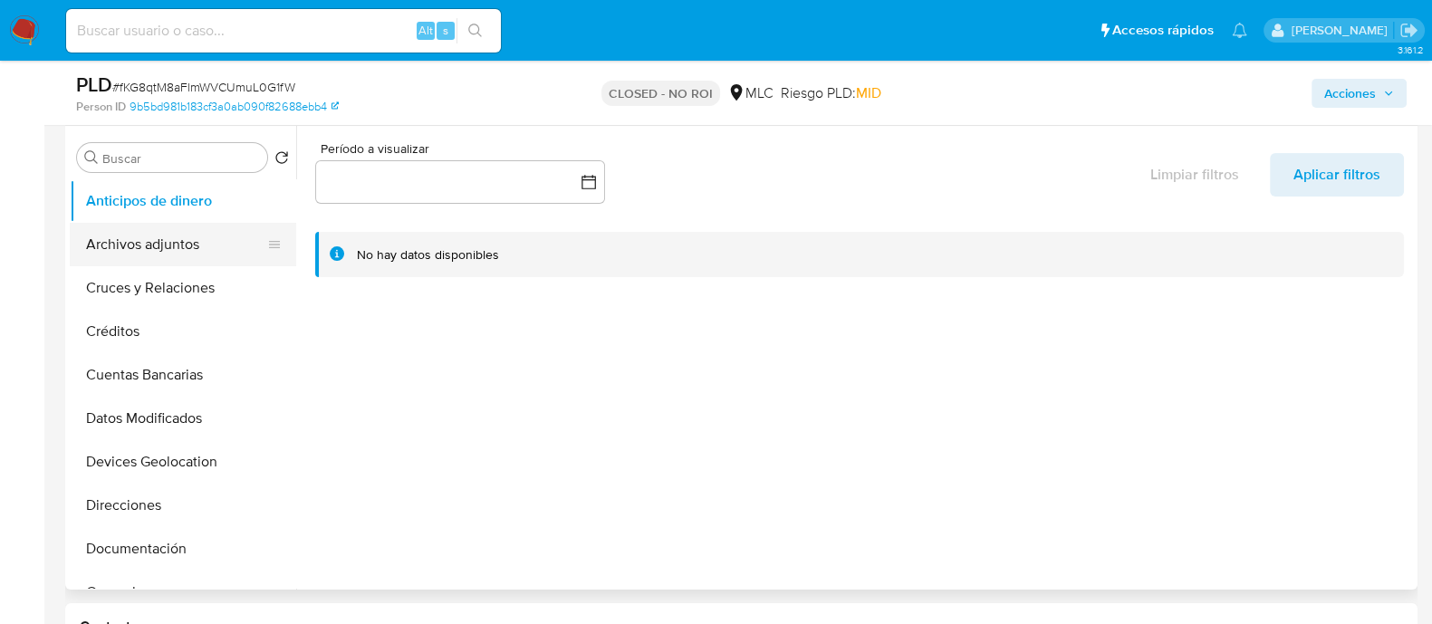
click at [159, 242] on button "Archivos adjuntos" at bounding box center [176, 244] width 212 height 43
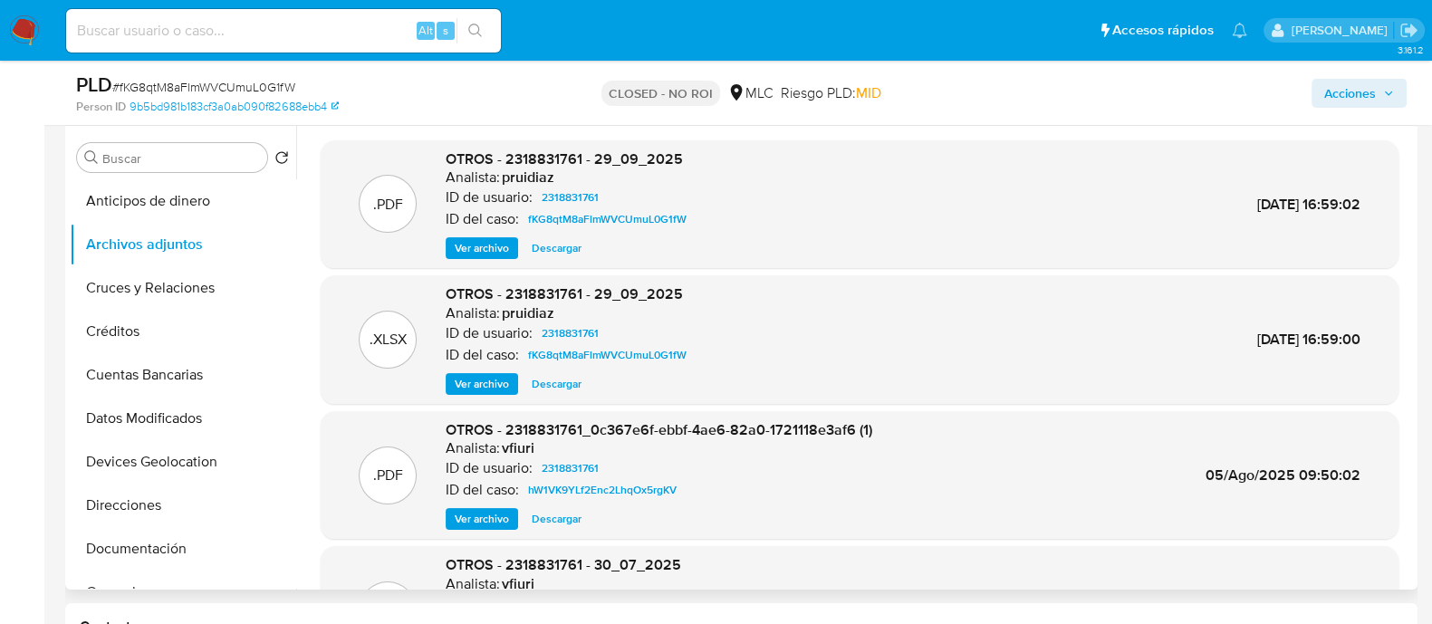
click at [476, 249] on span "Ver archivo" at bounding box center [482, 248] width 54 height 18
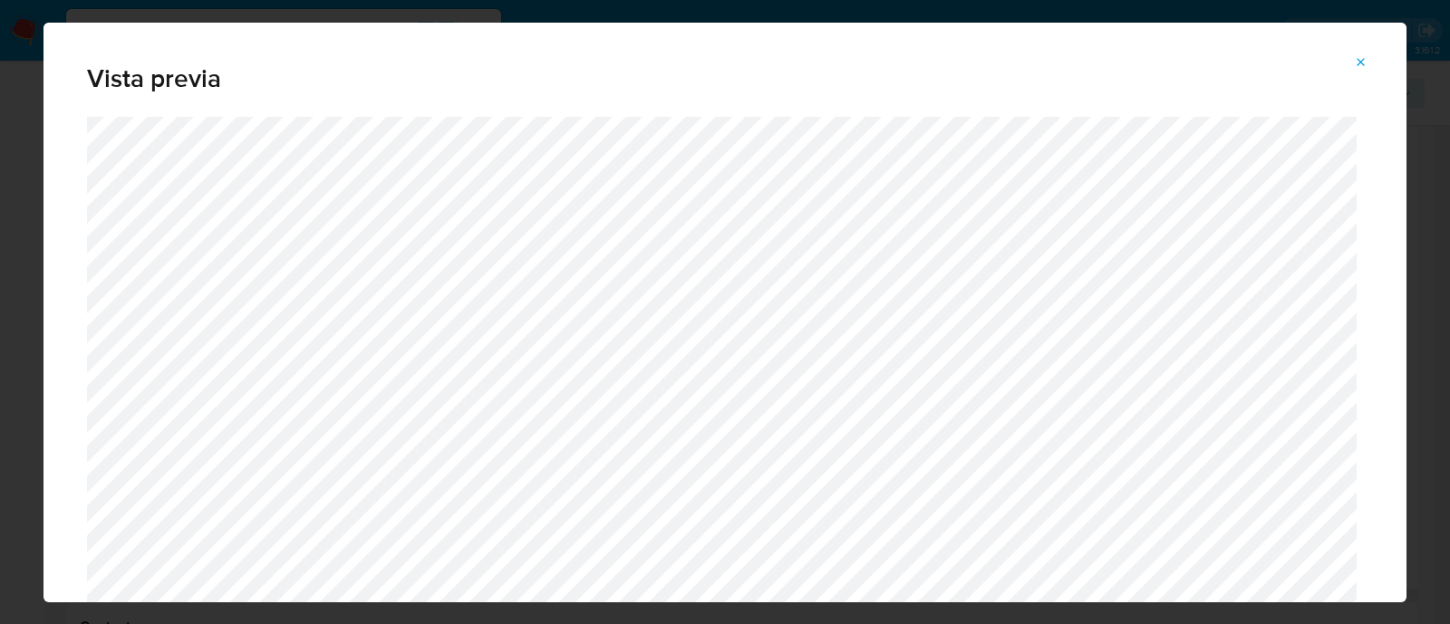
click at [1362, 60] on icon "Attachment preview" at bounding box center [1361, 62] width 14 height 14
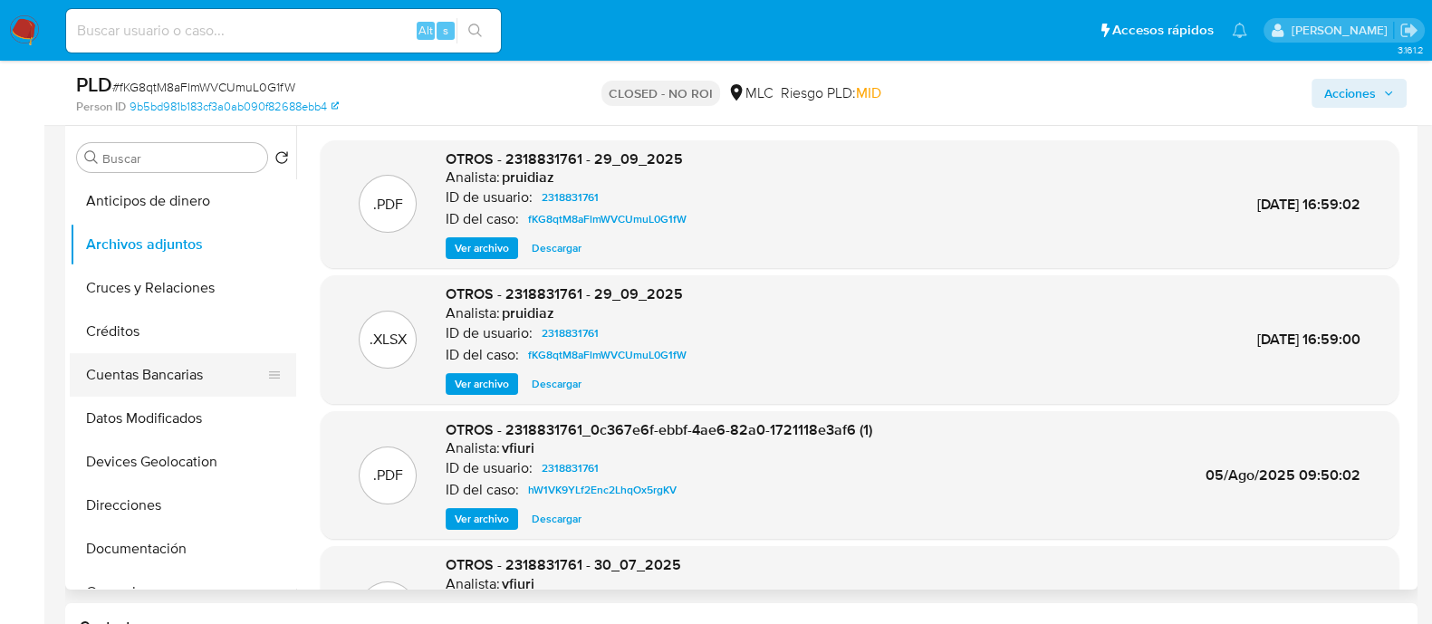
scroll to position [112, 0]
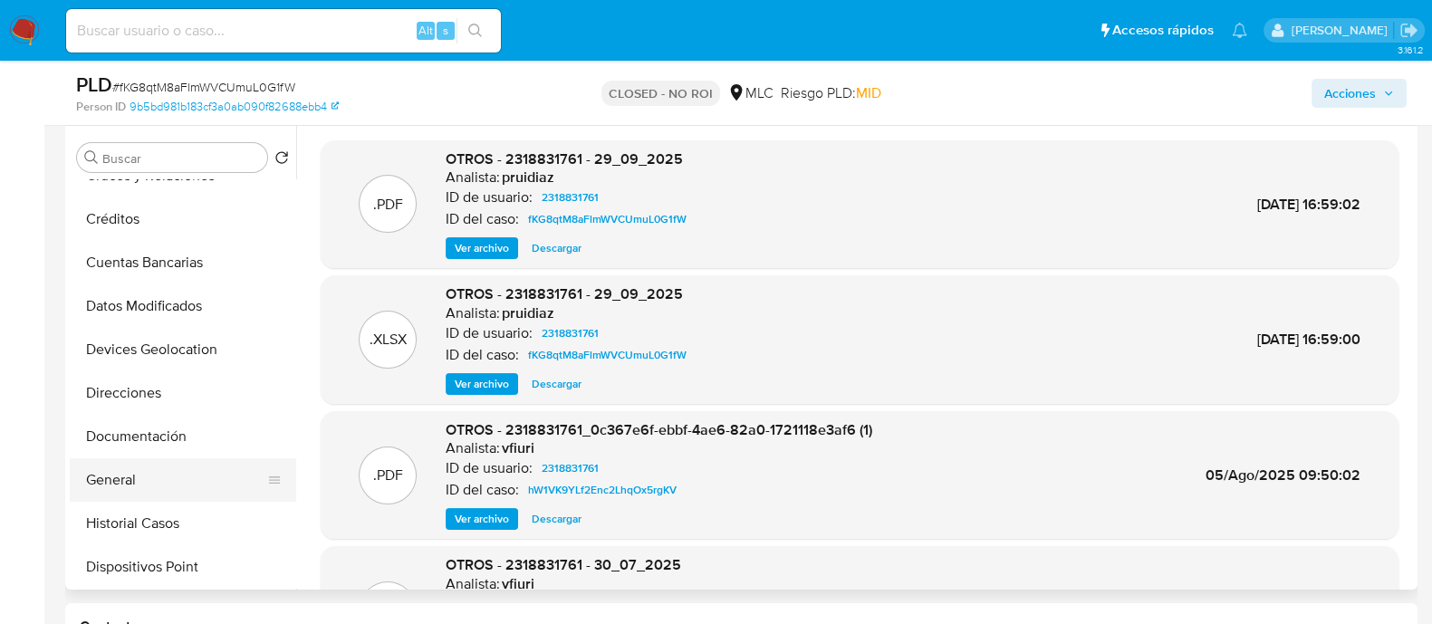
click at [181, 480] on button "General" at bounding box center [176, 479] width 212 height 43
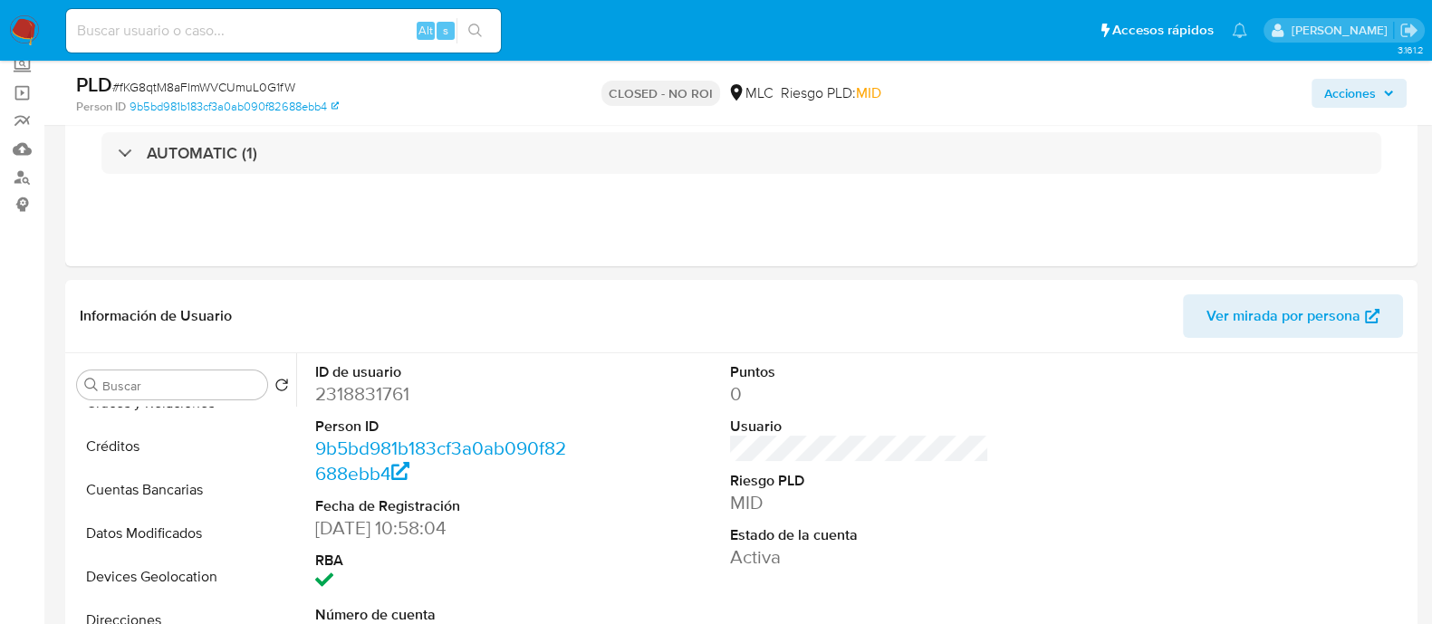
click at [376, 388] on dd "2318831761" at bounding box center [444, 393] width 259 height 25
copy dd "2318831761"
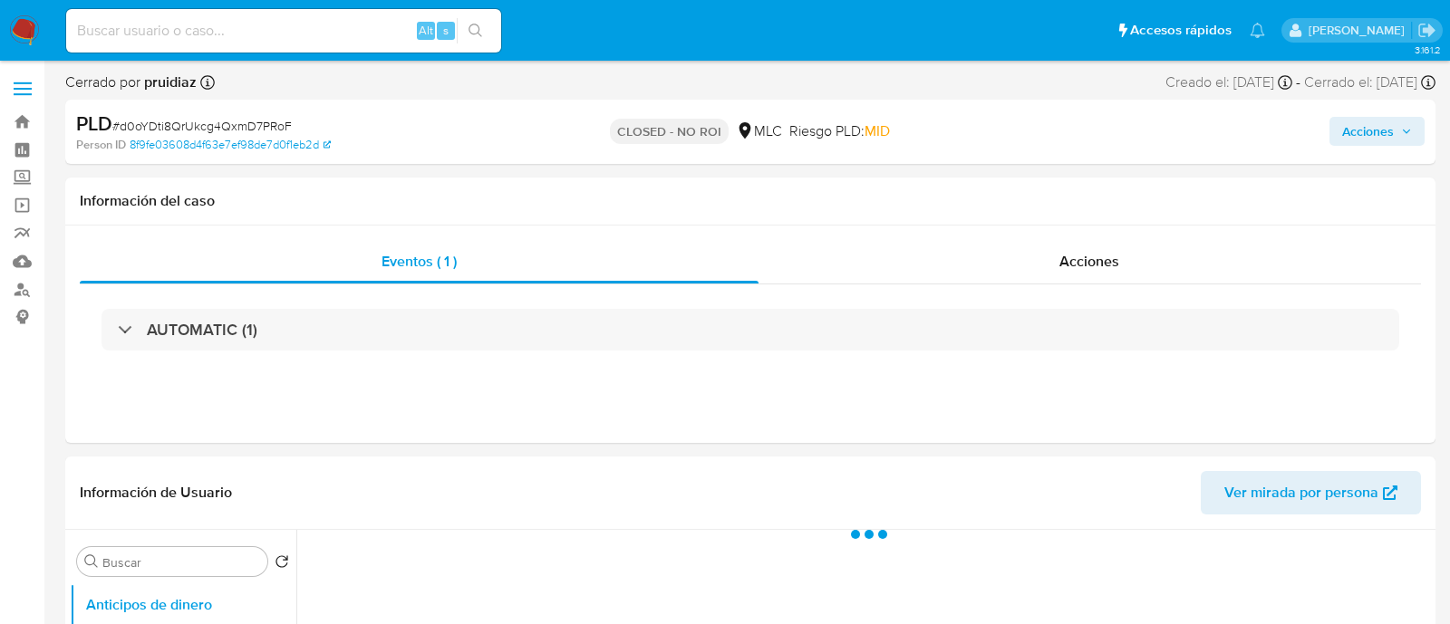
select select "10"
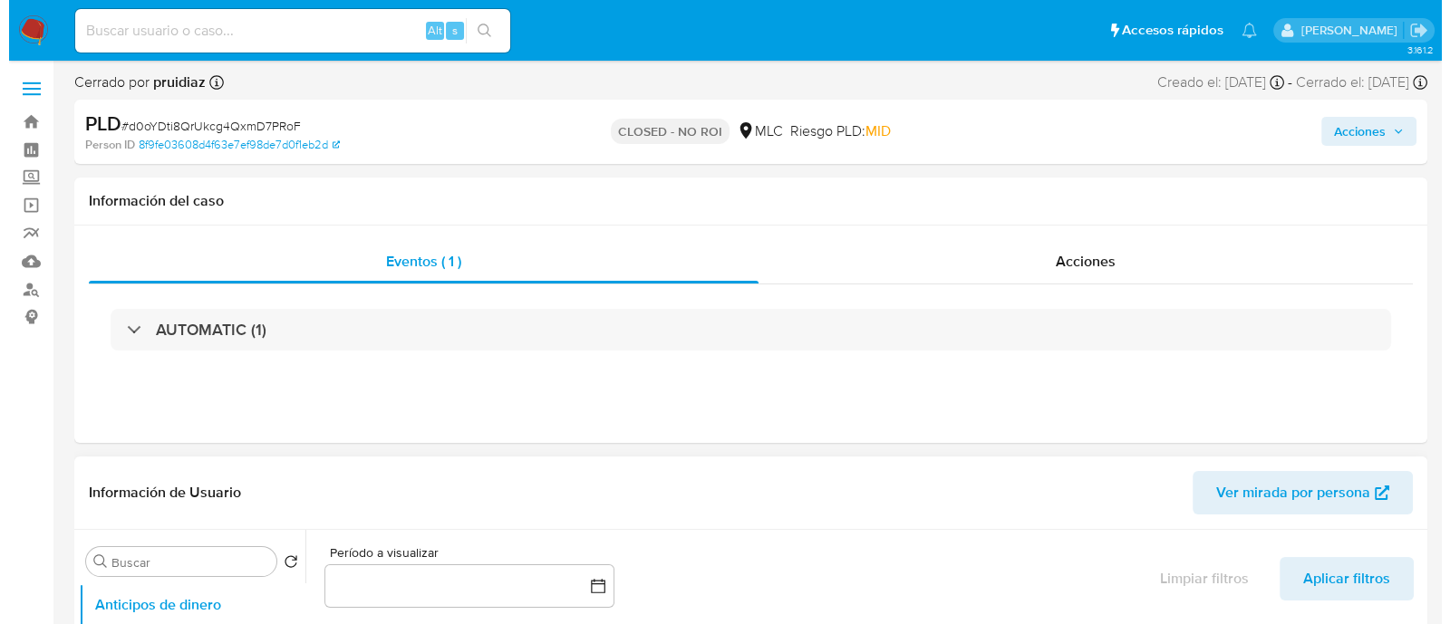
scroll to position [340, 0]
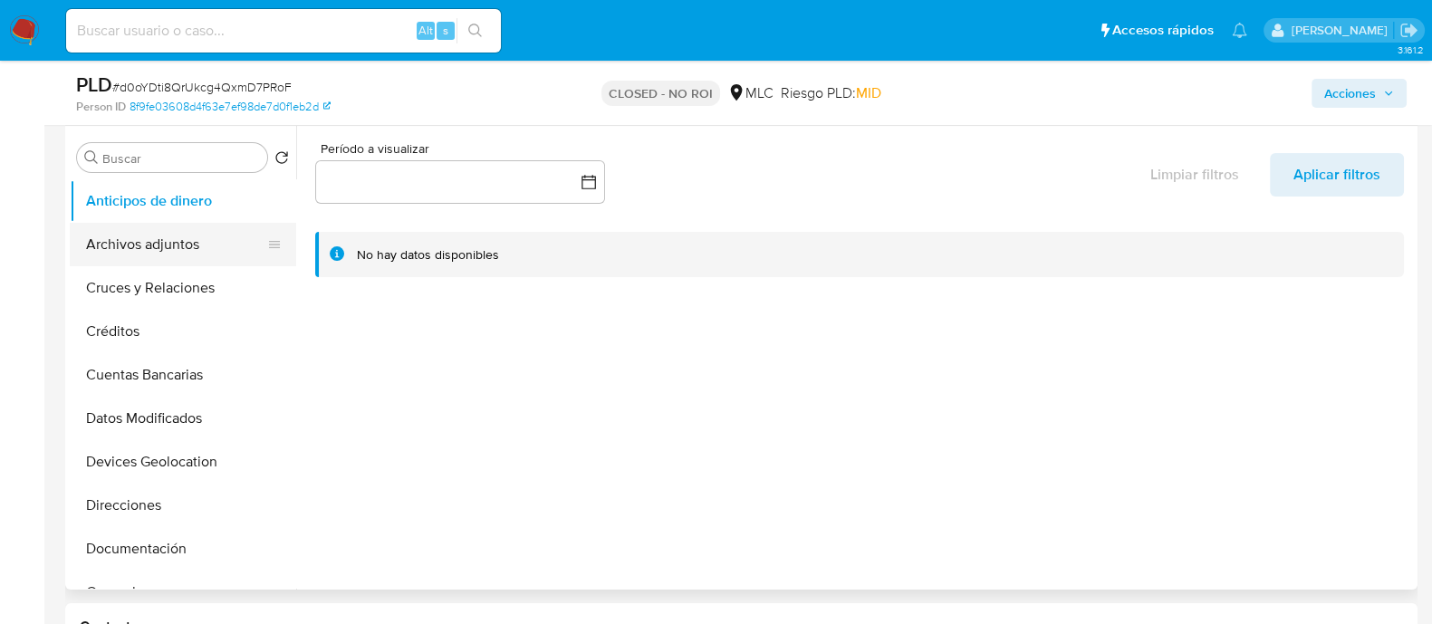
click at [151, 247] on button "Archivos adjuntos" at bounding box center [176, 244] width 212 height 43
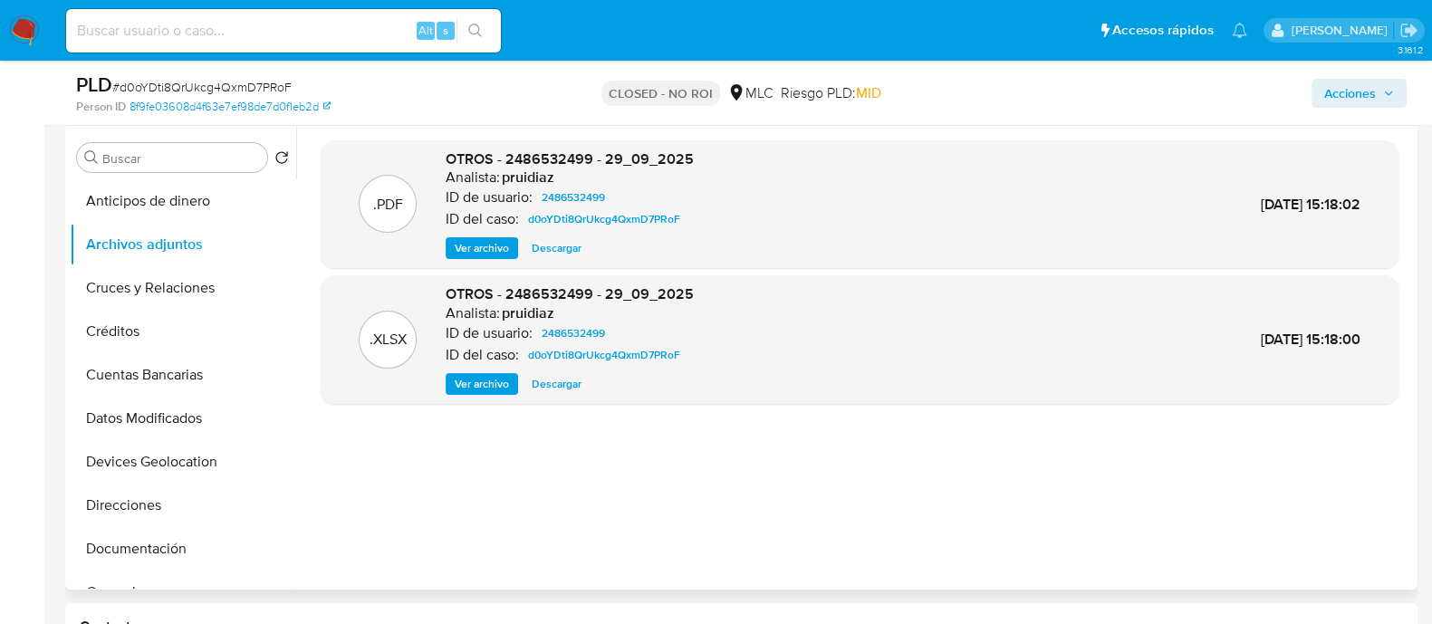
click at [467, 246] on span "Ver archivo" at bounding box center [482, 248] width 54 height 18
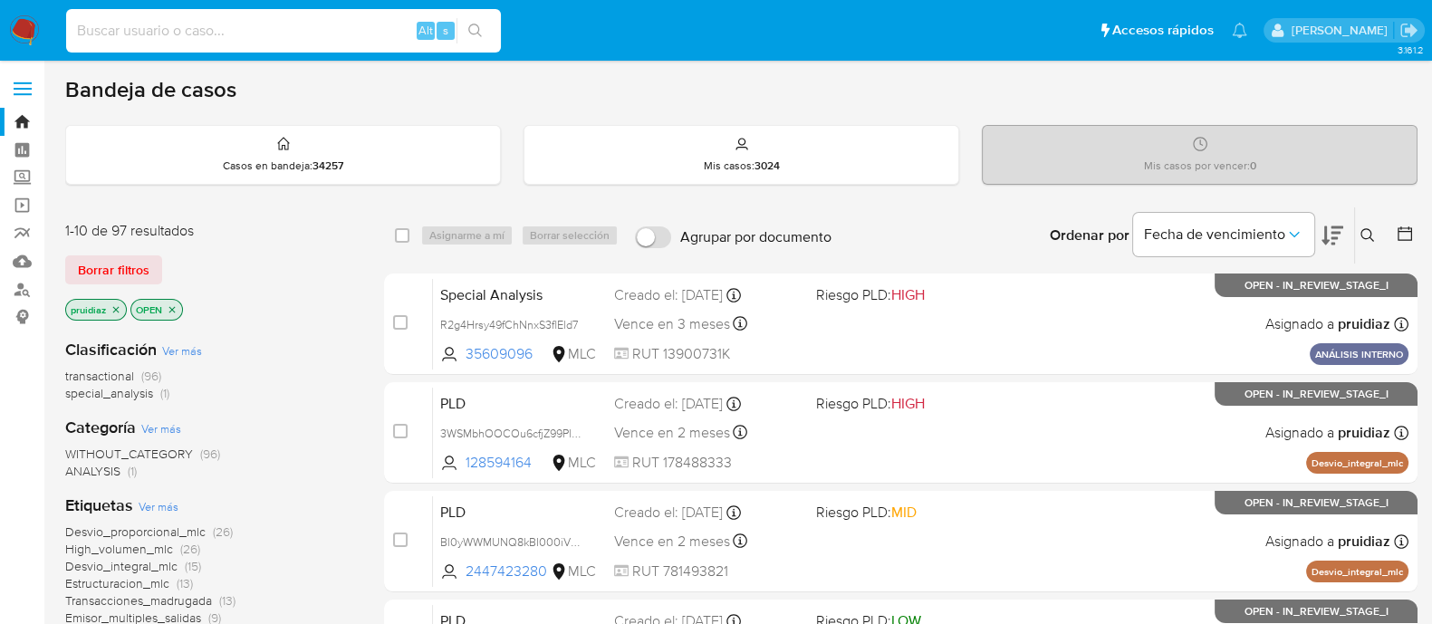
click at [181, 41] on input at bounding box center [283, 31] width 435 height 24
paste input "447605529"
type input "447605529"
click at [134, 25] on input at bounding box center [283, 31] width 435 height 24
paste input "447605529"
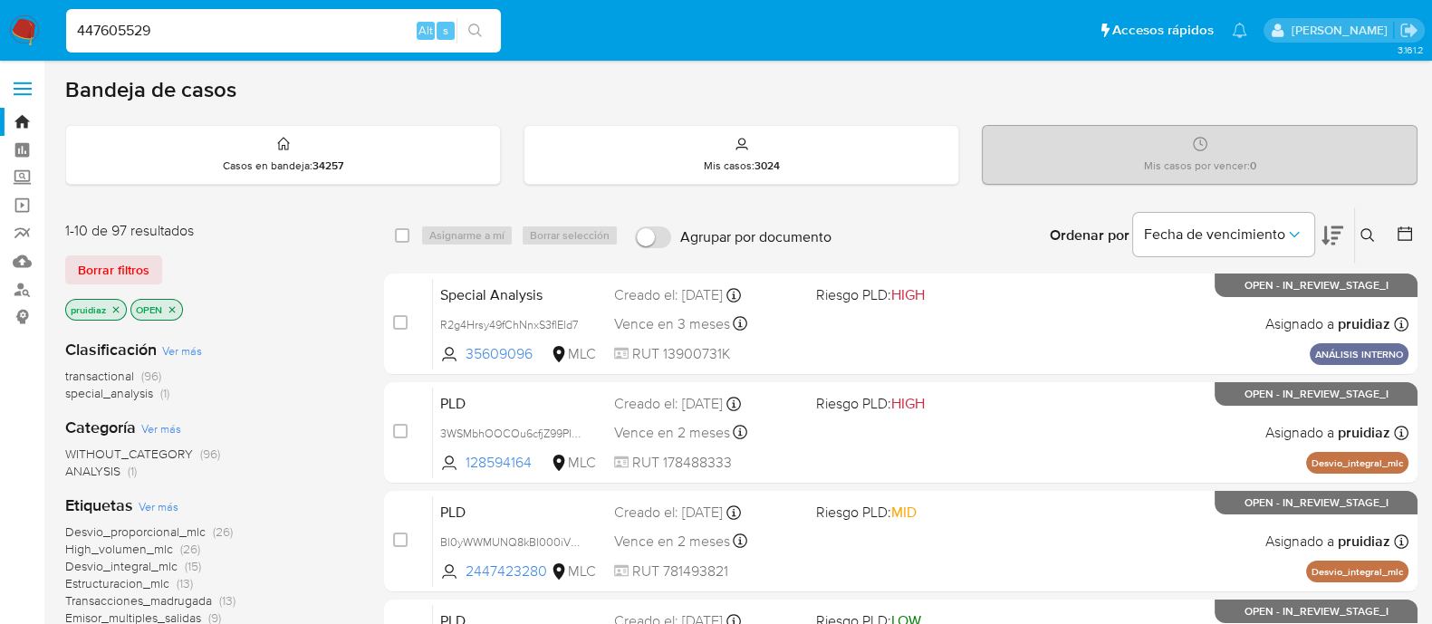
type input "447605529"
click at [1344, 244] on div "Ordenar por Fecha de vencimiento" at bounding box center [1195, 235] width 319 height 56
click at [1339, 237] on icon at bounding box center [1333, 236] width 22 height 22
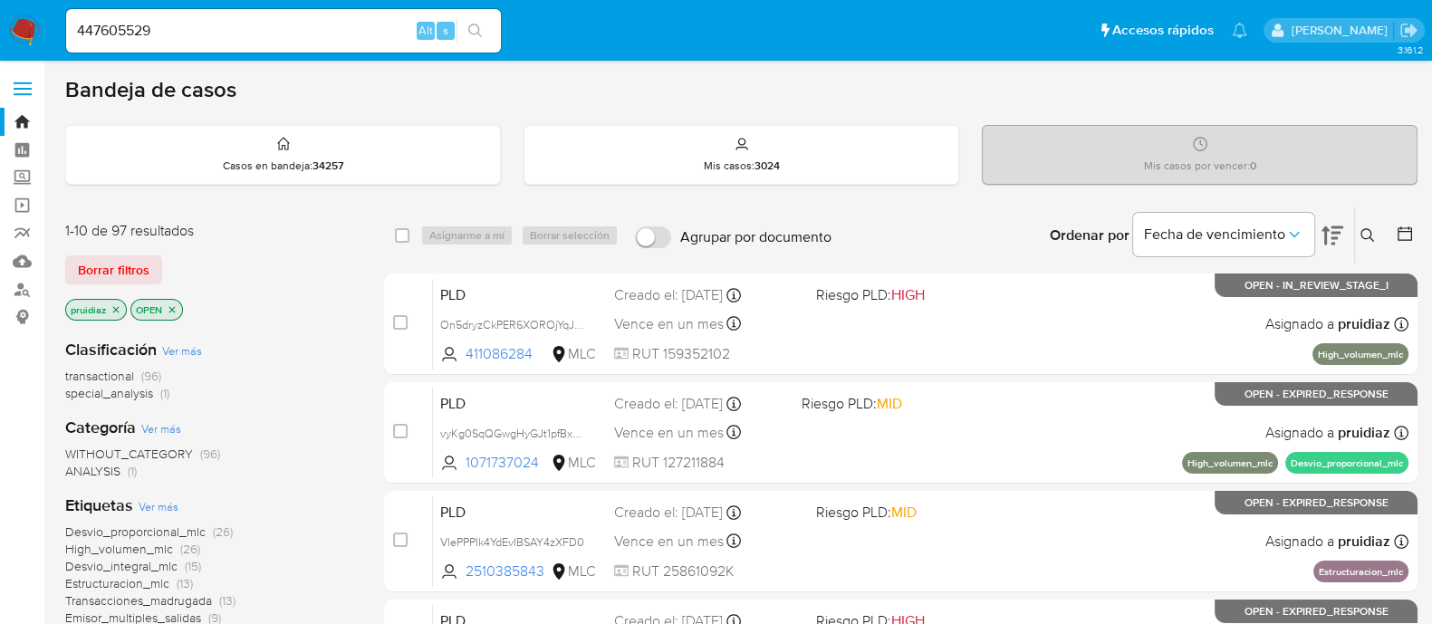
click at [204, 39] on input "447605529" at bounding box center [283, 31] width 435 height 24
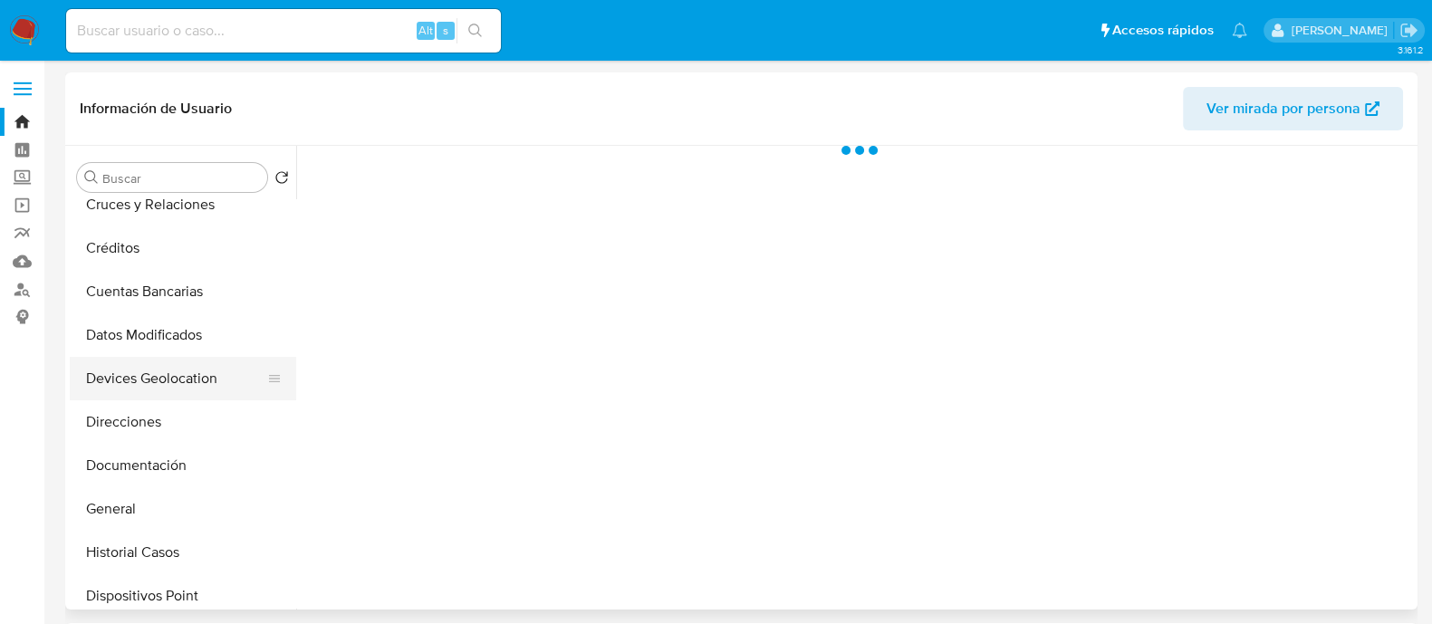
scroll to position [226, 0]
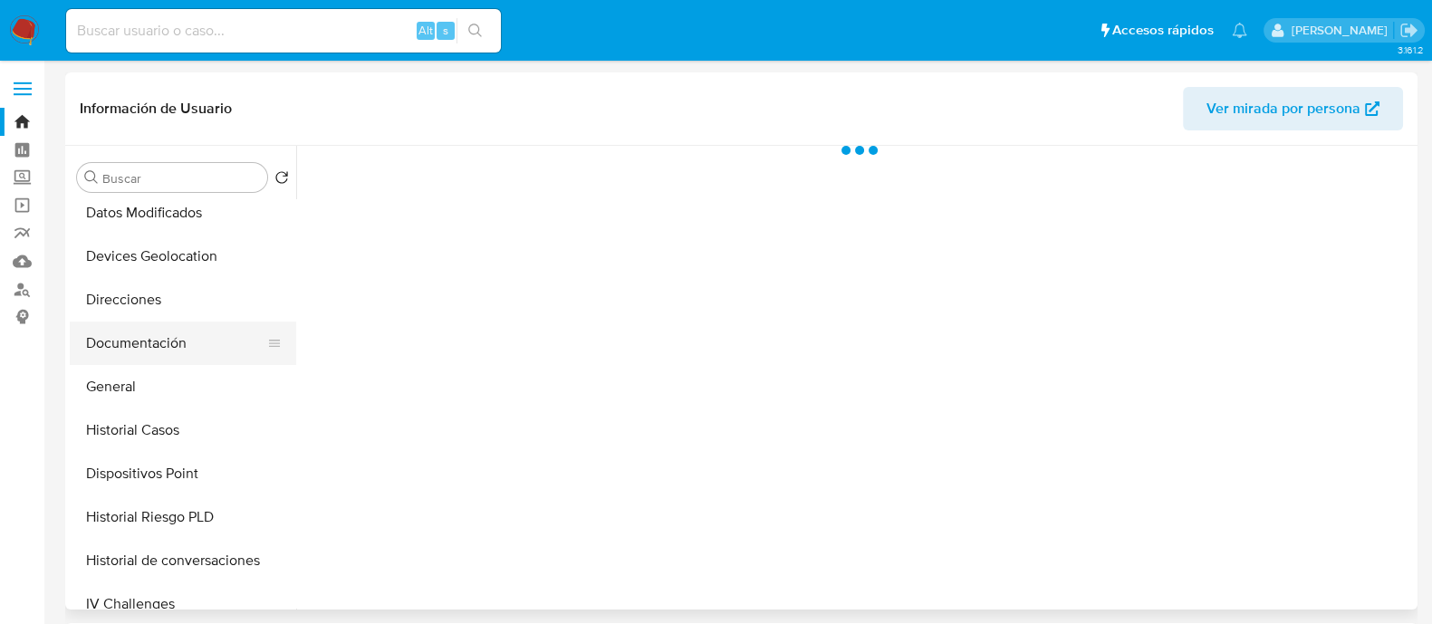
click at [135, 353] on button "Documentación" at bounding box center [176, 343] width 212 height 43
select select "10"
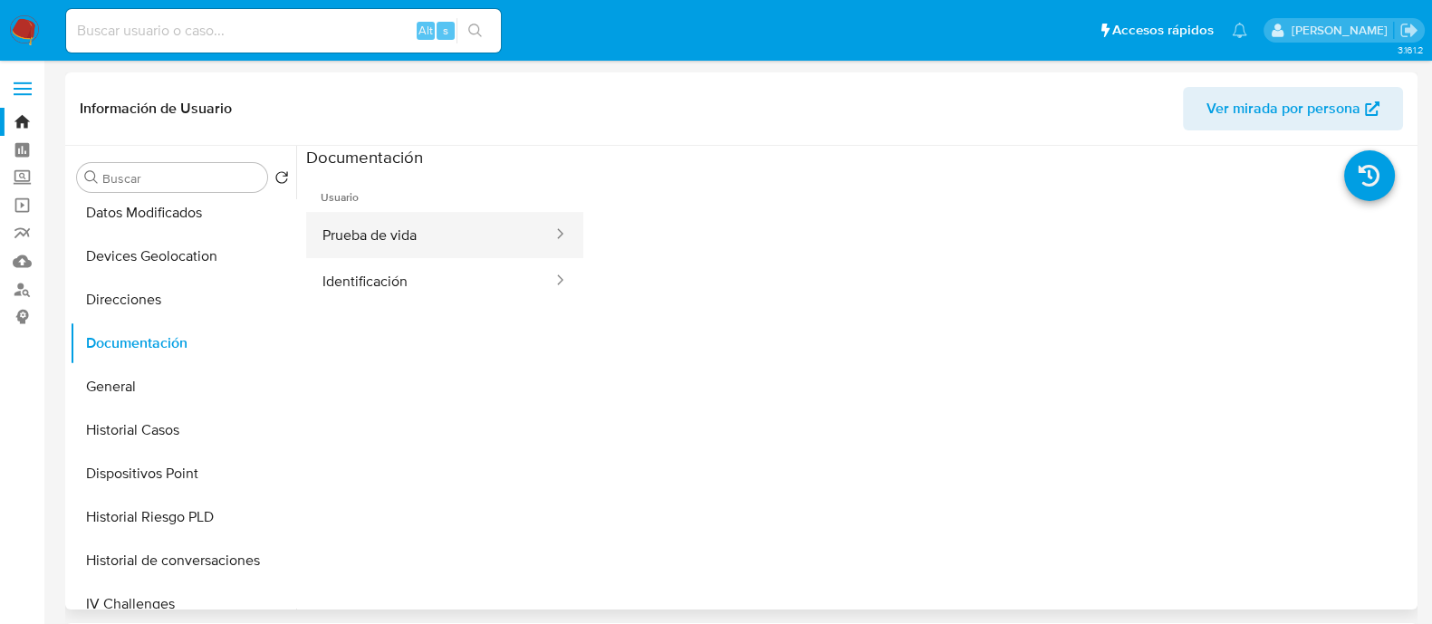
click at [419, 231] on button "Prueba de vida" at bounding box center [430, 235] width 248 height 46
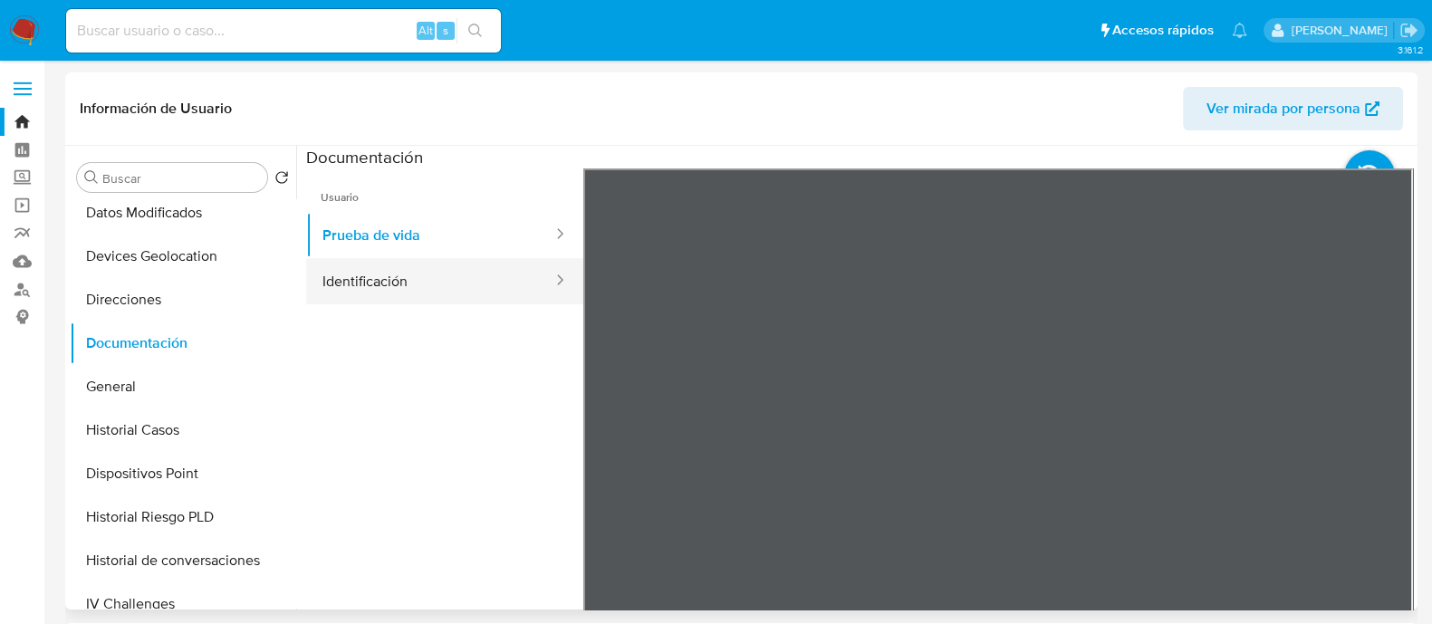
click at [414, 278] on button "Identificación" at bounding box center [430, 281] width 248 height 46
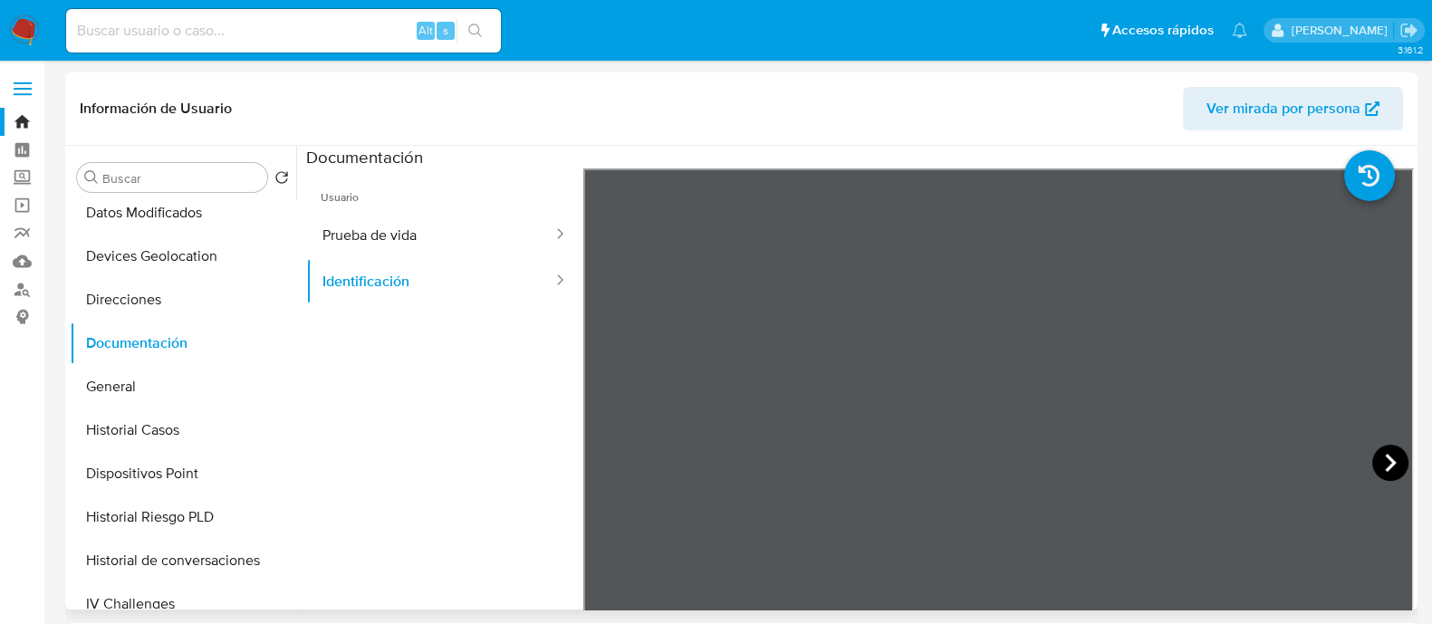
click at [1373, 468] on icon at bounding box center [1391, 463] width 36 height 36
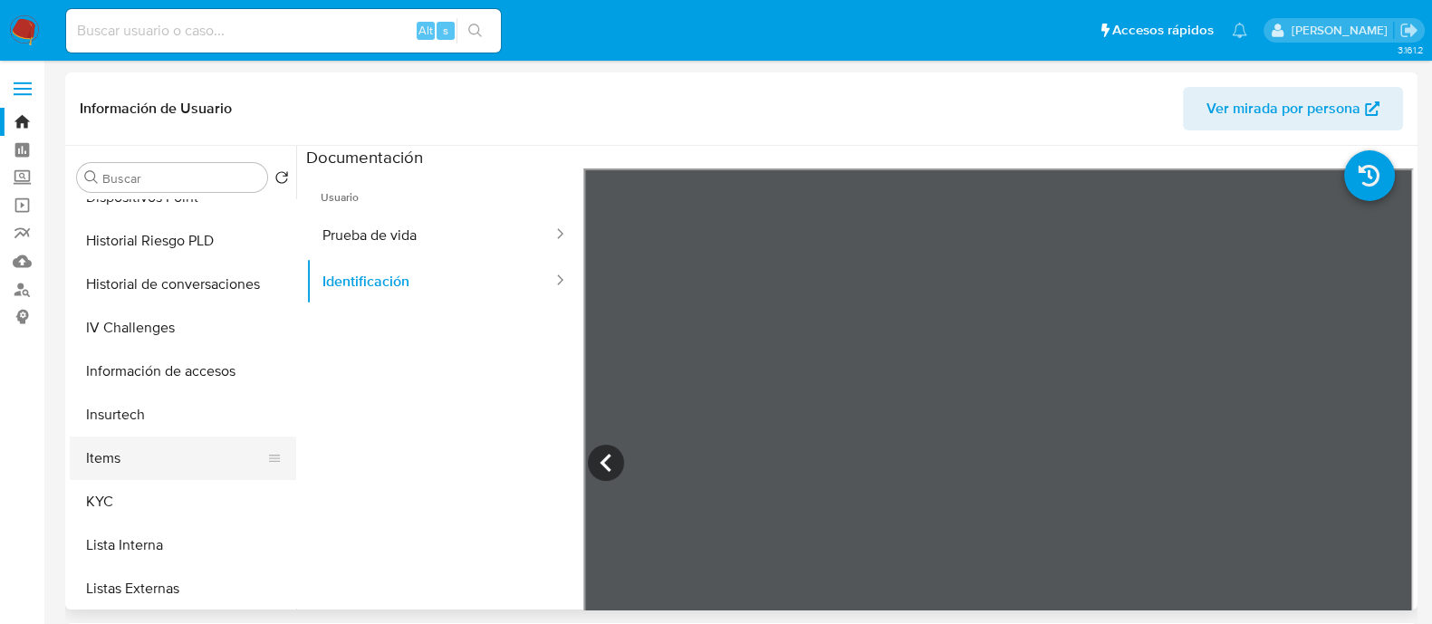
scroll to position [565, 0]
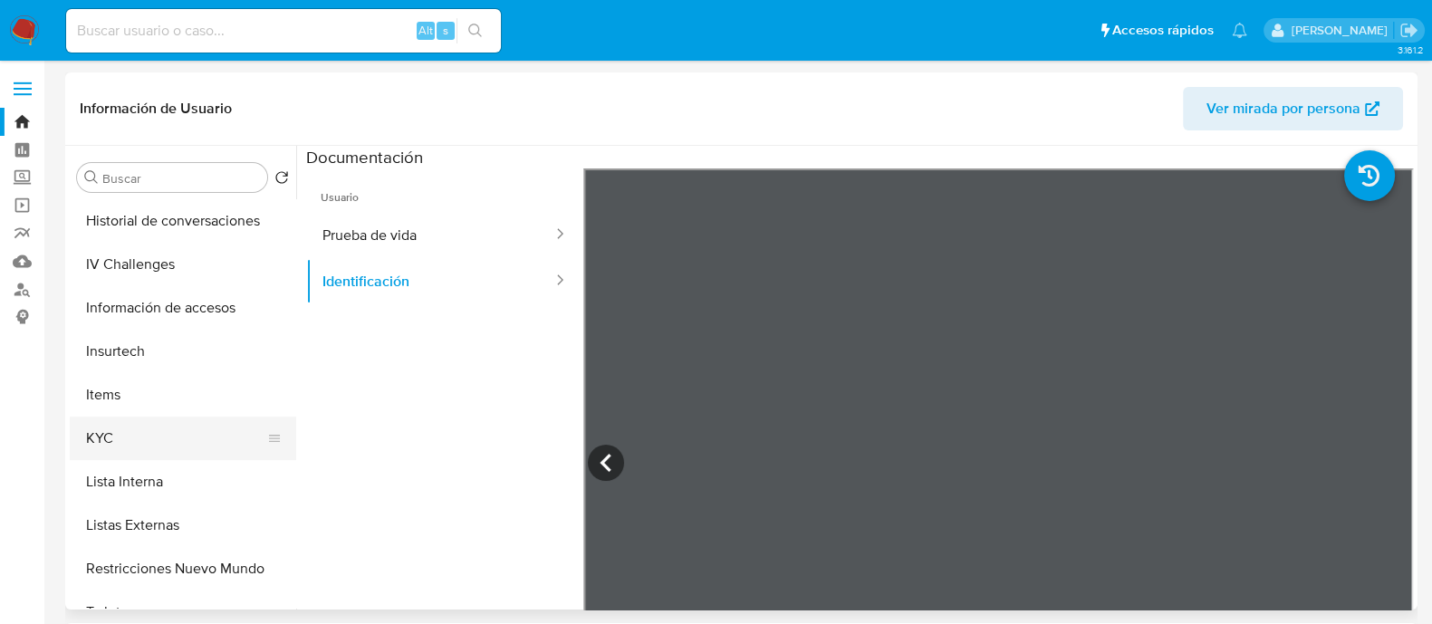
click at [120, 428] on button "KYC" at bounding box center [176, 438] width 212 height 43
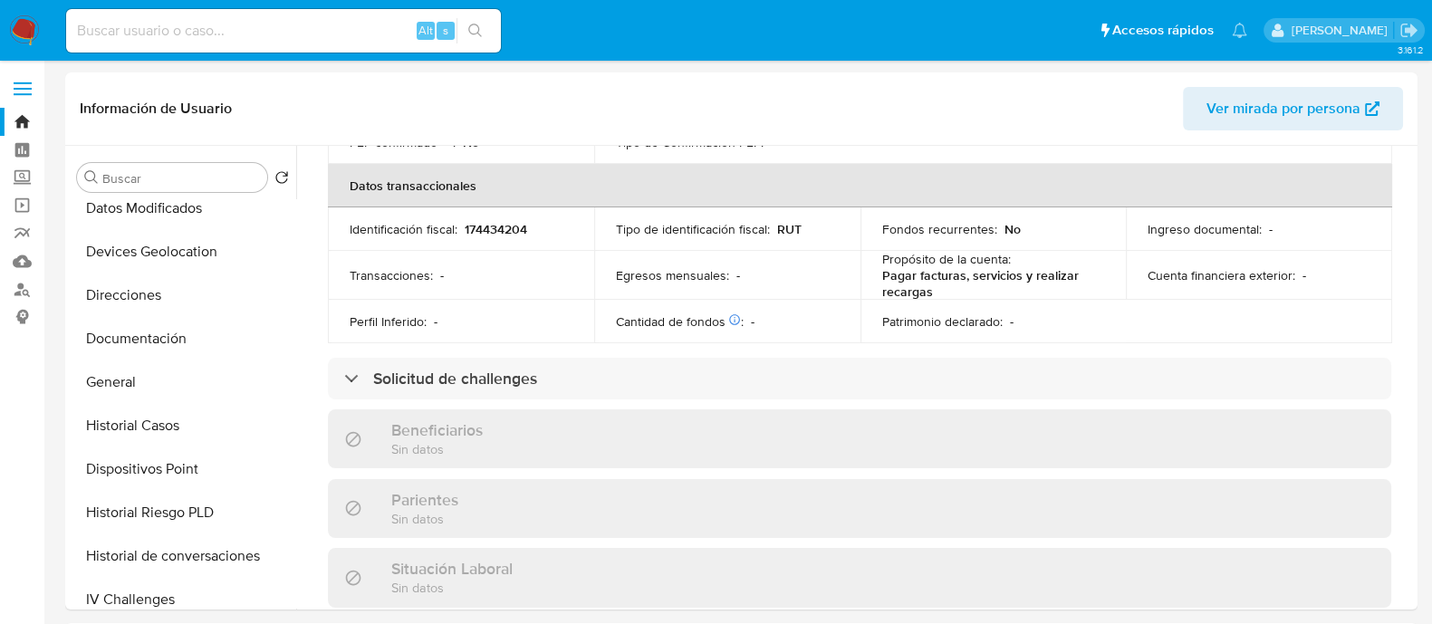
scroll to position [226, 0]
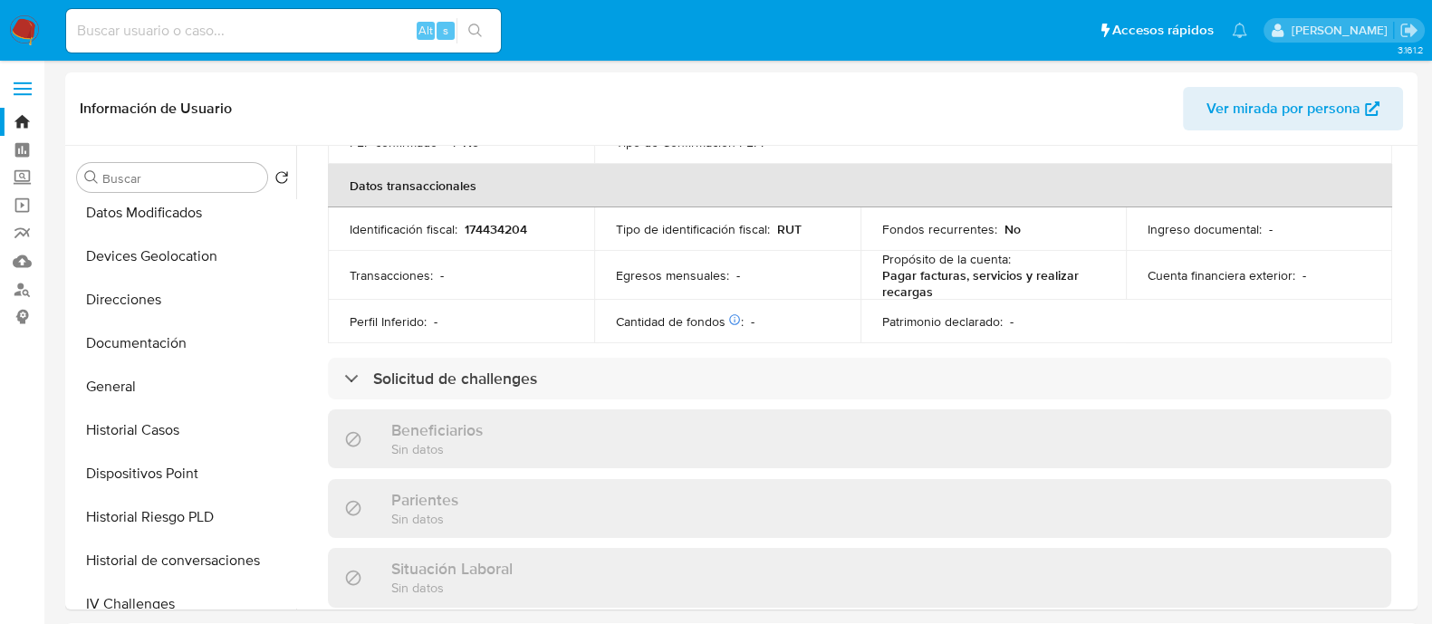
click at [28, 16] on img at bounding box center [24, 30] width 31 height 31
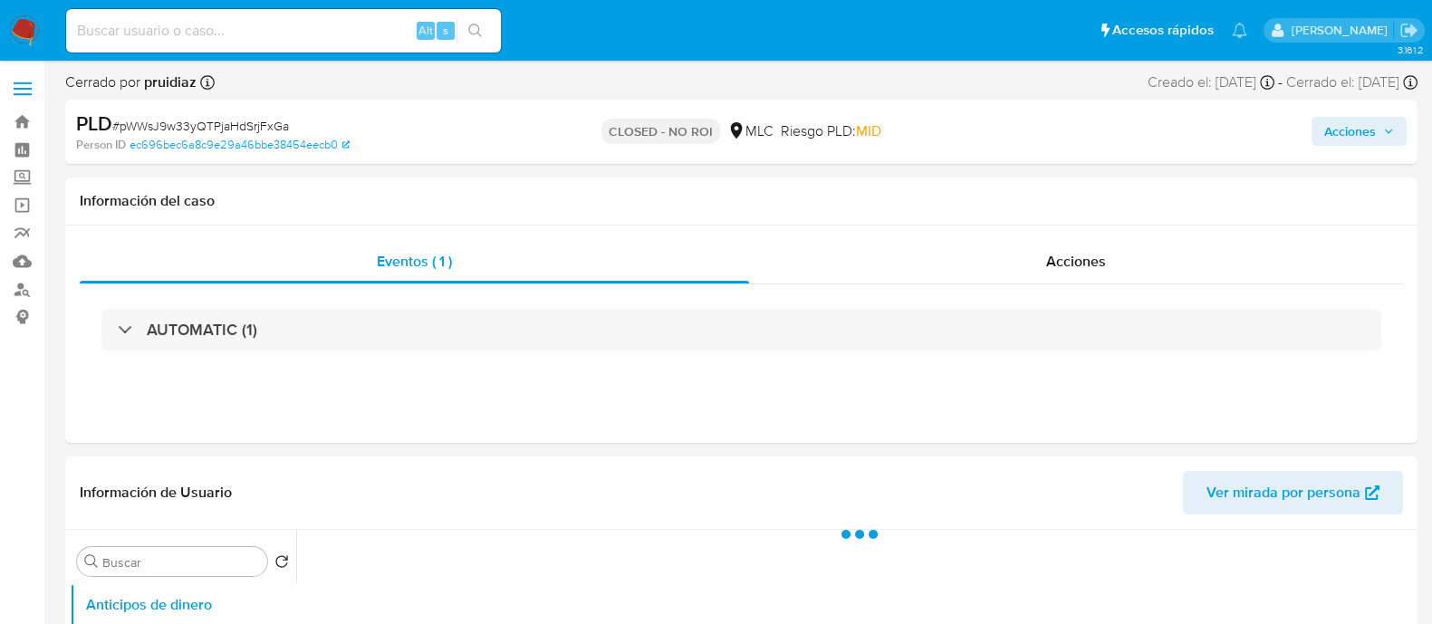
select select "10"
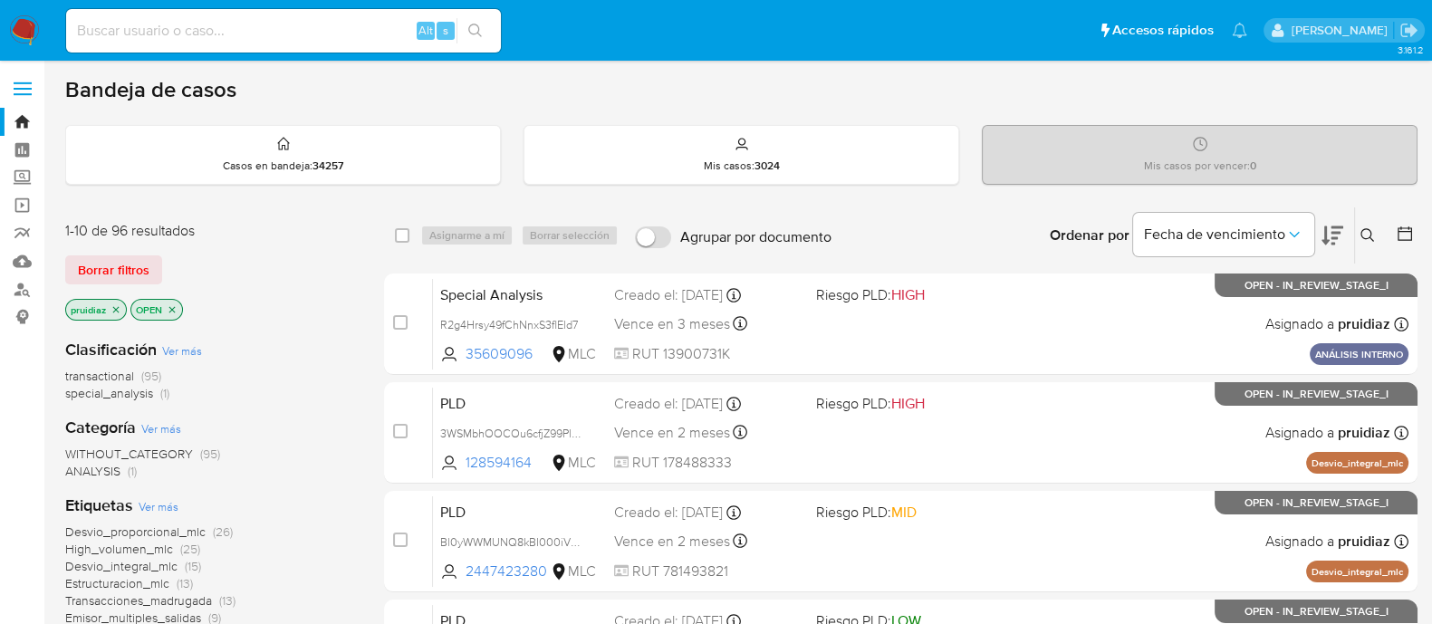
click at [1334, 233] on icon at bounding box center [1333, 235] width 22 height 19
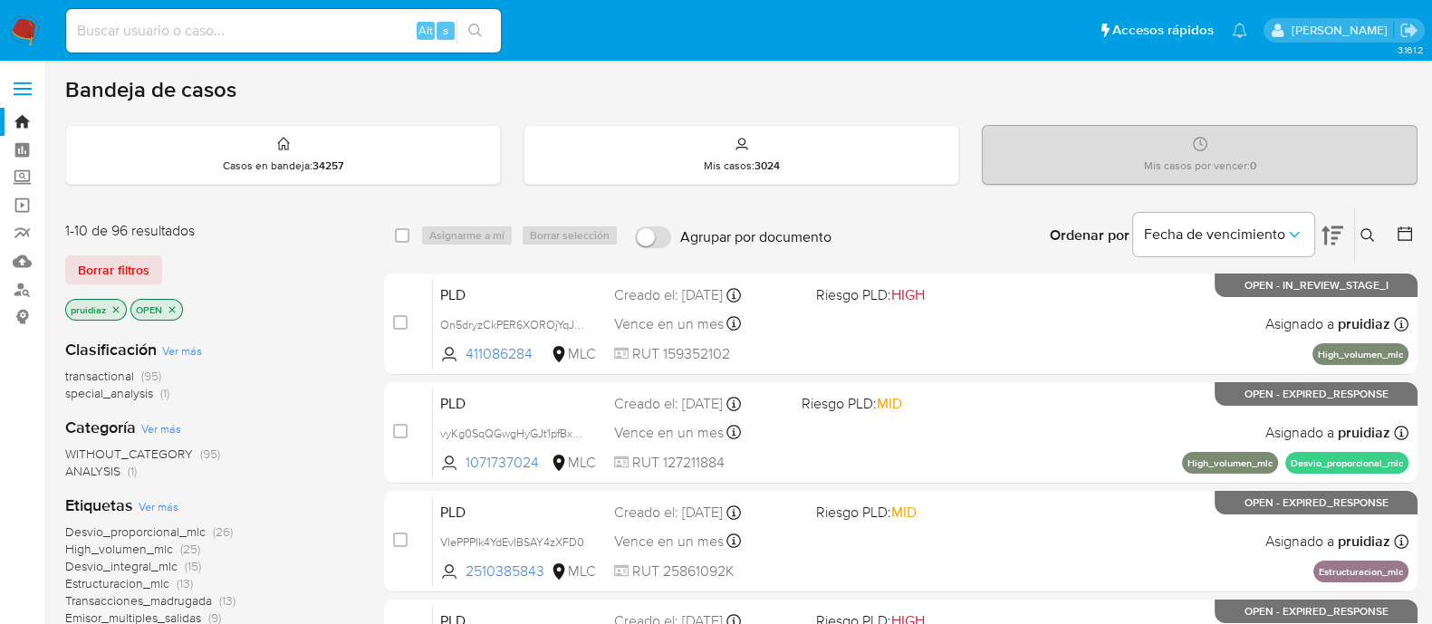
click at [516, 88] on div "Bandeja de casos" at bounding box center [741, 89] width 1353 height 27
click at [33, 28] on img at bounding box center [24, 30] width 31 height 31
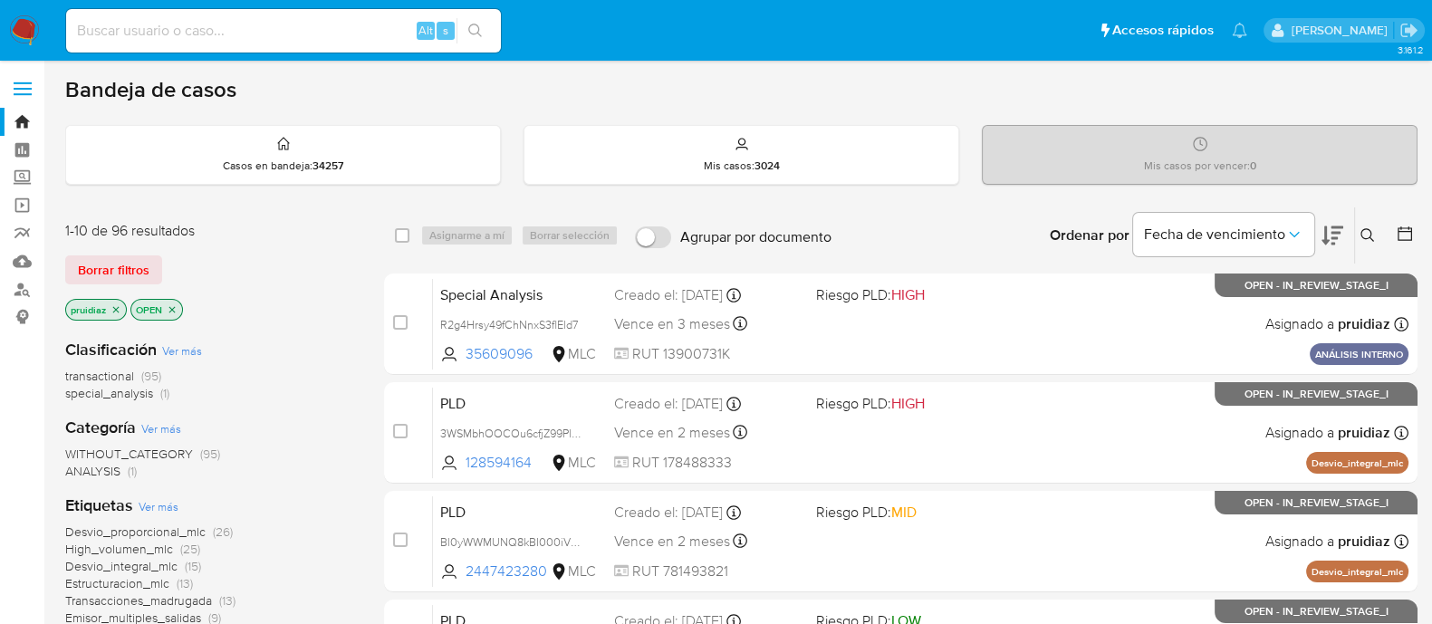
click at [1328, 242] on icon at bounding box center [1333, 236] width 22 height 22
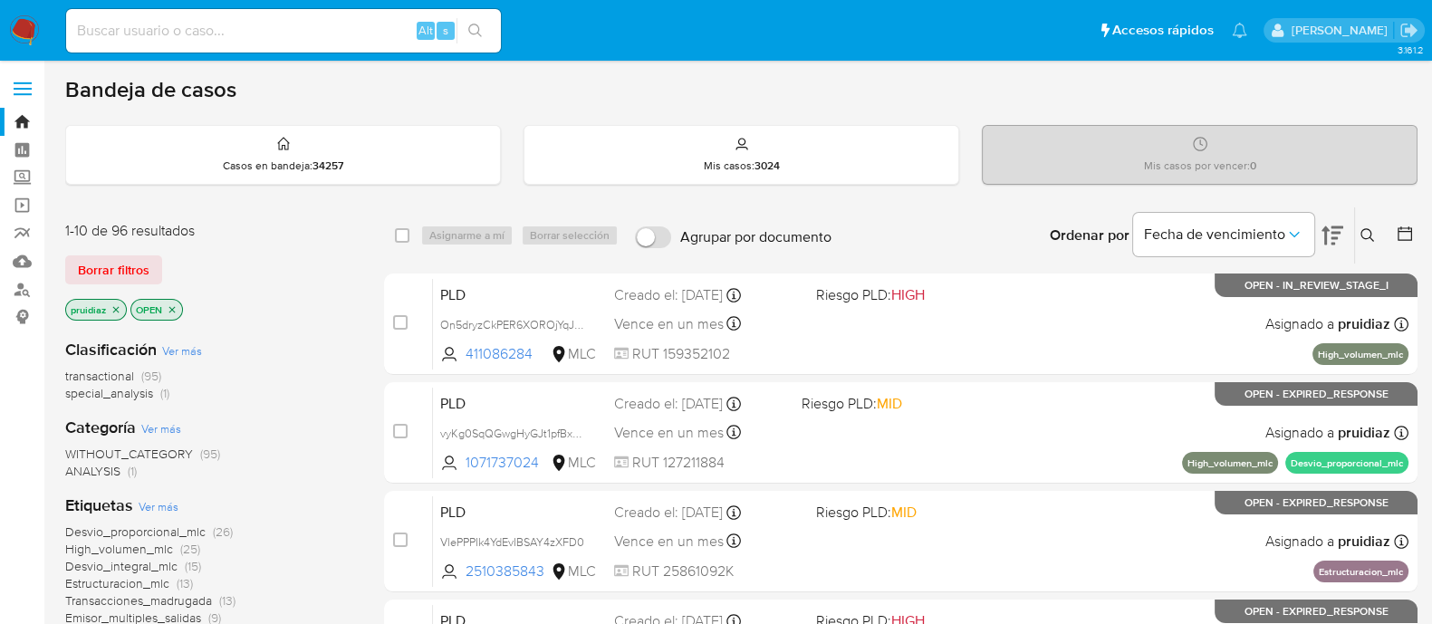
scroll to position [112, 0]
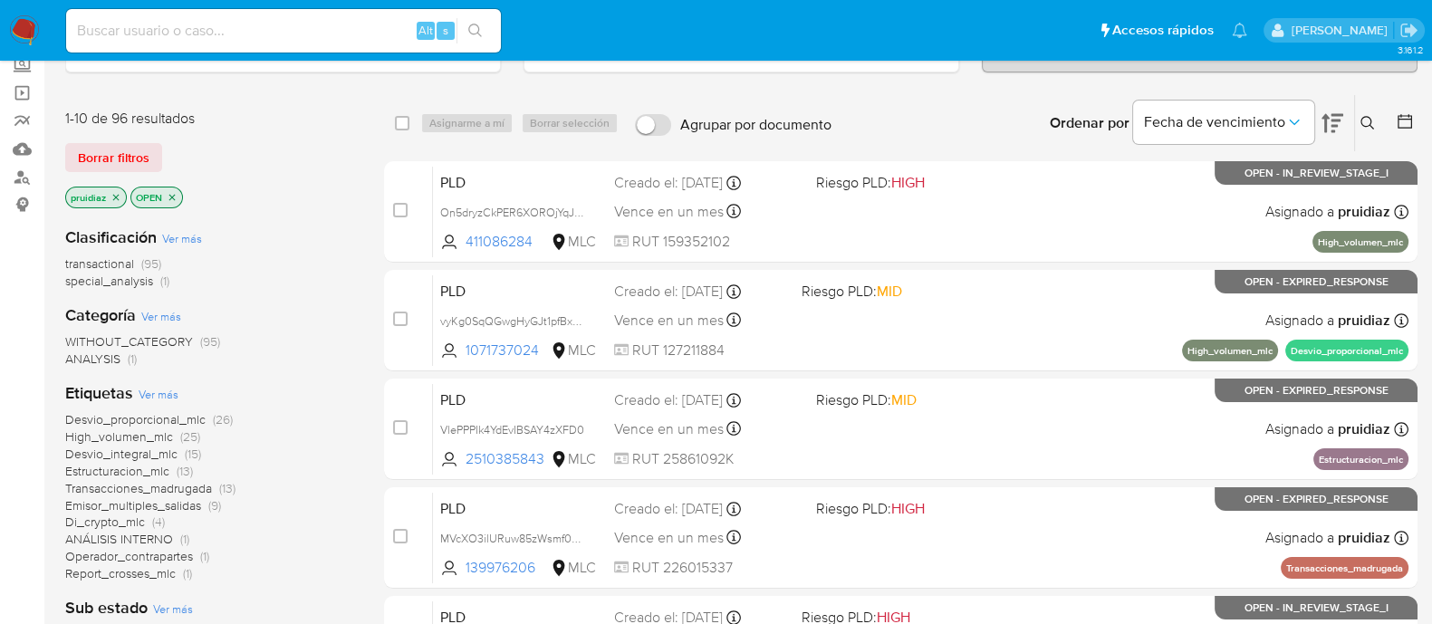
drag, startPoint x: 122, startPoint y: 153, endPoint x: 794, endPoint y: 117, distance: 672.3
click at [122, 155] on span "Borrar filtros" at bounding box center [114, 157] width 72 height 25
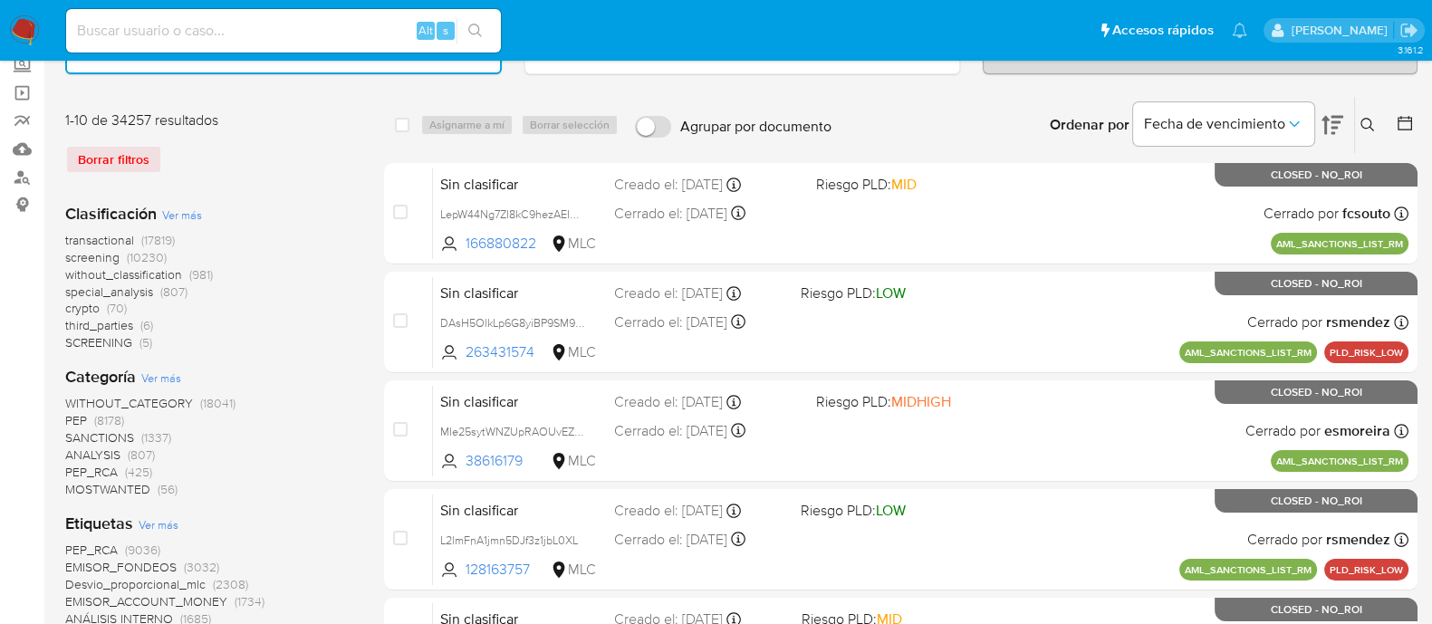
click at [1409, 115] on icon at bounding box center [1405, 123] width 18 height 18
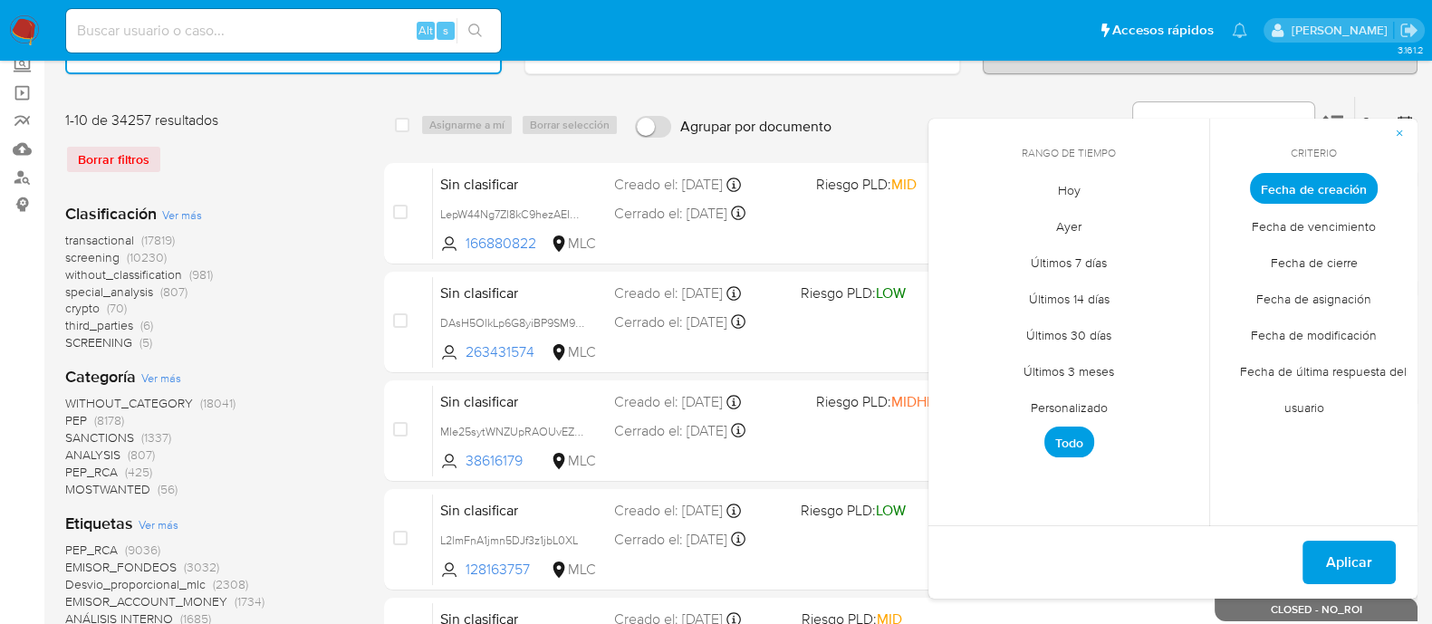
click at [1062, 407] on span "Personalizado" at bounding box center [1069, 407] width 115 height 37
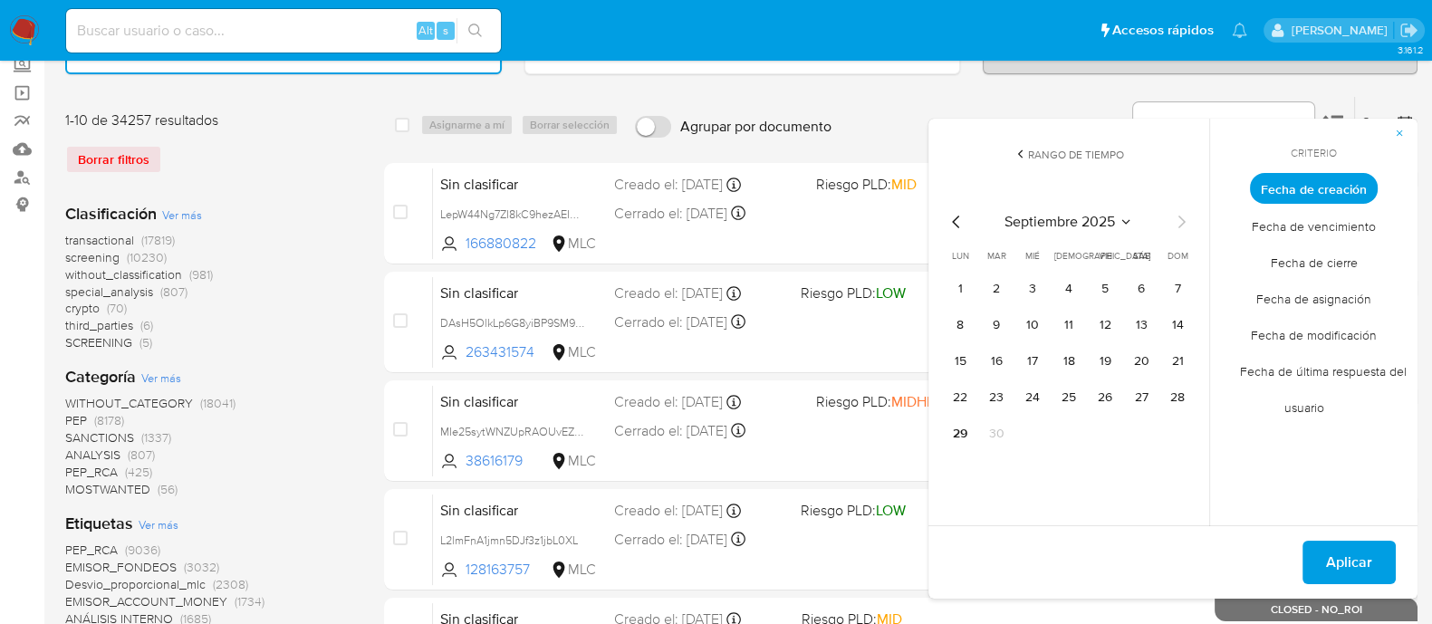
click at [956, 221] on icon "Mes anterior" at bounding box center [957, 222] width 22 height 22
click at [956, 222] on icon "Mes anterior" at bounding box center [957, 222] width 22 height 22
click at [1185, 222] on icon "Mes siguiente" at bounding box center [1182, 222] width 22 height 22
click at [1087, 287] on tr "1 2 3" at bounding box center [1069, 289] width 246 height 29
click at [1100, 285] on button "1" at bounding box center [1105, 289] width 29 height 29
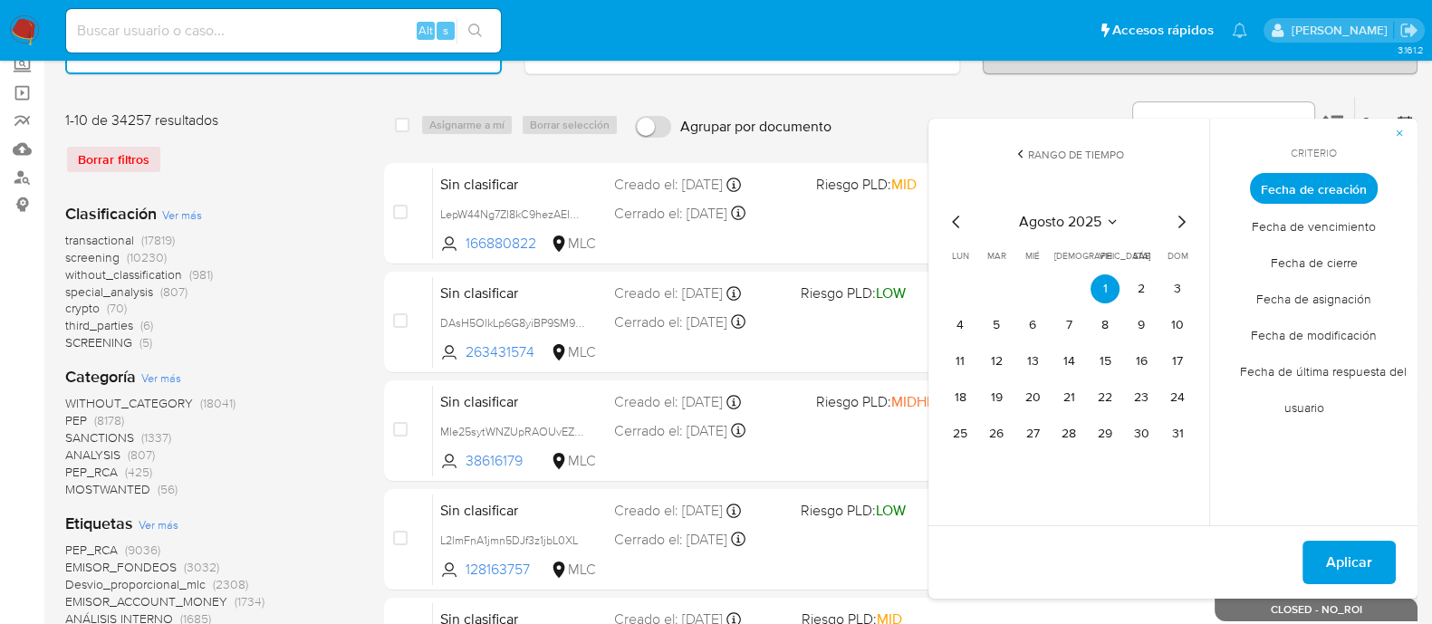
click at [954, 219] on icon "Mes anterior" at bounding box center [955, 222] width 7 height 13
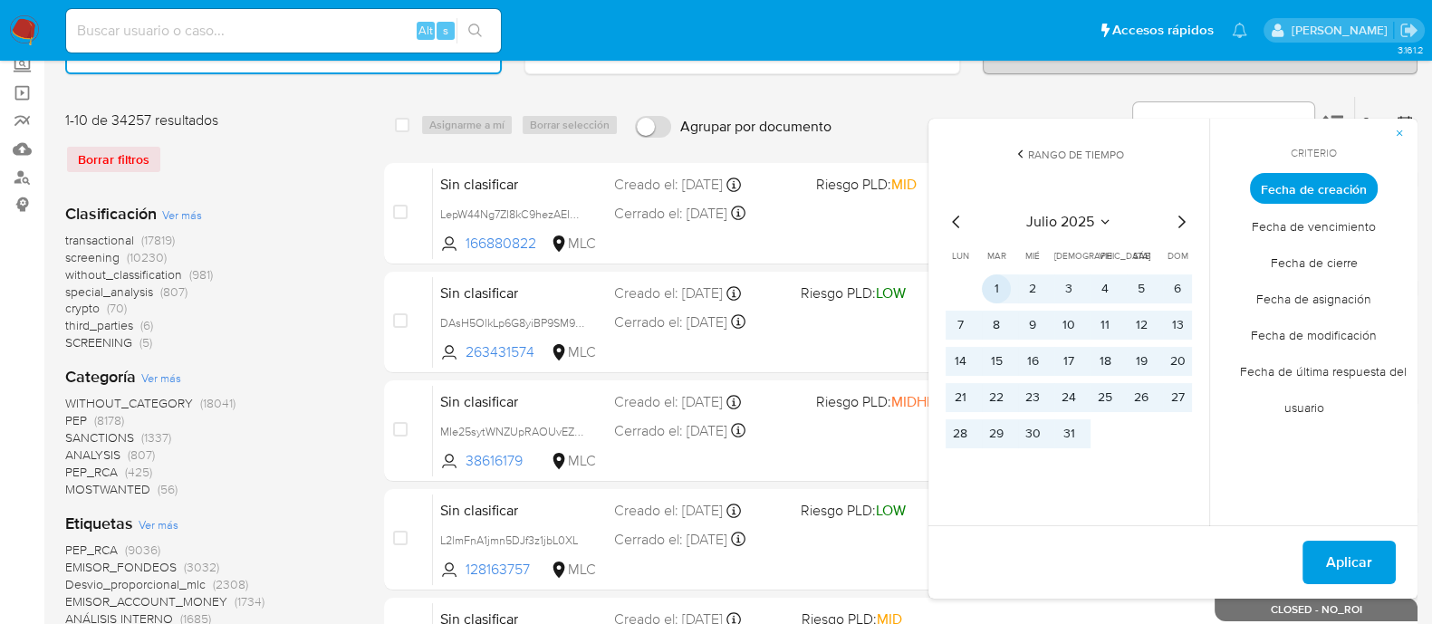
click at [1001, 284] on button "1" at bounding box center [996, 289] width 29 height 29
click at [1073, 429] on button "31" at bounding box center [1069, 433] width 29 height 29
drag, startPoint x: 989, startPoint y: 282, endPoint x: 1046, endPoint y: 355, distance: 93.0
click at [989, 283] on button "1" at bounding box center [996, 289] width 29 height 29
click at [1337, 564] on span "Aplicar" at bounding box center [1349, 563] width 46 height 40
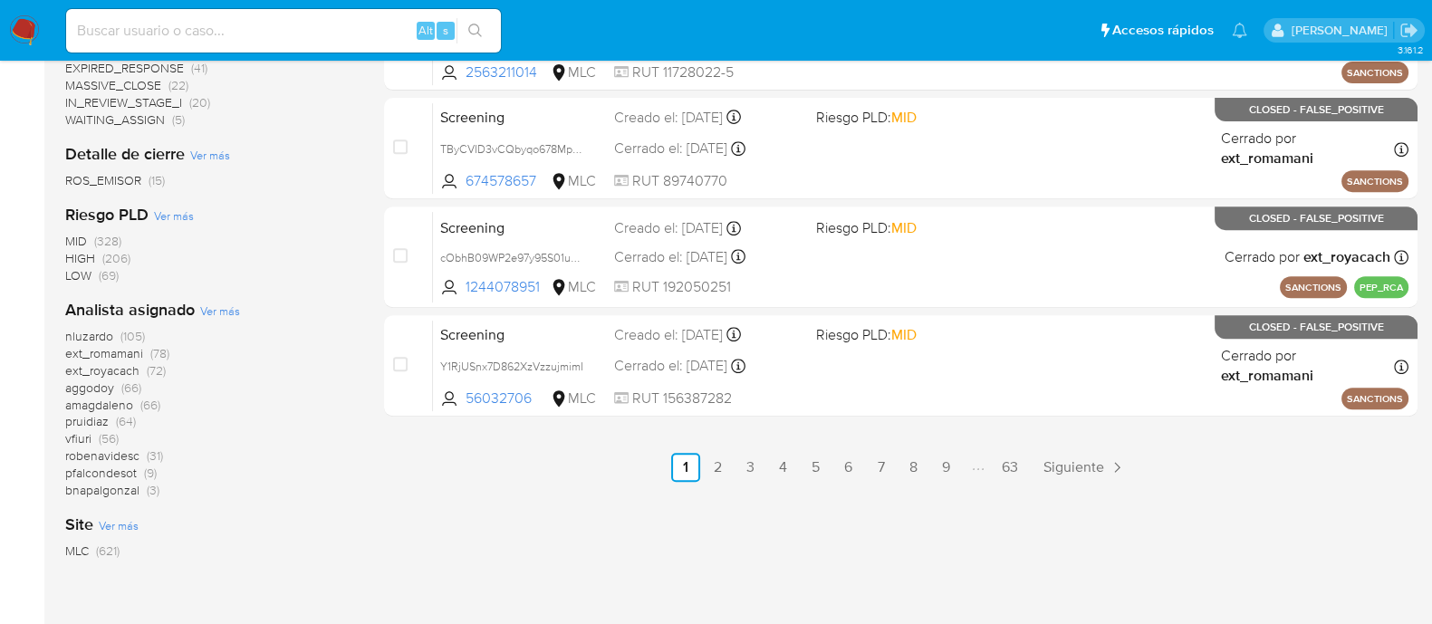
scroll to position [905, 0]
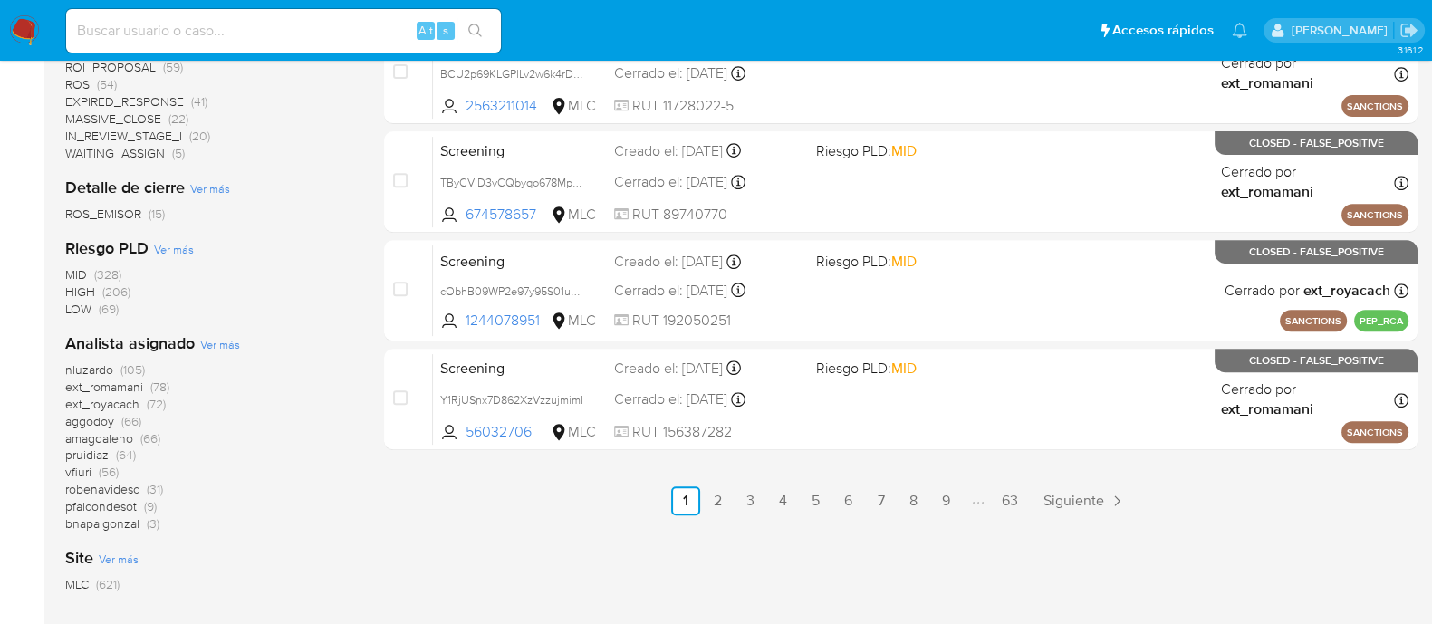
click at [96, 450] on span "pruidiaz" at bounding box center [86, 455] width 43 height 18
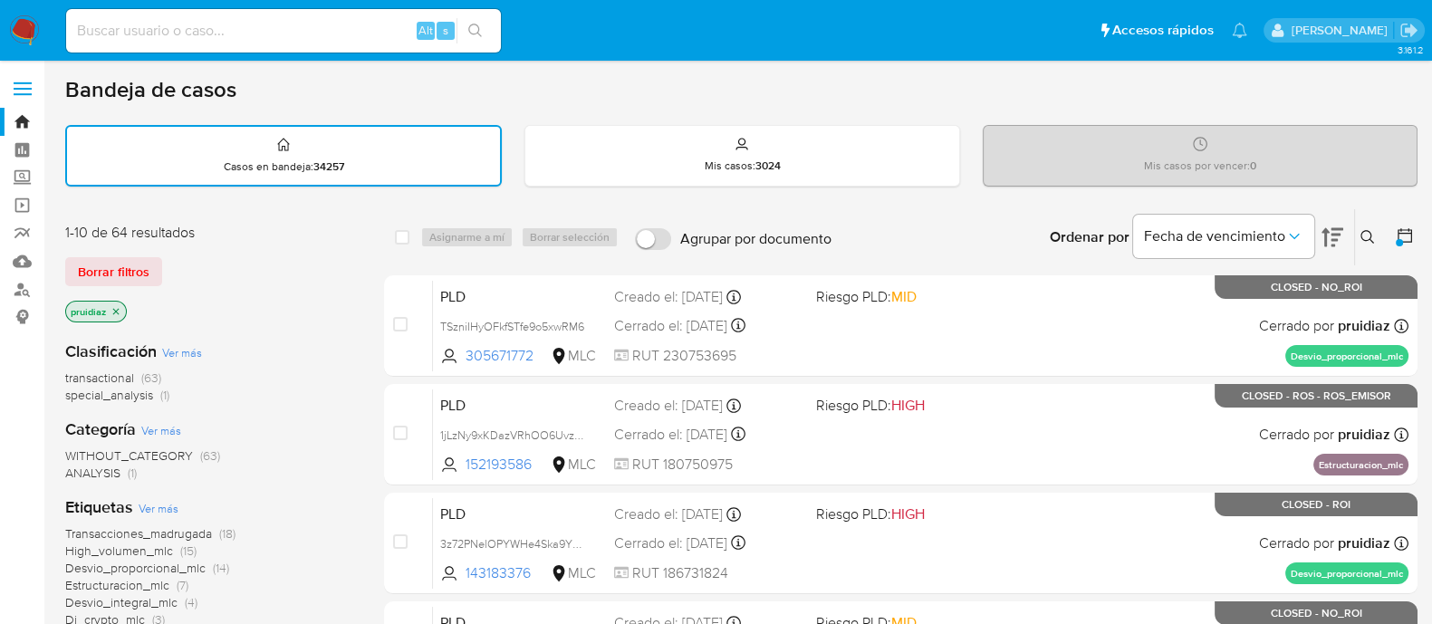
click at [17, 30] on img at bounding box center [24, 30] width 31 height 31
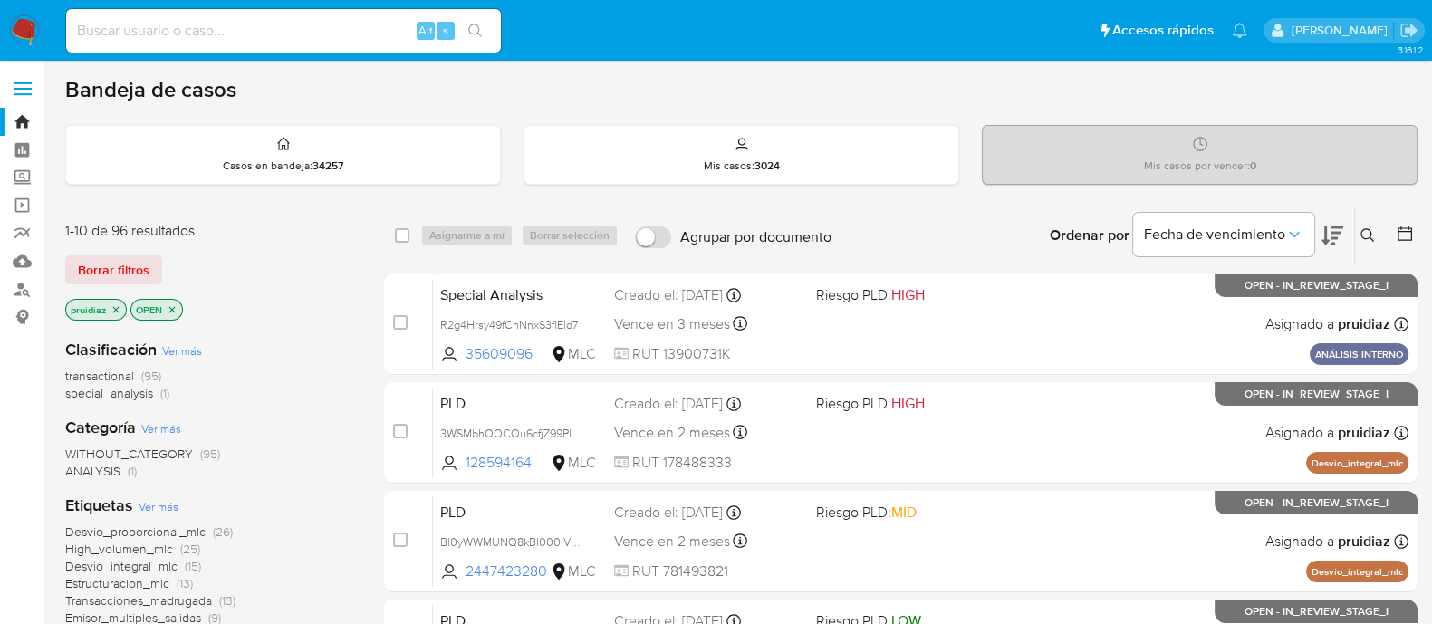
click at [139, 278] on span "Borrar filtros" at bounding box center [114, 269] width 72 height 25
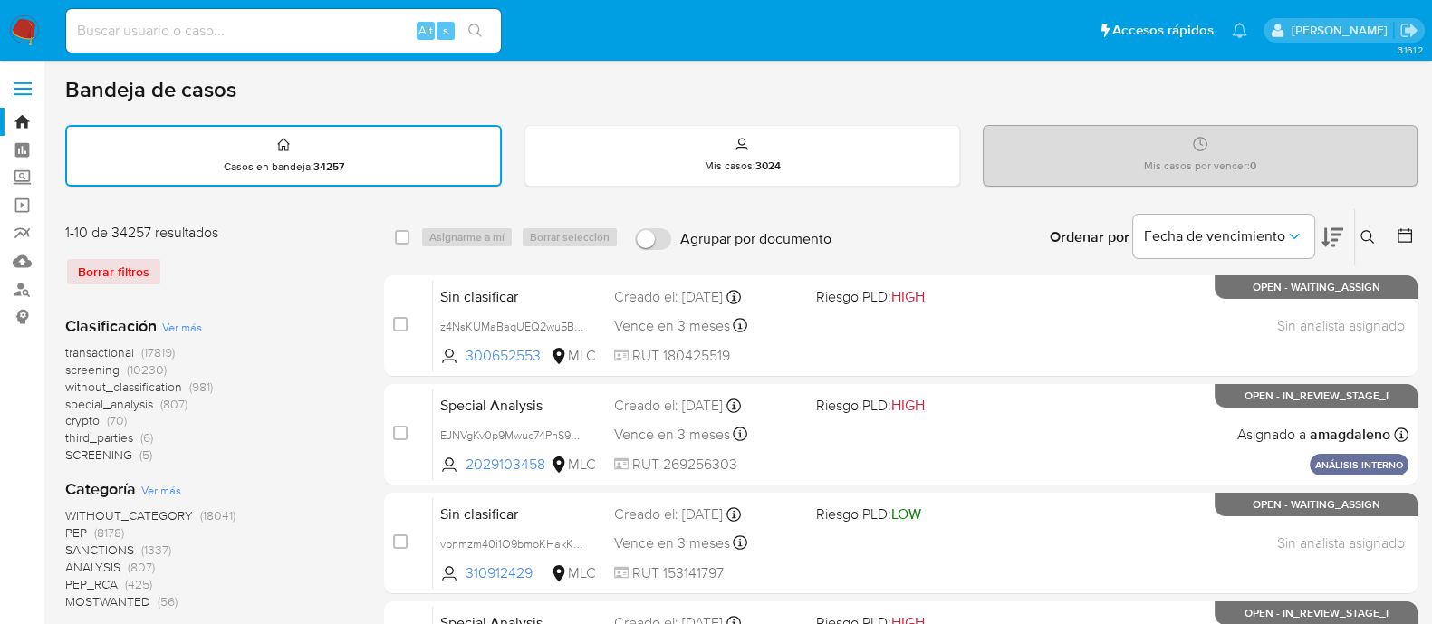
click at [1399, 236] on icon at bounding box center [1405, 235] width 14 height 14
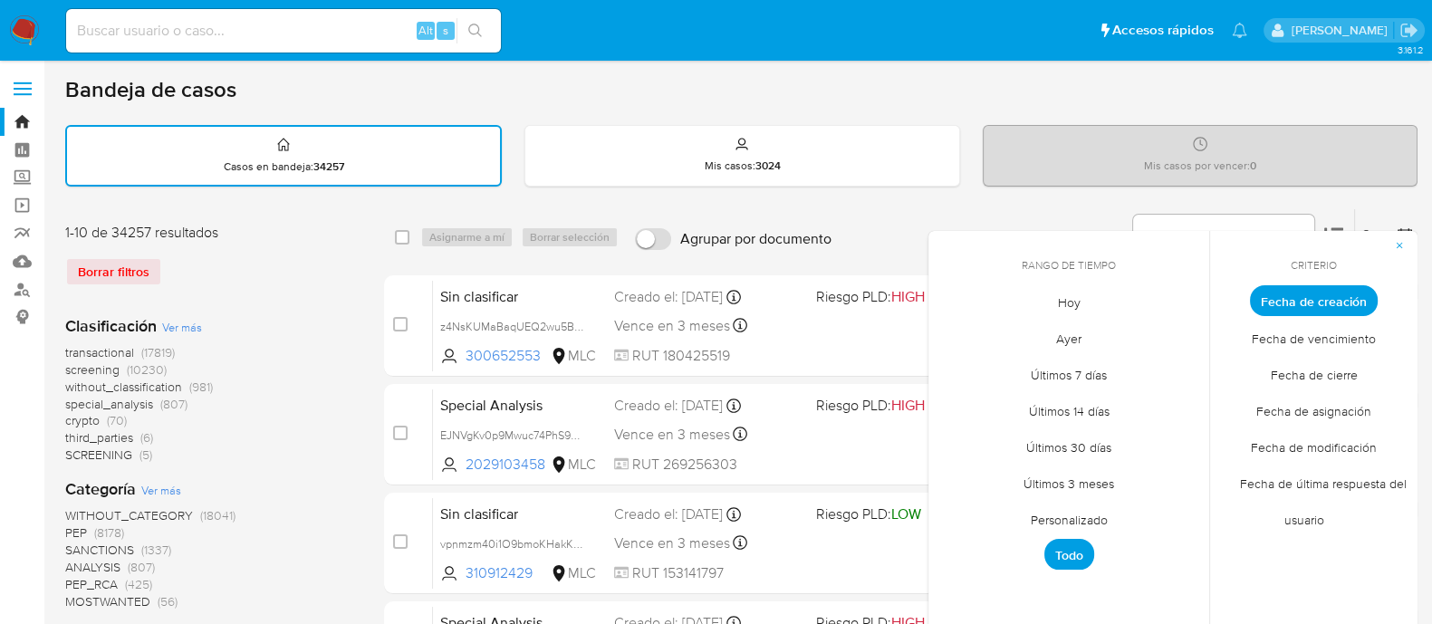
click at [1062, 518] on span "Personalizado" at bounding box center [1069, 519] width 115 height 37
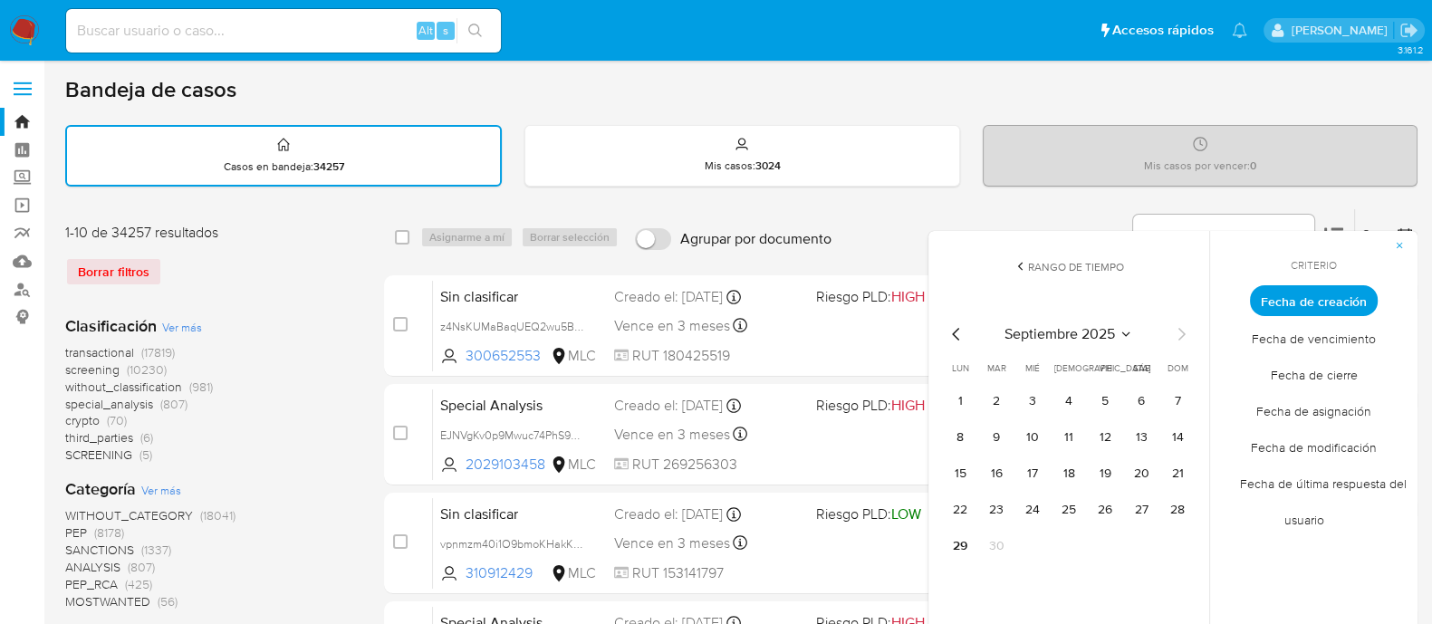
click at [963, 337] on icon "Mes anterior" at bounding box center [957, 334] width 22 height 22
click at [1111, 390] on button "1" at bounding box center [1105, 401] width 29 height 29
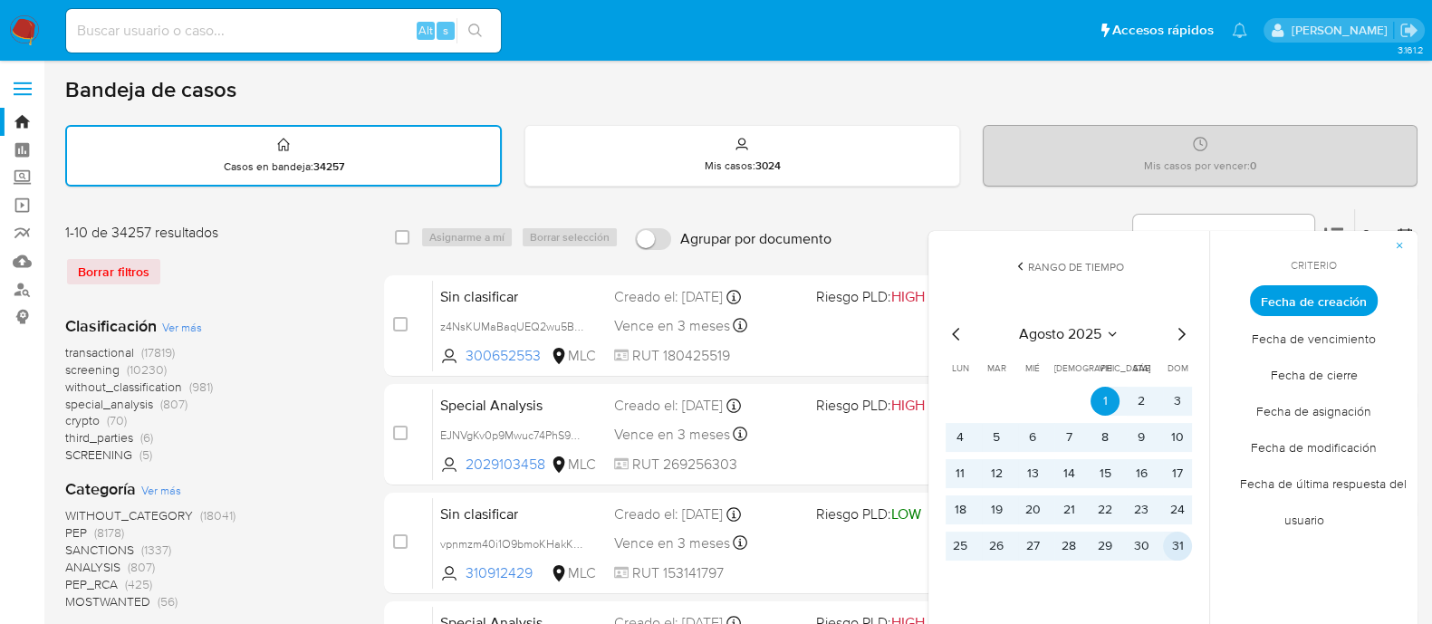
click at [1169, 550] on button "31" at bounding box center [1177, 546] width 29 height 29
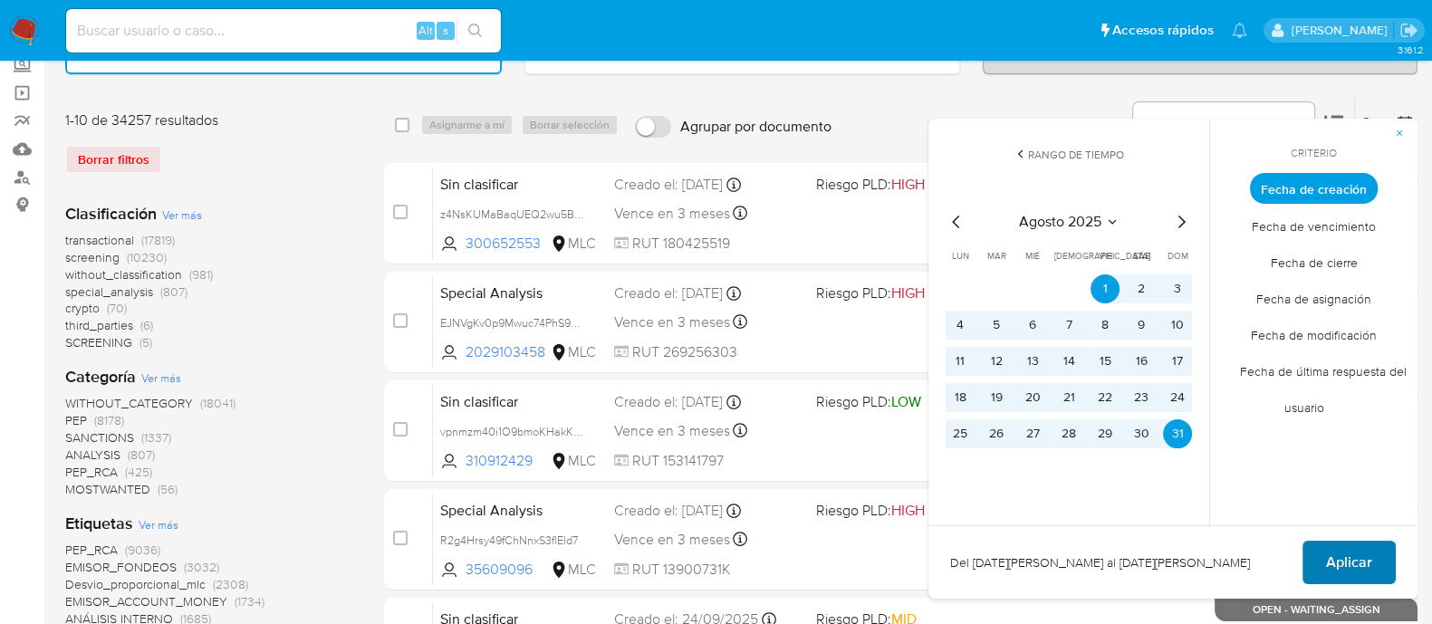
click at [1359, 554] on span "Aplicar" at bounding box center [1349, 563] width 46 height 40
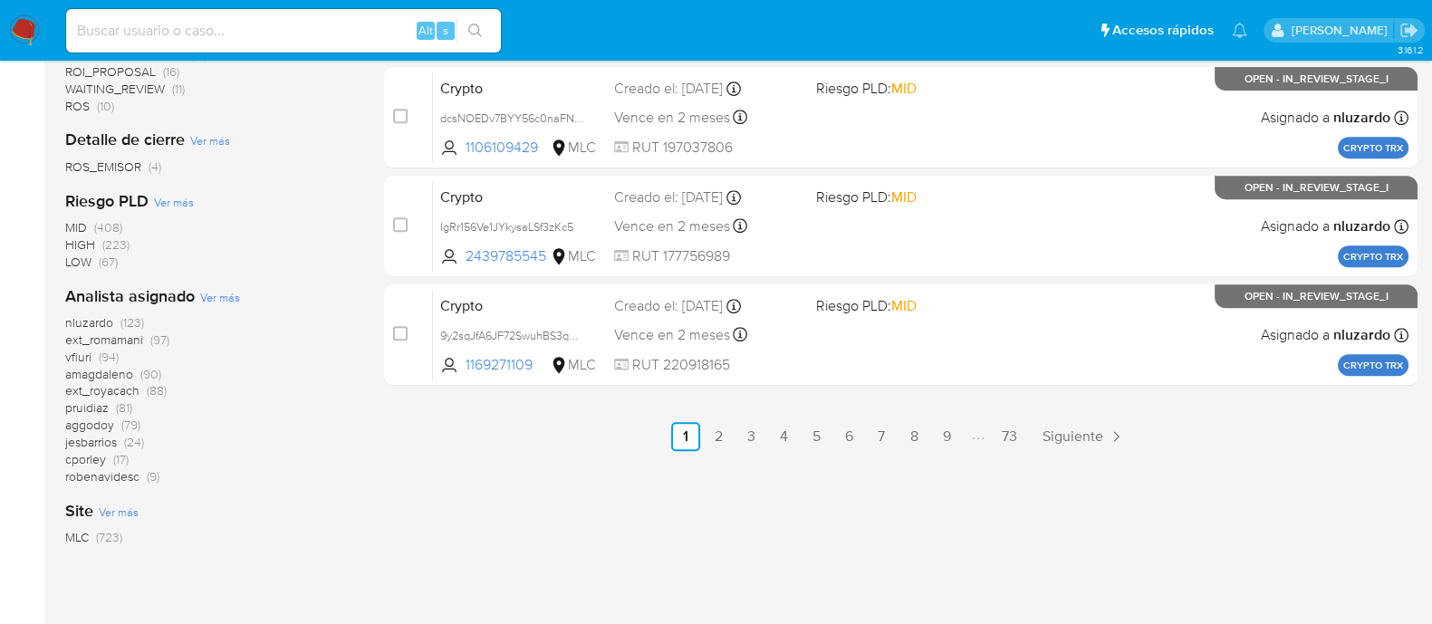
scroll to position [1019, 0]
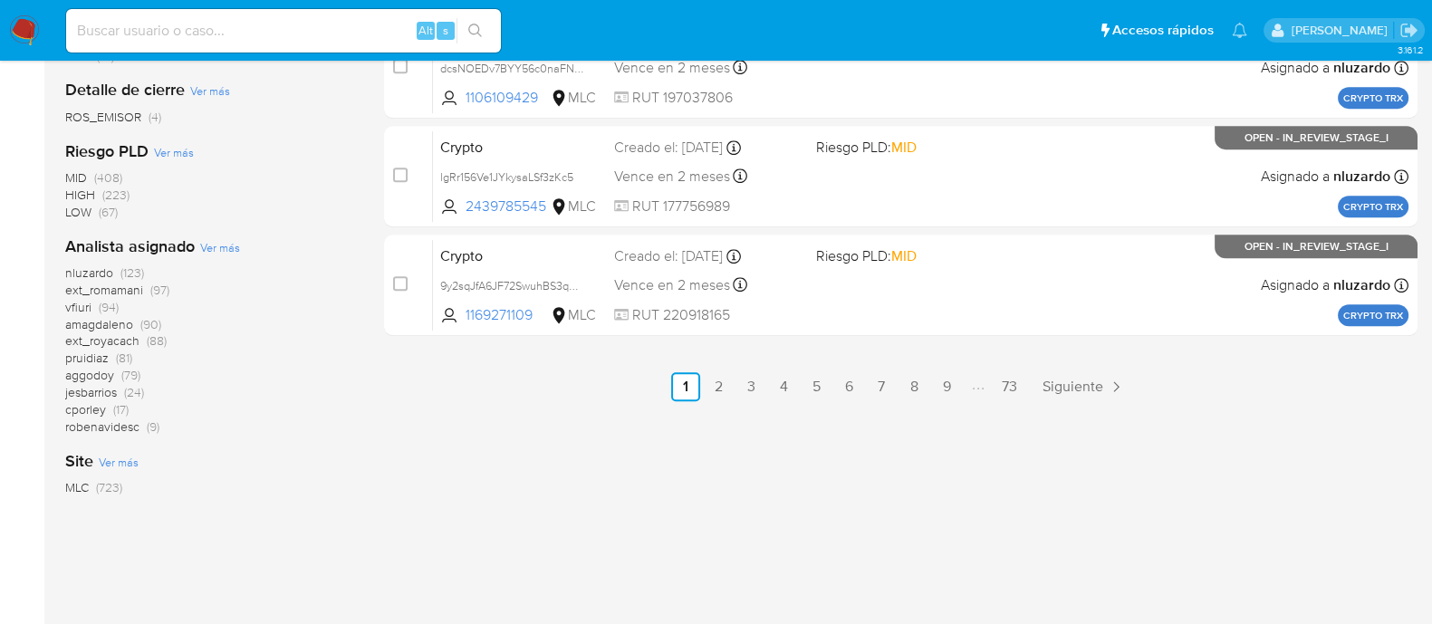
click at [101, 354] on span "pruidiaz" at bounding box center [86, 358] width 43 height 18
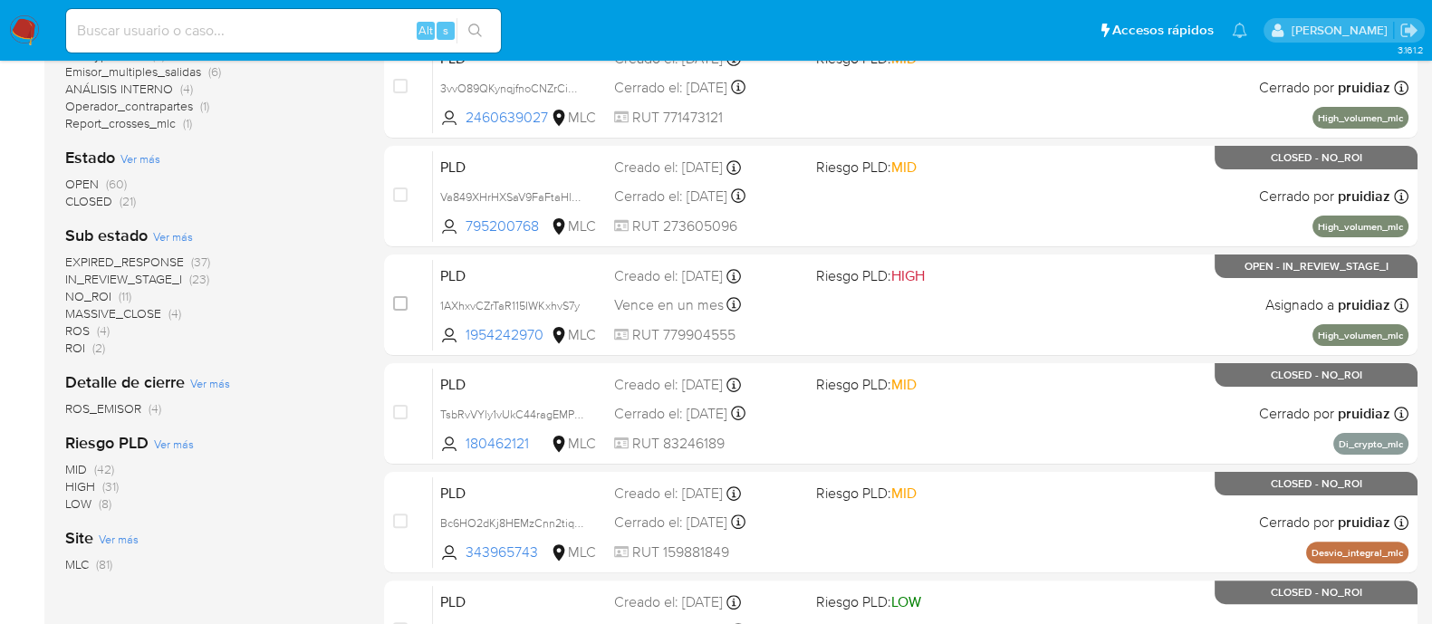
scroll to position [531, 0]
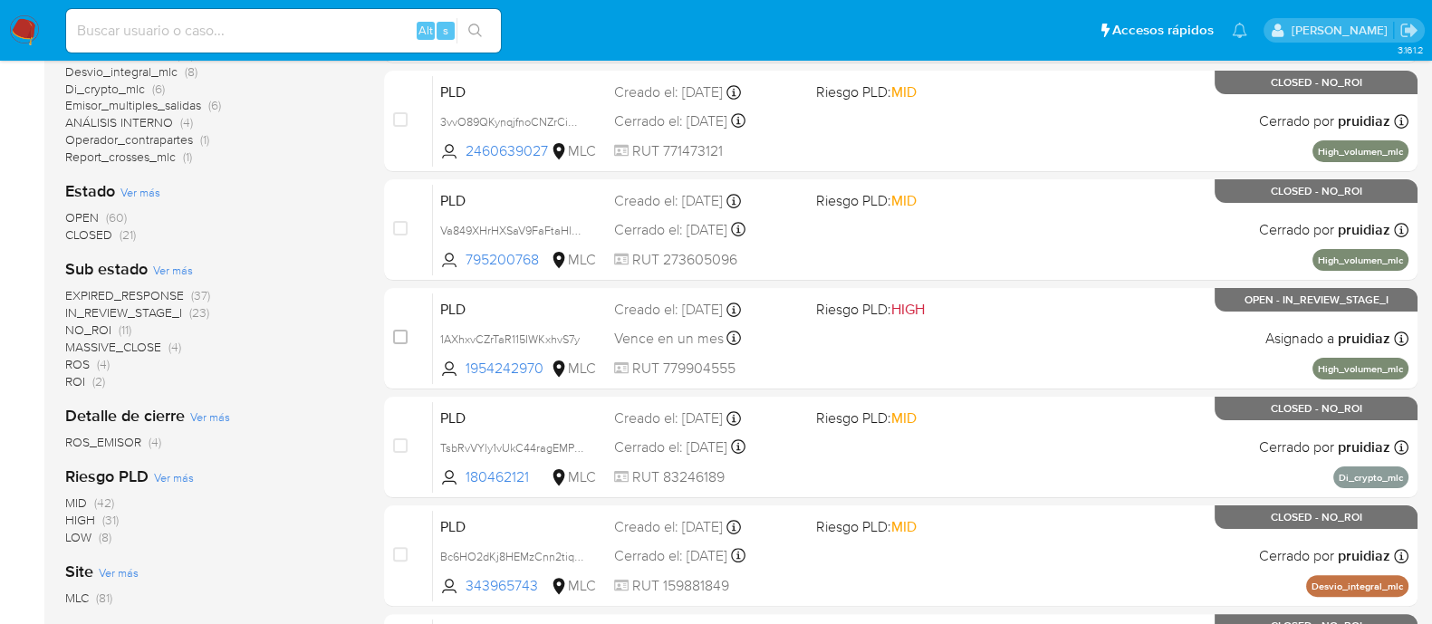
click at [82, 211] on span "OPEN" at bounding box center [82, 217] width 34 height 18
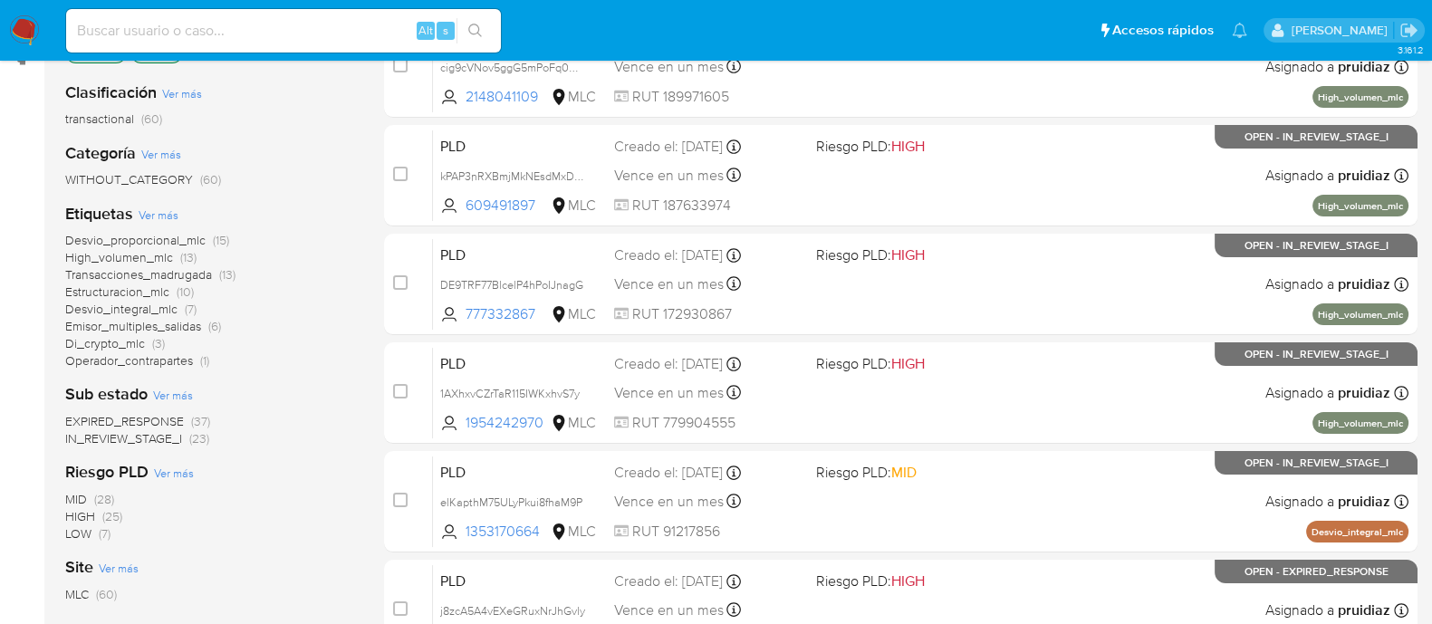
scroll to position [191, 0]
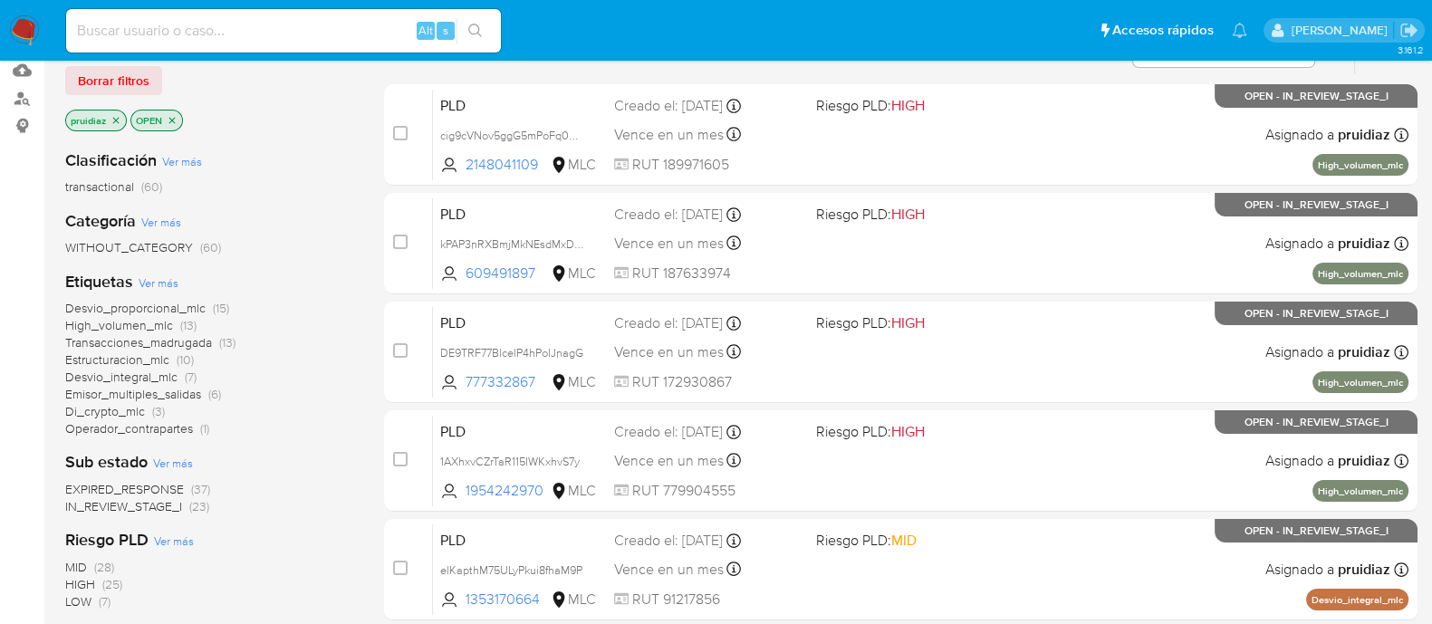
click at [111, 501] on span "IN_REVIEW_STAGE_I" at bounding box center [123, 506] width 117 height 18
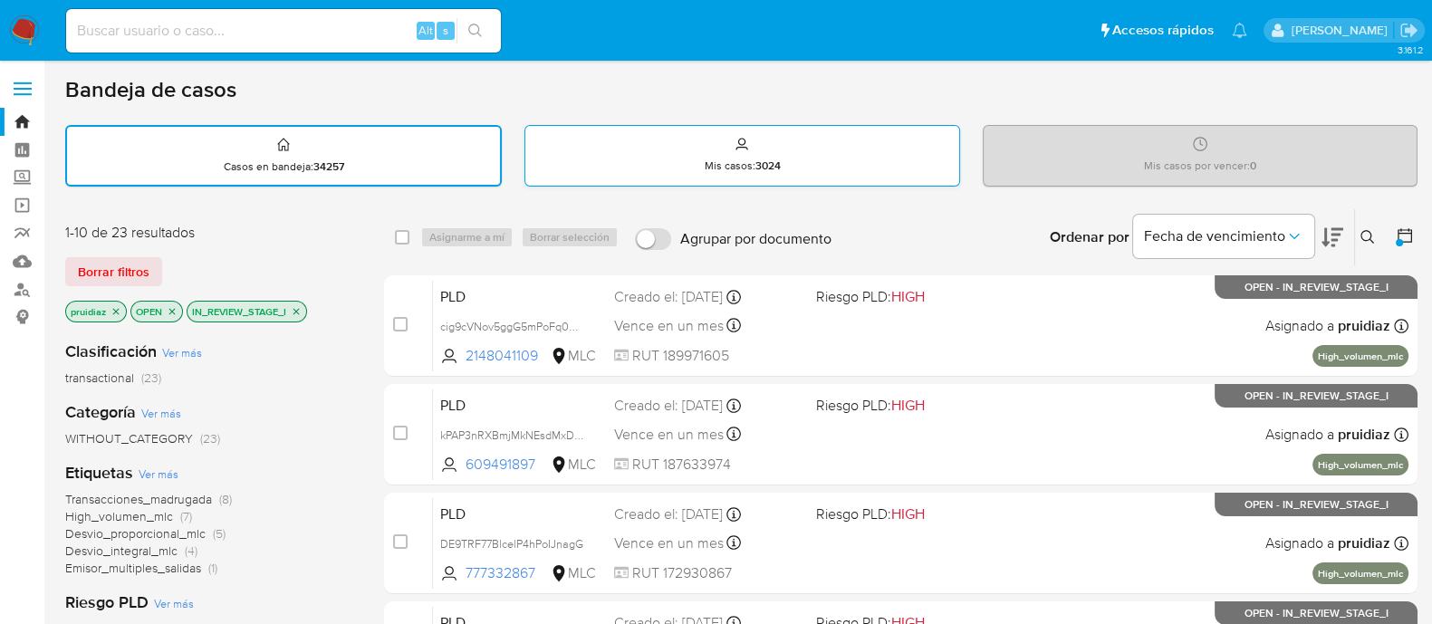
scroll to position [112, 0]
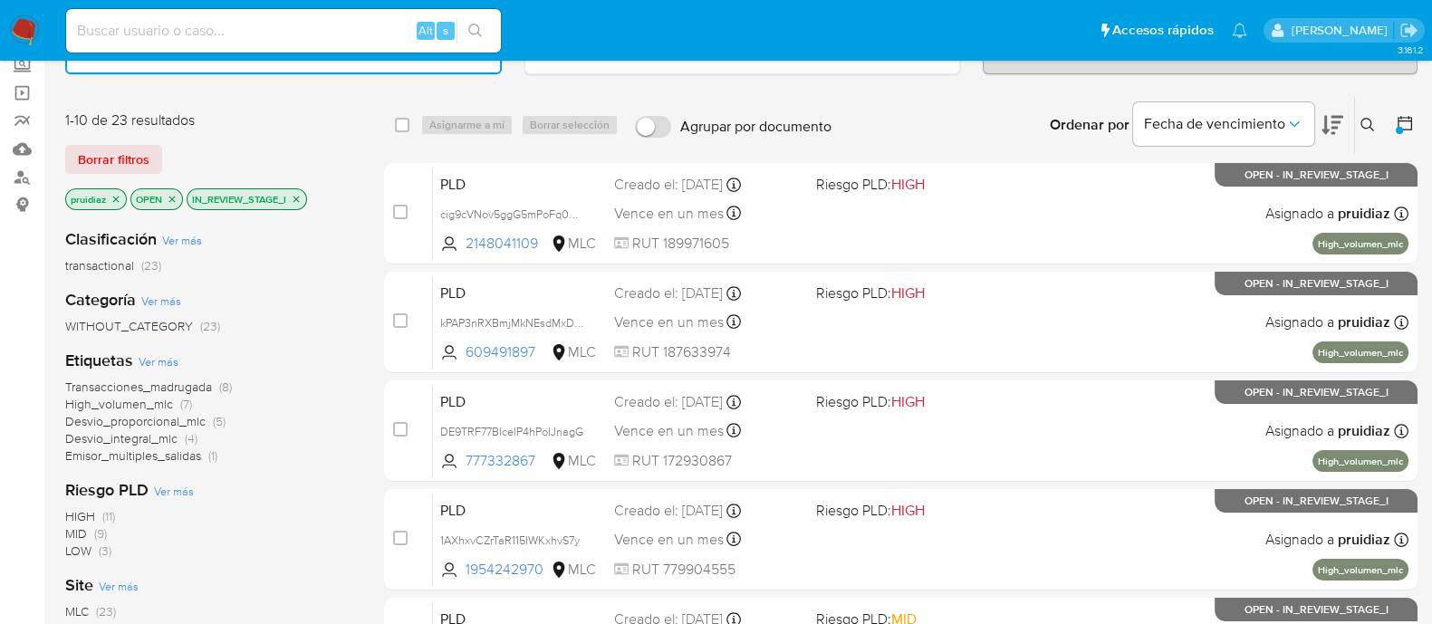
click at [136, 397] on span "High_volumen_mlc" at bounding box center [119, 404] width 108 height 18
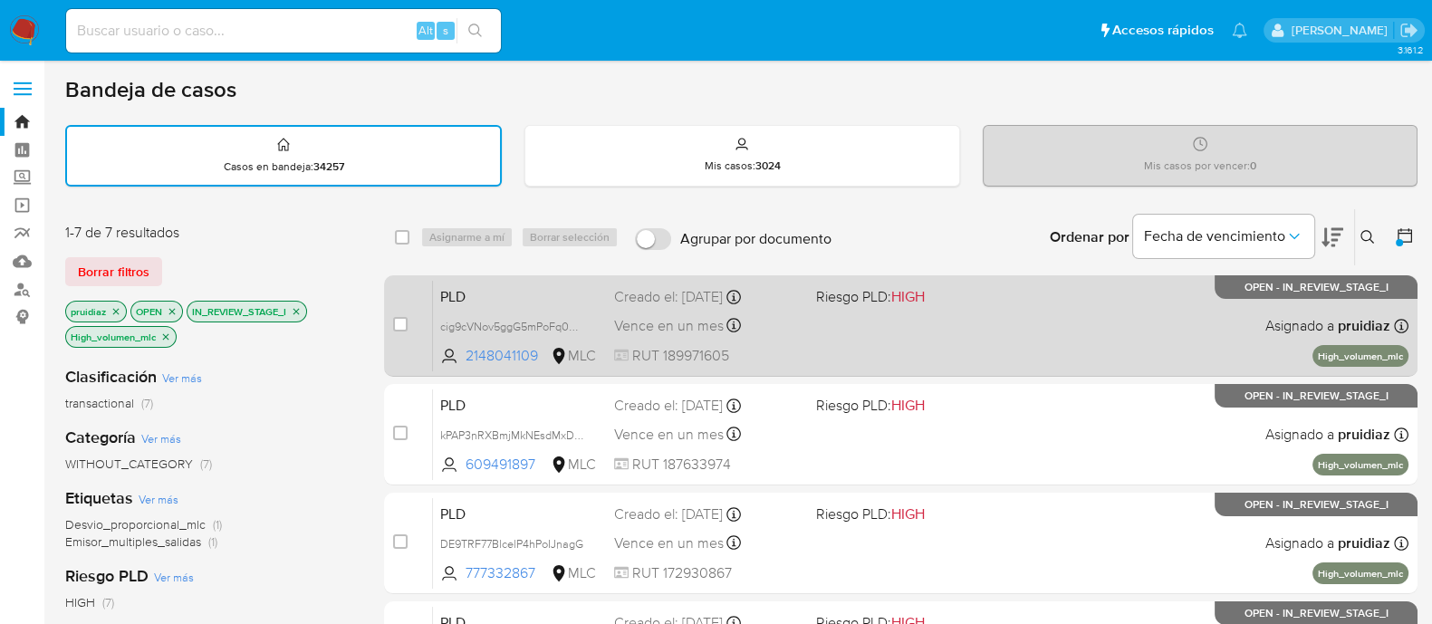
click at [1019, 355] on div "PLD cig9cVNov5ggG5mPoFq0CFPs 2148041109 MLC Riesgo PLD: HIGH Creado el: 12/08/2…" at bounding box center [921, 326] width 976 height 92
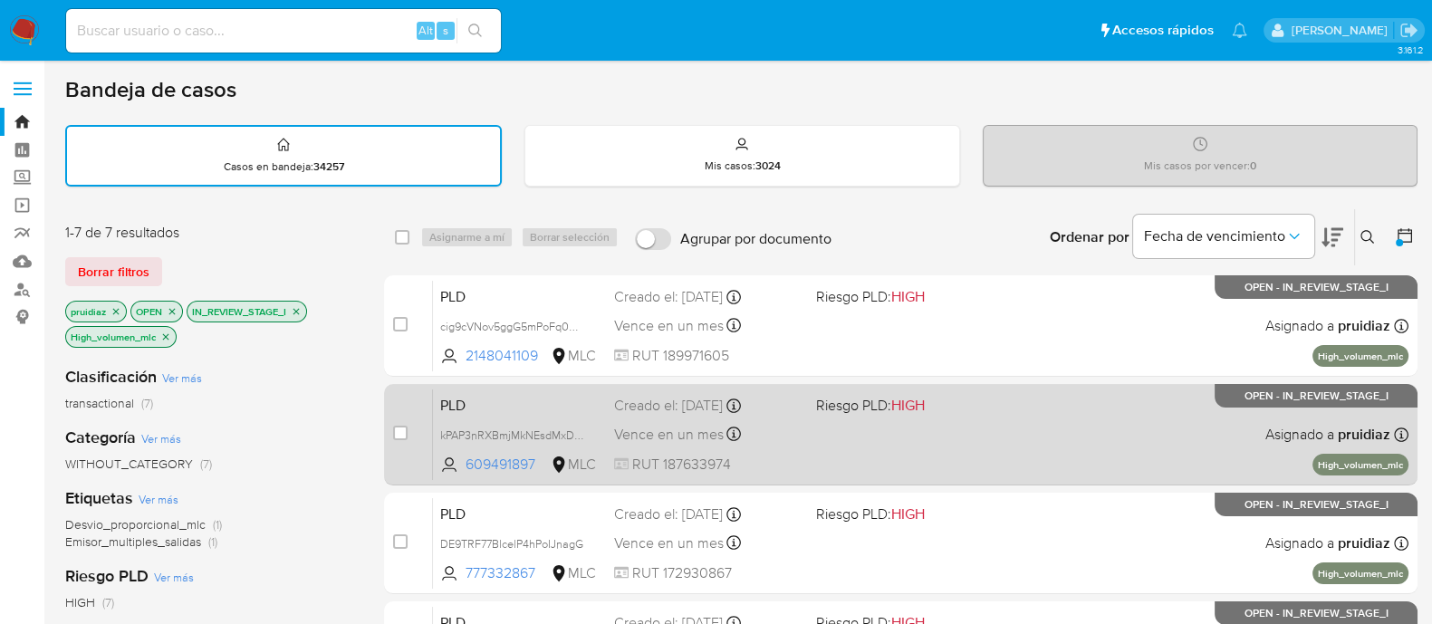
click at [1025, 436] on div "PLD kPAP3nRXBmjMkNEsdMxDvuIF 609491897 MLC Riesgo PLD: HIGH Creado el: 12/08/20…" at bounding box center [921, 435] width 976 height 92
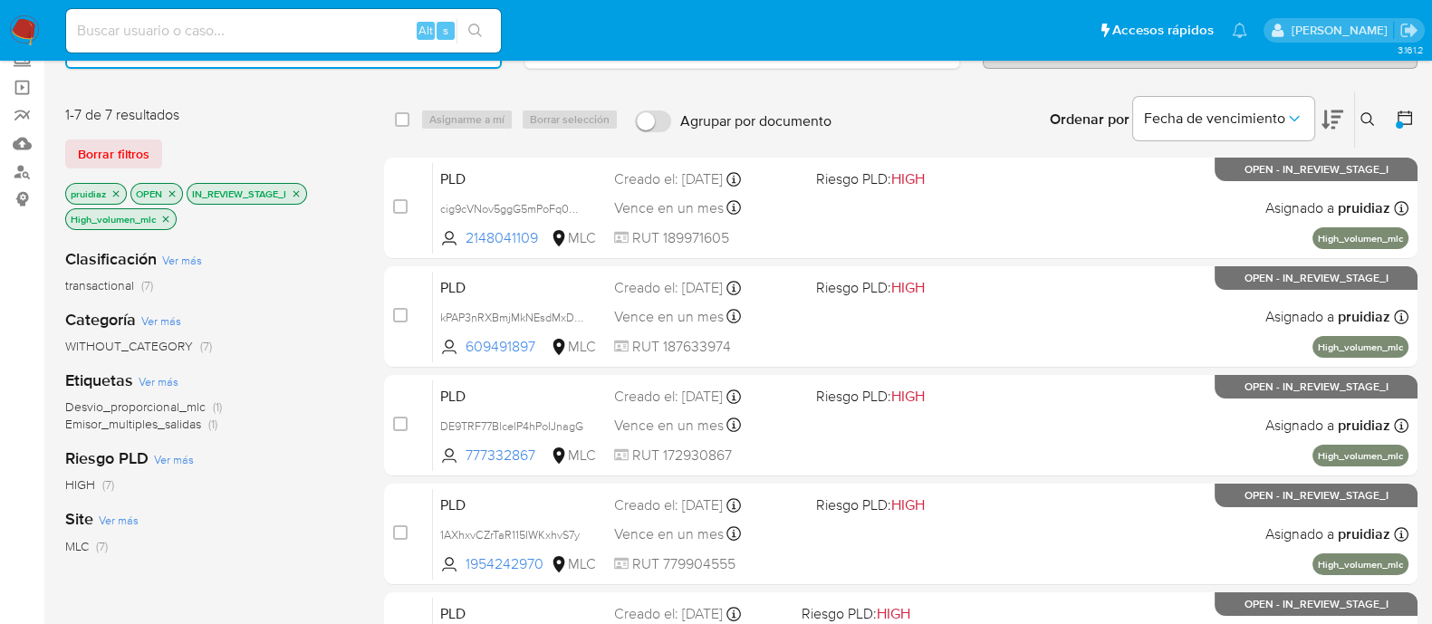
scroll to position [226, 0]
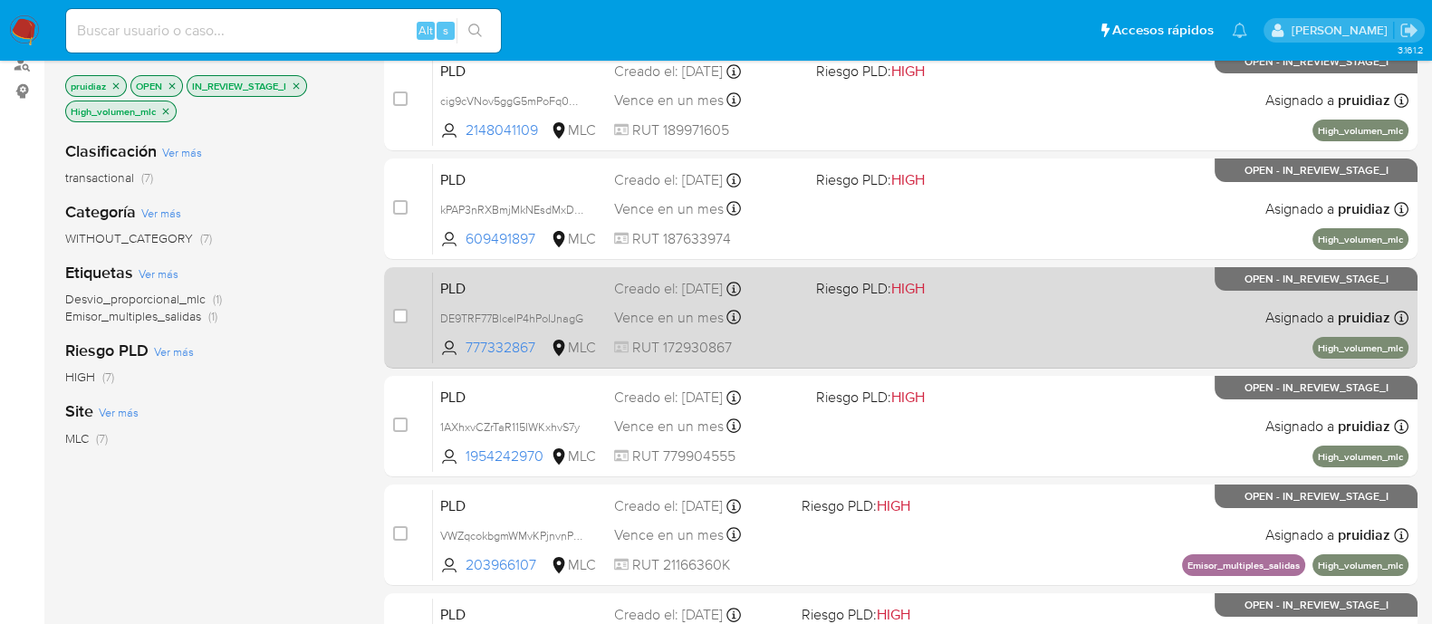
click at [1038, 332] on div "PLD DE9TRF77BlcelP4hPoIJnagG 777332867 MLC Riesgo PLD: HIGH Creado el: 12/08/20…" at bounding box center [921, 318] width 976 height 92
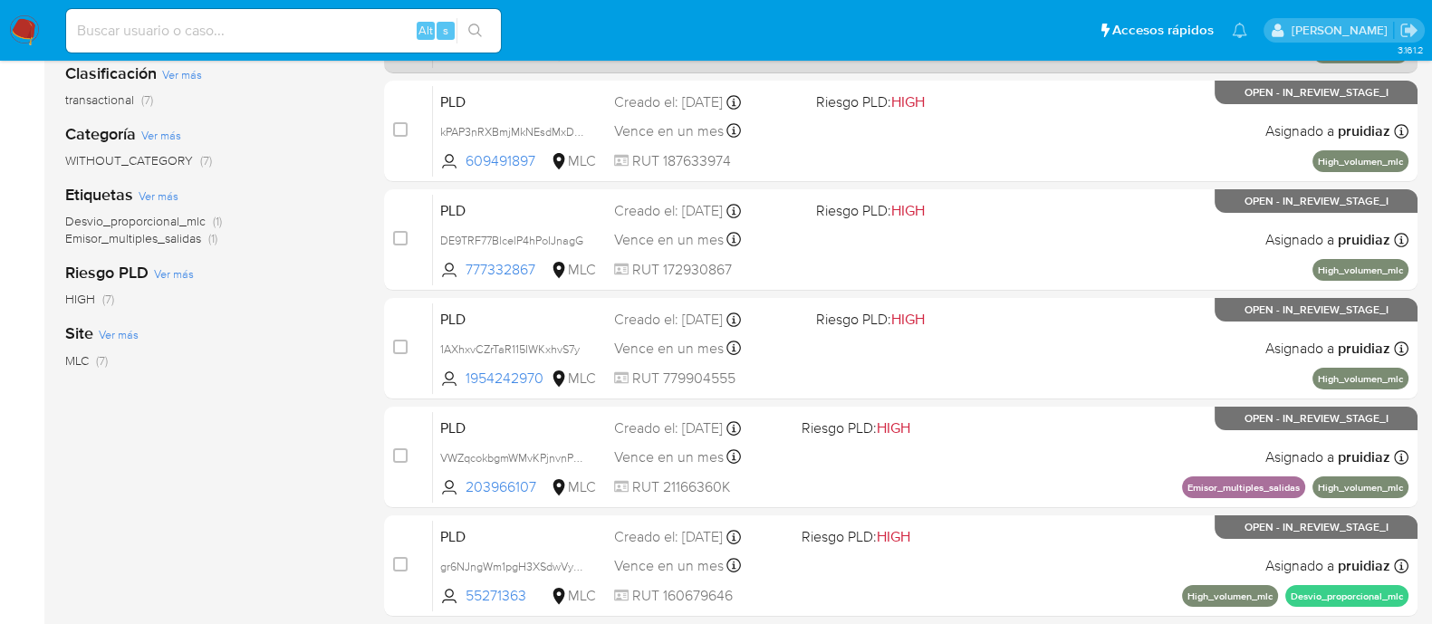
scroll to position [340, 0]
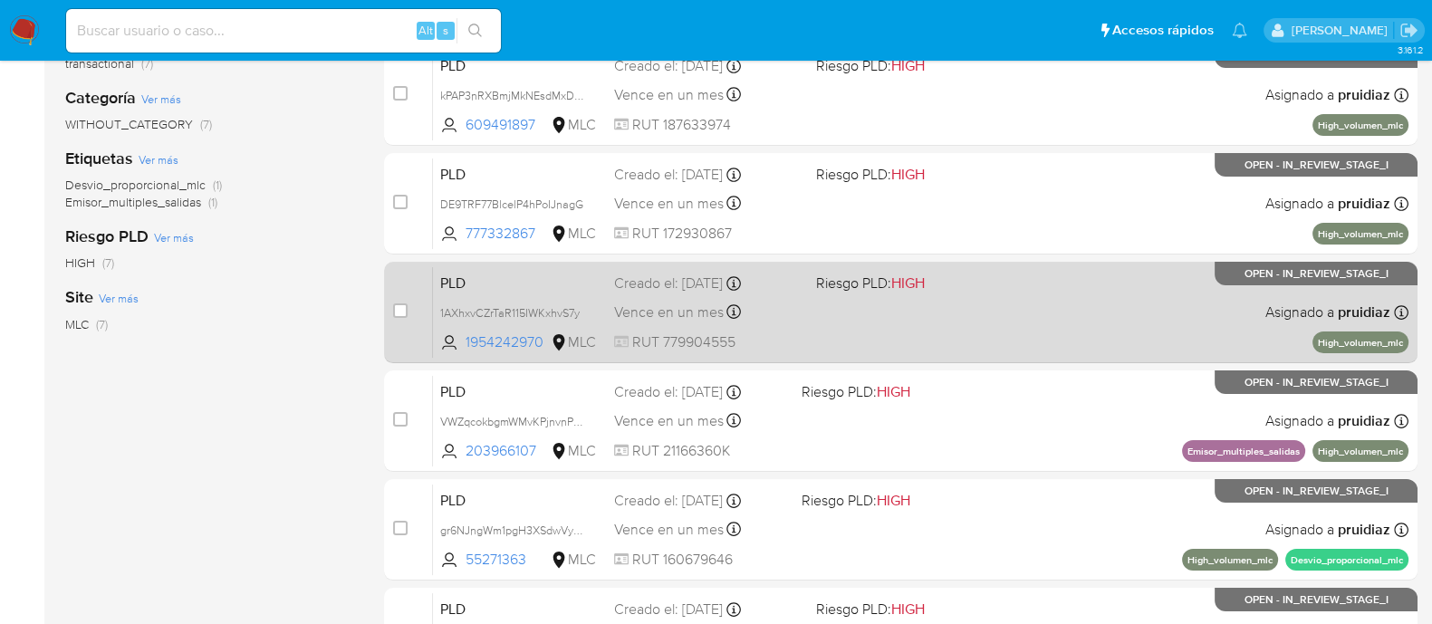
click at [1018, 328] on div "PLD 1AXhxvCZrTaR115IWKxhvS7y 1954242970 MLC Riesgo PLD: HIGH Creado el: 12/08/2…" at bounding box center [921, 312] width 976 height 92
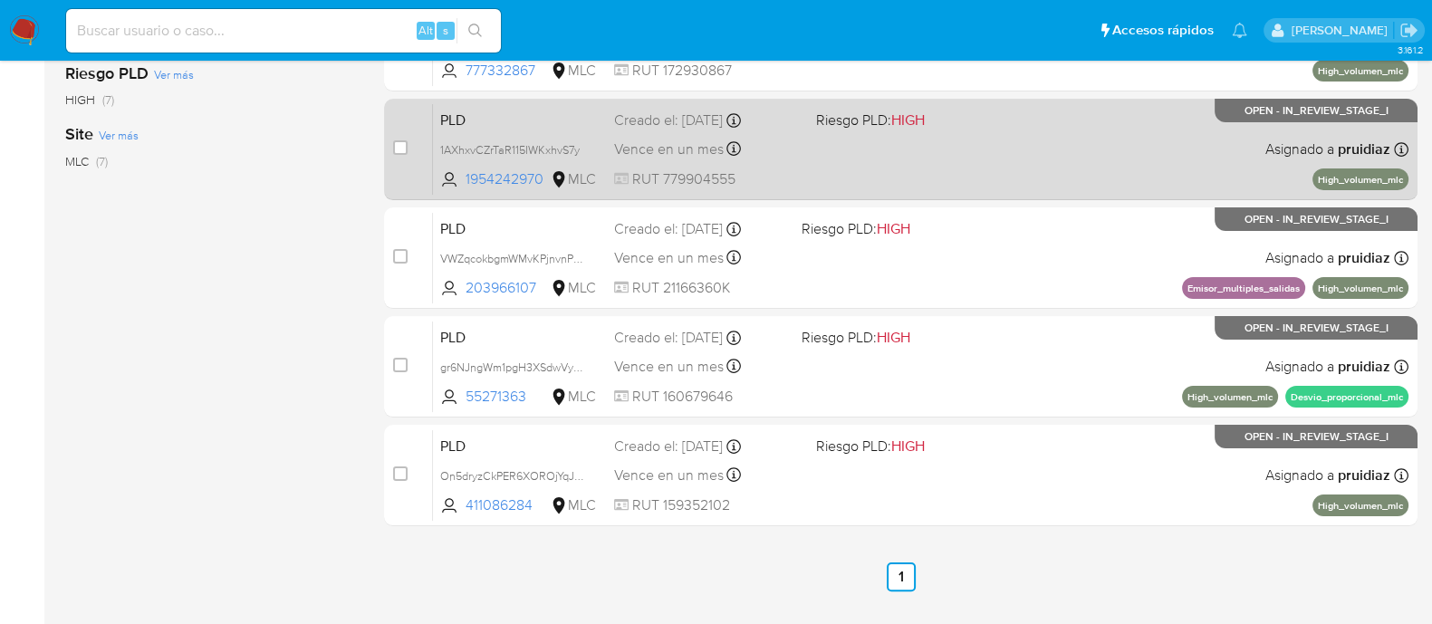
scroll to position [545, 0]
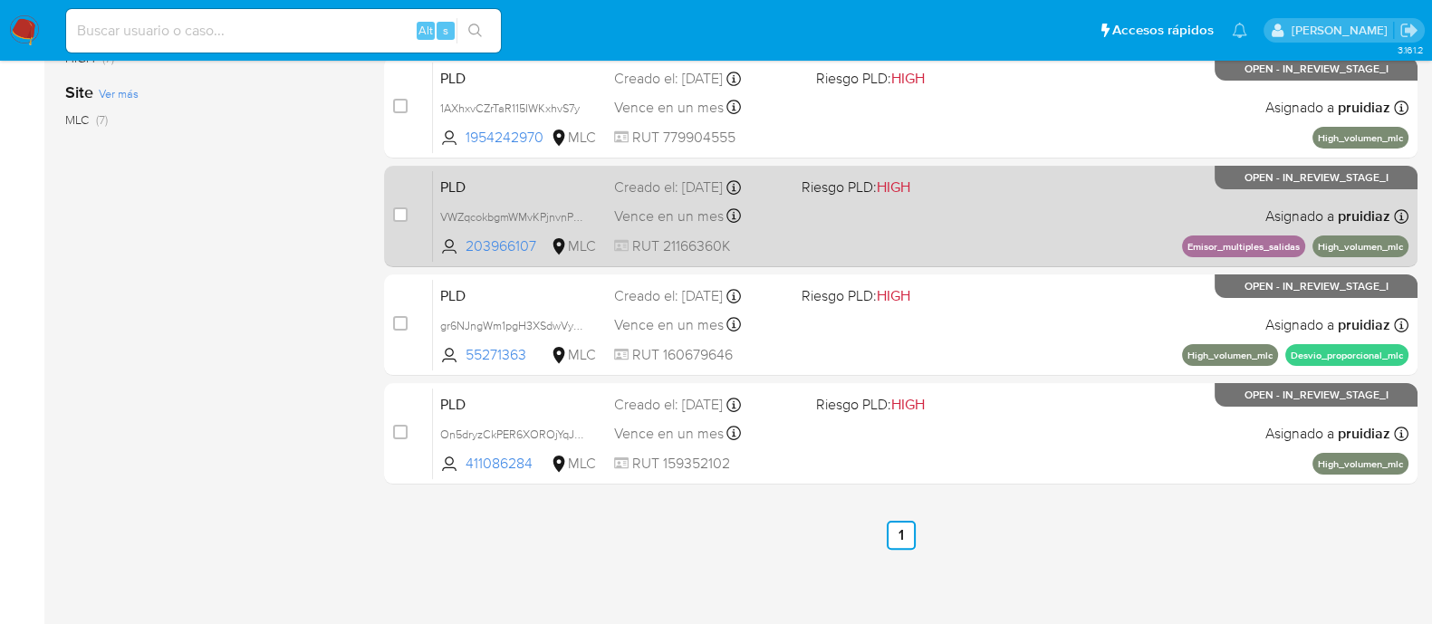
click at [1015, 218] on div "PLD VWZqcokbgmWMvKPjnvnPtsjy 203966107 MLC Riesgo PLD: HIGH Creado el: 12/08/20…" at bounding box center [921, 216] width 976 height 92
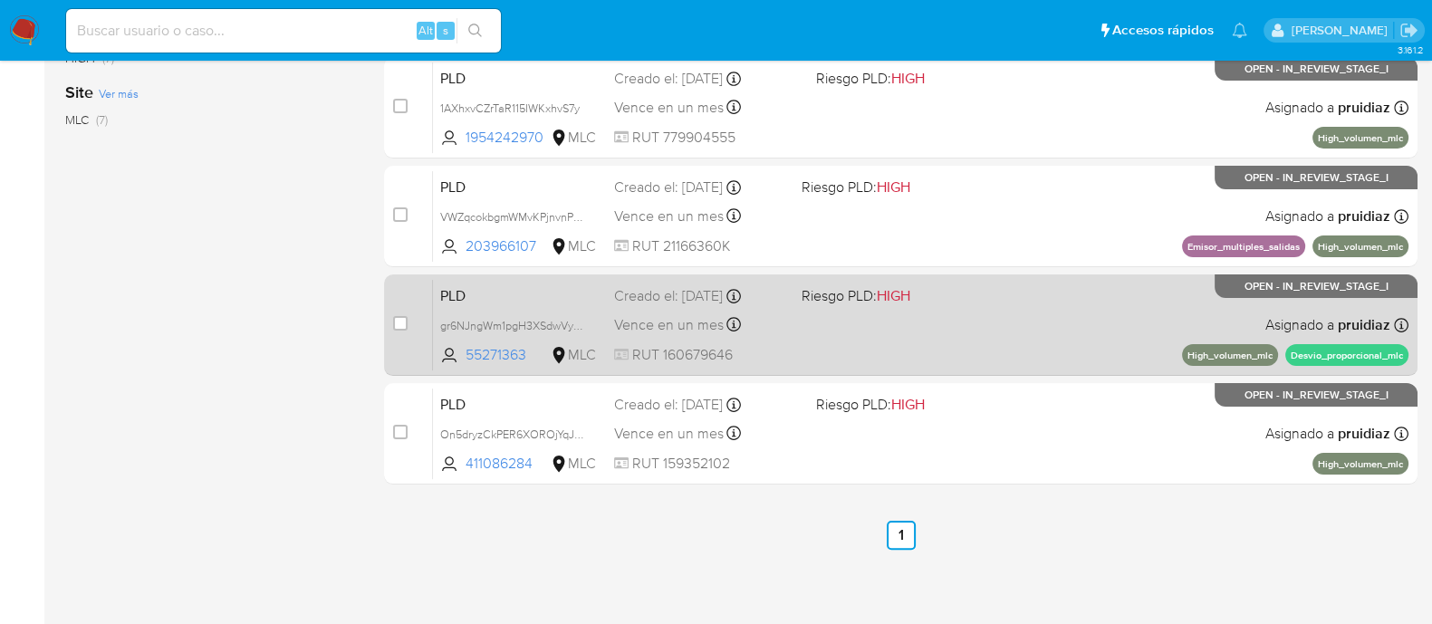
click at [1028, 317] on div "PLD gr6NJngWm1pgH3XSdwVyKabt 55271363 MLC Riesgo PLD: HIGH Creado el: 12/08/202…" at bounding box center [921, 325] width 976 height 92
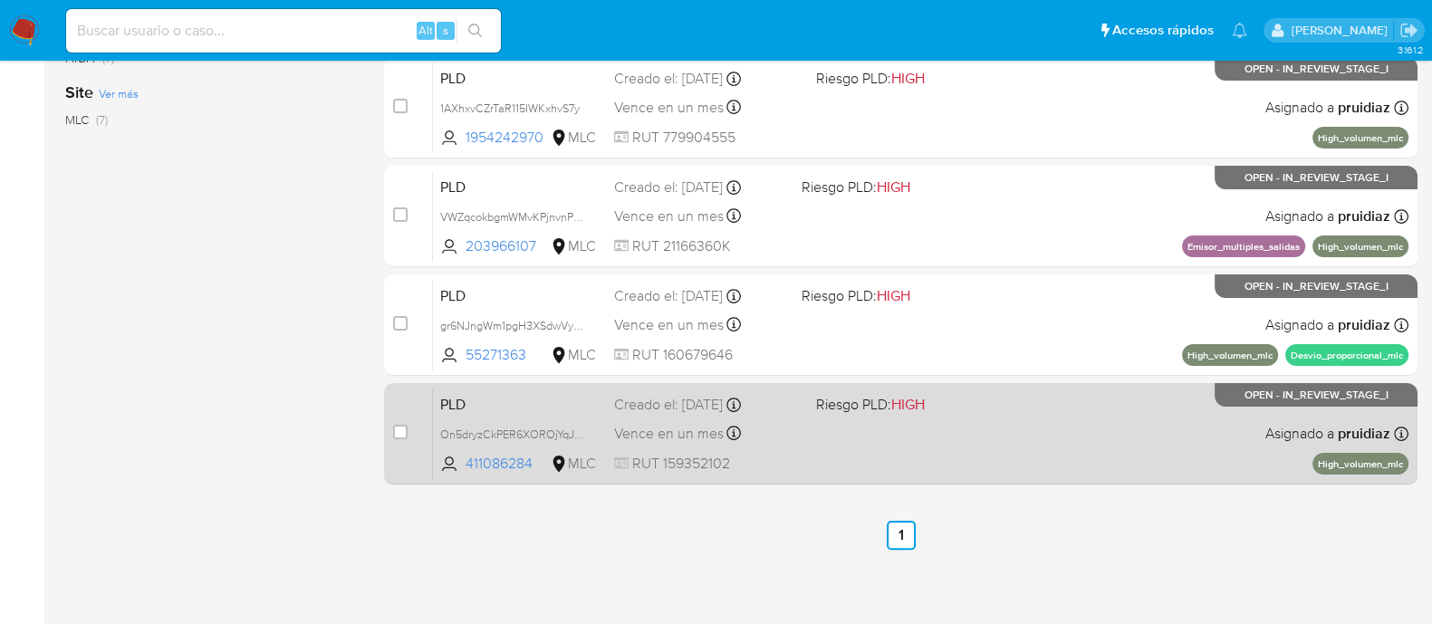
click at [995, 437] on div "PLD On5dryzCkPER6XOROjYqJq5k 411086284 MLC Riesgo PLD: HIGH Creado el: 12/08/20…" at bounding box center [921, 434] width 976 height 92
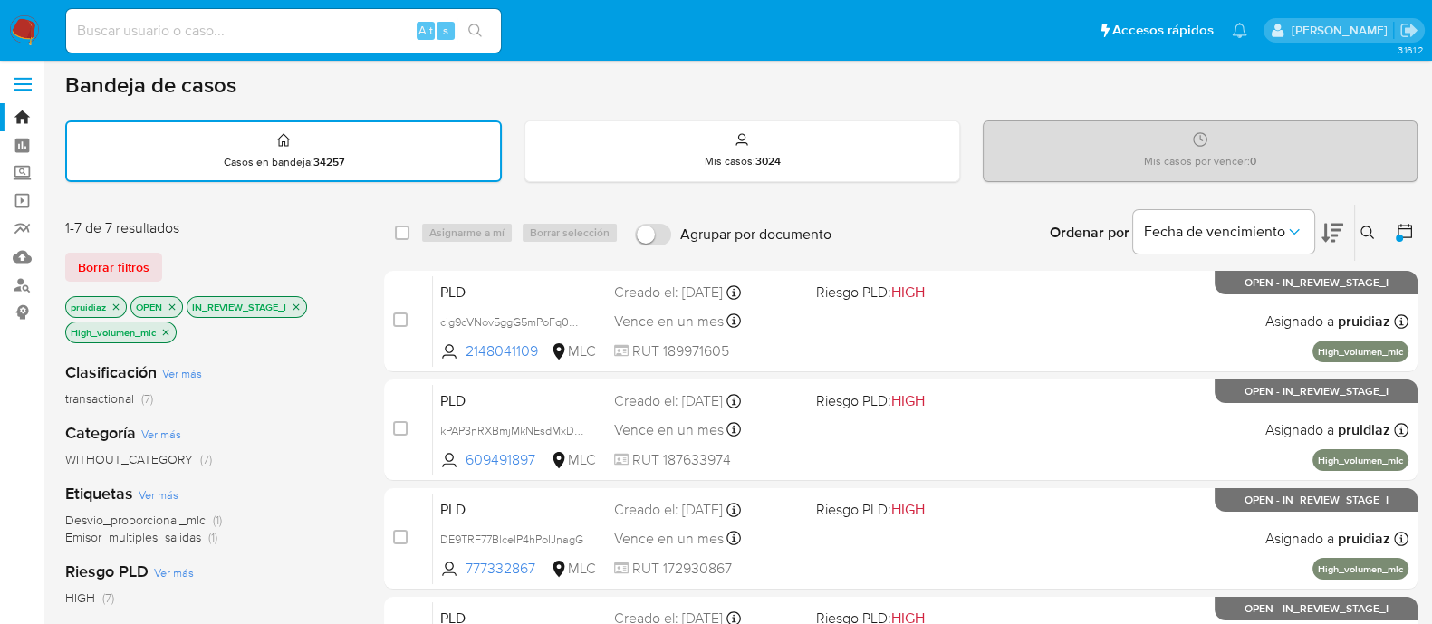
scroll to position [0, 0]
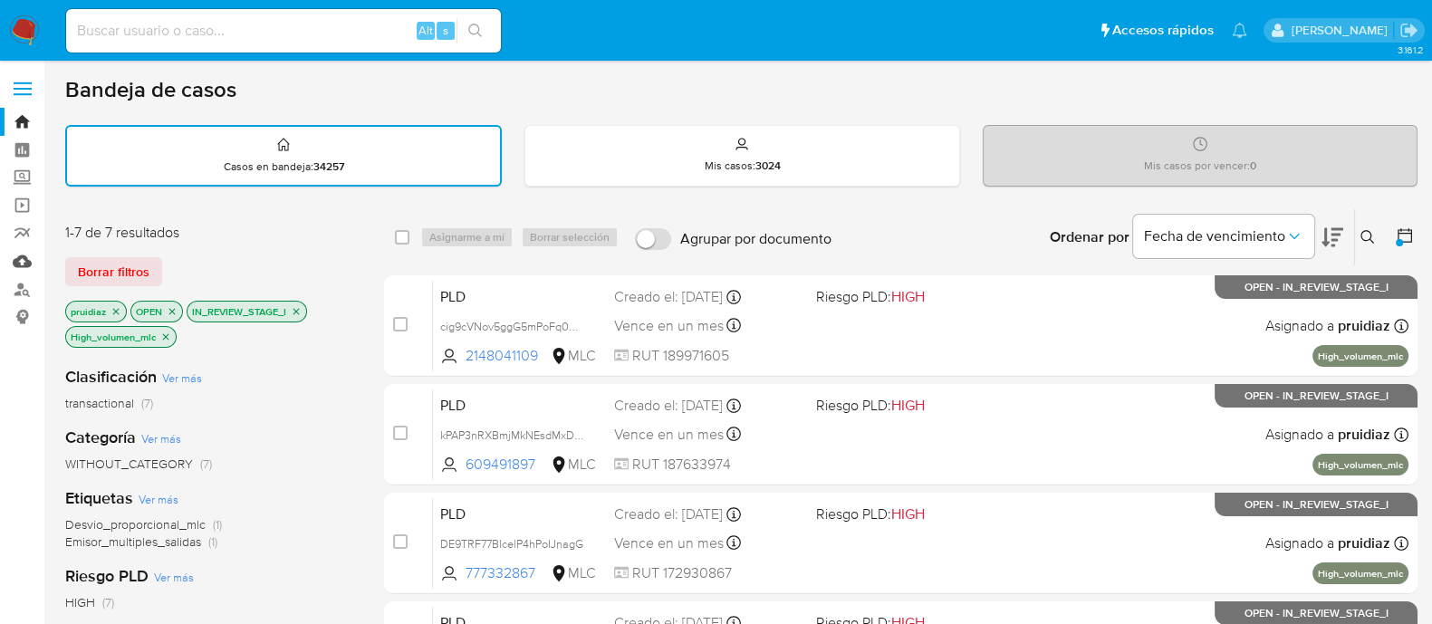
click at [14, 263] on link "Mulan" at bounding box center [108, 261] width 216 height 28
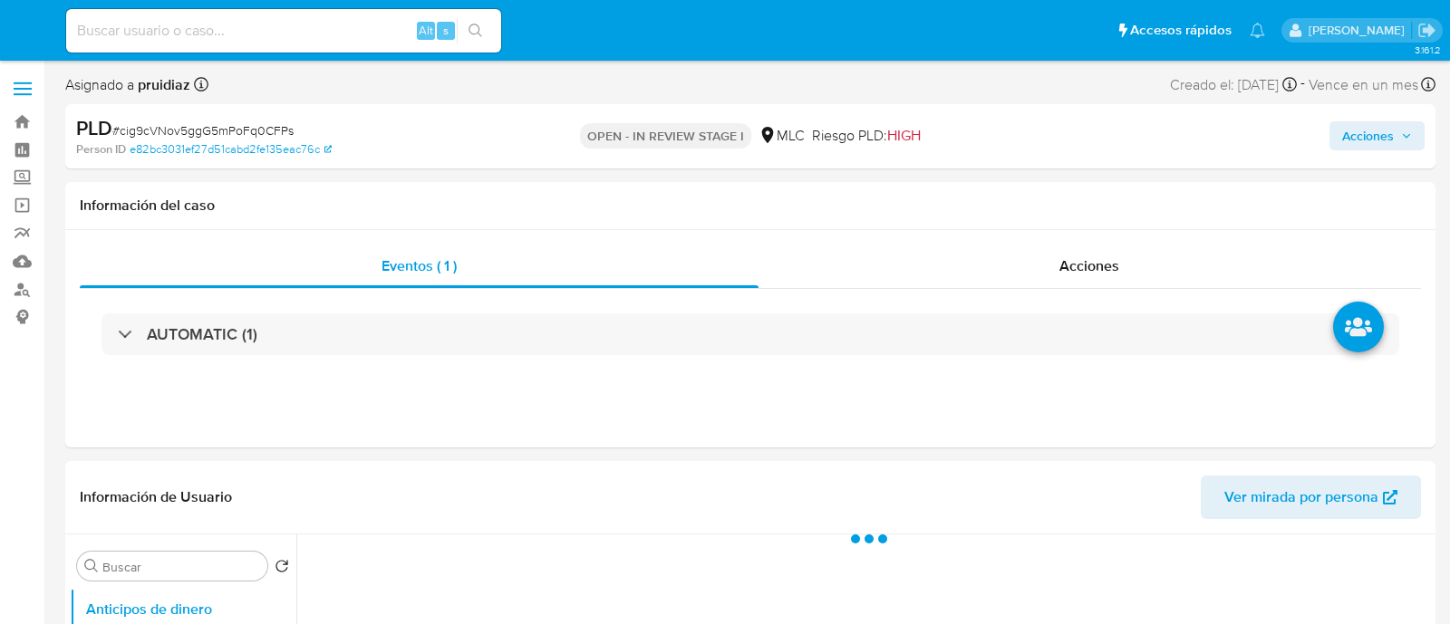
select select "10"
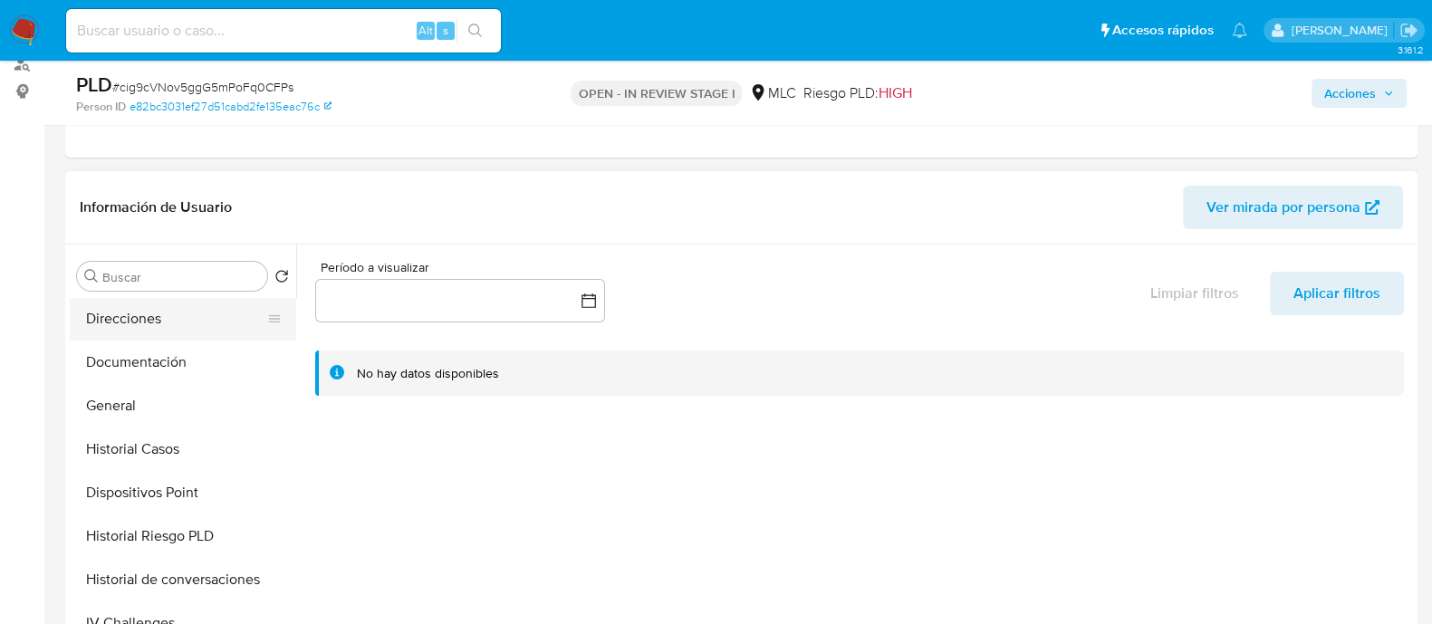
scroll to position [340, 0]
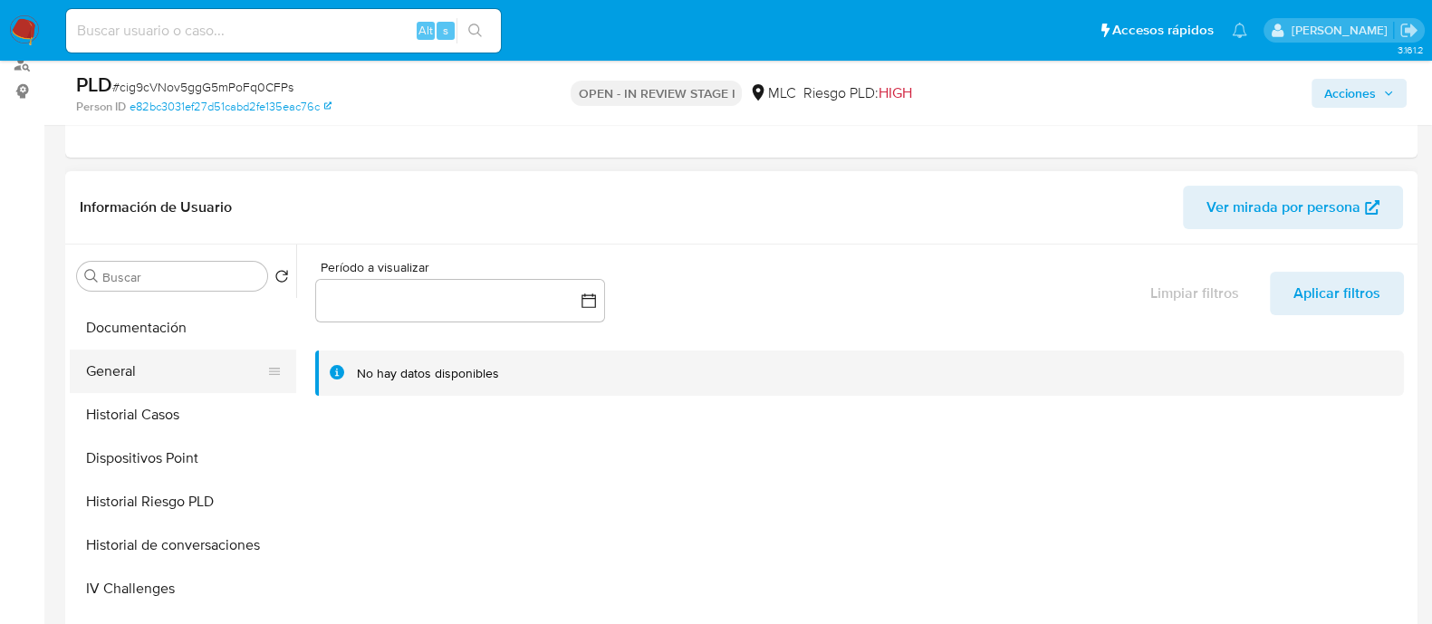
click at [154, 364] on button "General" at bounding box center [176, 371] width 212 height 43
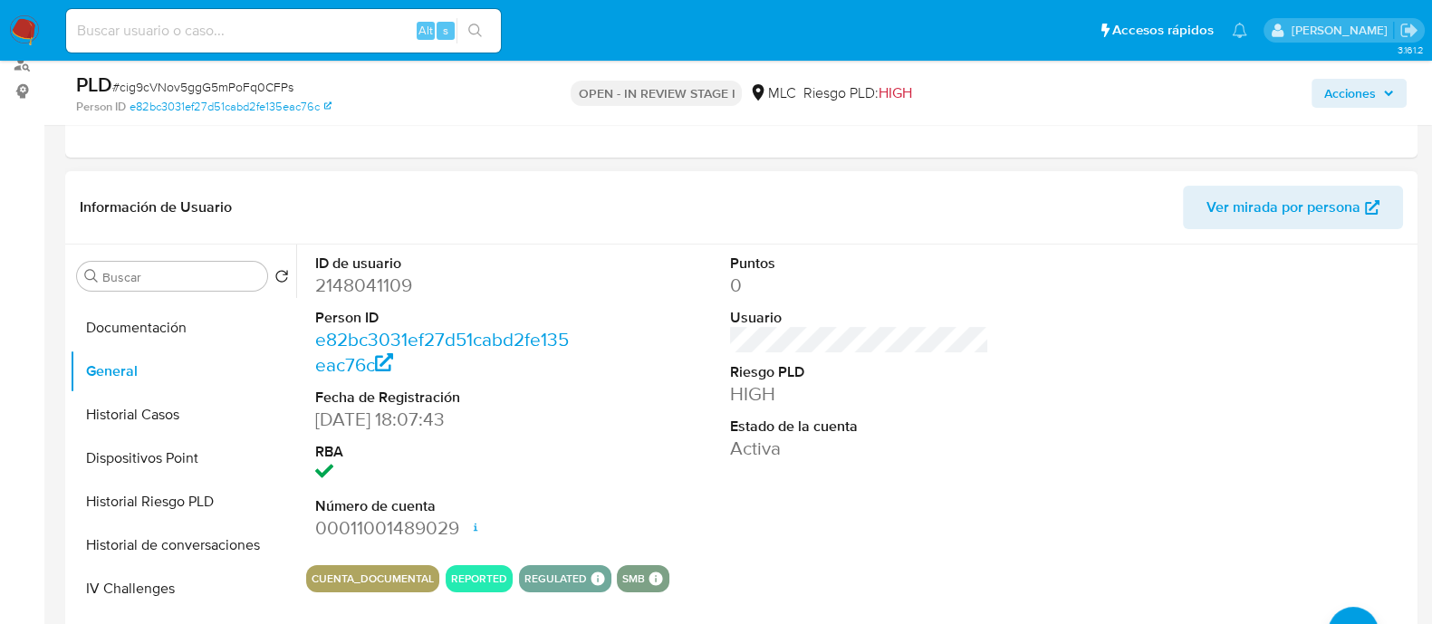
click at [384, 294] on dl "ID de usuario 2148041109 Person ID e82bc3031ef27d51cabd2fe135eac76c Fecha de Re…" at bounding box center [444, 398] width 259 height 288
click at [384, 292] on dd "2148041109" at bounding box center [444, 285] width 259 height 25
click at [388, 275] on dd "2148041109" at bounding box center [444, 285] width 259 height 25
copy dd "2148041109"
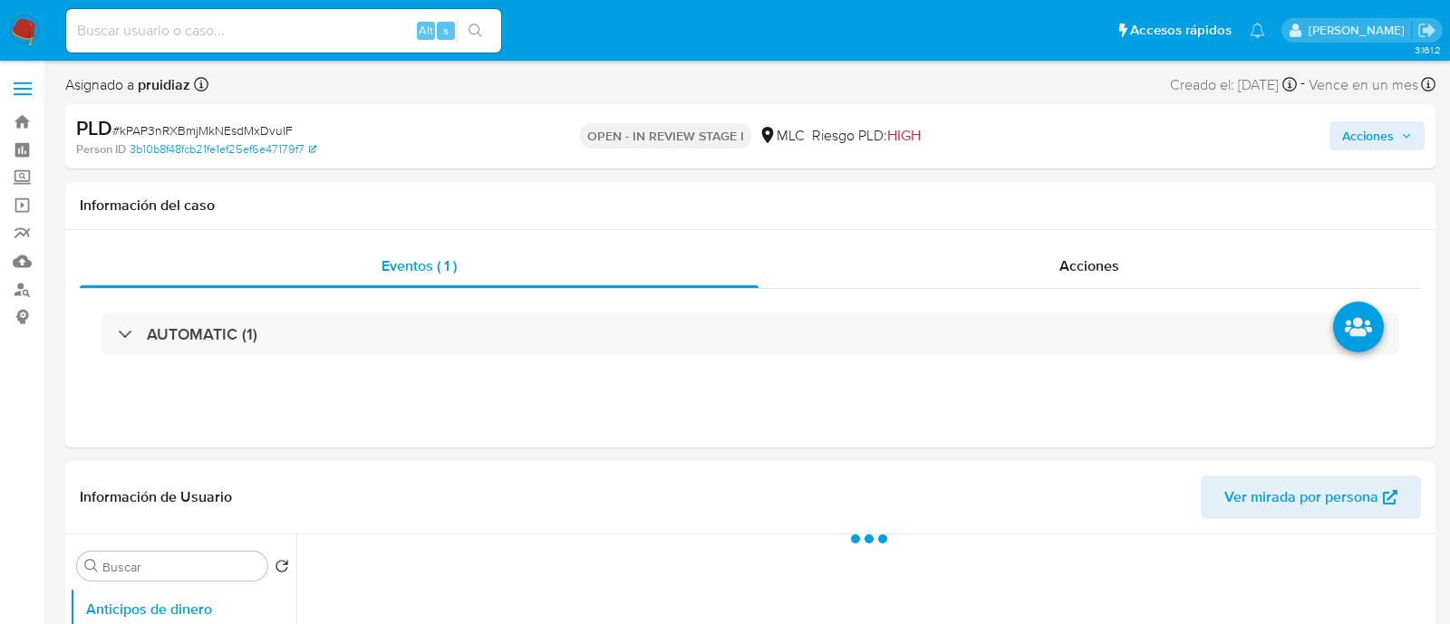
select select "10"
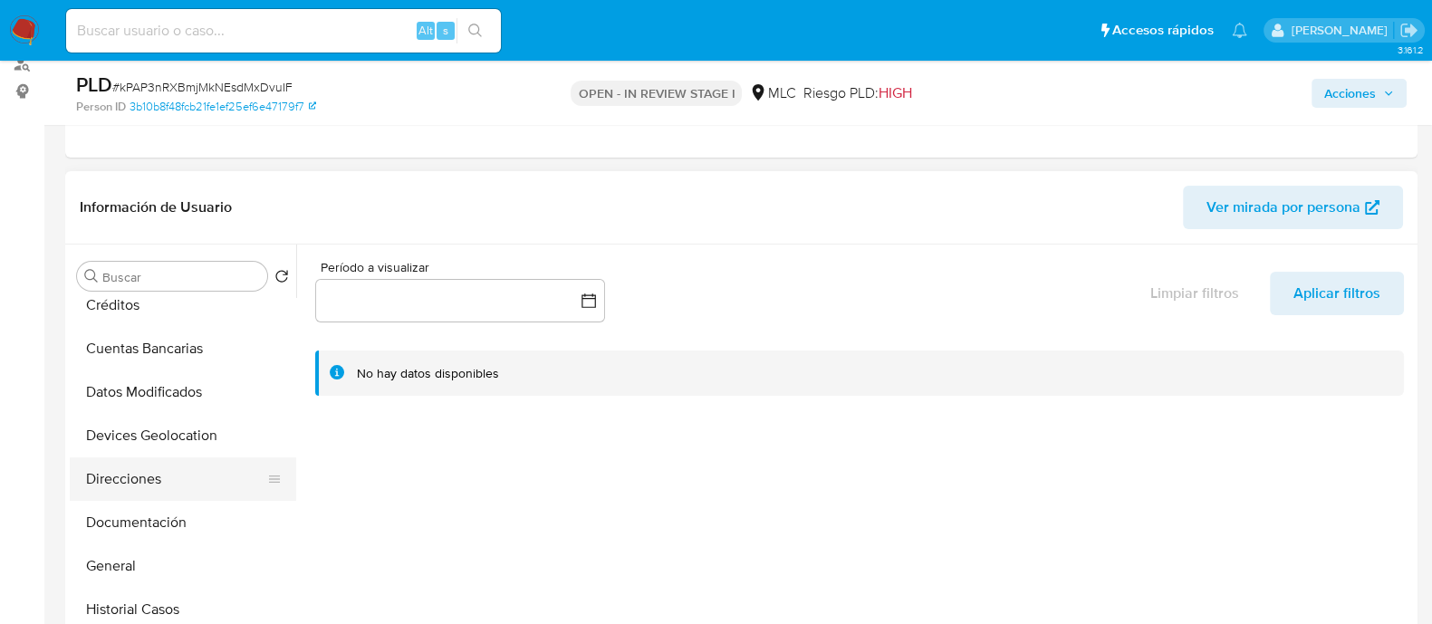
scroll to position [226, 0]
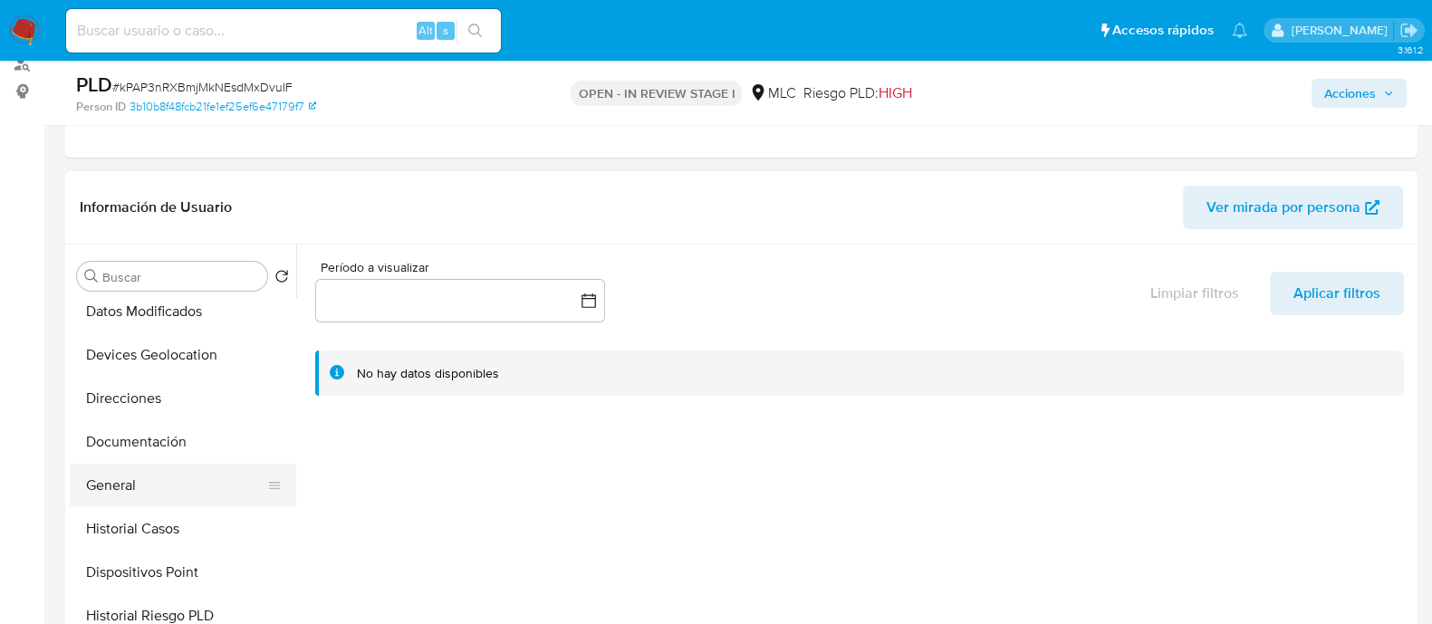
click at [113, 481] on button "General" at bounding box center [176, 485] width 212 height 43
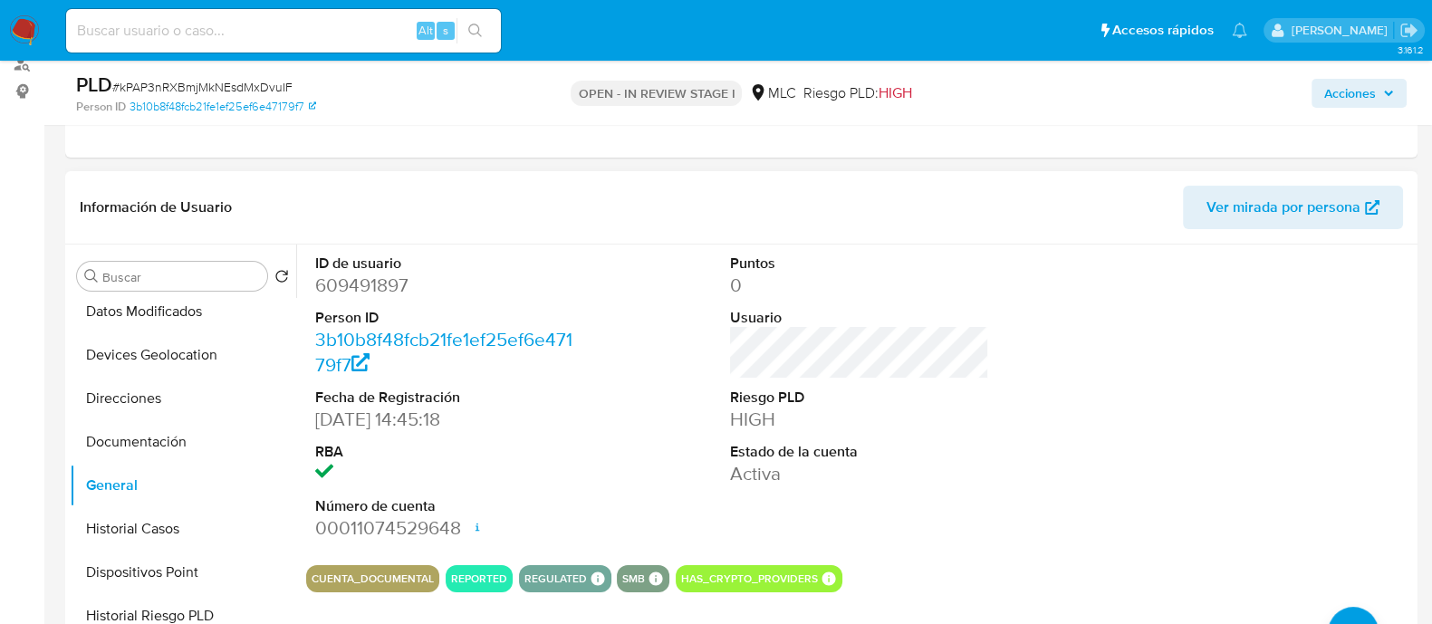
click at [390, 283] on dd "609491897" at bounding box center [444, 285] width 259 height 25
copy dd "609491897"
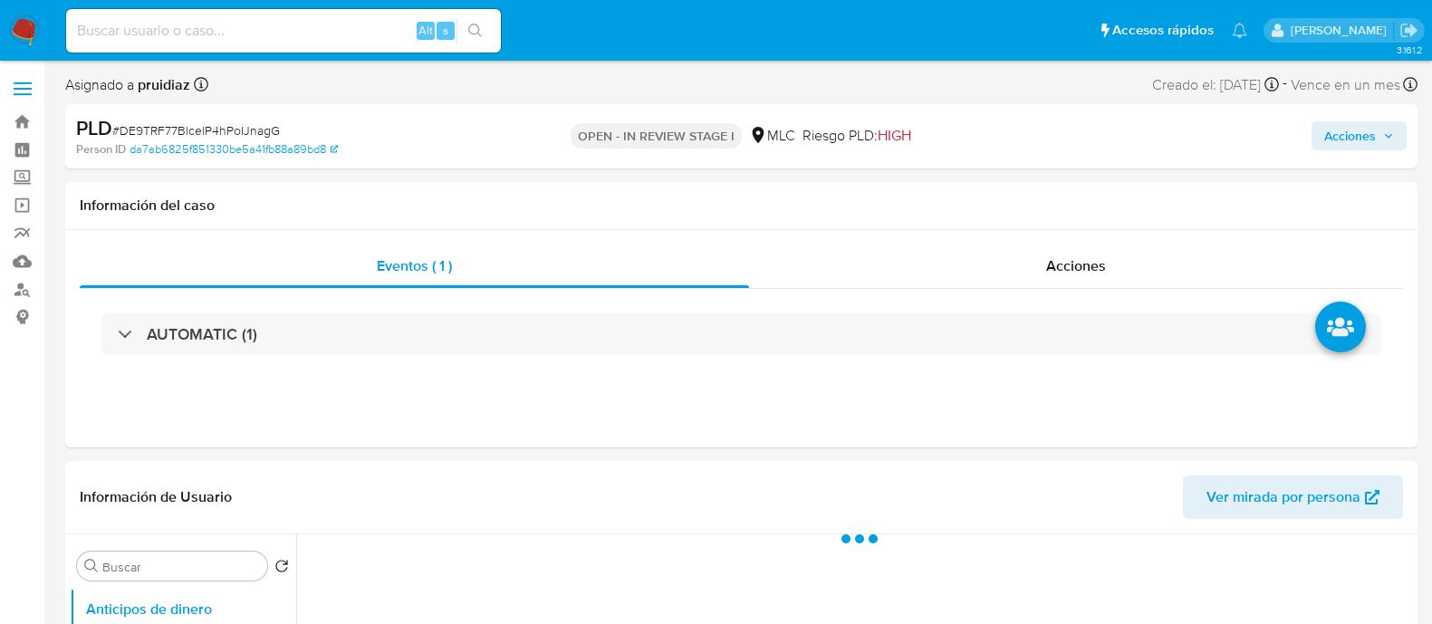
select select "10"
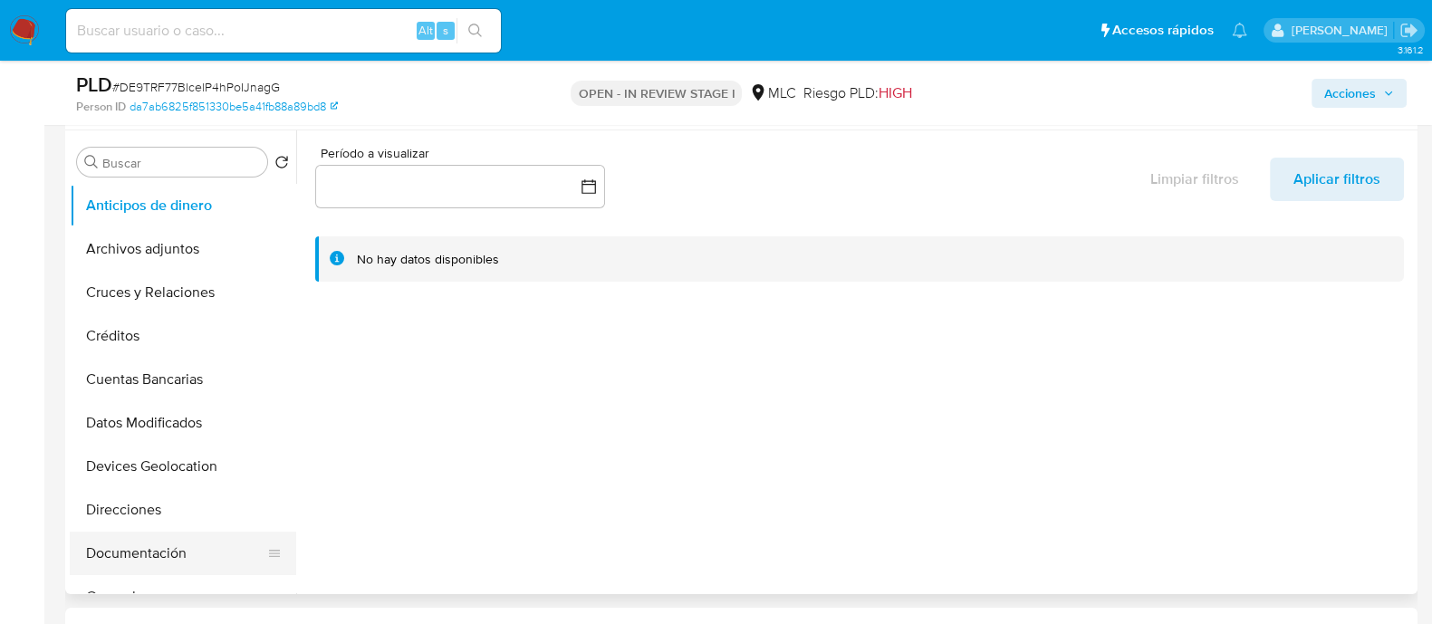
scroll to position [226, 0]
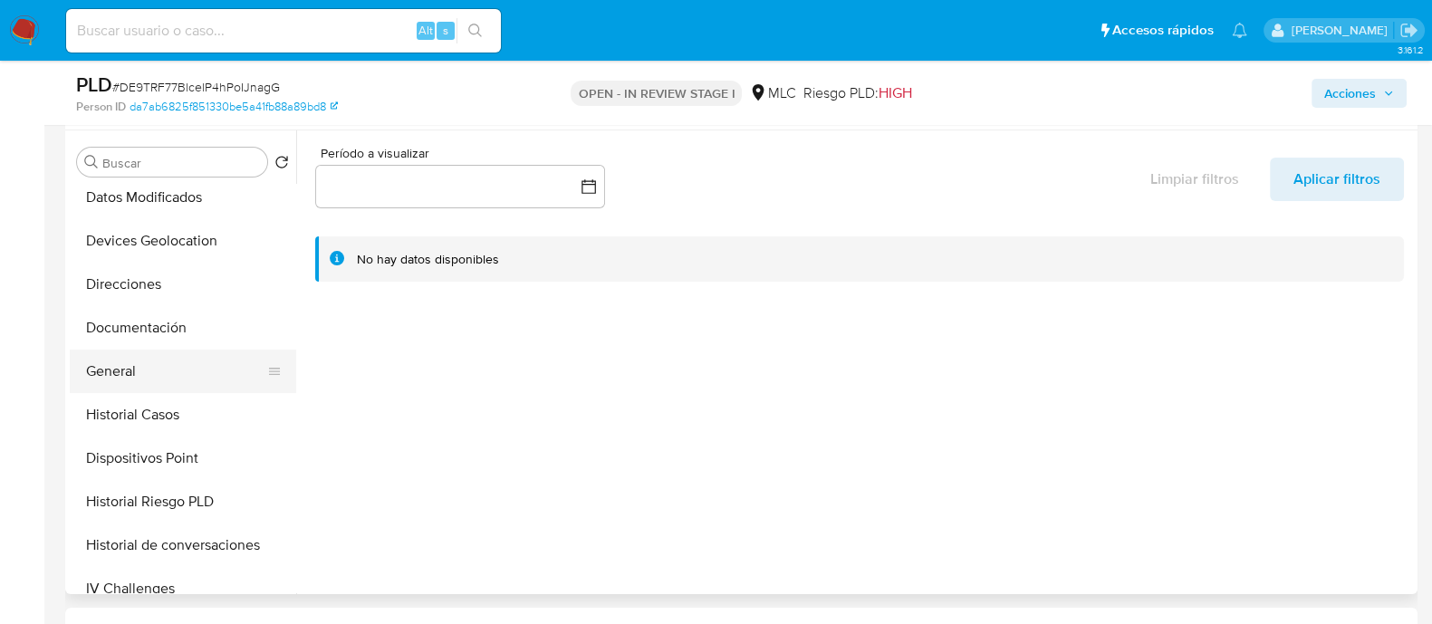
click at [112, 381] on button "General" at bounding box center [176, 371] width 212 height 43
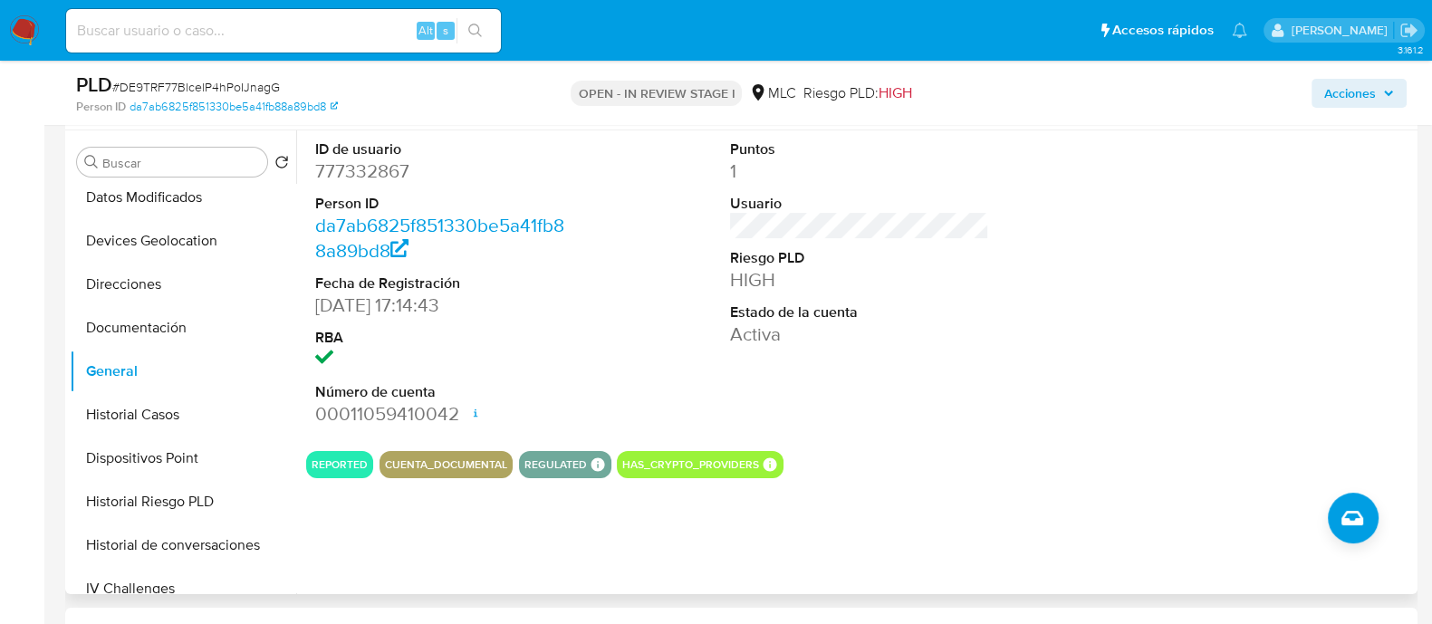
click at [378, 178] on dd "777332867" at bounding box center [444, 171] width 259 height 25
copy dd "777332867"
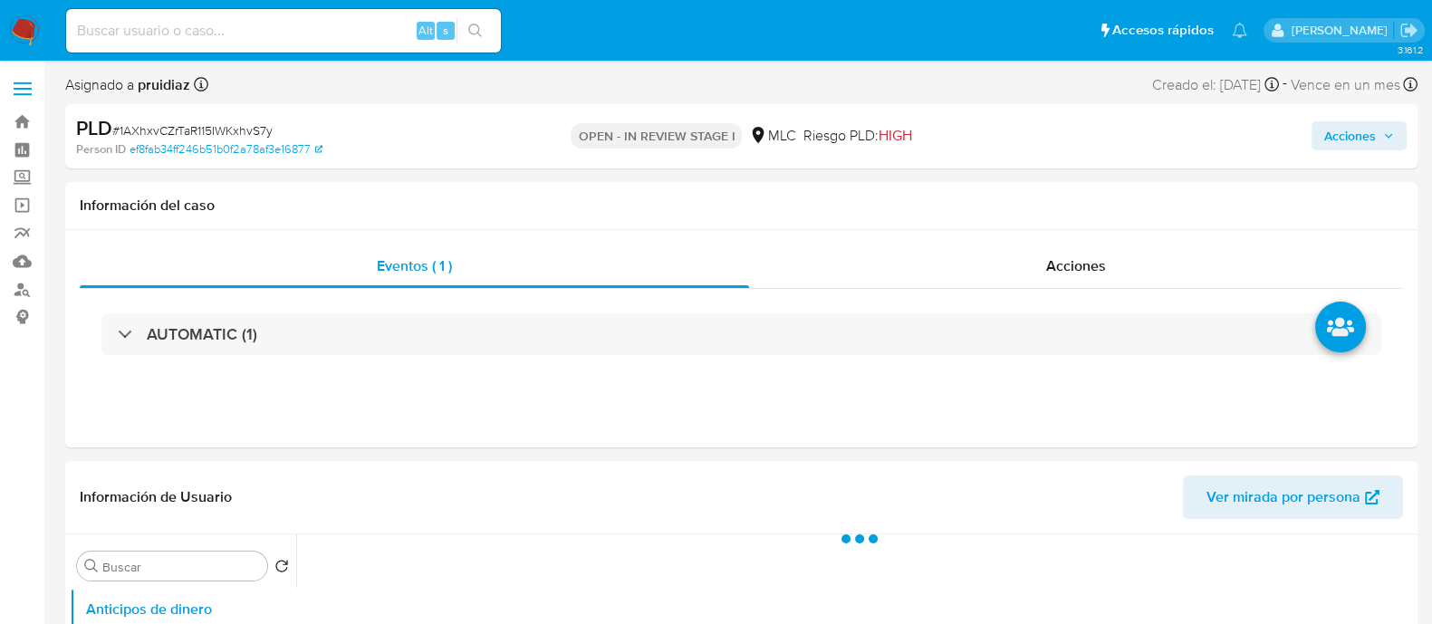
select select "10"
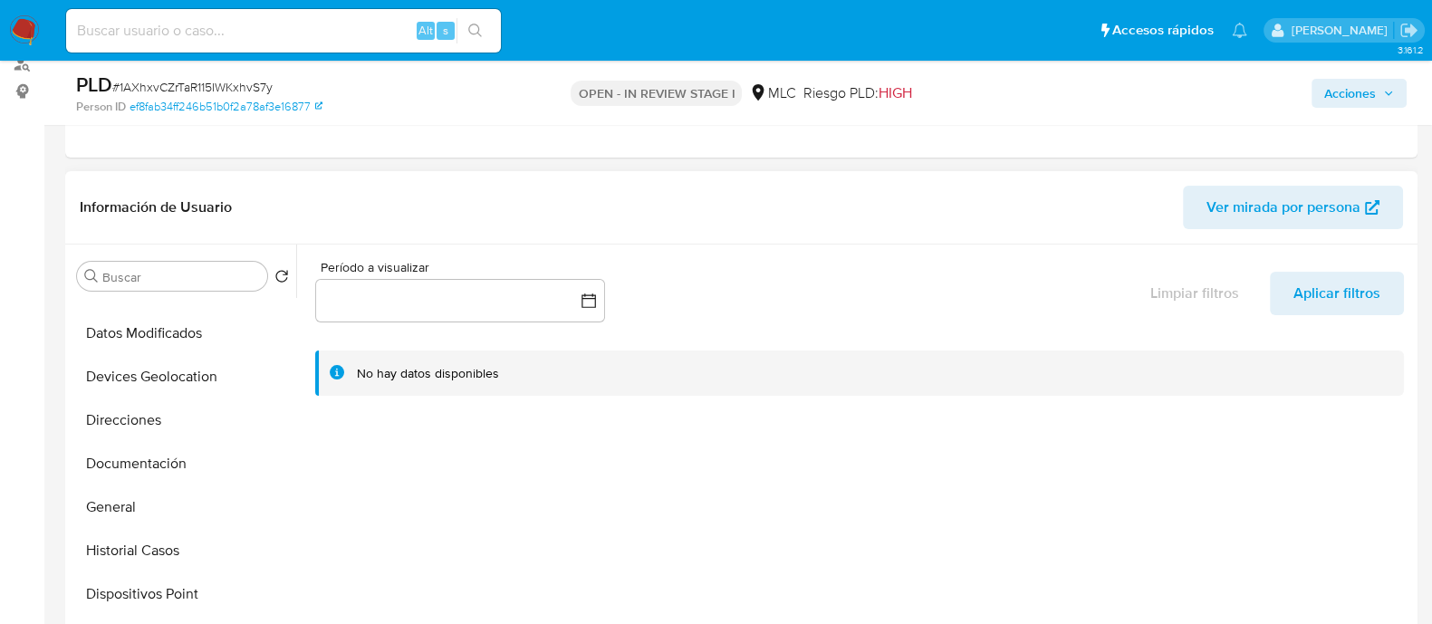
scroll to position [226, 0]
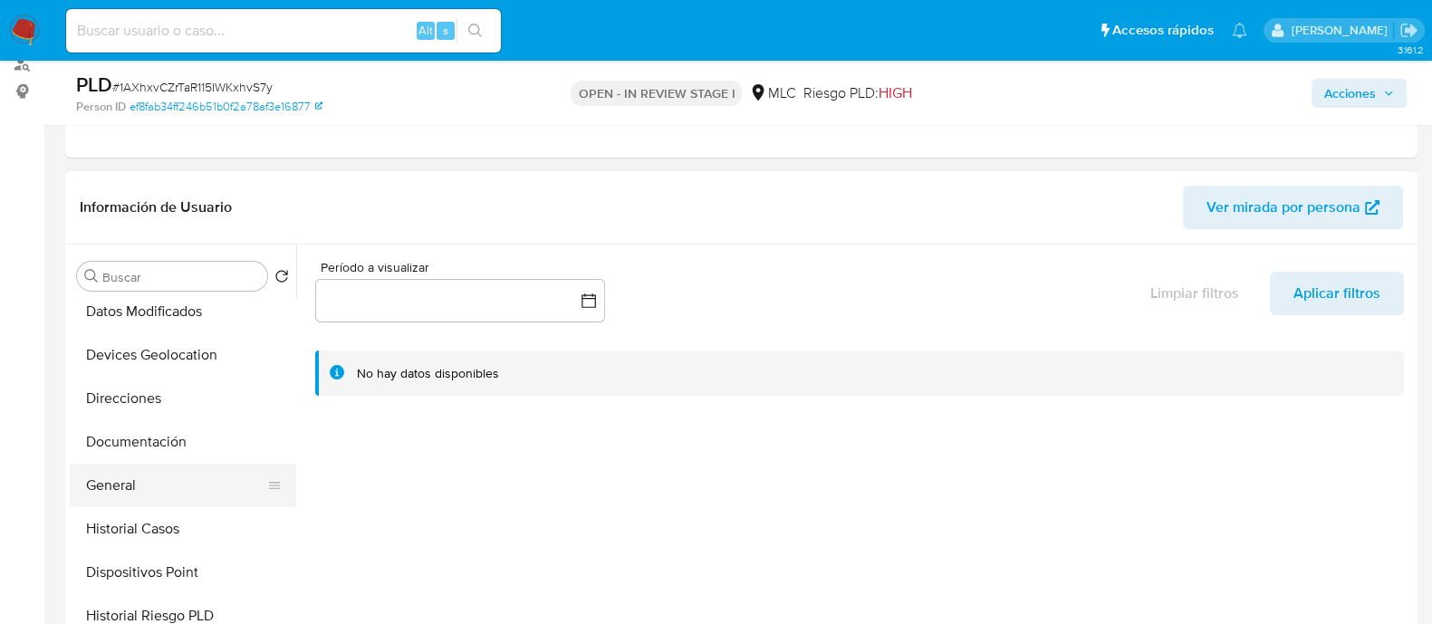
click at [119, 484] on button "General" at bounding box center [176, 485] width 212 height 43
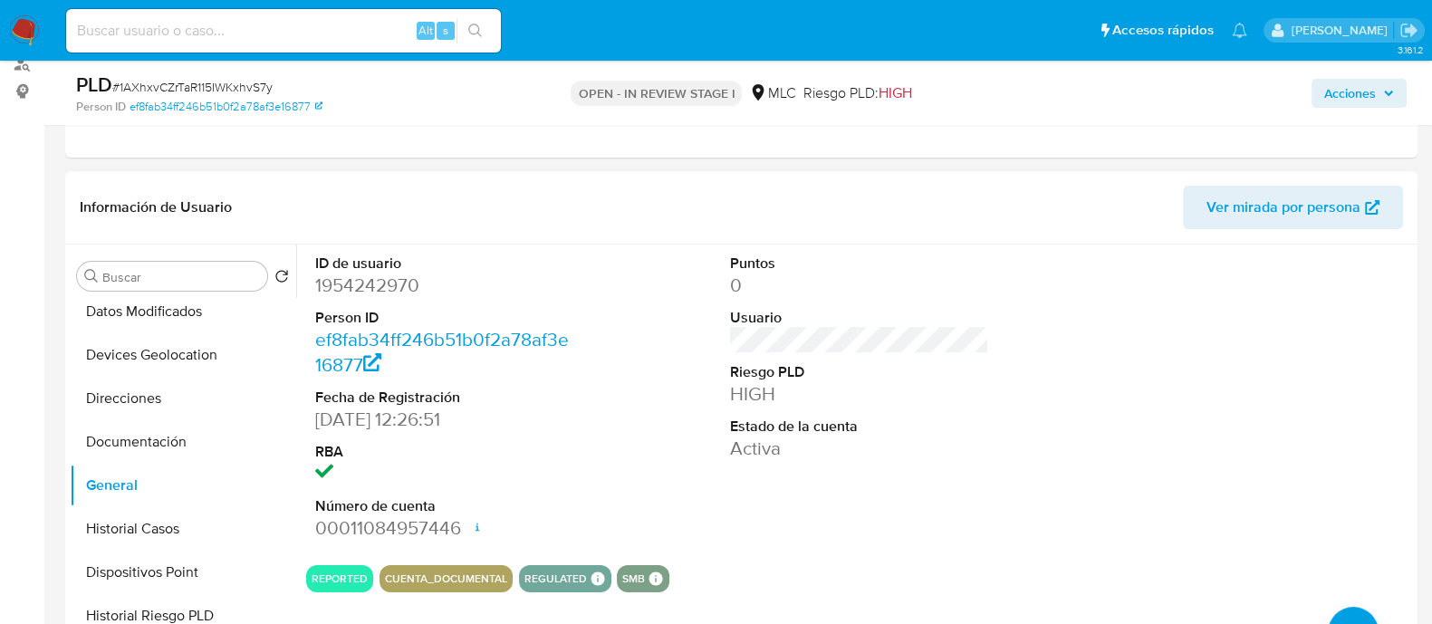
click at [396, 283] on dd "1954242970" at bounding box center [444, 285] width 259 height 25
copy dd "1954242970"
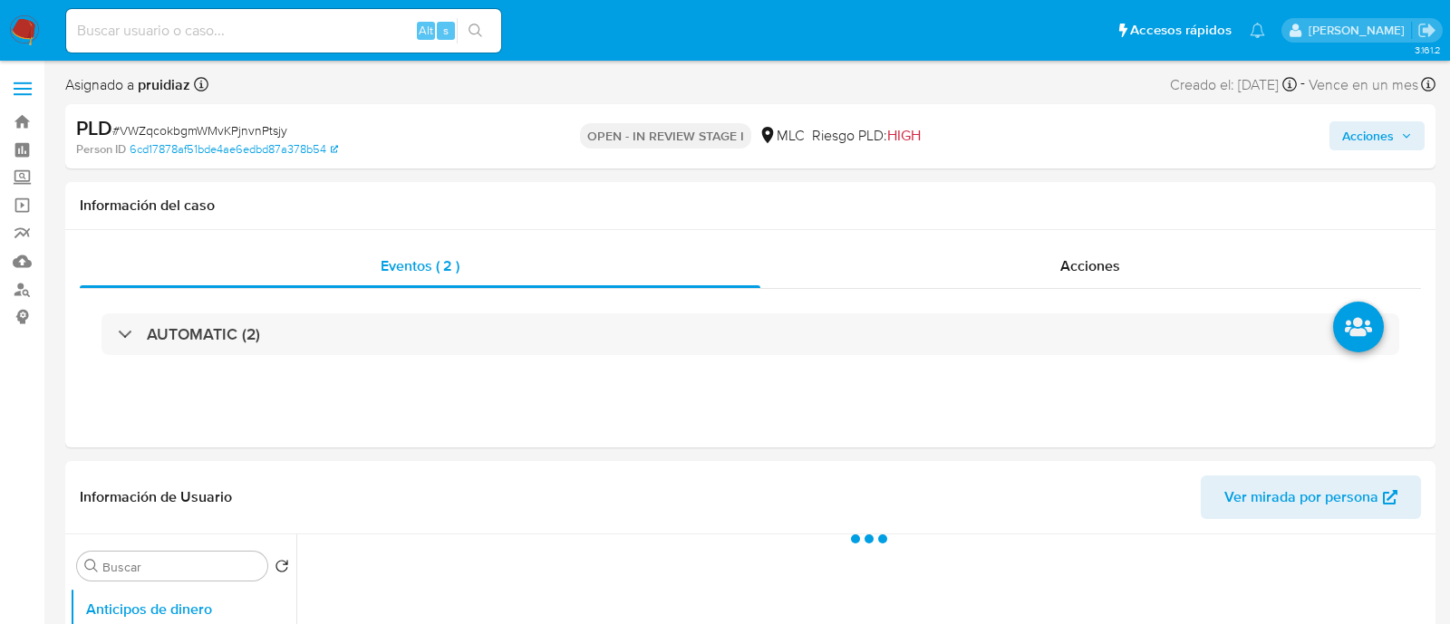
select select "10"
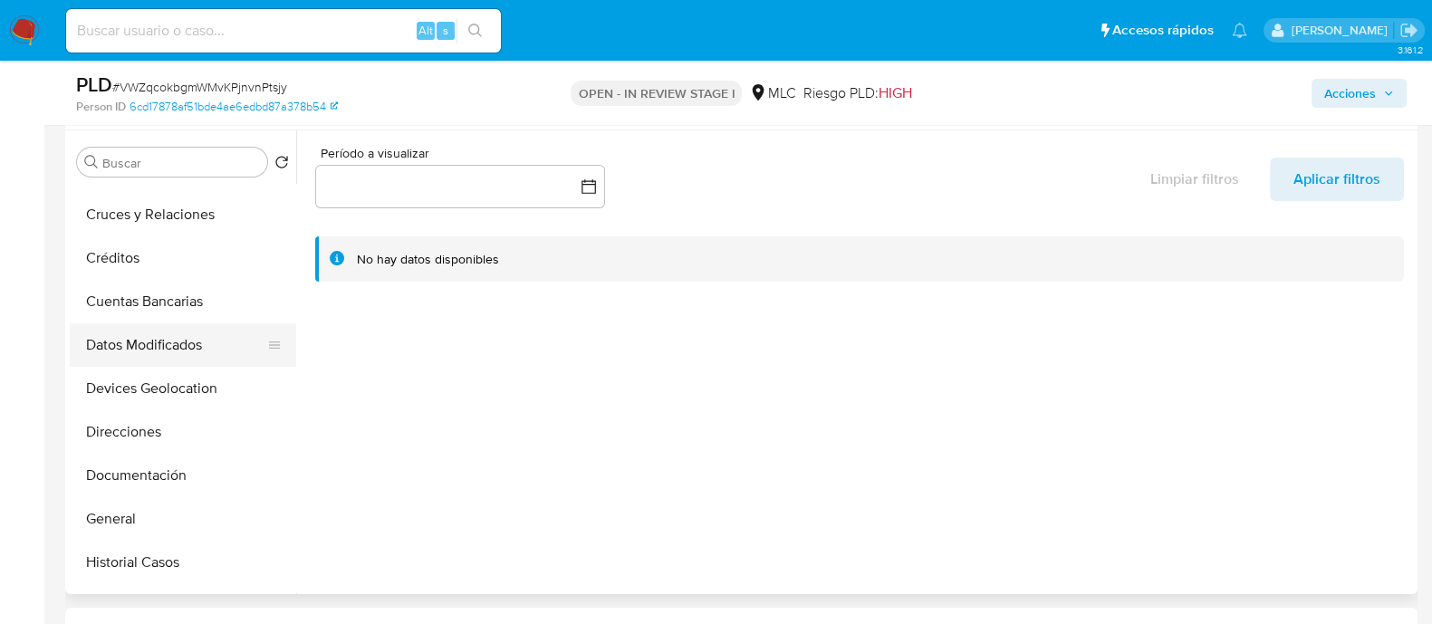
scroll to position [112, 0]
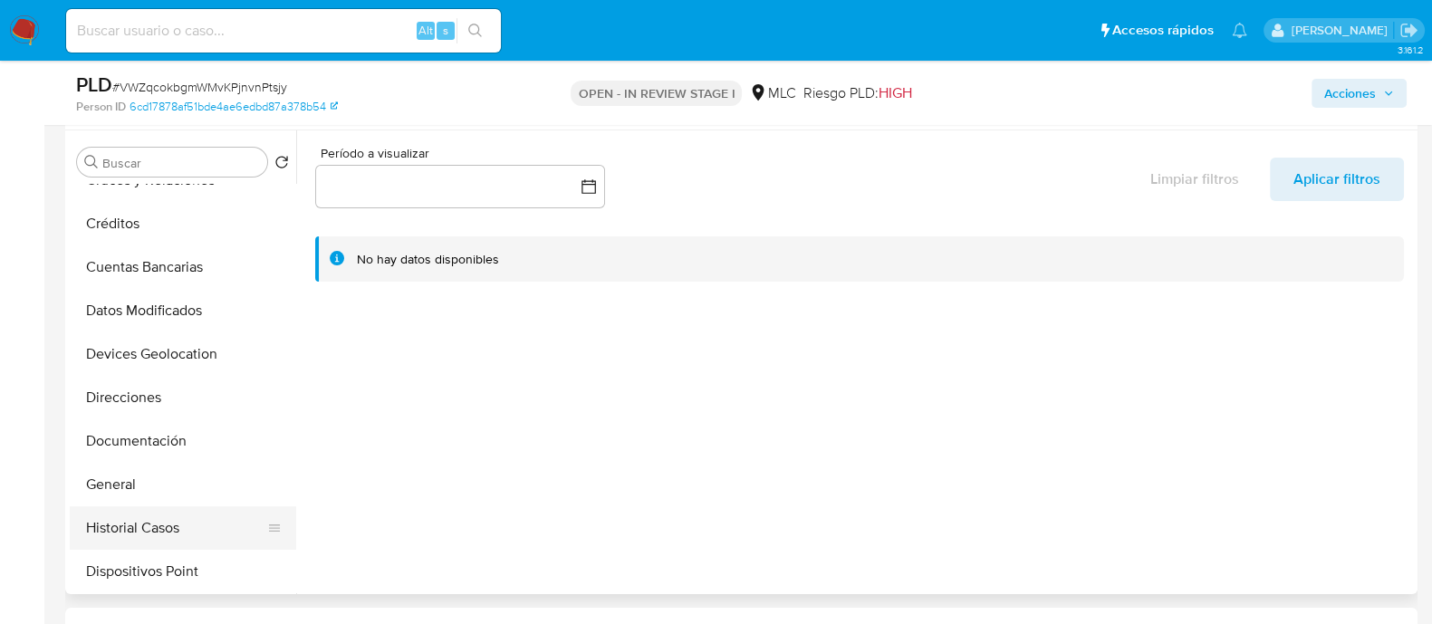
click at [118, 505] on ul "Anticipos de dinero Archivos adjuntos Cruces y Relaciones Créditos Cuentas Banc…" at bounding box center [183, 388] width 226 height 409
click at [162, 470] on button "General" at bounding box center [176, 484] width 212 height 43
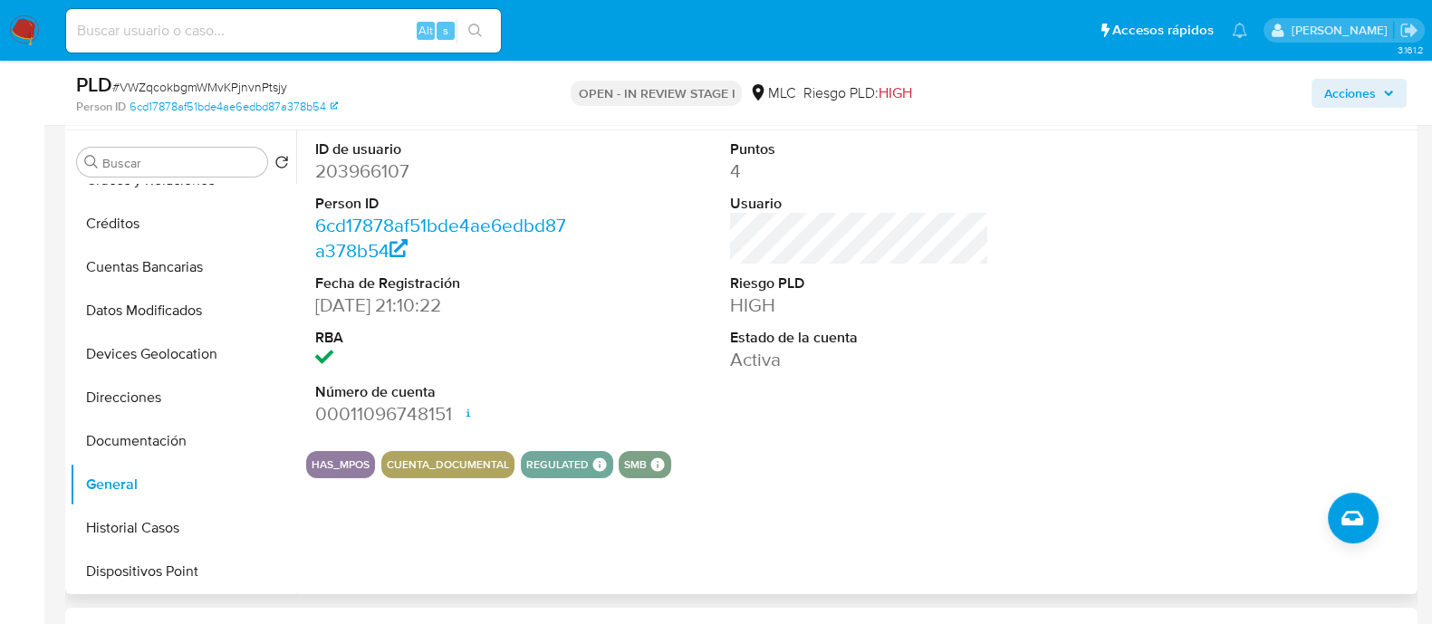
click at [369, 172] on dd "203966107" at bounding box center [444, 171] width 259 height 25
copy dd "203966107"
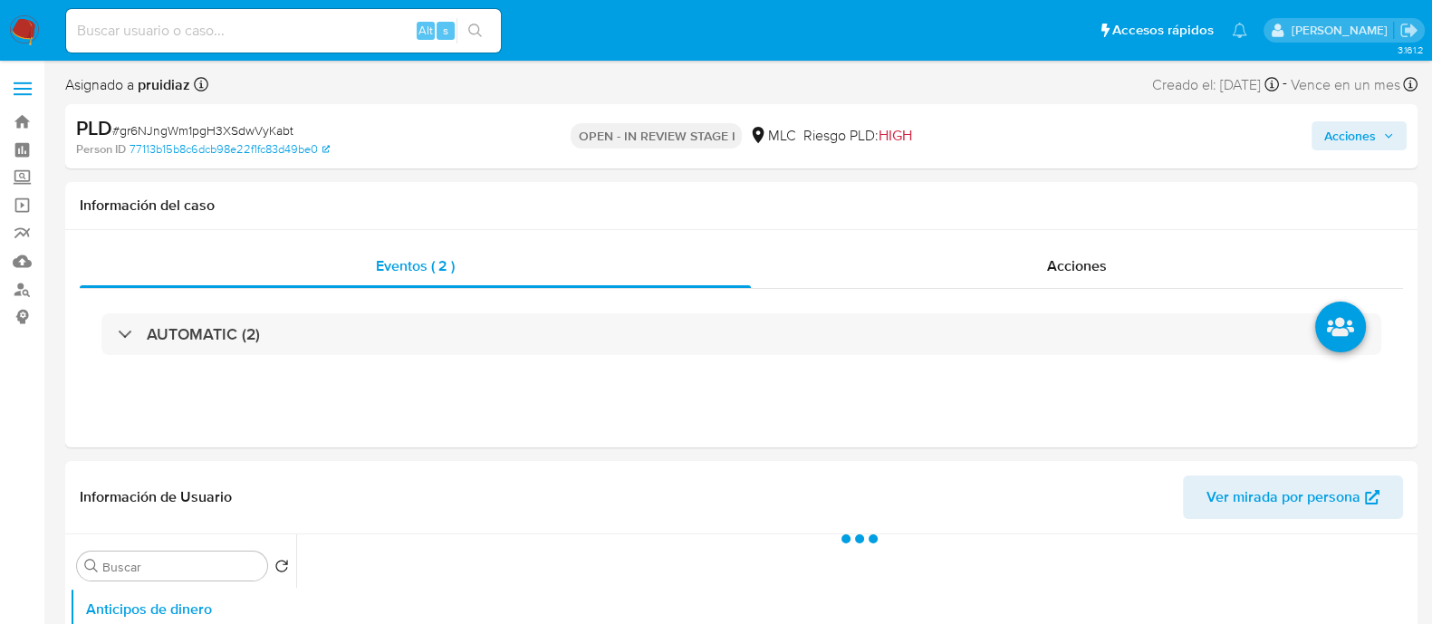
select select "10"
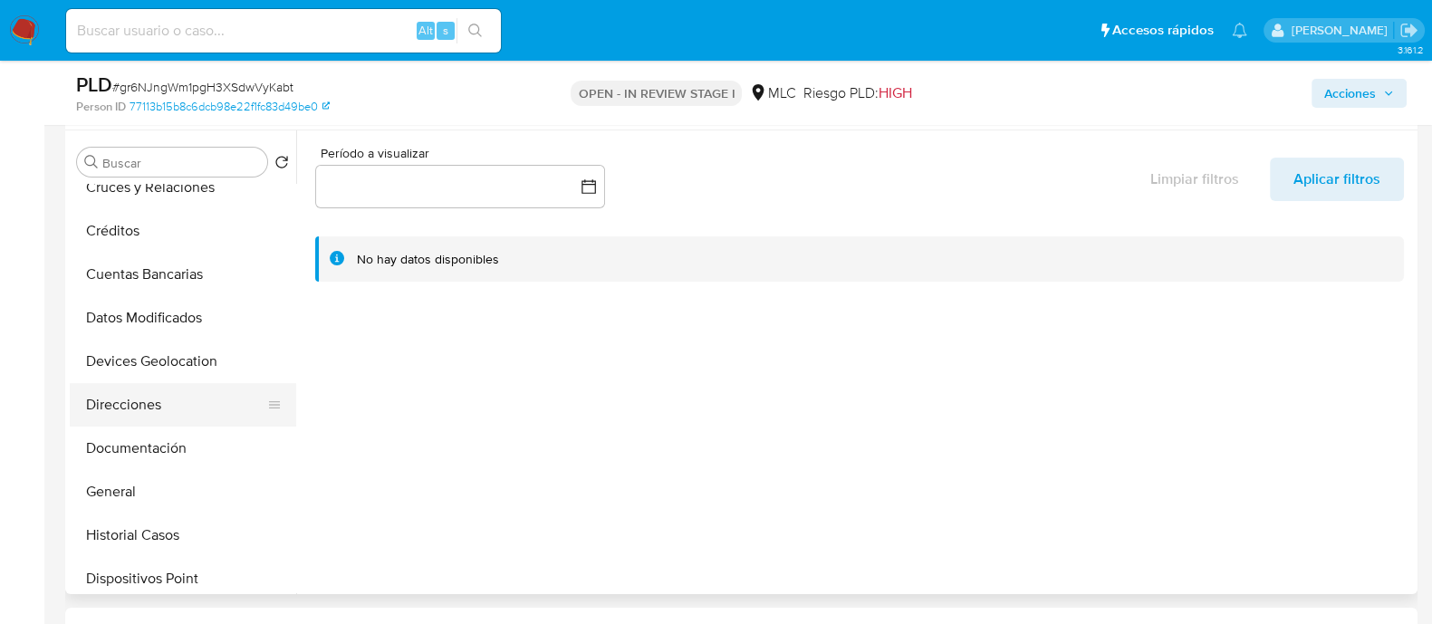
scroll to position [226, 0]
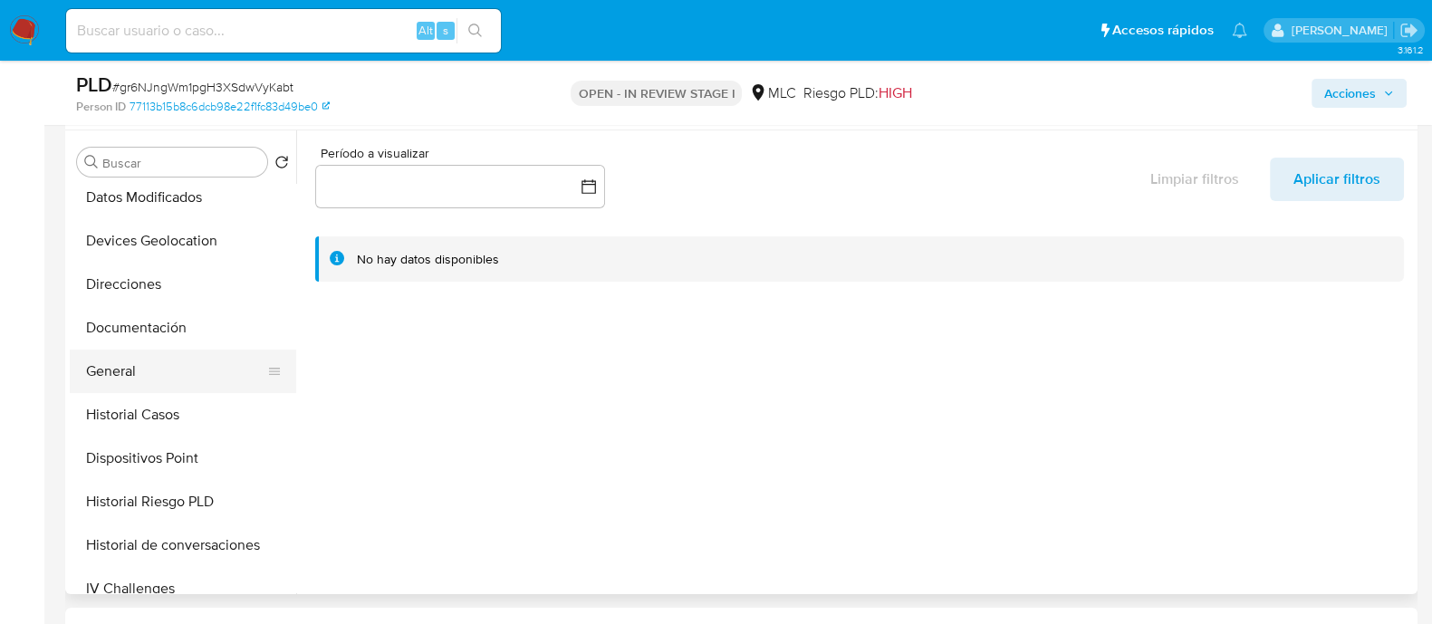
click at [136, 379] on button "General" at bounding box center [176, 371] width 212 height 43
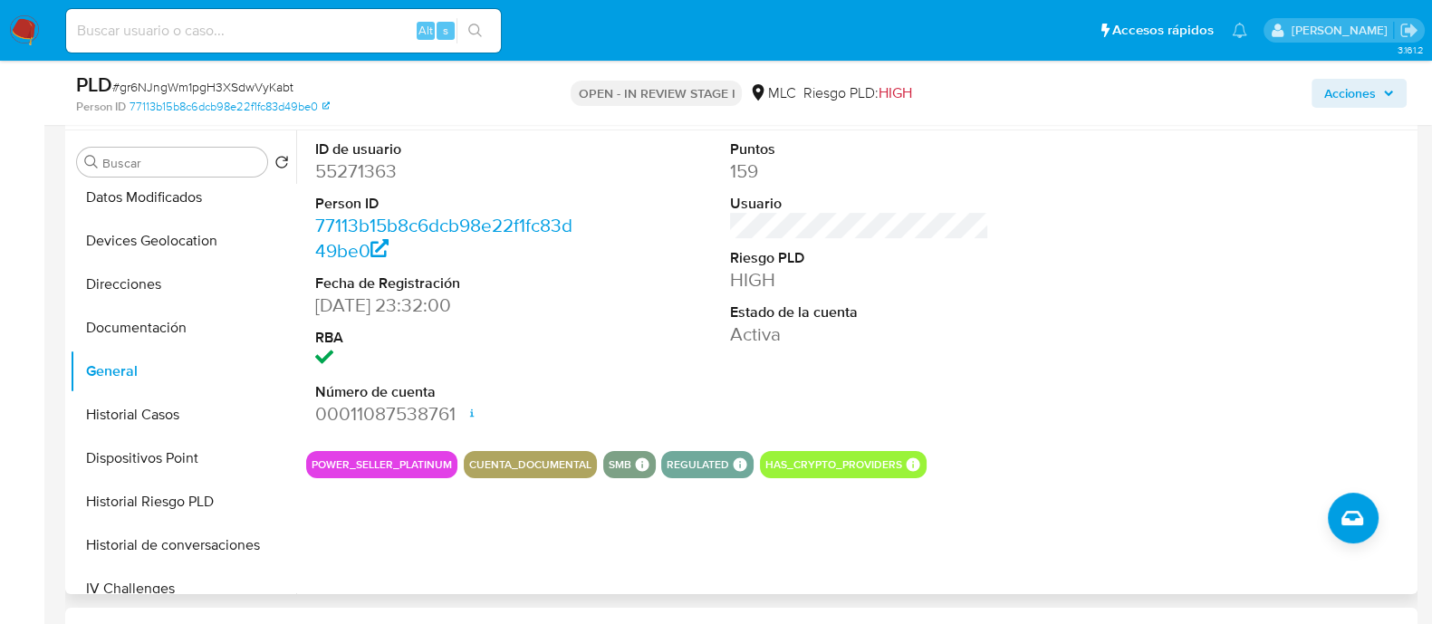
click at [361, 170] on dd "55271363" at bounding box center [444, 171] width 259 height 25
copy dd "55271363"
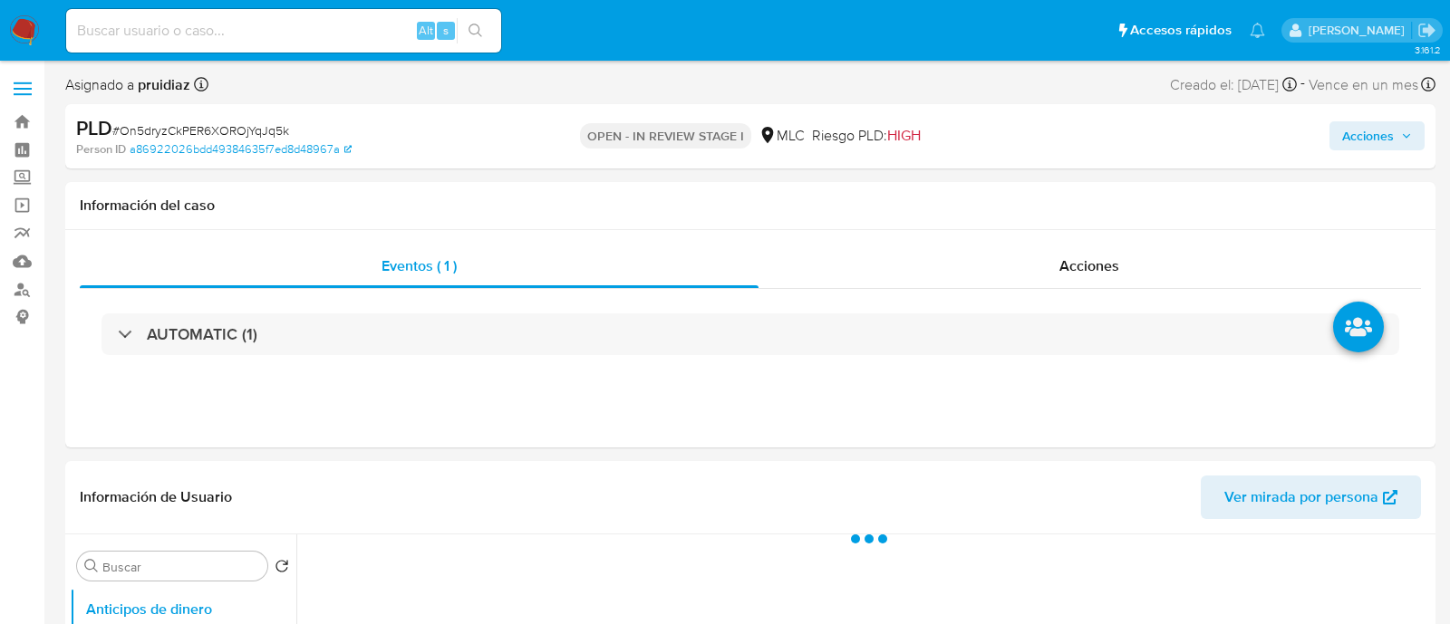
select select "10"
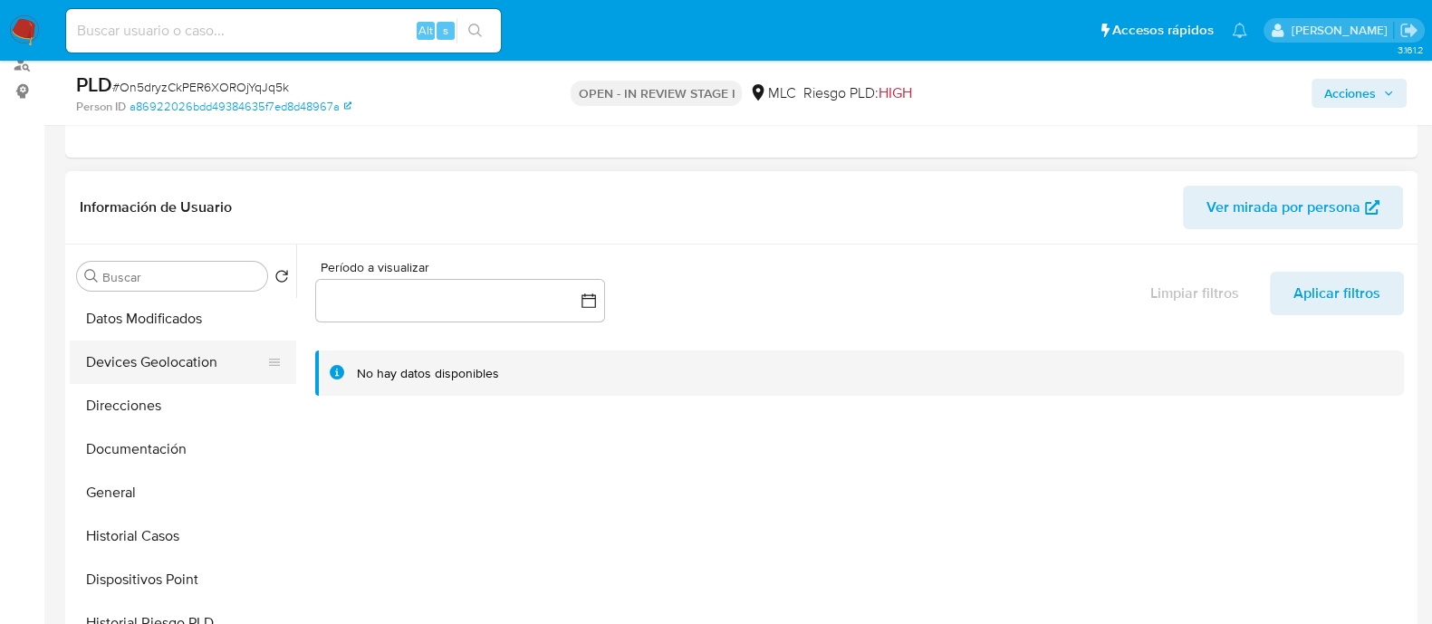
scroll to position [226, 0]
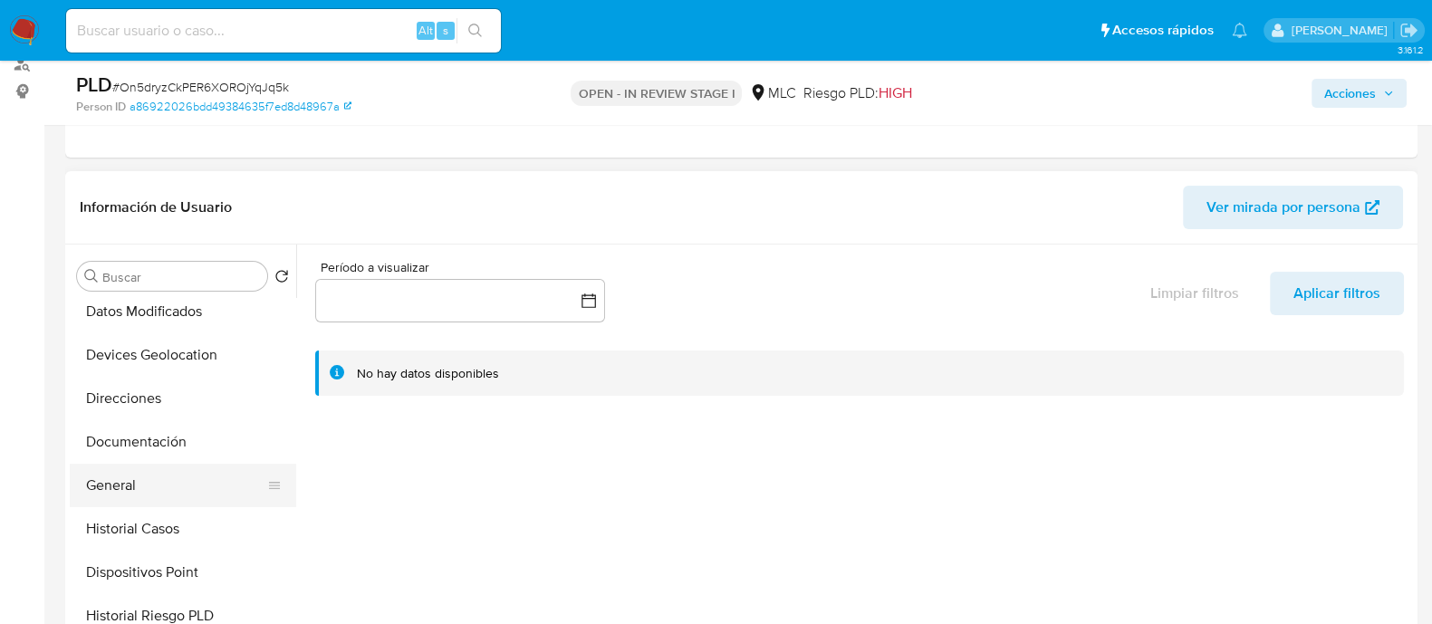
click at [127, 485] on button "General" at bounding box center [176, 485] width 212 height 43
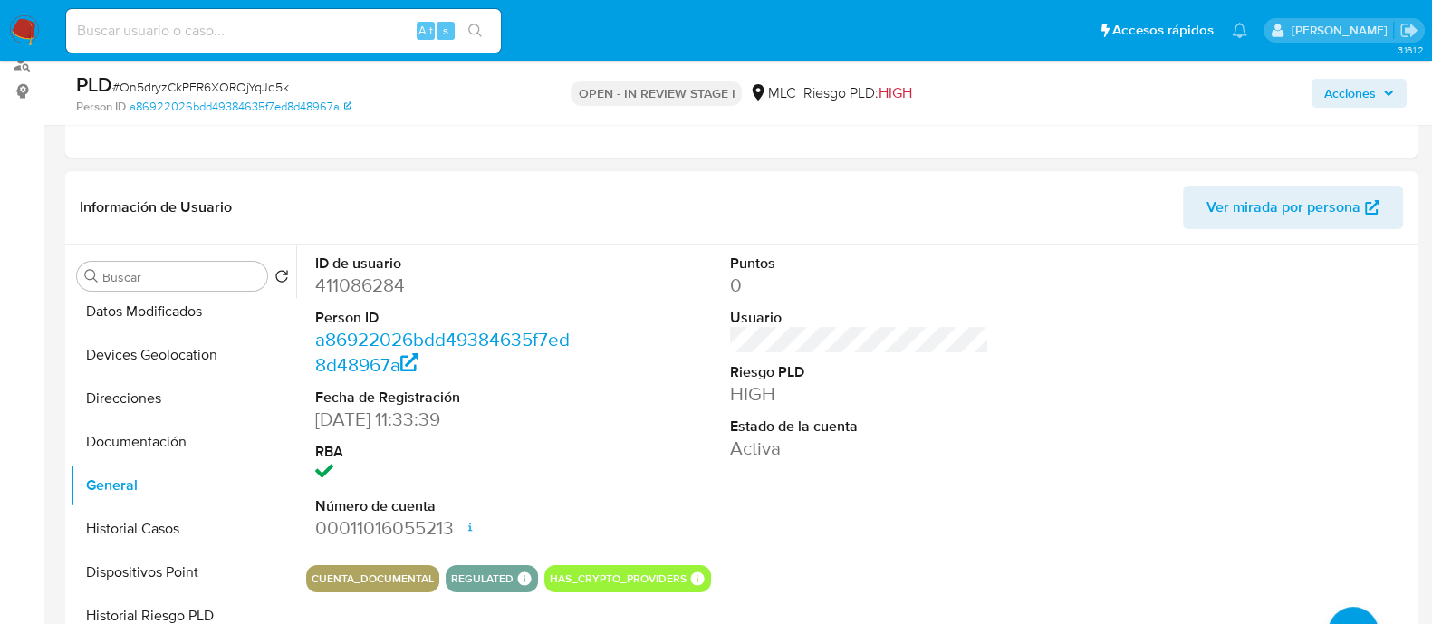
click at [344, 283] on dd "411086284" at bounding box center [444, 285] width 259 height 25
copy dd "411086284"
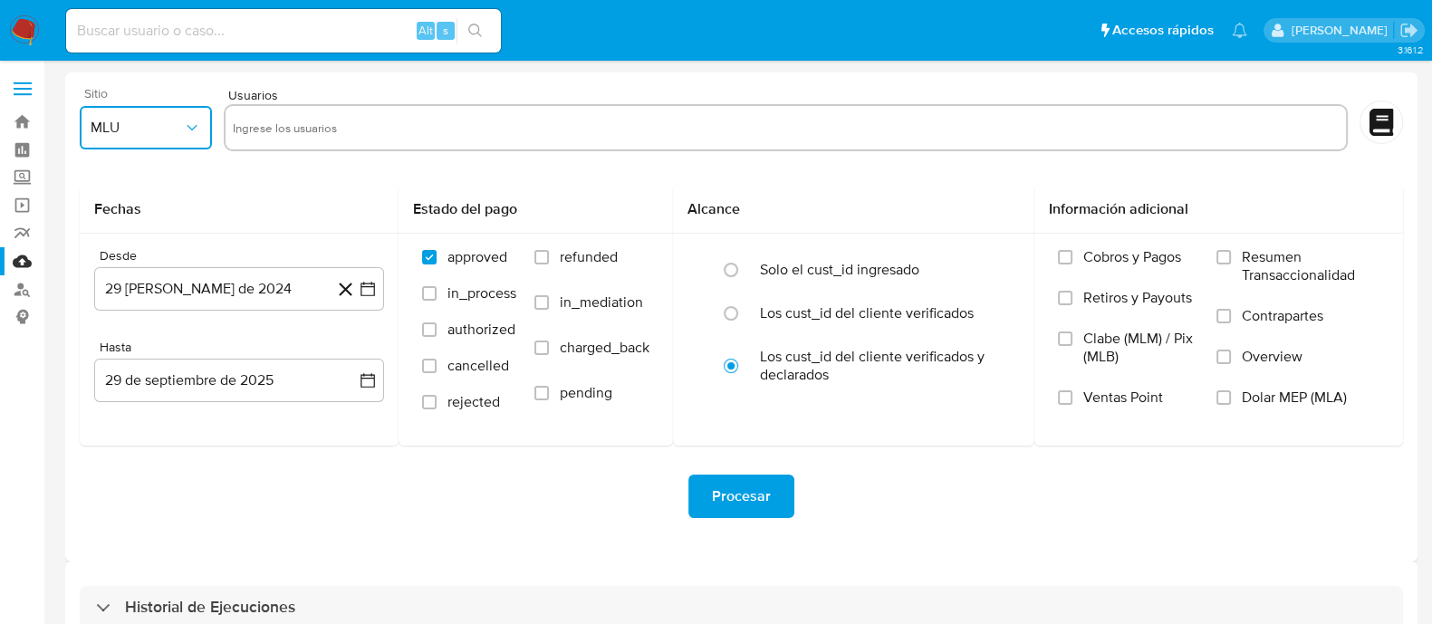
click at [172, 128] on span "MLU" at bounding box center [137, 128] width 92 height 18
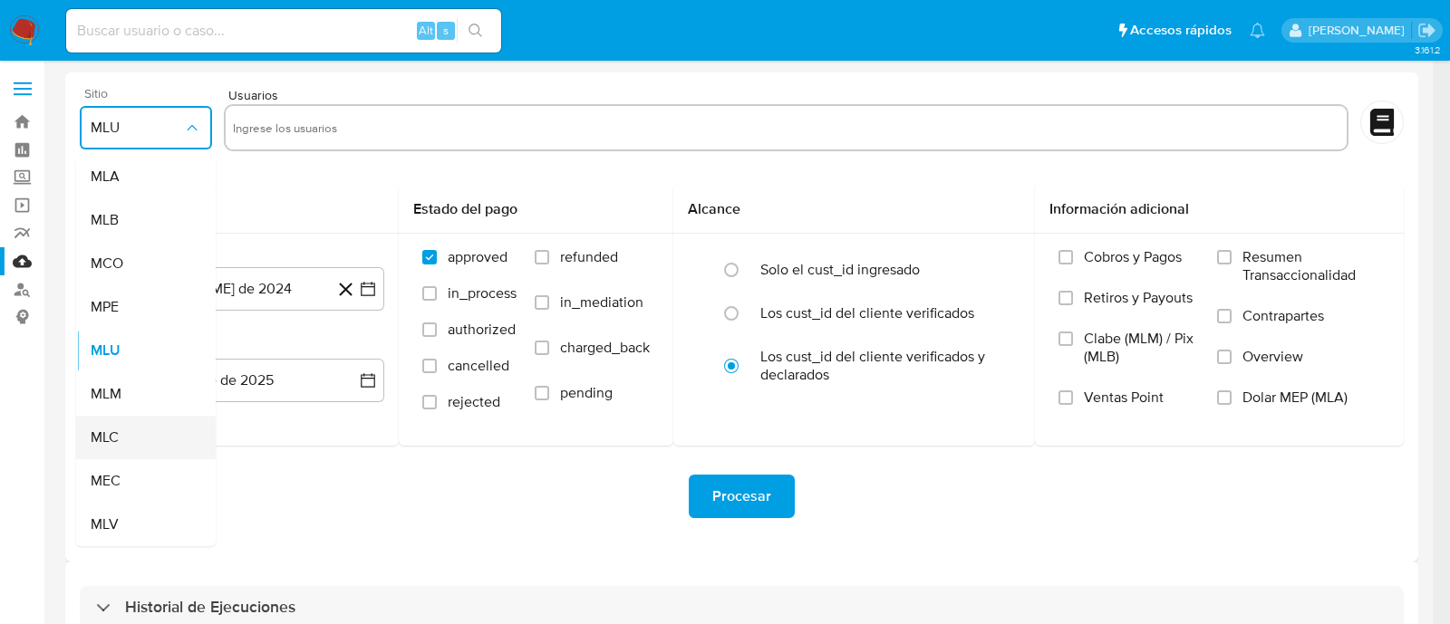
click at [123, 428] on div "MLC" at bounding box center [141, 437] width 100 height 43
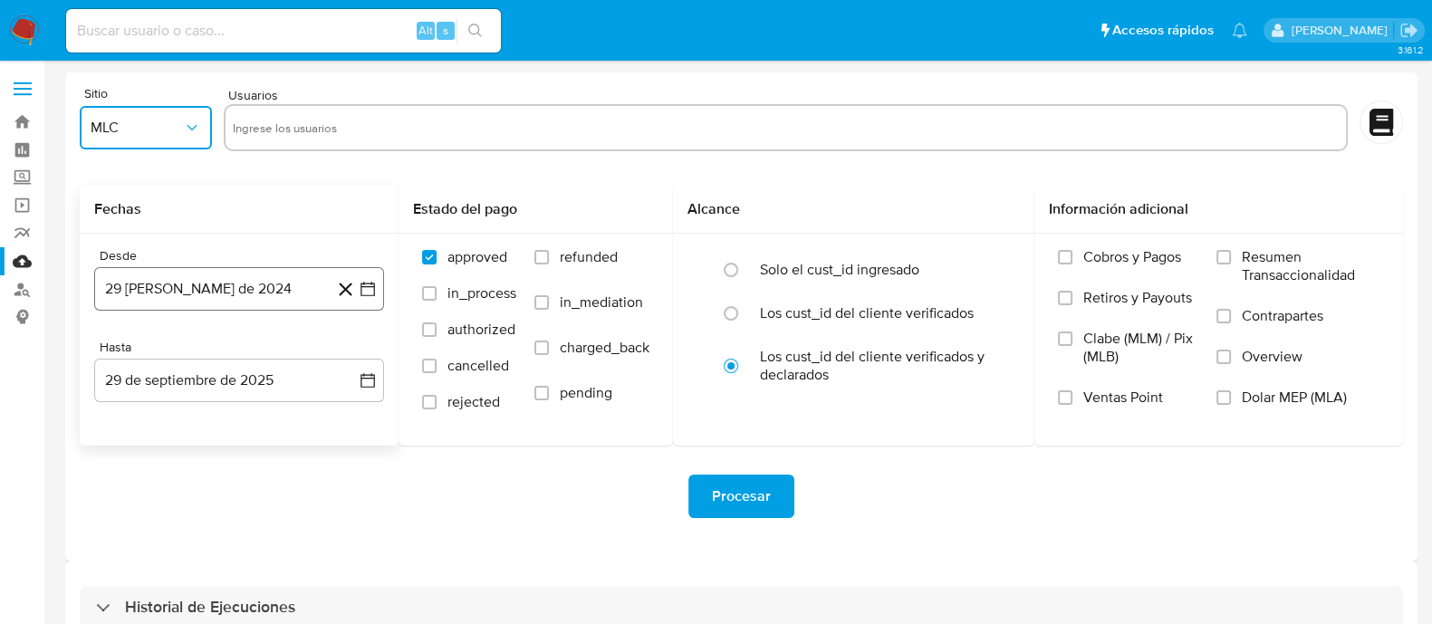
click at [371, 284] on icon "button" at bounding box center [368, 289] width 18 height 18
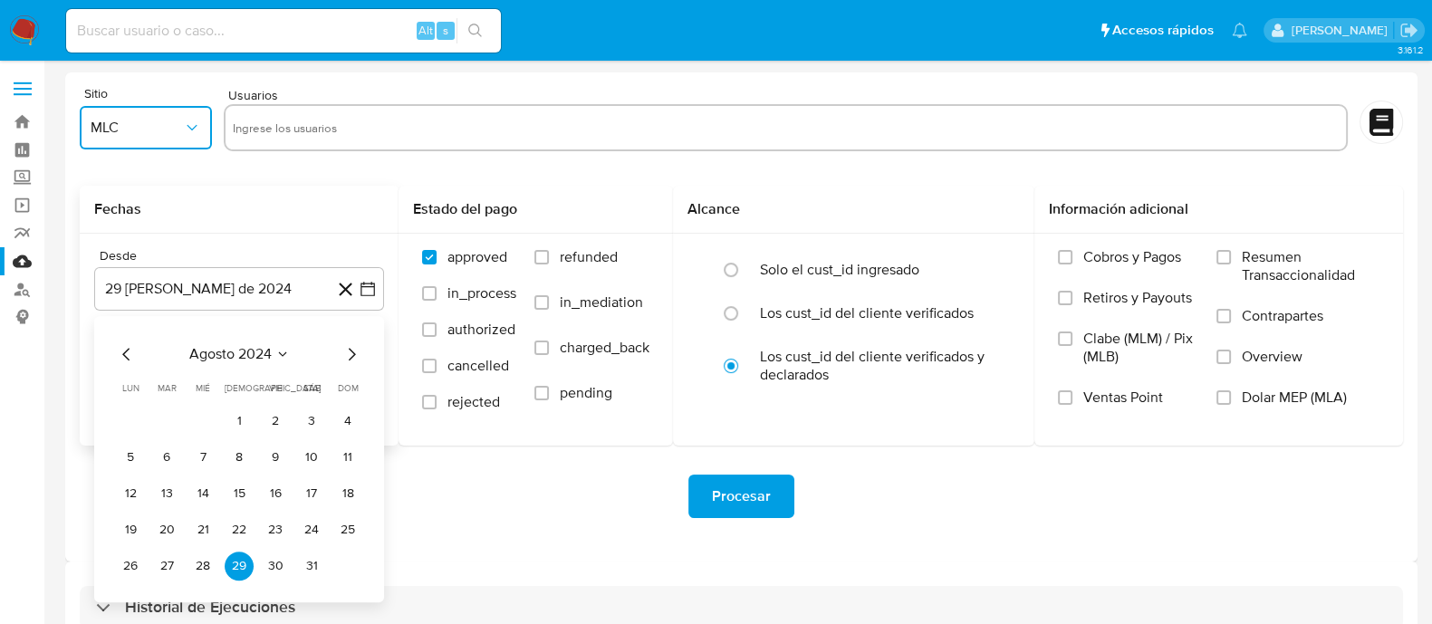
click at [350, 352] on icon "Mes siguiente" at bounding box center [352, 354] width 22 height 22
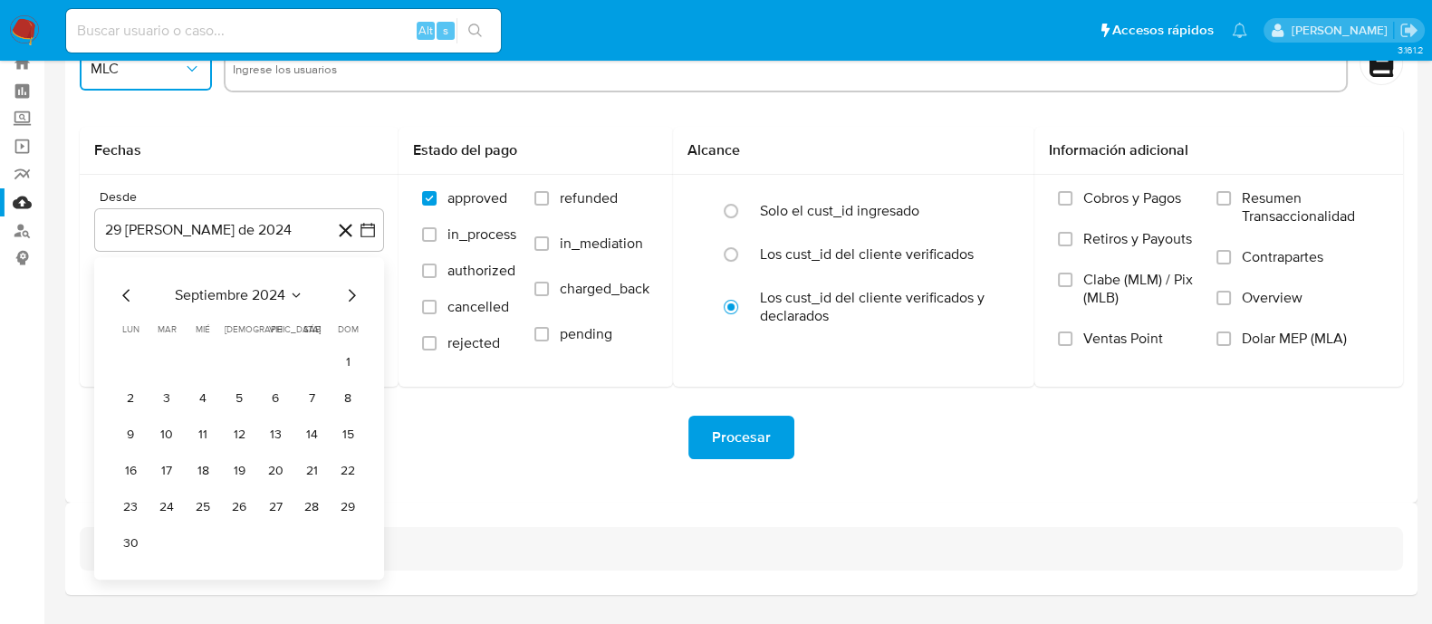
scroll to position [106, 0]
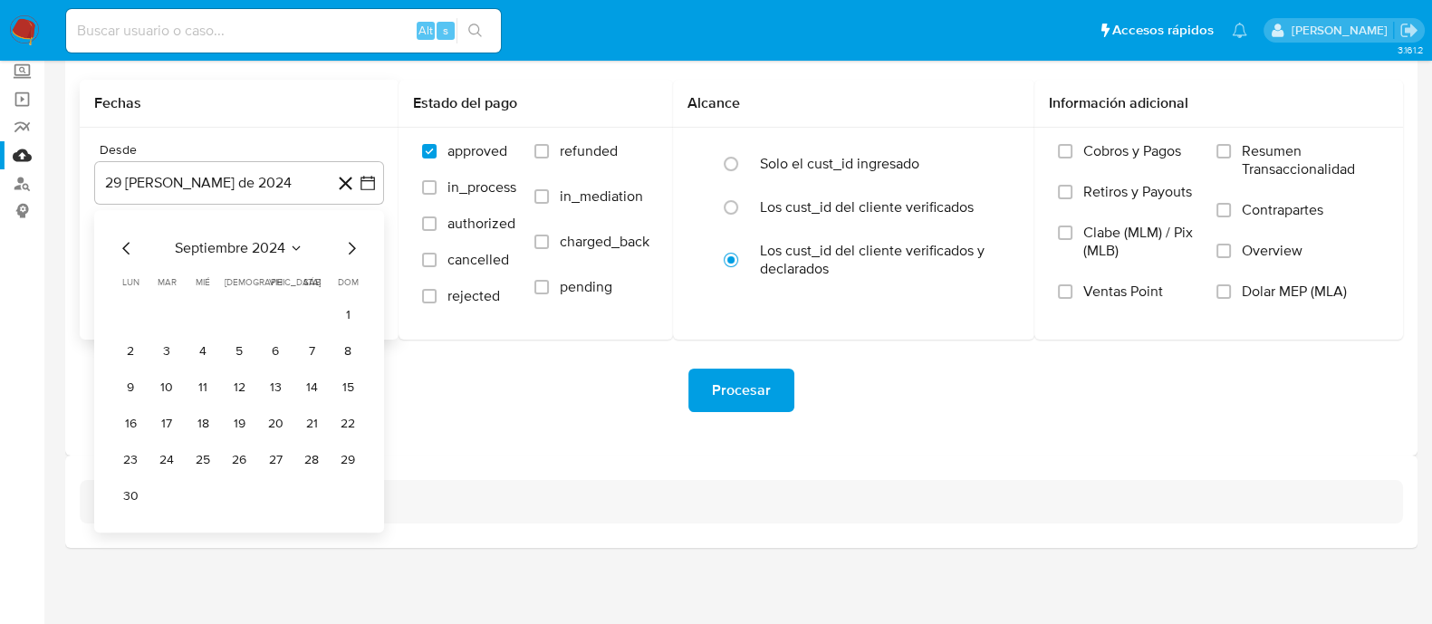
click at [351, 247] on icon "Mes siguiente" at bounding box center [352, 248] width 22 height 22
click at [131, 246] on icon "Mes anterior" at bounding box center [127, 248] width 22 height 22
click at [208, 459] on button "25" at bounding box center [202, 460] width 29 height 29
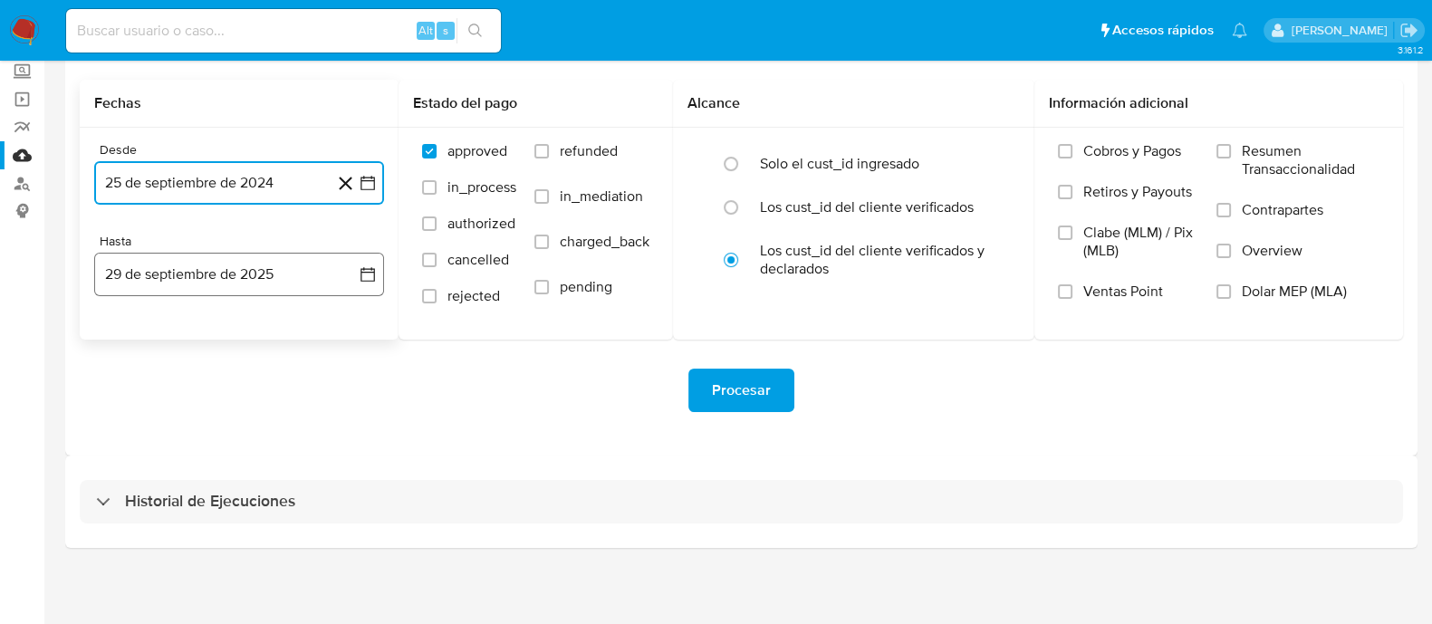
click at [374, 269] on icon "button" at bounding box center [368, 274] width 14 height 14
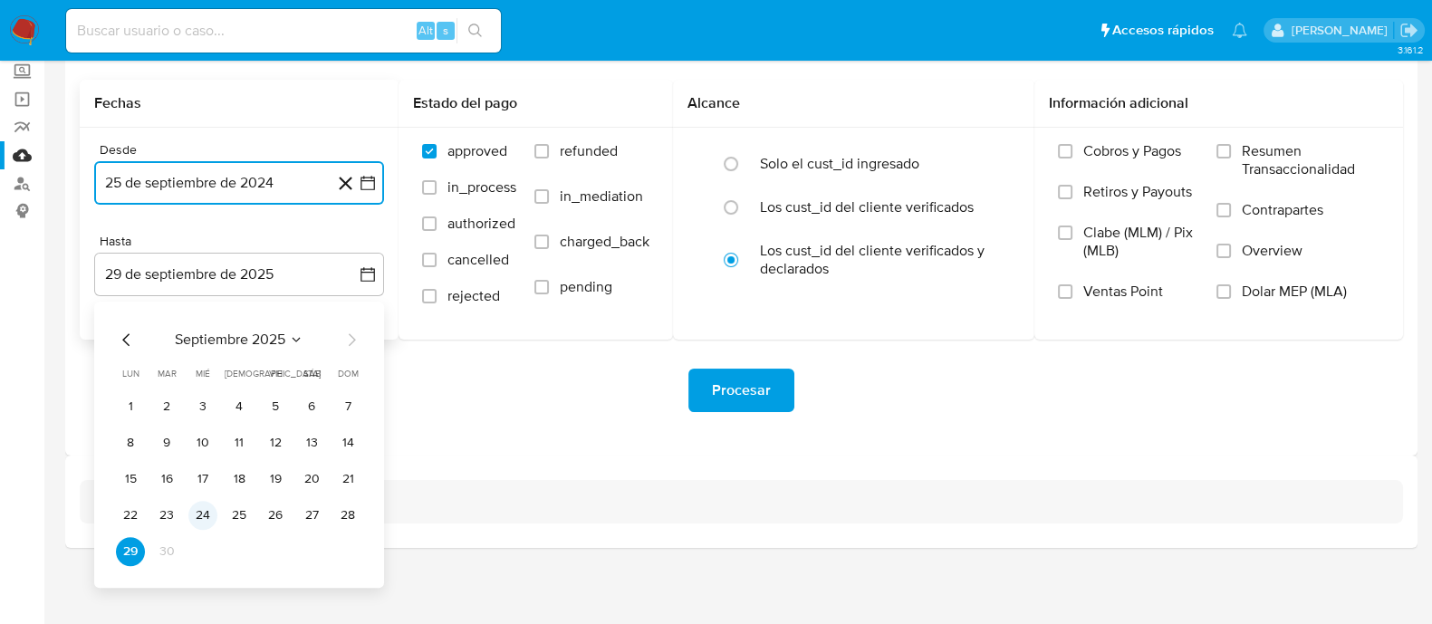
click at [207, 514] on button "24" at bounding box center [202, 515] width 29 height 29
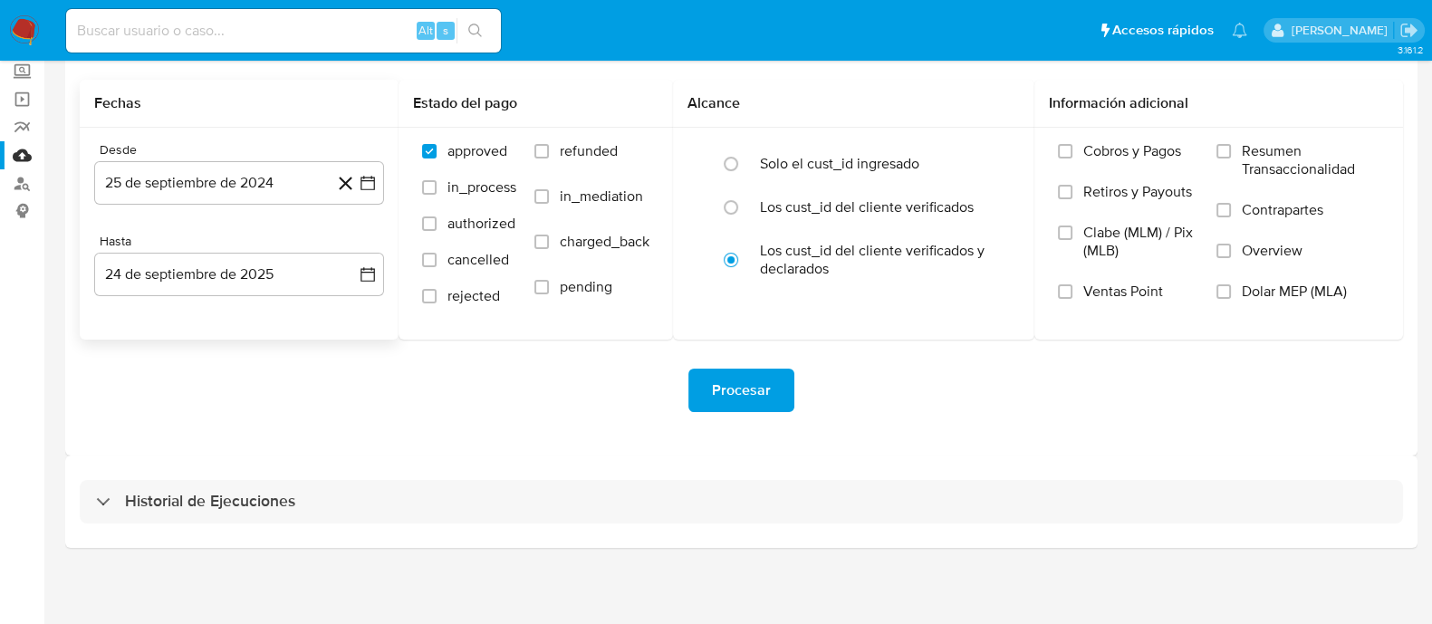
click at [345, 373] on div "Procesar" at bounding box center [742, 390] width 1324 height 43
click at [724, 390] on span "Procesar" at bounding box center [741, 391] width 59 height 40
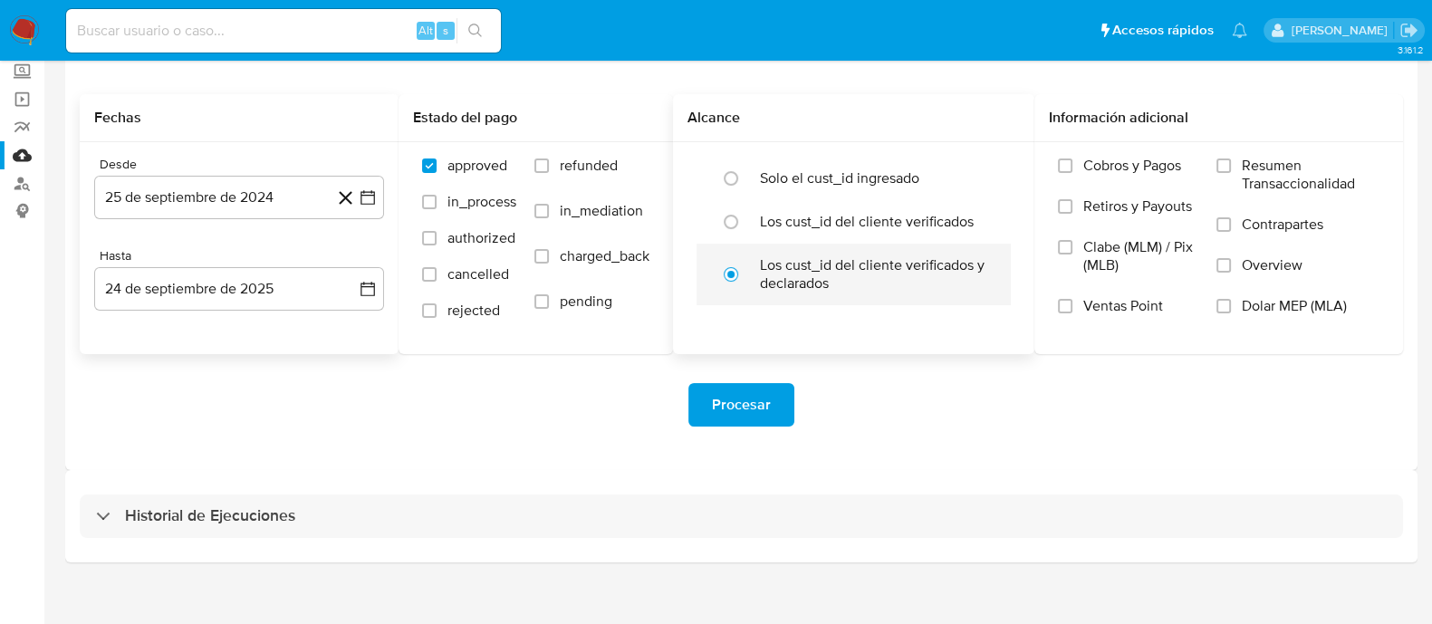
scroll to position [0, 0]
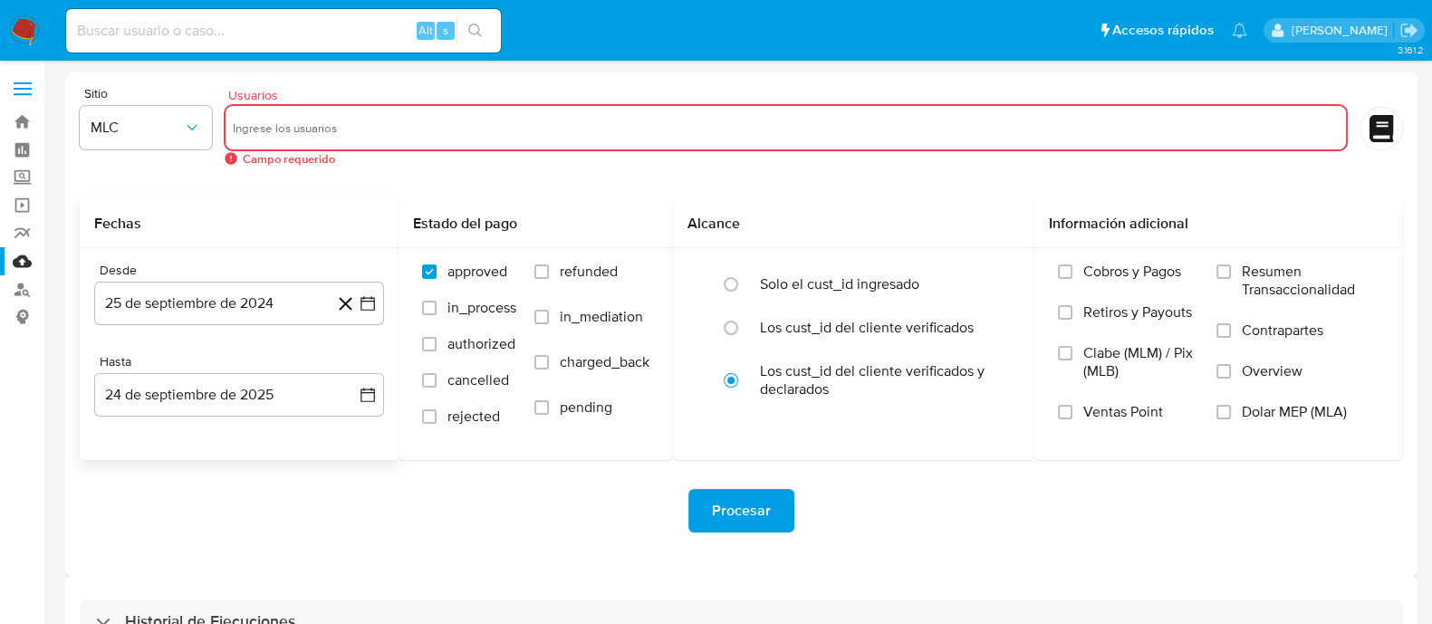
click at [256, 133] on input "text" at bounding box center [786, 127] width 1107 height 29
click at [341, 131] on input "text" at bounding box center [786, 127] width 1107 height 29
paste input "2148041109"
type input "2148041109"
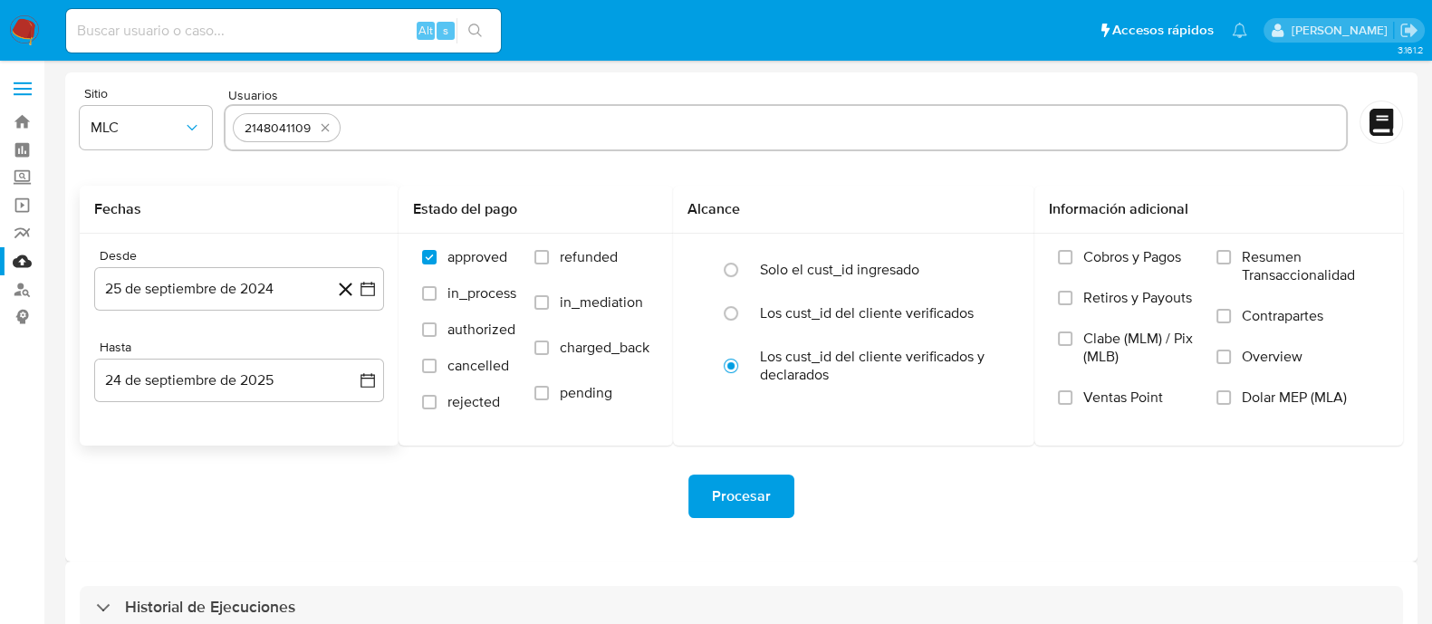
paste input "609491897"
type input "609491897"
paste input "777332867"
type input "777332867"
paste input "1954242970"
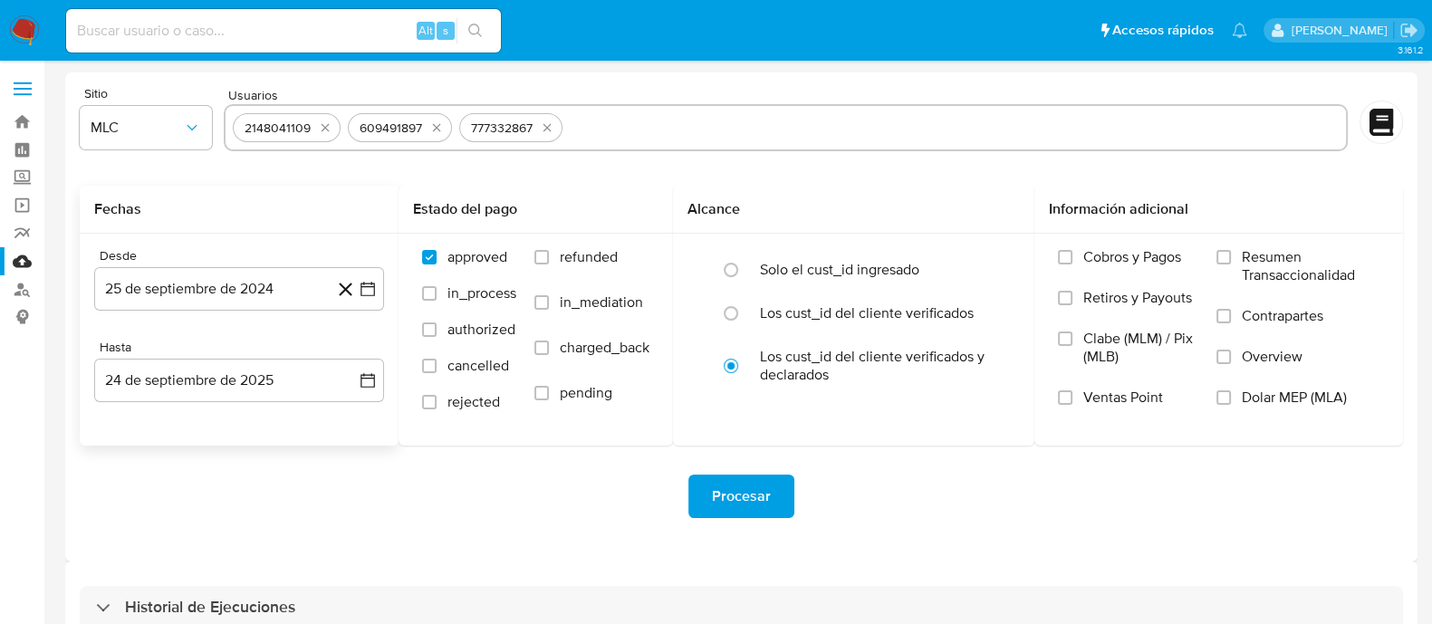
type input "1954242970"
paste input "203966107"
type input "203966107"
paste input "55271363"
type input "55271363"
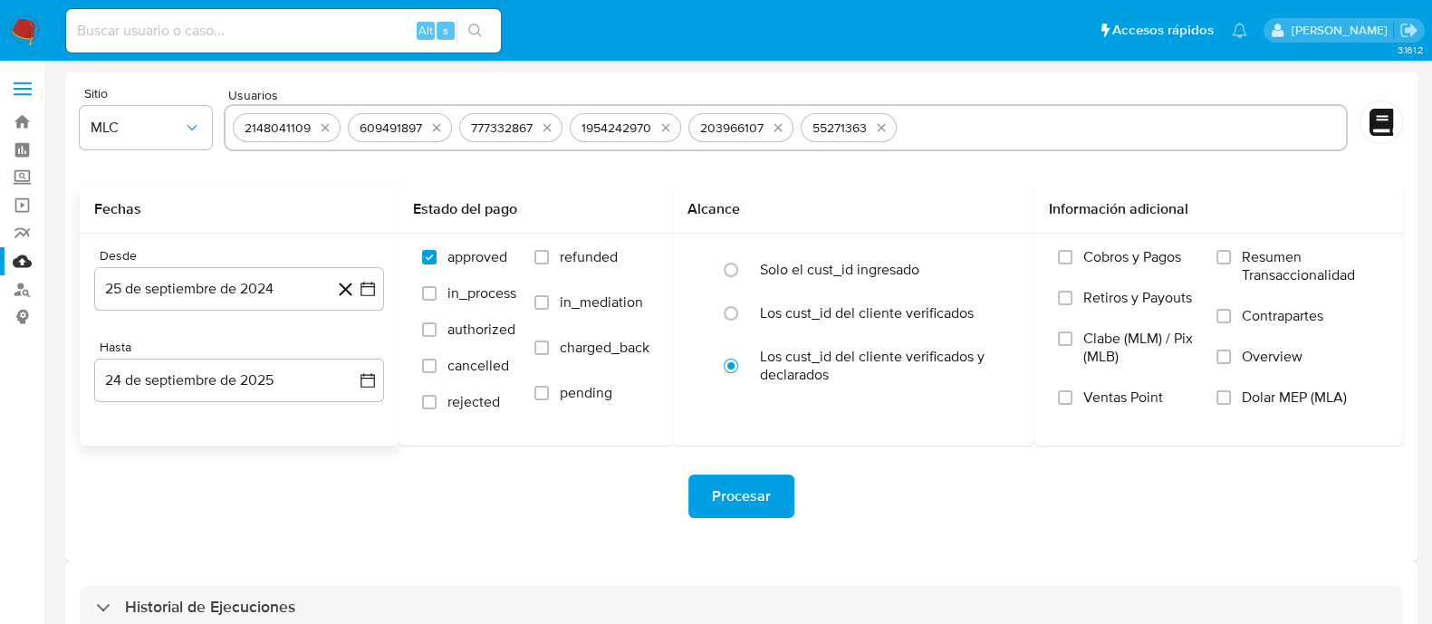
paste input "411086284"
type input "411086284"
click at [756, 505] on span "Procesar" at bounding box center [741, 497] width 59 height 40
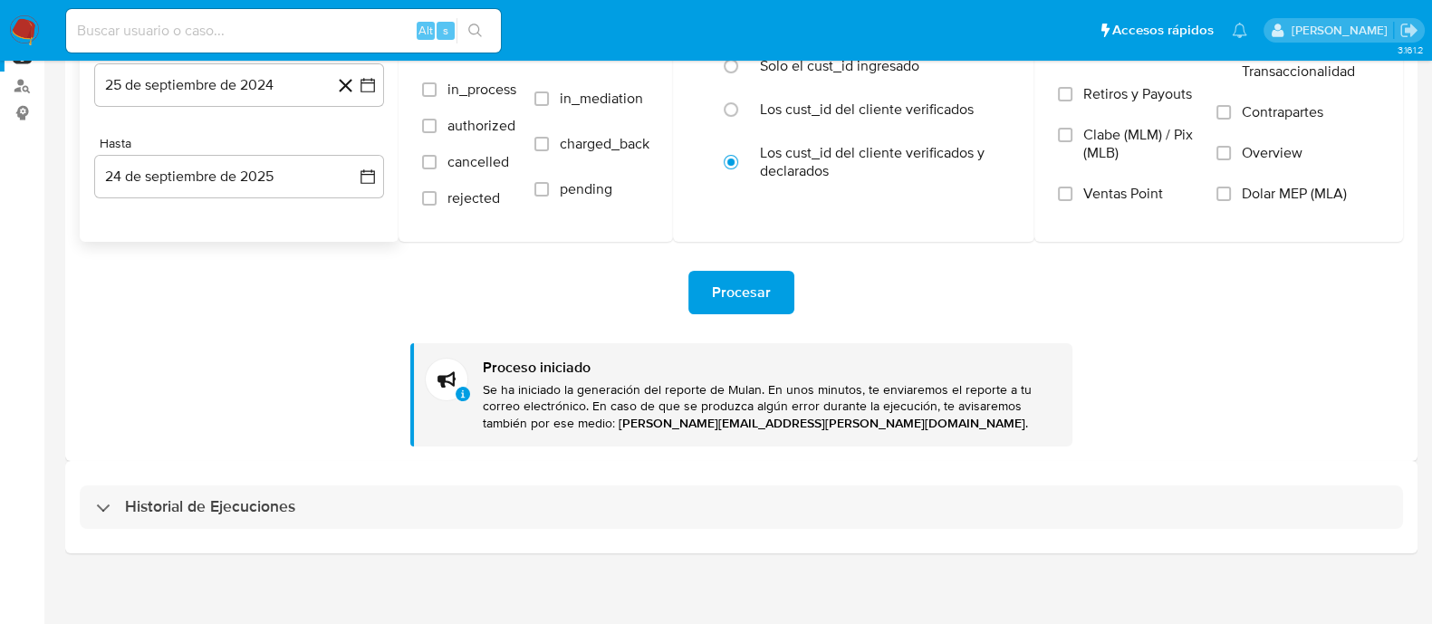
scroll to position [209, 0]
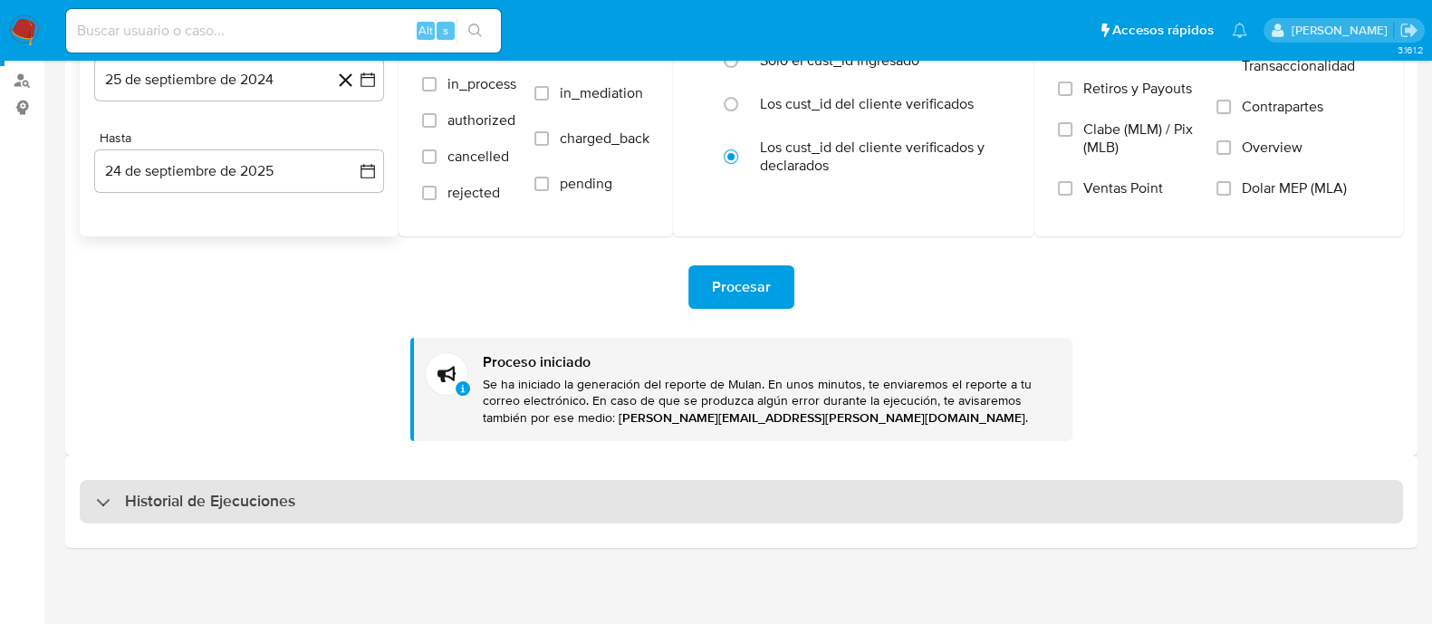
click at [272, 505] on h3 "Historial de Ejecuciones" at bounding box center [210, 502] width 170 height 22
select select "10"
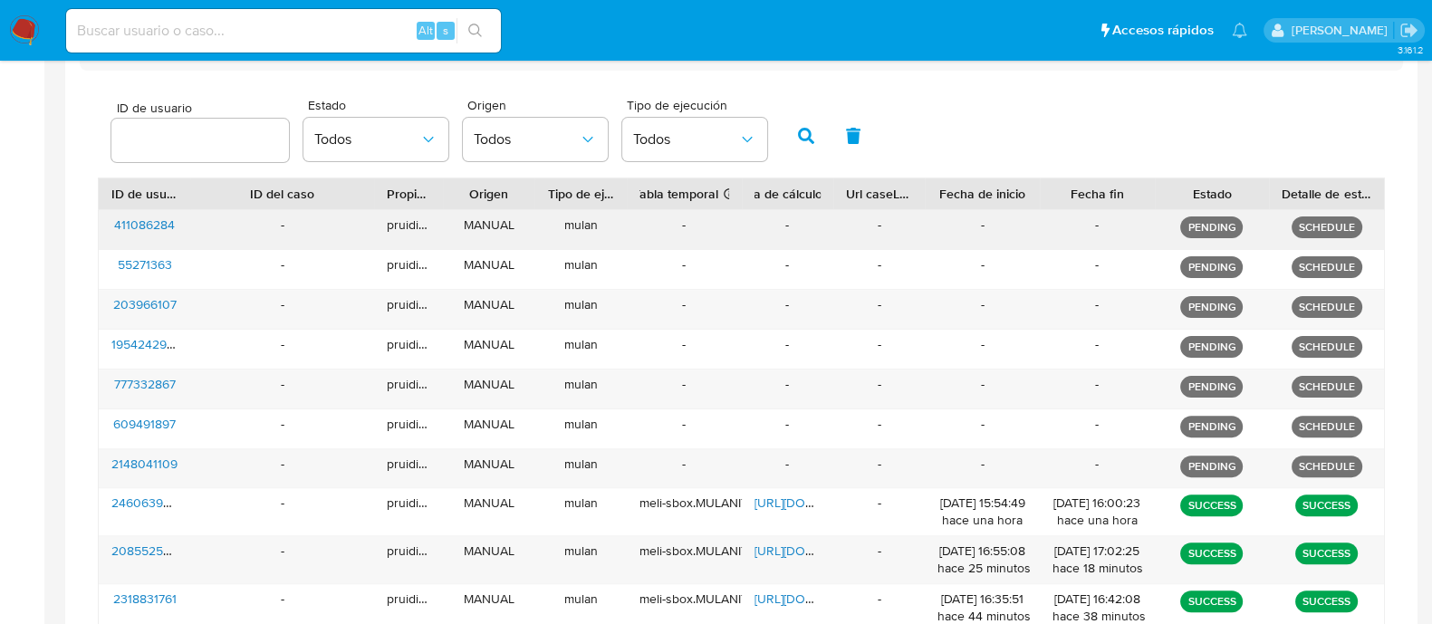
scroll to position [834, 0]
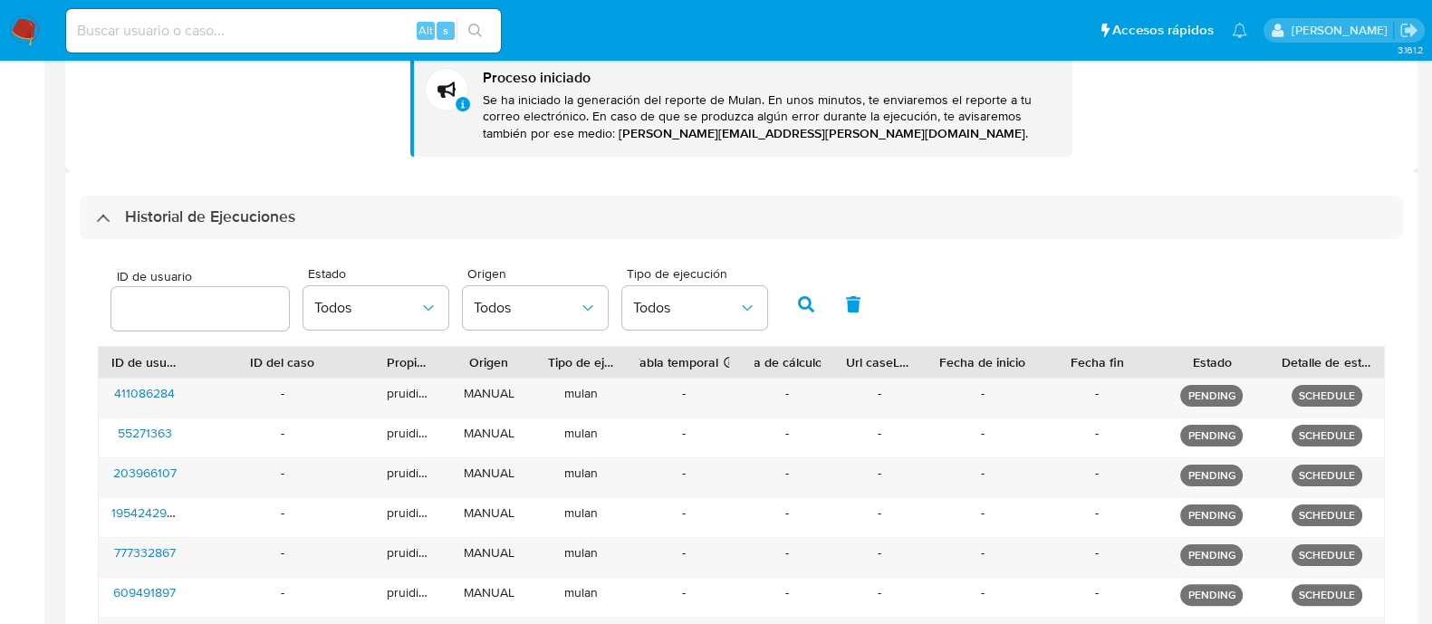
click at [241, 226] on h3 "Historial de Ejecuciones" at bounding box center [210, 218] width 170 height 22
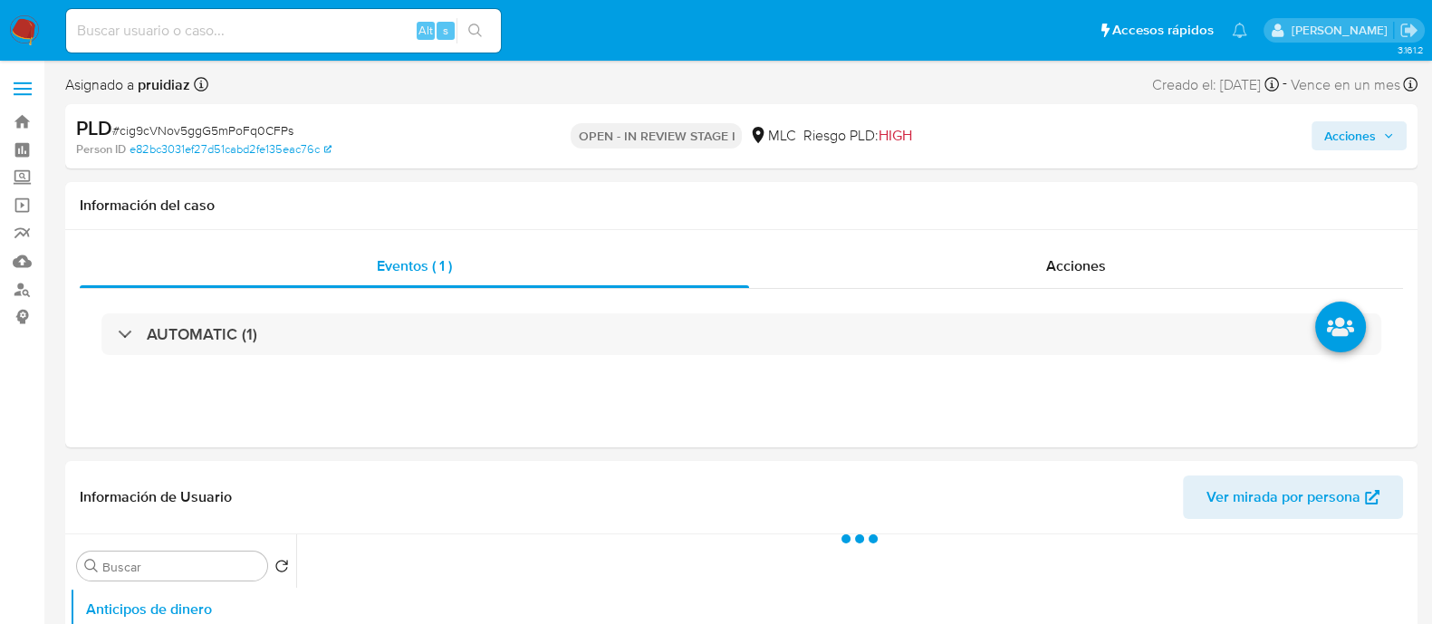
click at [33, 34] on img at bounding box center [24, 30] width 31 height 31
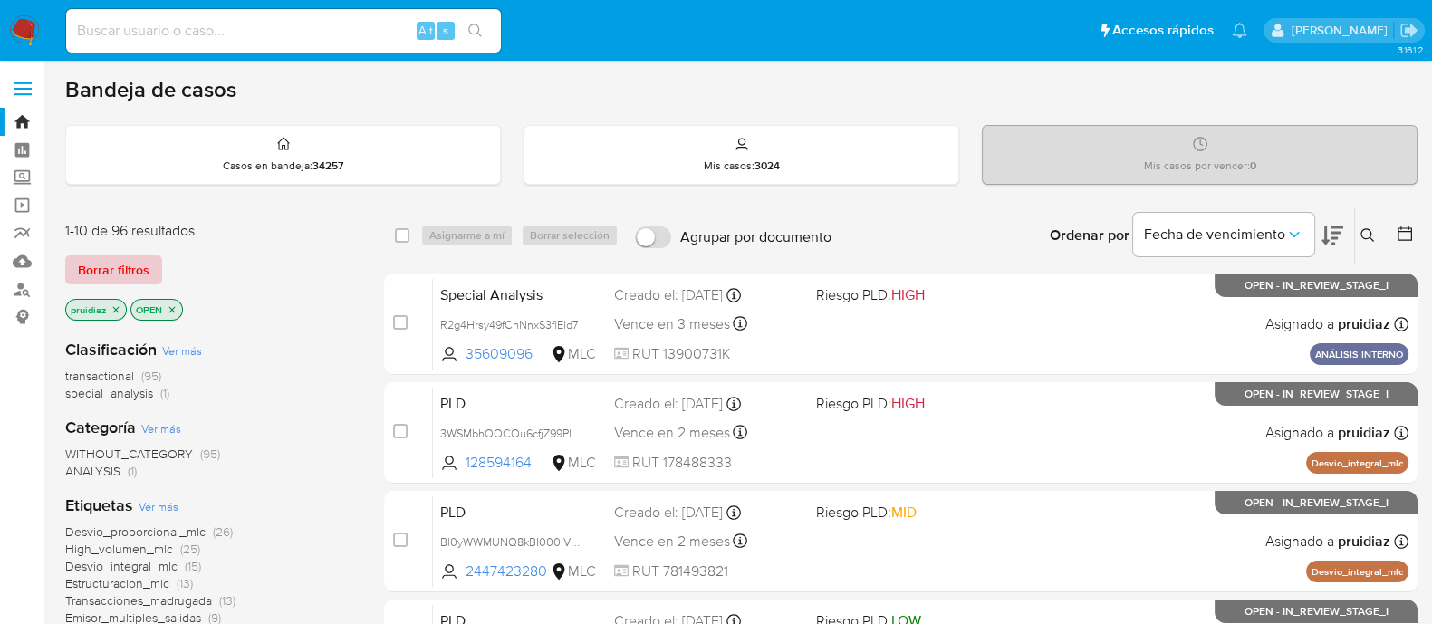
click at [111, 270] on span "Borrar filtros" at bounding box center [114, 269] width 72 height 25
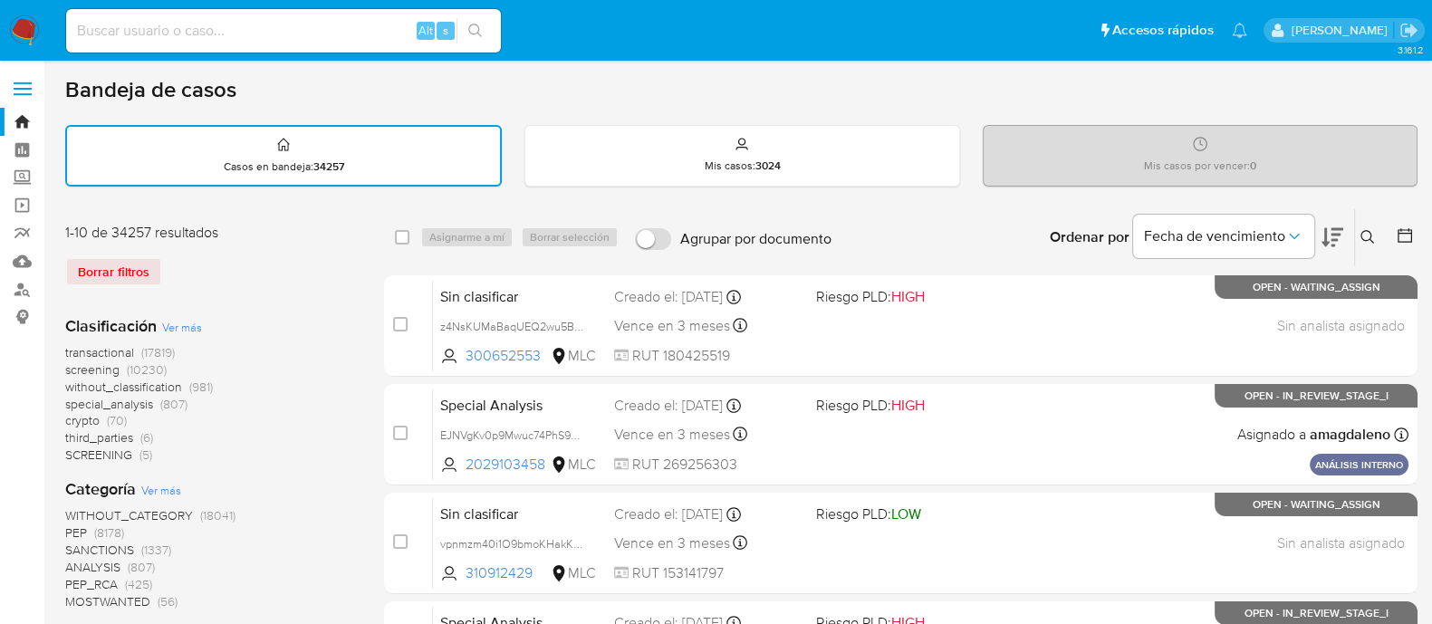
click at [1404, 240] on icon at bounding box center [1405, 235] width 18 height 18
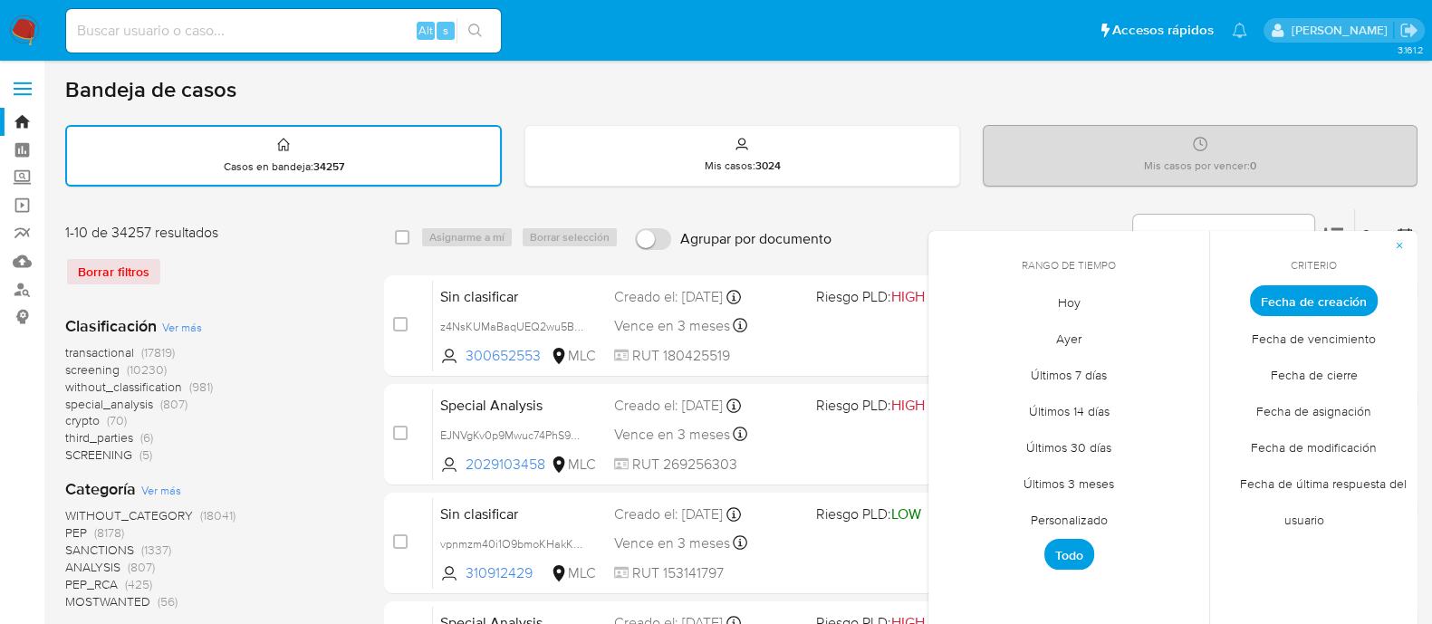
click at [1330, 446] on span "Fecha de modificación" at bounding box center [1314, 447] width 164 height 37
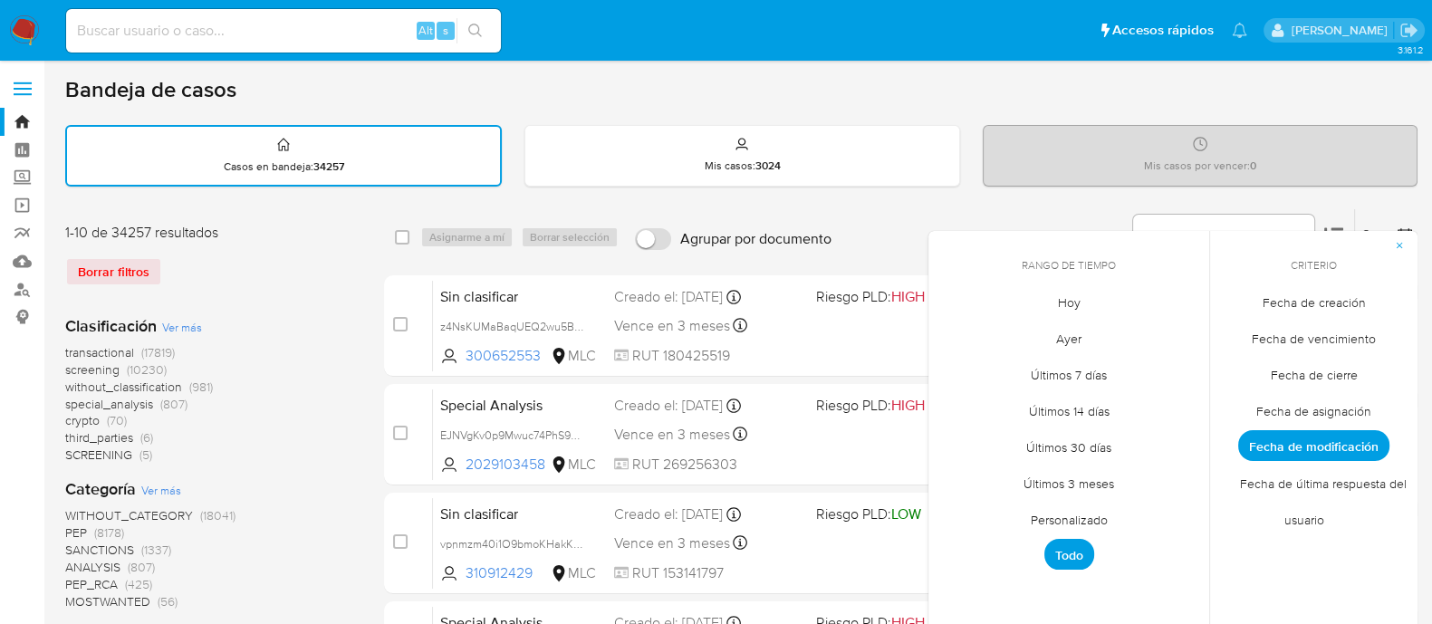
click at [1069, 304] on span "Hoy" at bounding box center [1069, 302] width 61 height 37
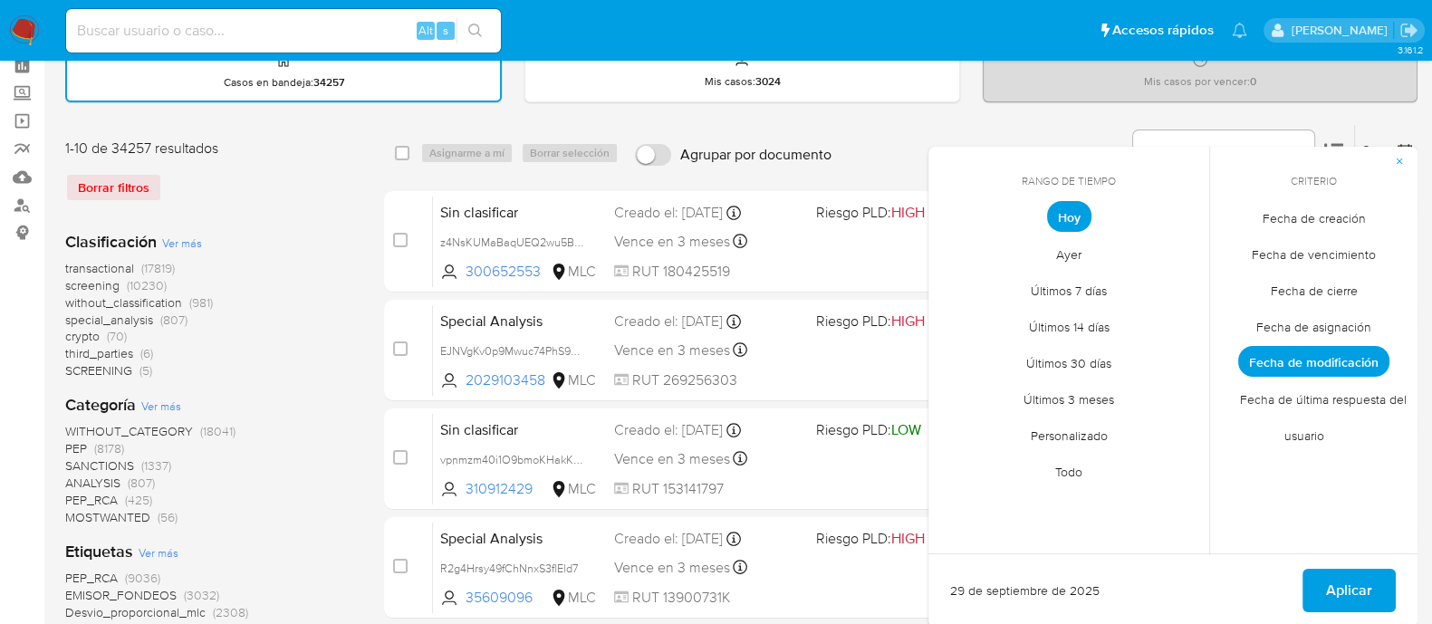
scroll to position [226, 0]
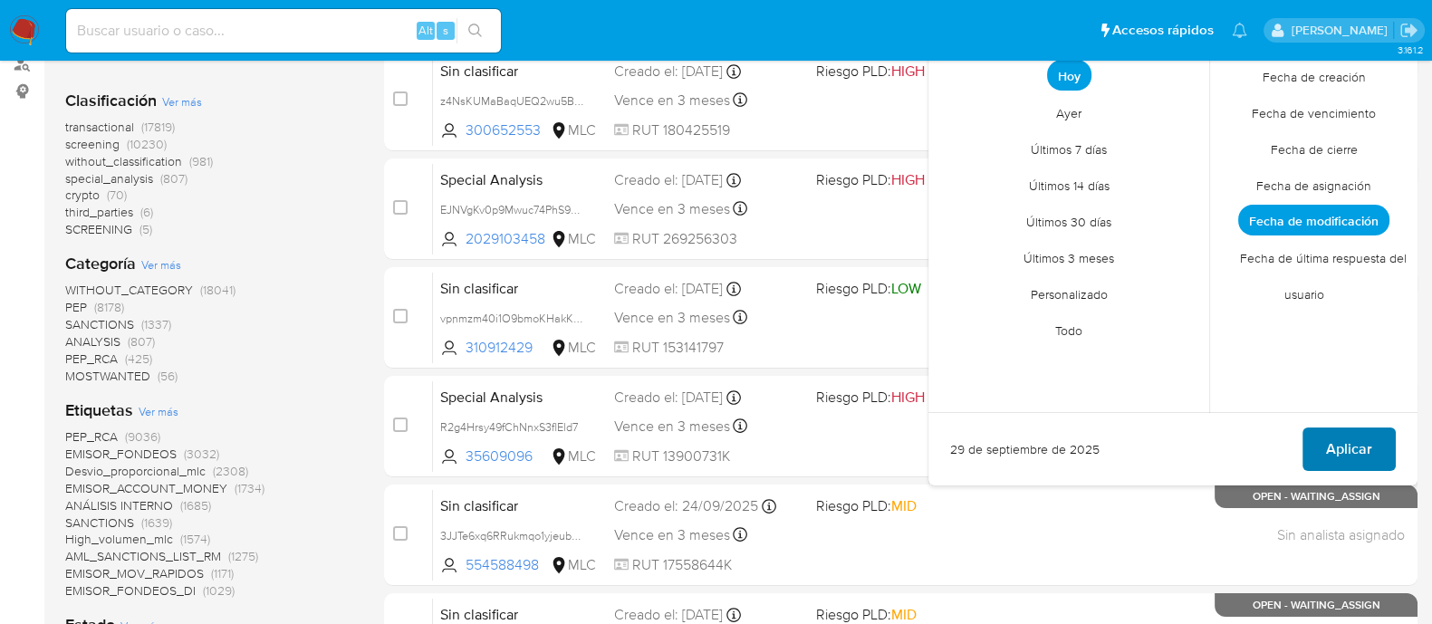
click at [1380, 446] on button "Aplicar" at bounding box center [1349, 449] width 93 height 43
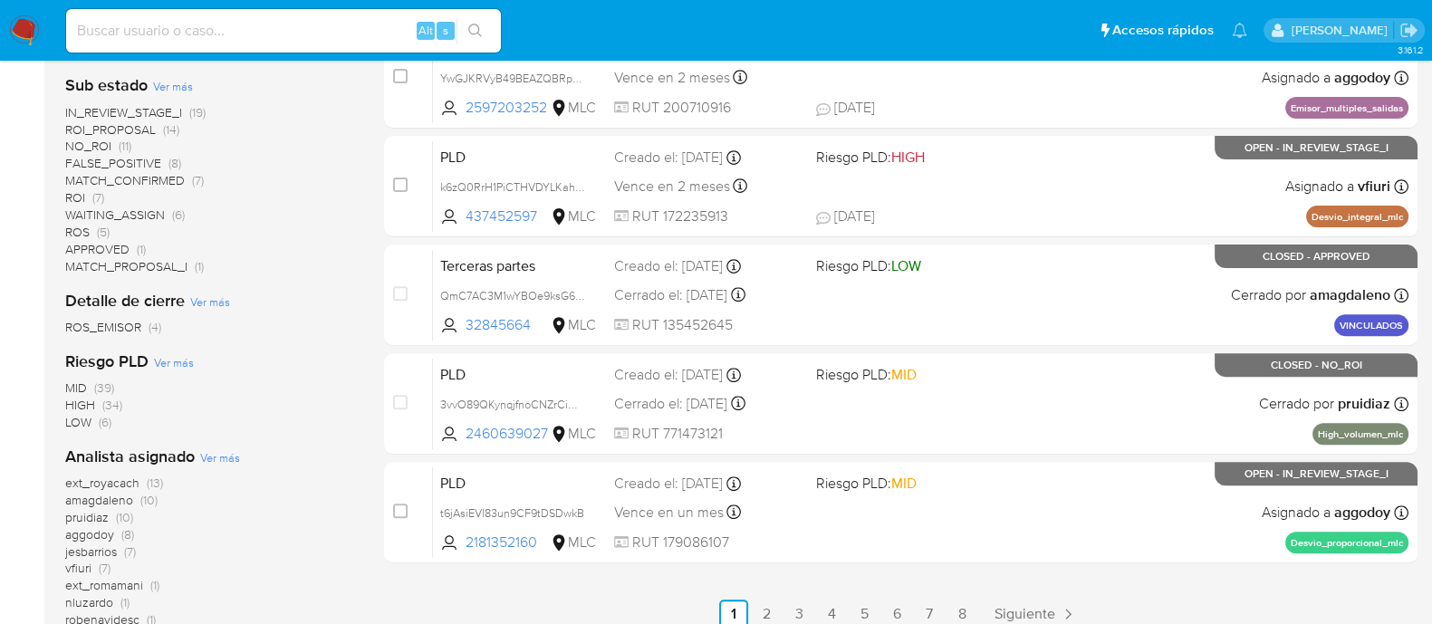
scroll to position [905, 0]
